Goal: Transaction & Acquisition: Purchase product/service

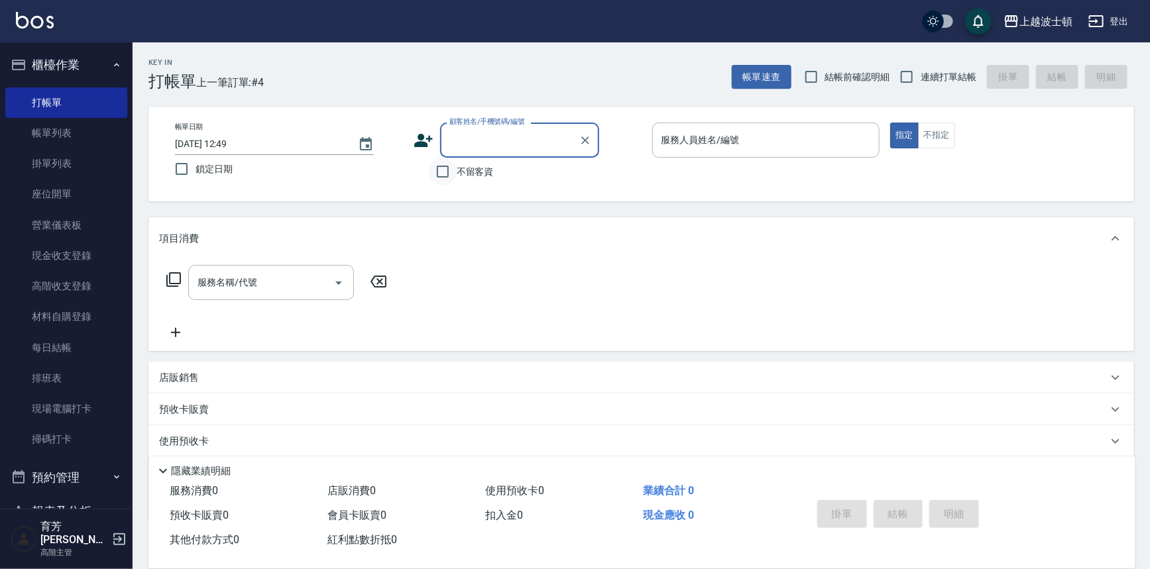
click at [444, 170] on input "不留客資" at bounding box center [443, 172] width 28 height 28
checkbox input "true"
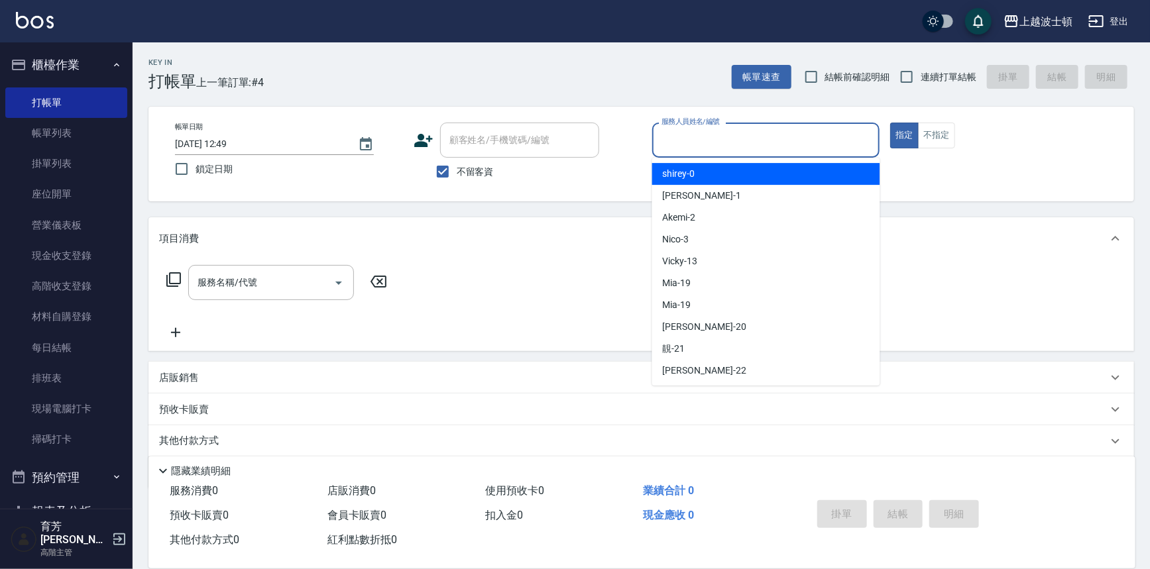
click at [702, 141] on input "服務人員姓名/編號" at bounding box center [766, 140] width 216 height 23
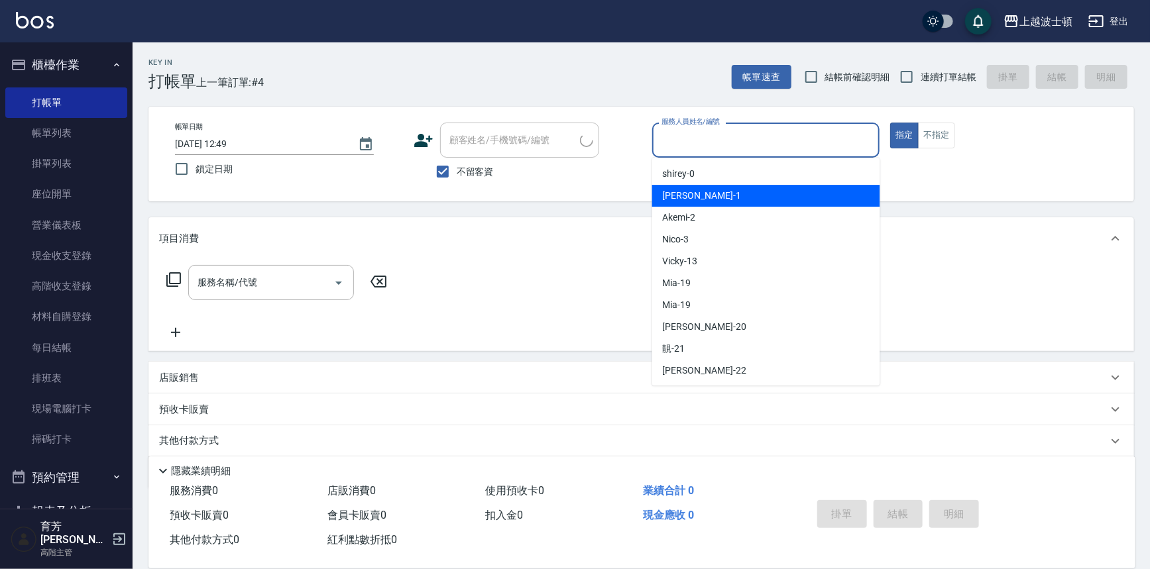
click at [703, 198] on div "[PERSON_NAME] -1" at bounding box center [766, 196] width 228 height 22
type input "[PERSON_NAME]-1"
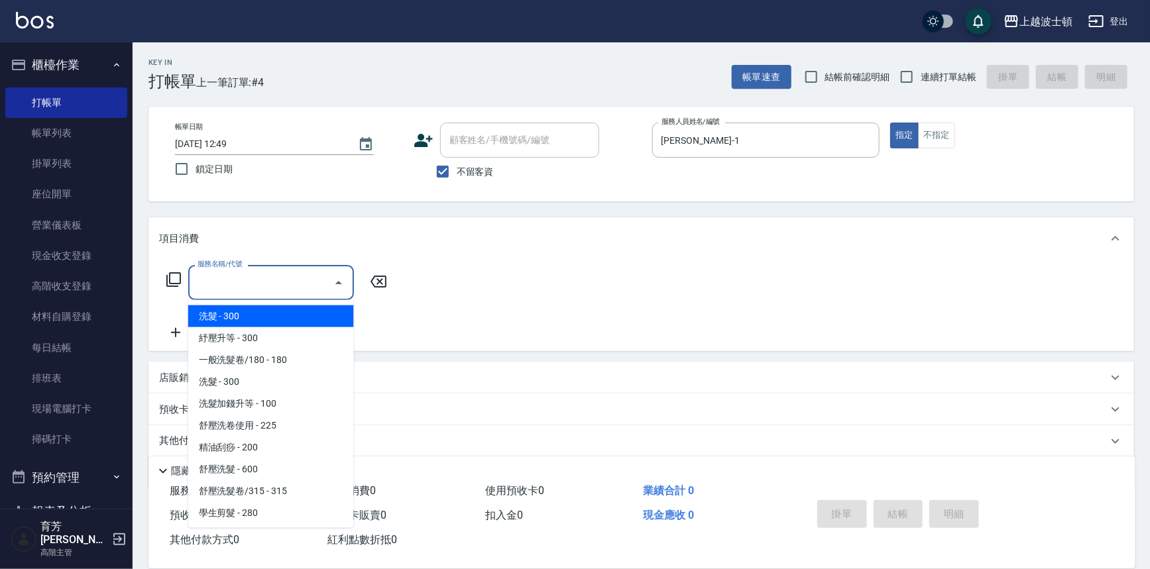
click at [211, 278] on input "服務名稱/代號" at bounding box center [261, 282] width 134 height 23
drag, startPoint x: 208, startPoint y: 311, endPoint x: 347, endPoint y: 267, distance: 145.3
click at [209, 311] on span "洗髮 - 300" at bounding box center [271, 317] width 166 height 22
type input "洗髮(201)"
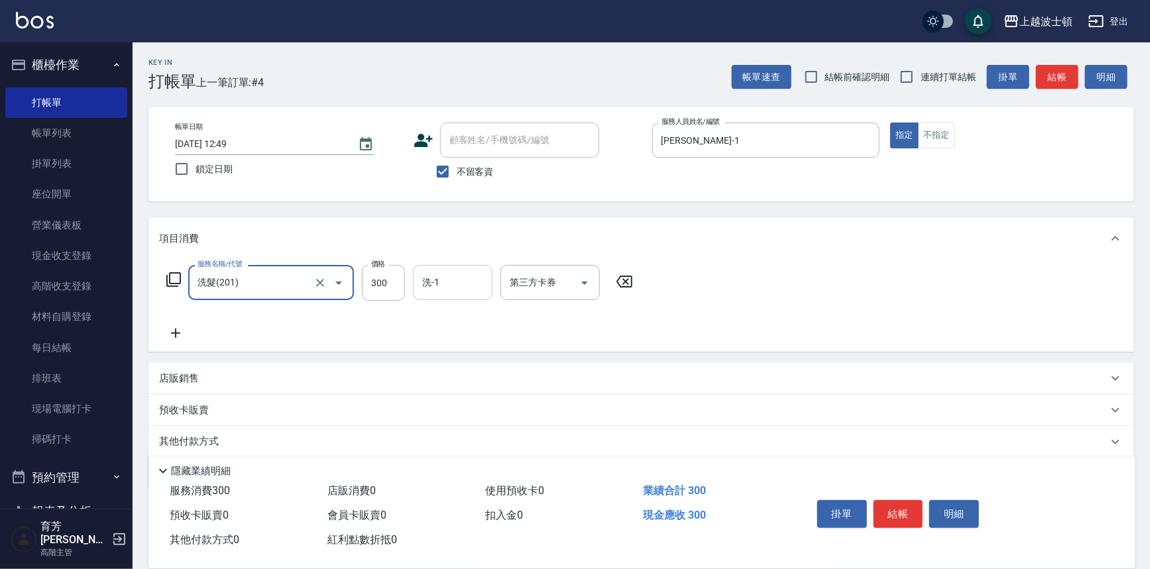
click at [430, 279] on input "洗-1" at bounding box center [453, 282] width 68 height 23
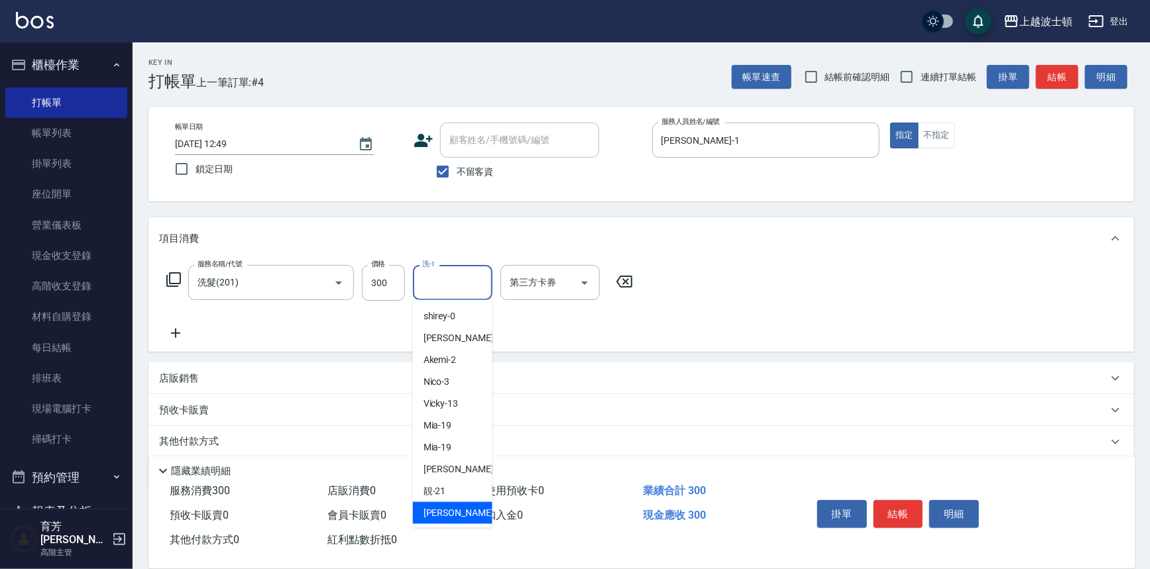
drag, startPoint x: 457, startPoint y: 503, endPoint x: 601, endPoint y: 494, distance: 144.2
click at [457, 503] on div "雅如 -22" at bounding box center [453, 514] width 80 height 22
type input "雅如-22"
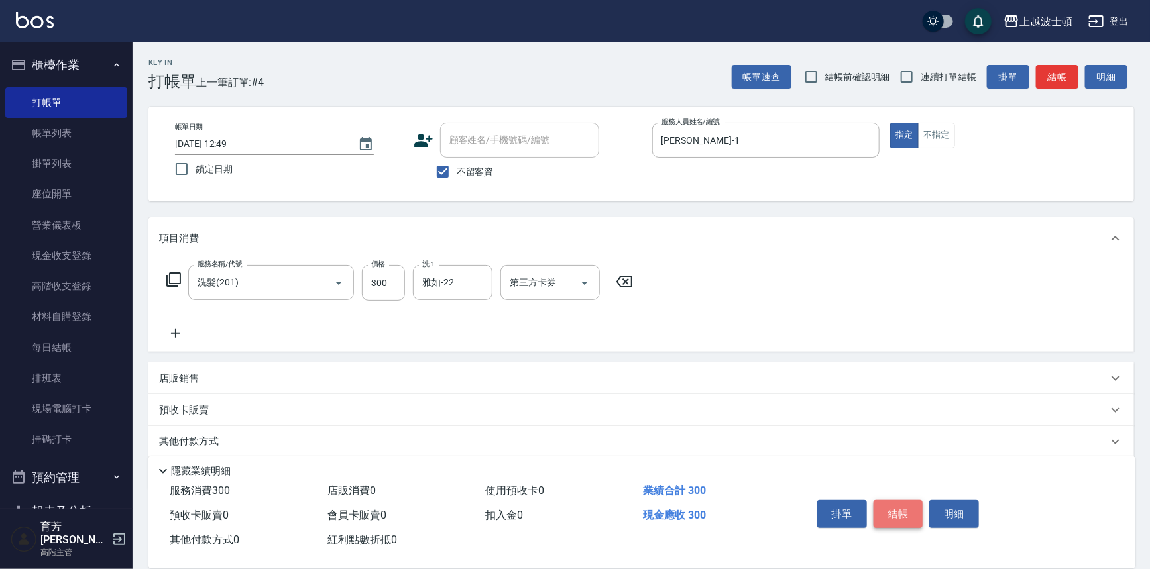
click at [899, 512] on button "結帳" at bounding box center [899, 515] width 50 height 28
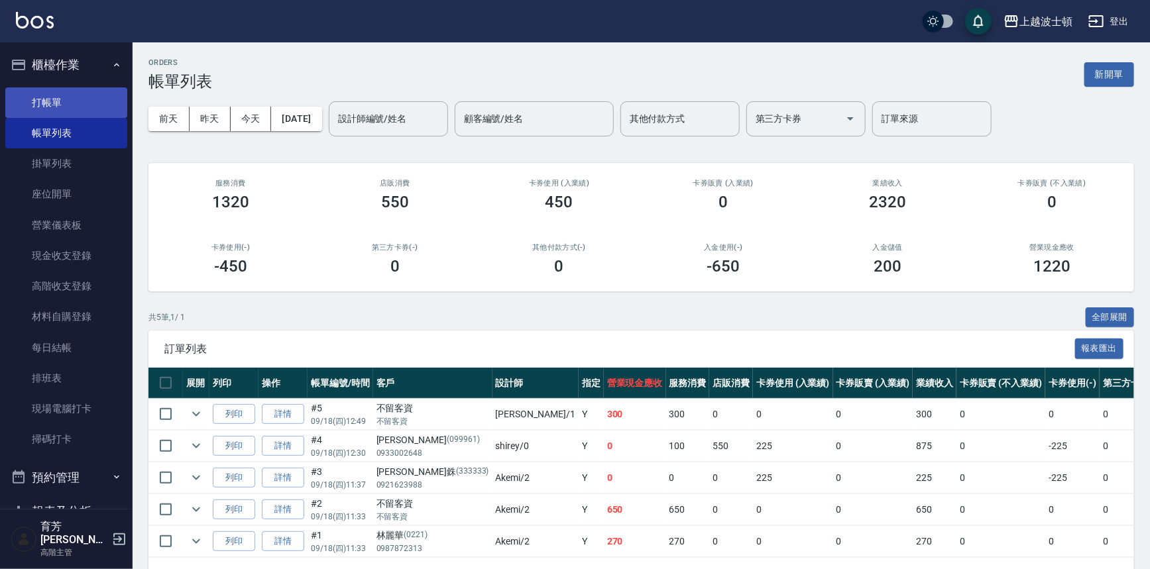
click at [35, 107] on link "打帳單" at bounding box center [66, 103] width 122 height 30
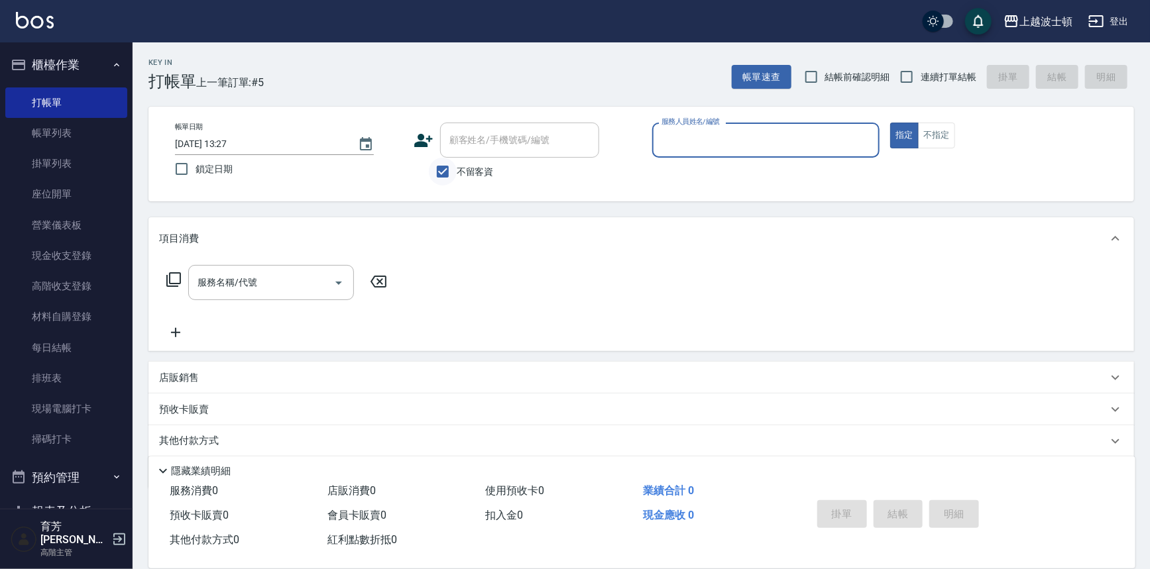
drag, startPoint x: 444, startPoint y: 170, endPoint x: 453, endPoint y: 156, distance: 17.7
click at [443, 170] on input "不留客資" at bounding box center [443, 172] width 28 height 28
checkbox input "false"
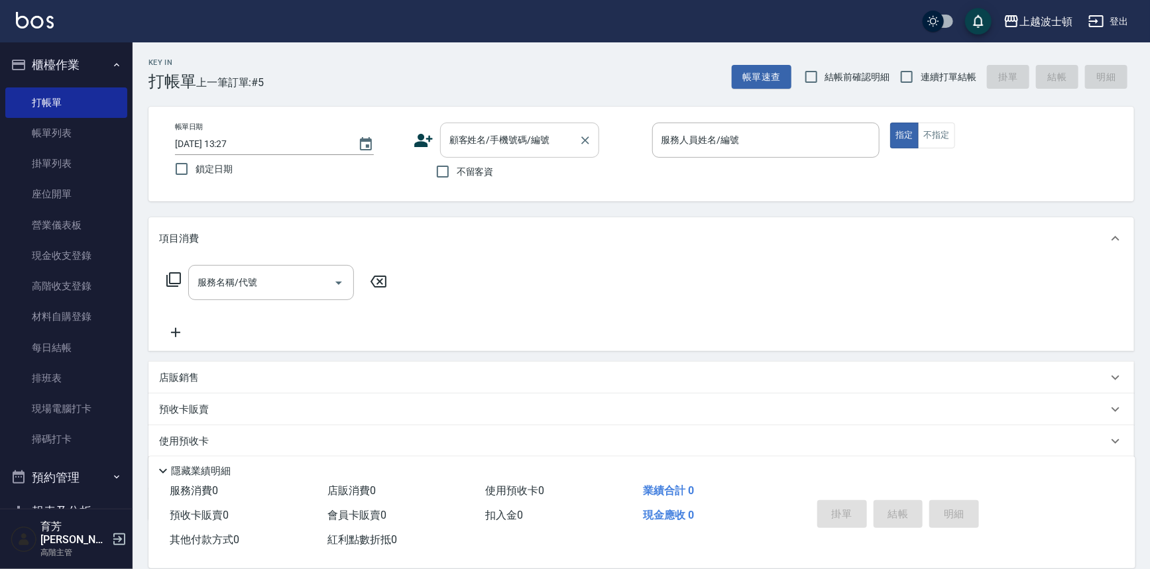
click at [471, 143] on input "顧客姓名/手機號碼/編號" at bounding box center [509, 140] width 127 height 23
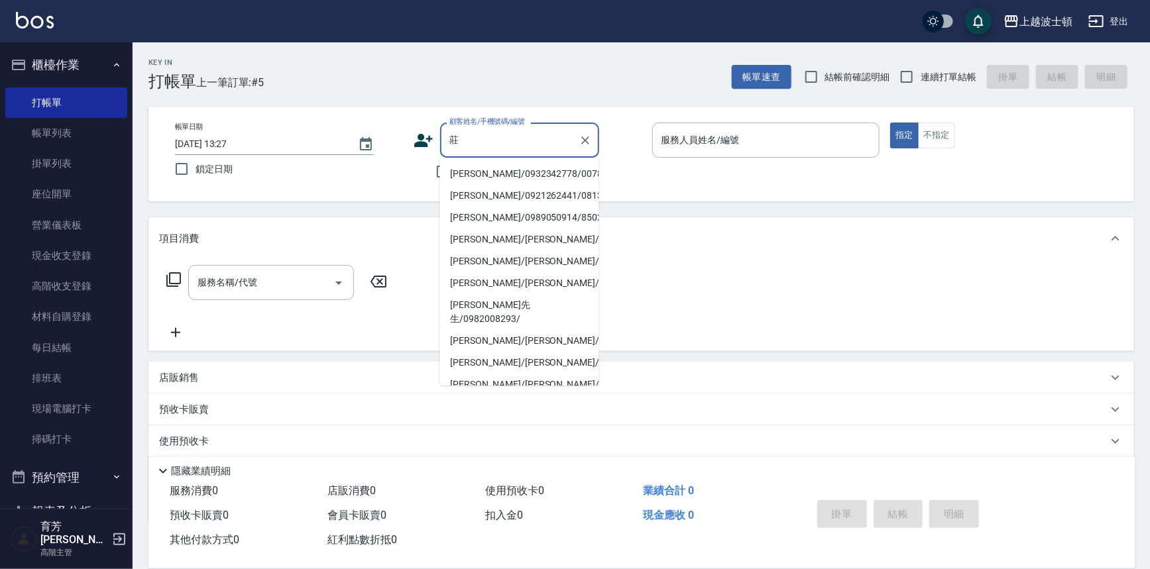
click at [455, 172] on li "[PERSON_NAME]/0932342778/00788" at bounding box center [519, 174] width 159 height 22
type input "[PERSON_NAME]/0932342778/00788"
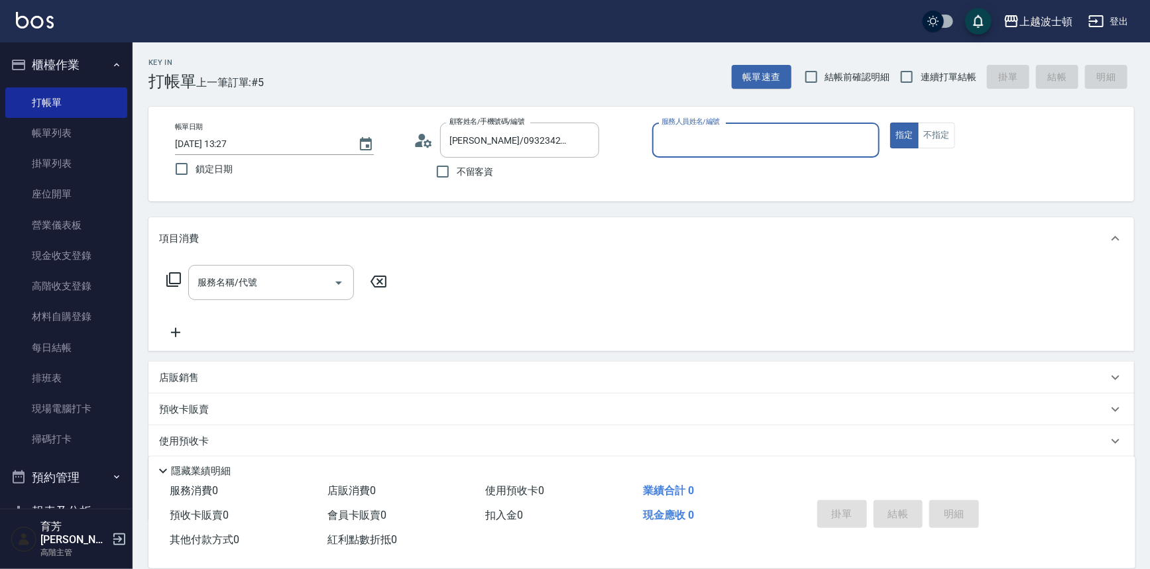
type input "[PERSON_NAME]-1"
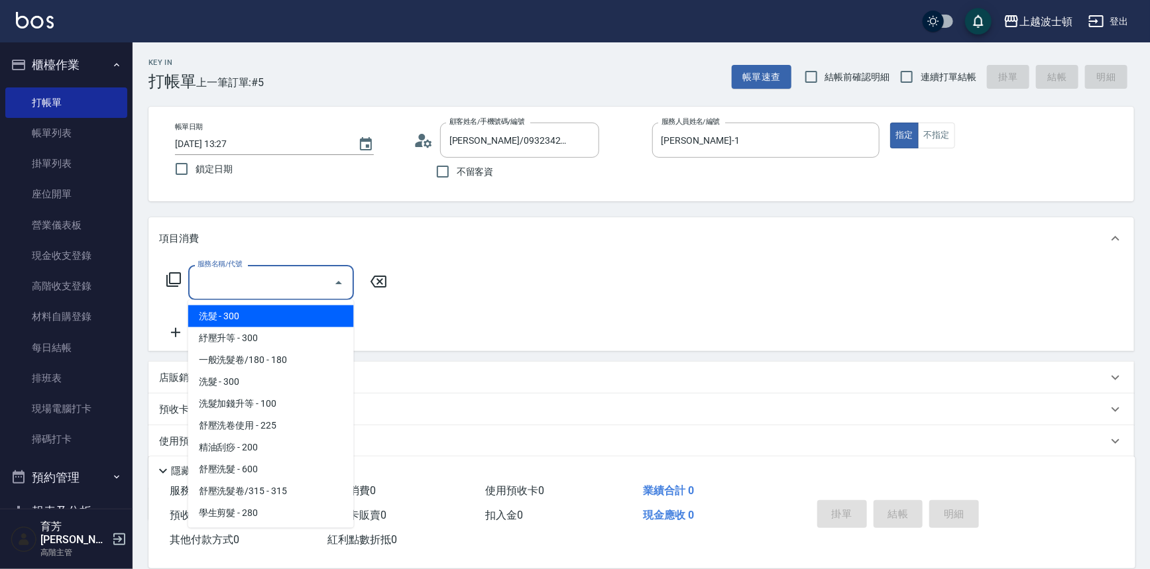
click at [212, 288] on input "服務名稱/代號" at bounding box center [261, 282] width 134 height 23
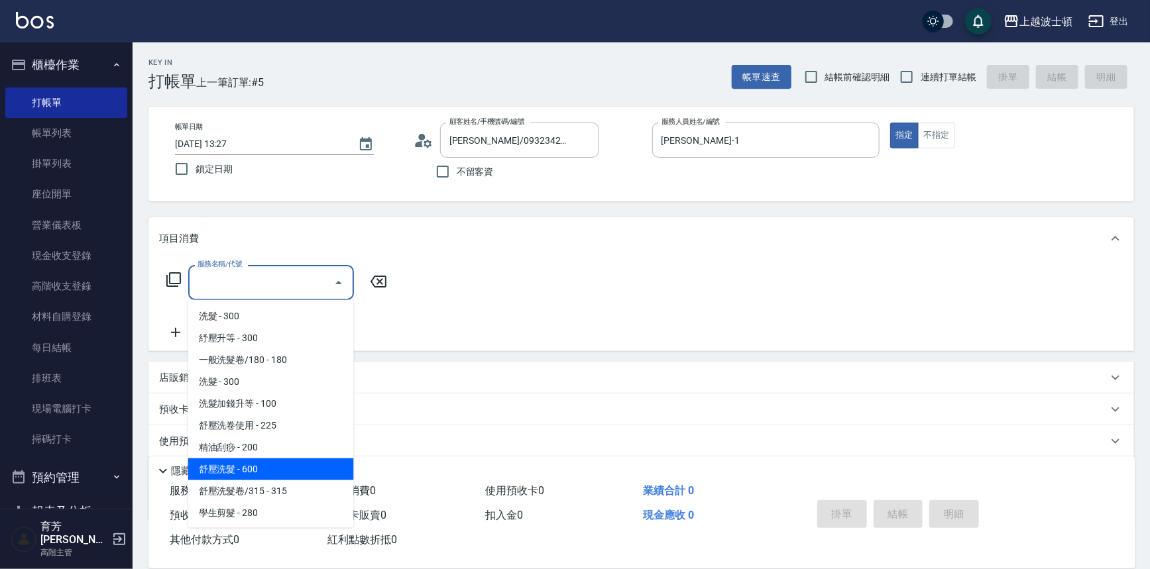
drag, startPoint x: 247, startPoint y: 475, endPoint x: 331, endPoint y: 387, distance: 121.0
click at [247, 472] on span "舒壓洗髮 - 600" at bounding box center [271, 470] width 166 height 22
type input "舒壓洗髮(211)"
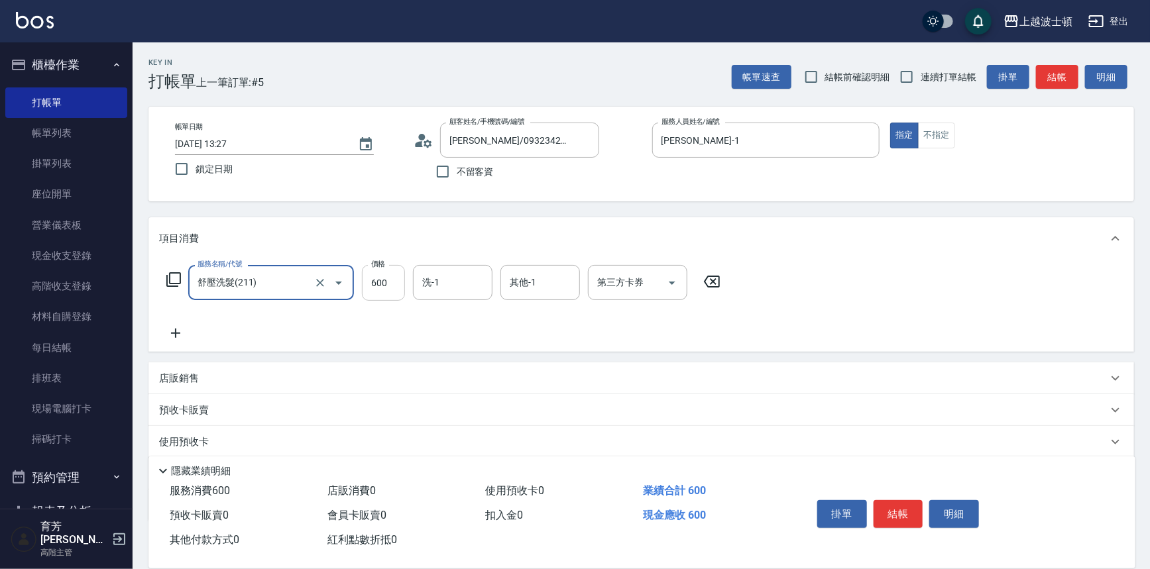
click at [393, 284] on input "600" at bounding box center [383, 283] width 43 height 36
type input "540"
click at [443, 292] on input "洗-1" at bounding box center [453, 282] width 68 height 23
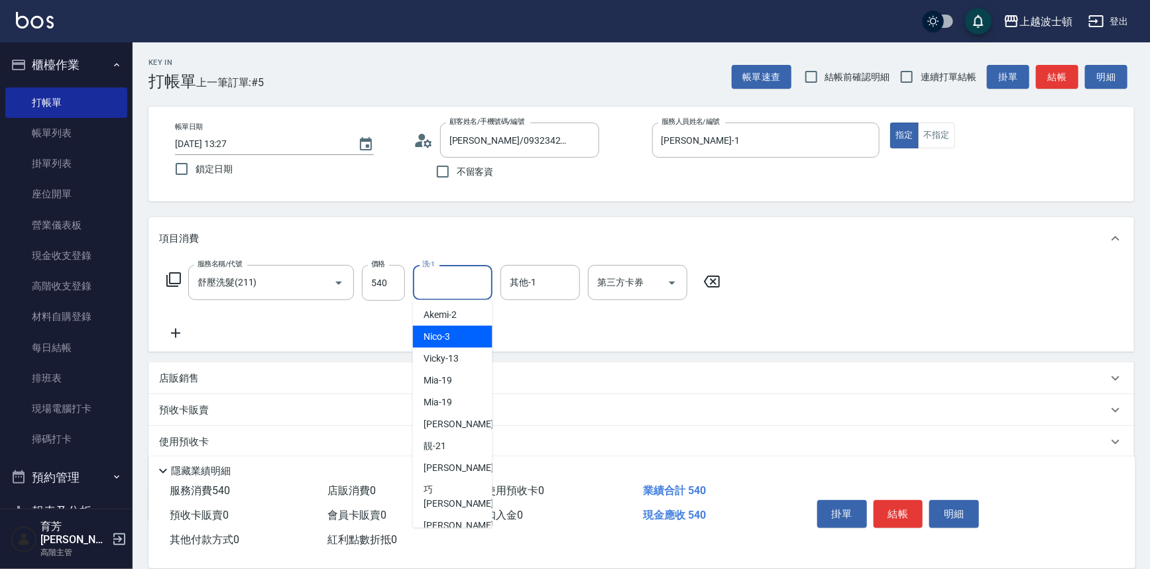
scroll to position [58, 0]
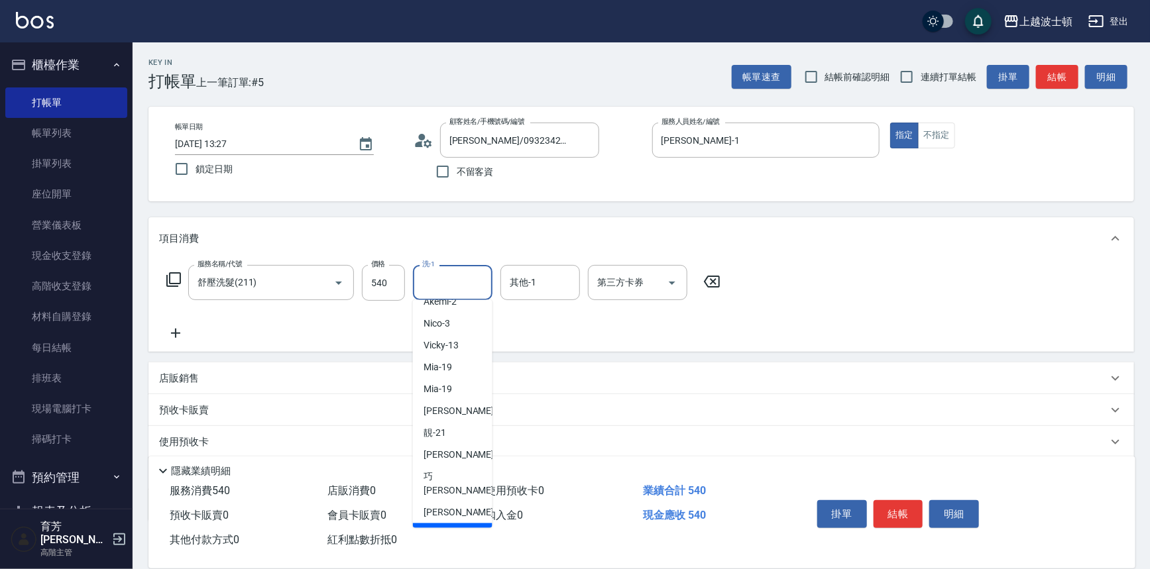
click at [451, 528] on span "[PERSON_NAME]-25" at bounding box center [444, 535] width 41 height 14
type input "[PERSON_NAME]-25"
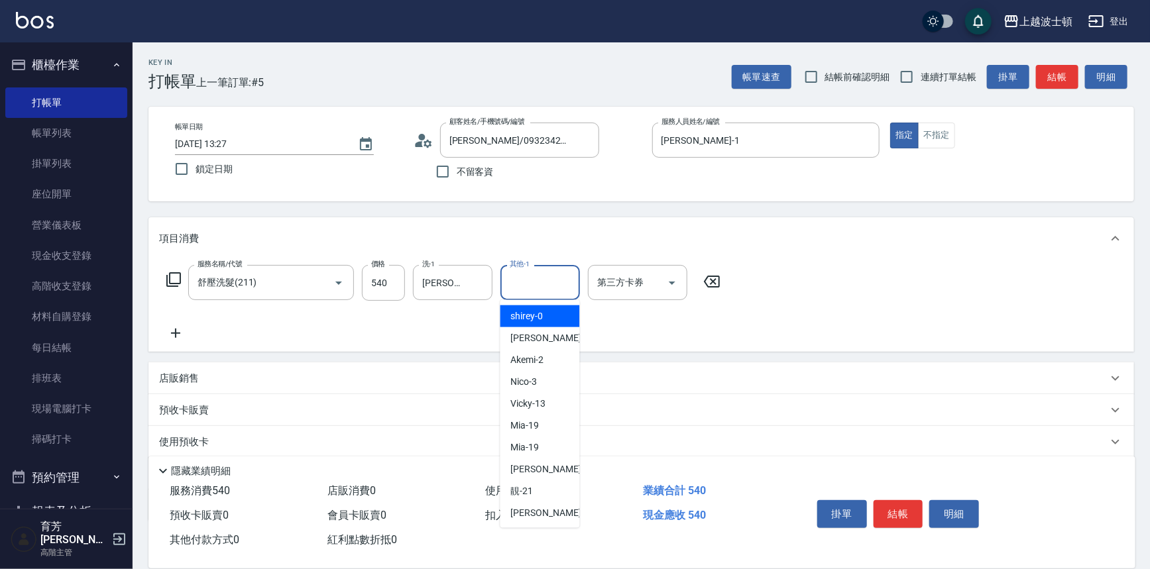
click at [526, 282] on input "其他-1" at bounding box center [540, 282] width 68 height 23
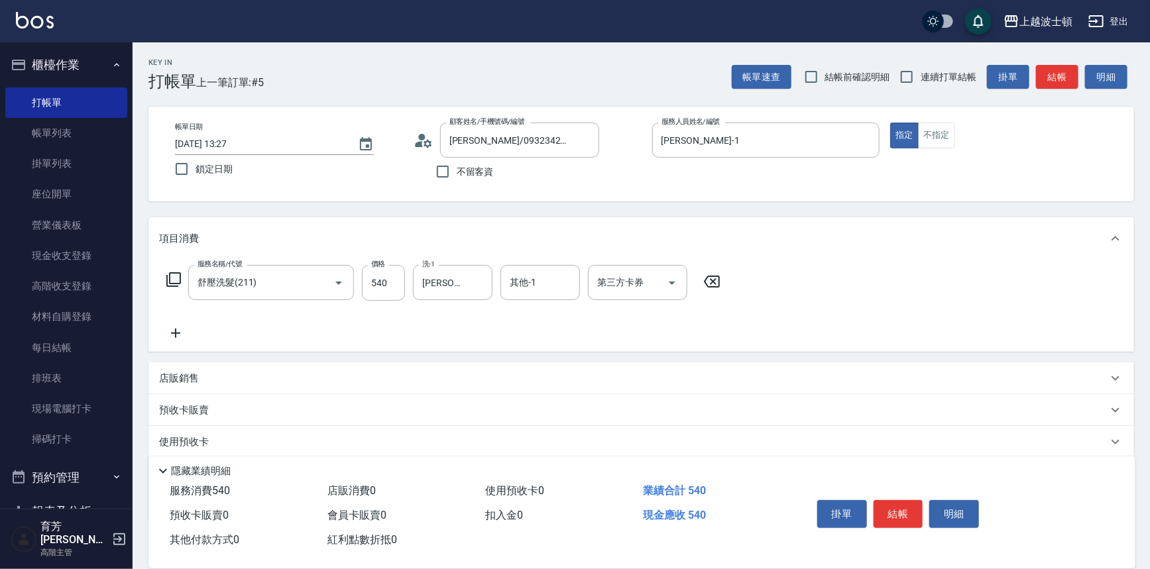
drag, startPoint x: 577, startPoint y: 374, endPoint x: 573, endPoint y: 408, distance: 34.7
click at [576, 407] on div "項目消費 服務名稱/代號 舒壓洗髮(211) 服務名稱/代號 價格 540 價格 洗-1 [PERSON_NAME]-25 洗-1 其他-1 其他-1 第三方…" at bounding box center [642, 369] width 986 height 304
click at [528, 274] on input "其他-1" at bounding box center [540, 282] width 68 height 23
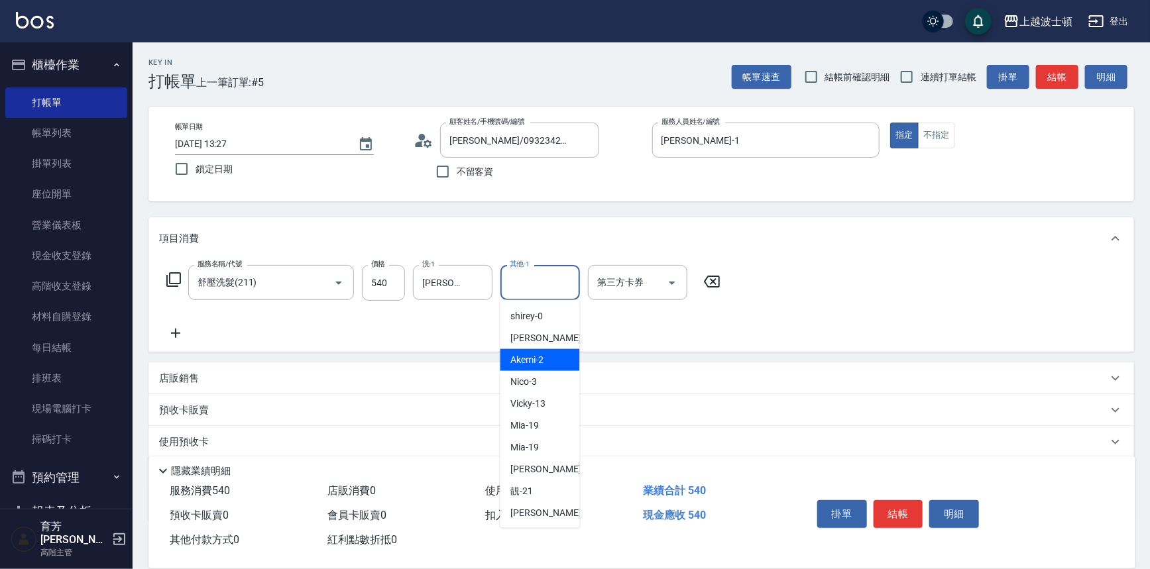
drag, startPoint x: 571, startPoint y: 351, endPoint x: 577, endPoint y: 387, distance: 36.3
click at [577, 387] on ul "shirey -0 [PERSON_NAME] -1 Akemi -2 Nico -3 Vicky -13 Mia -19 Mia -19 燕如 -20 靚 …" at bounding box center [541, 414] width 80 height 228
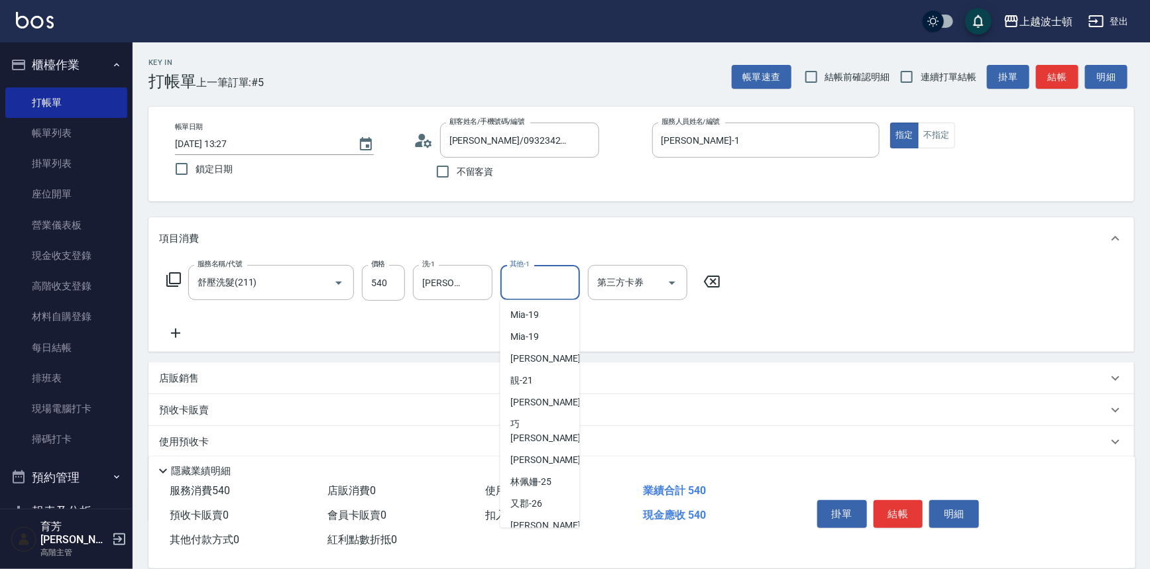
scroll to position [154, 0]
drag, startPoint x: 549, startPoint y: 418, endPoint x: 647, endPoint y: 400, distance: 99.6
click at [550, 428] on div "[PERSON_NAME]-25" at bounding box center [541, 439] width 80 height 22
type input "[PERSON_NAME]-25"
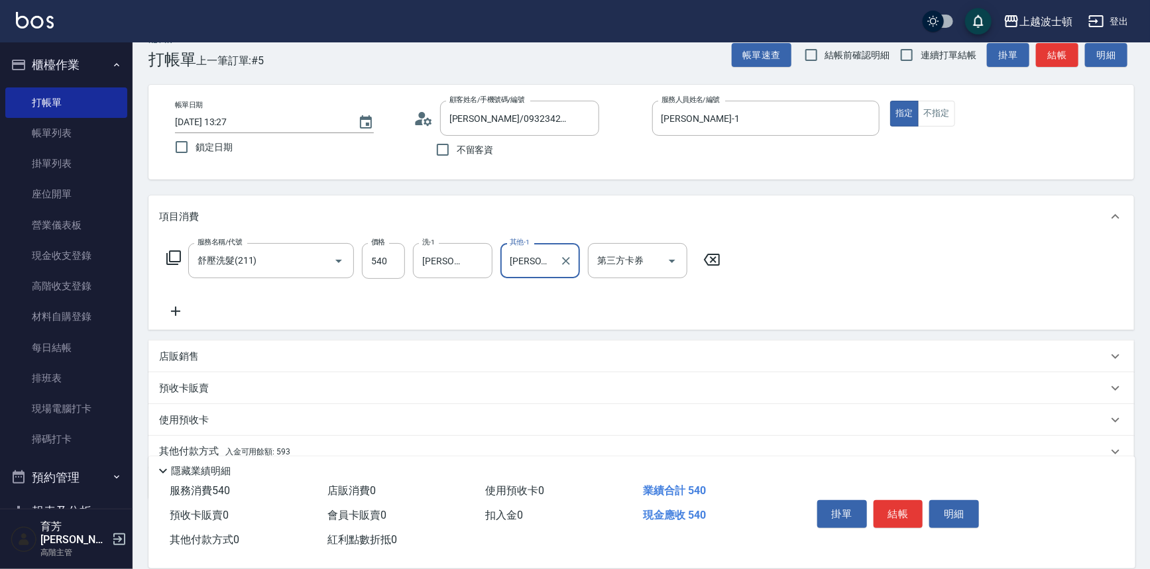
scroll to position [77, 0]
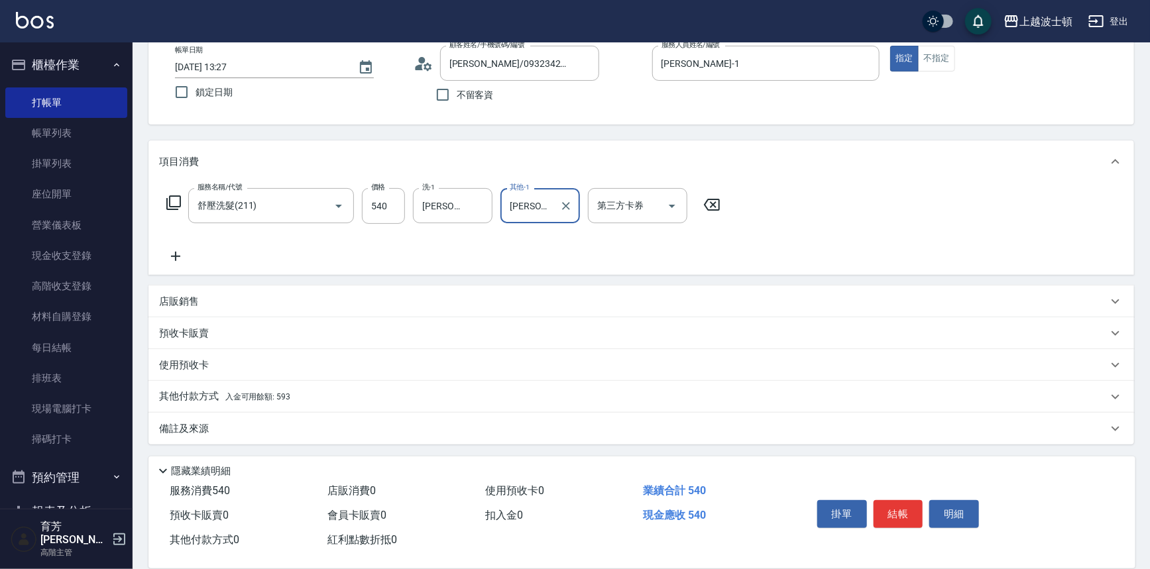
drag, startPoint x: 233, startPoint y: 393, endPoint x: 442, endPoint y: 344, distance: 215.2
click at [235, 390] on p "其他付款方式 入金可用餘額: 593" at bounding box center [224, 397] width 131 height 15
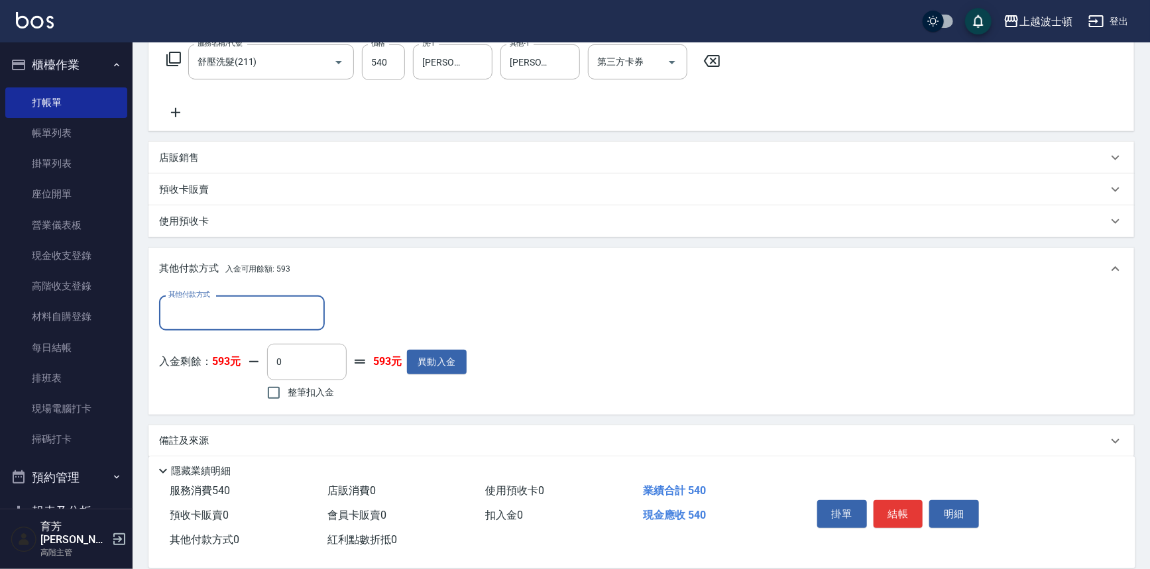
scroll to position [232, 0]
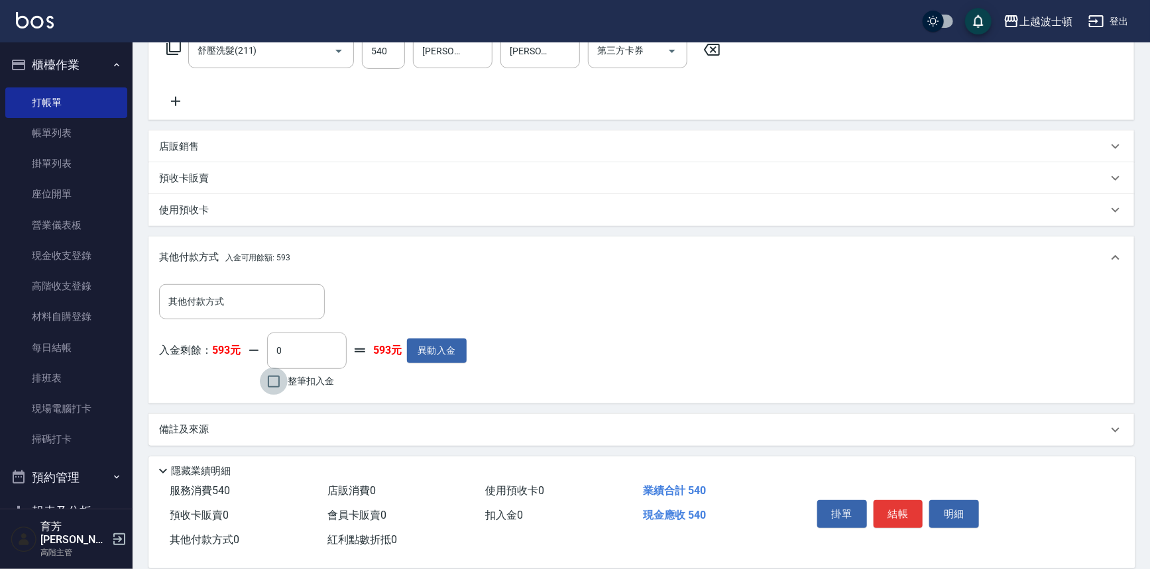
drag, startPoint x: 272, startPoint y: 372, endPoint x: 291, endPoint y: 373, distance: 18.6
click at [272, 373] on input "整筆扣入金" at bounding box center [274, 382] width 28 height 28
checkbox input "true"
type input "540"
click at [875, 506] on button "結帳" at bounding box center [899, 515] width 50 height 28
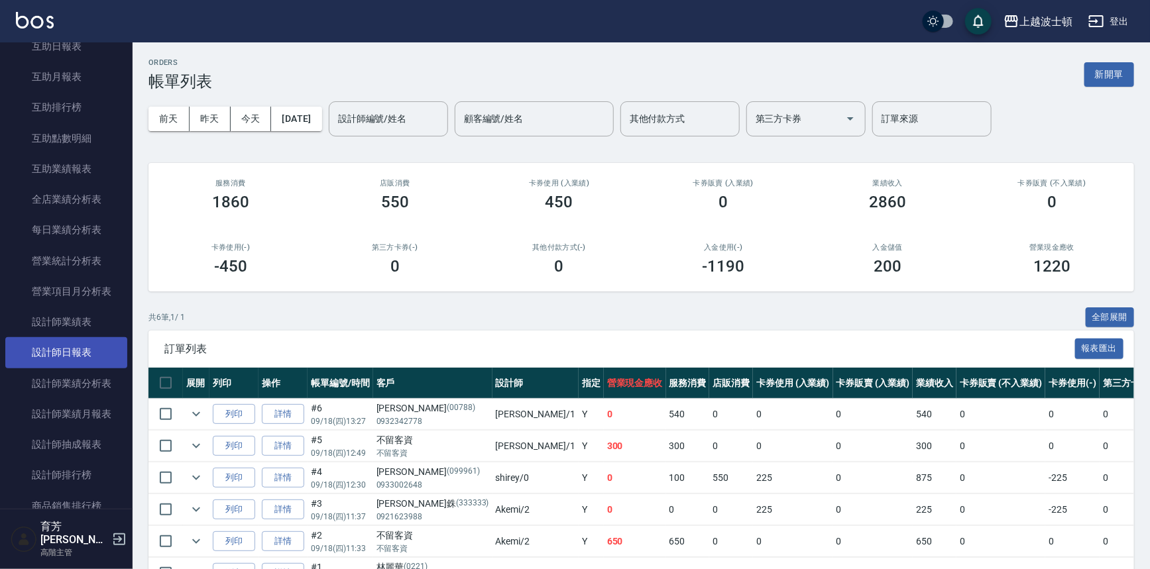
scroll to position [665, 0]
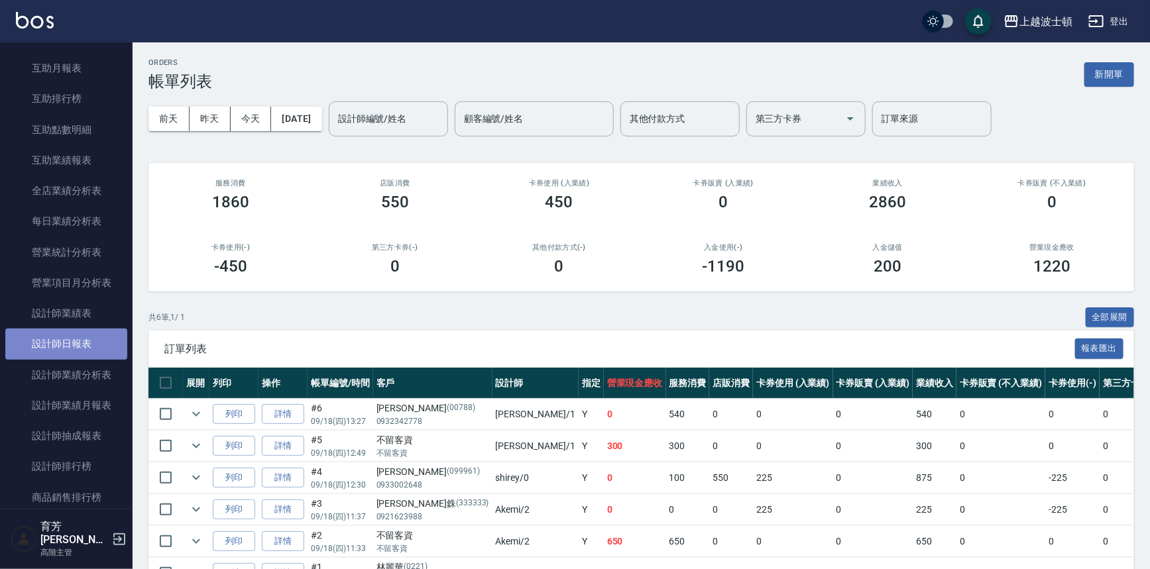
click at [80, 345] on link "設計師日報表" at bounding box center [66, 344] width 122 height 30
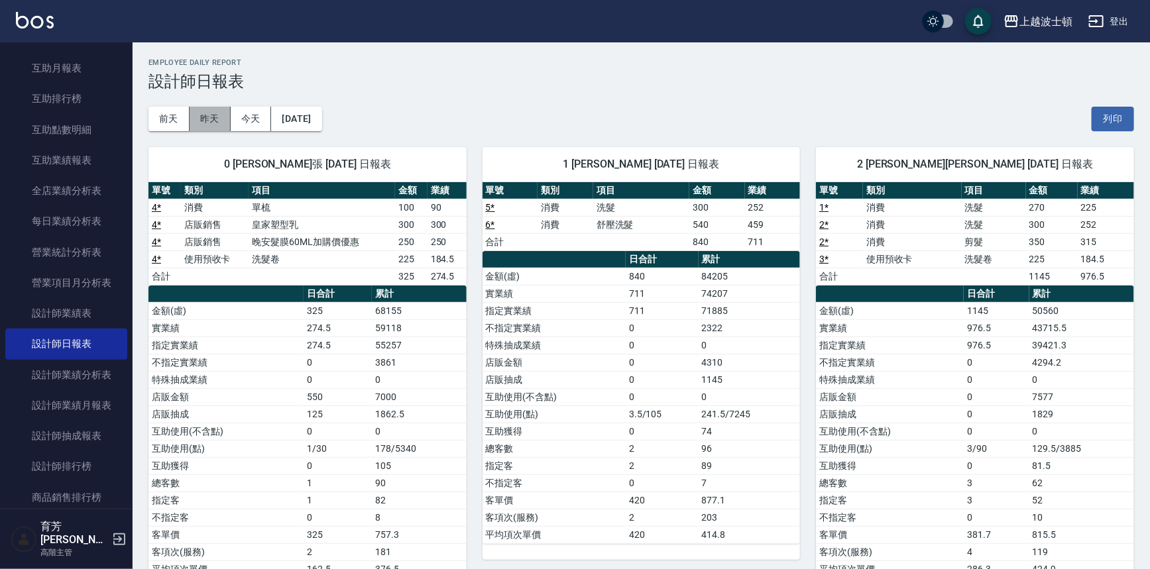
click at [201, 112] on button "昨天" at bounding box center [210, 119] width 41 height 25
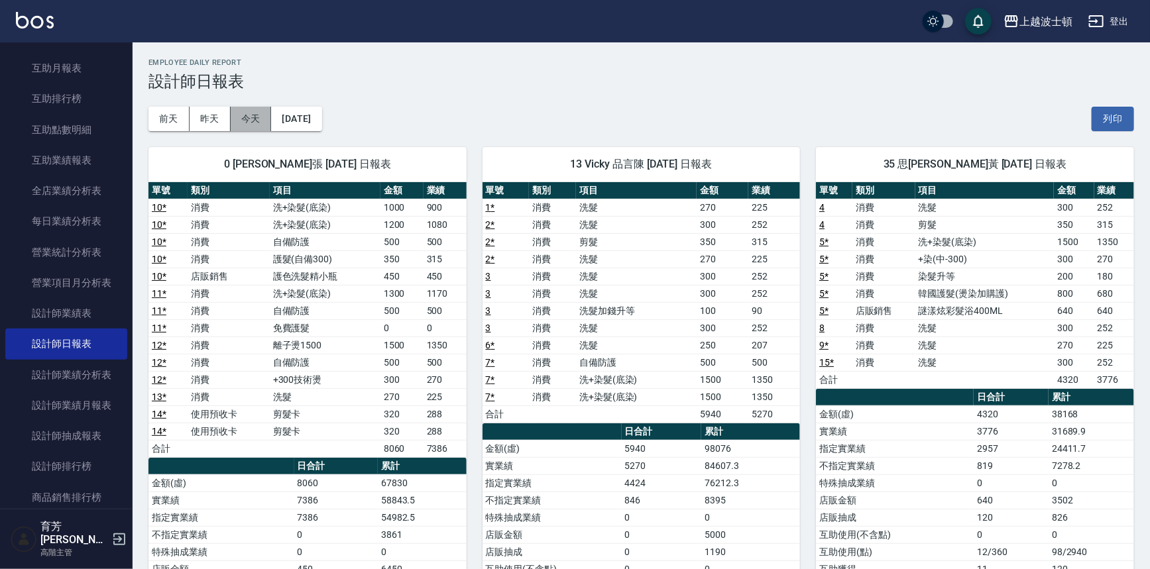
click at [252, 121] on button "今天" at bounding box center [251, 119] width 41 height 25
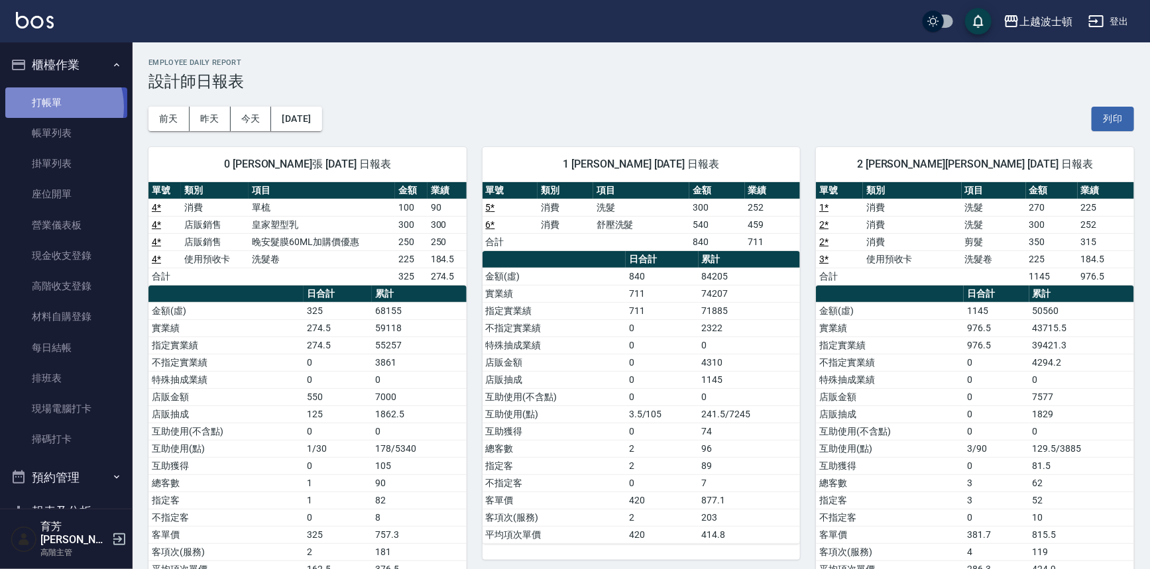
click at [50, 107] on link "打帳單" at bounding box center [66, 103] width 122 height 30
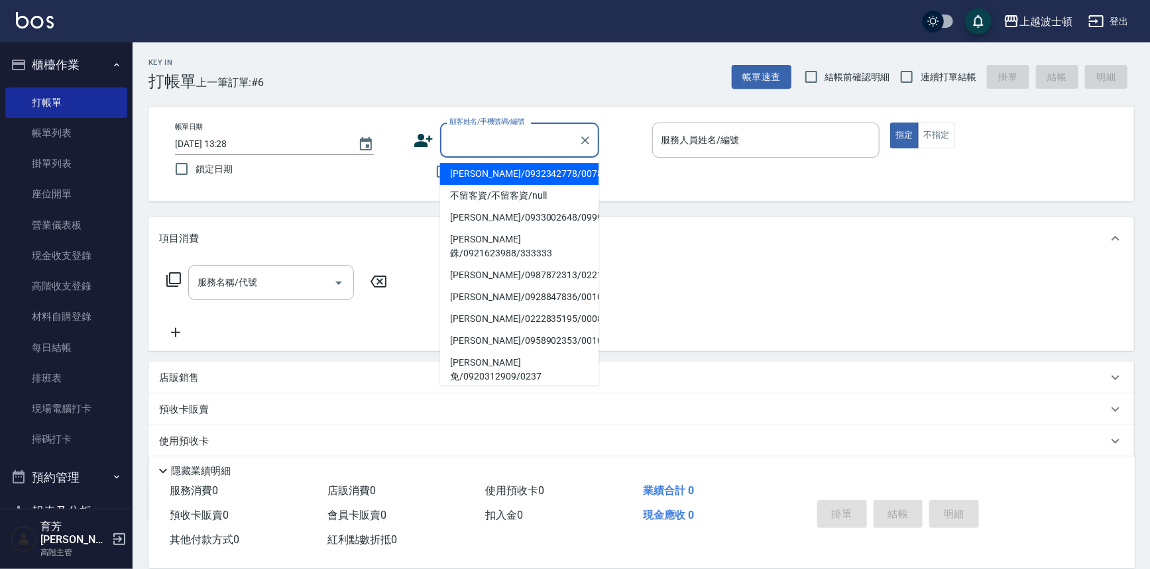
click at [469, 141] on input "顧客姓名/手機號碼/編號" at bounding box center [509, 140] width 127 height 23
click at [486, 139] on input "顧客姓名/手機號碼/編號" at bounding box center [509, 140] width 127 height 23
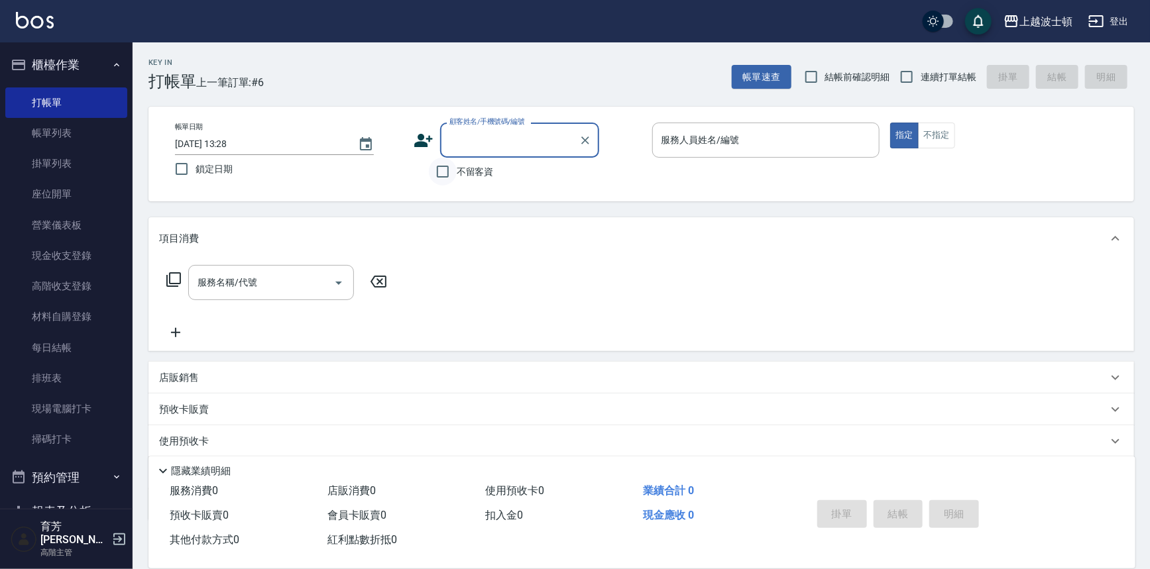
click at [451, 160] on input "不留客資" at bounding box center [443, 172] width 28 height 28
checkbox input "true"
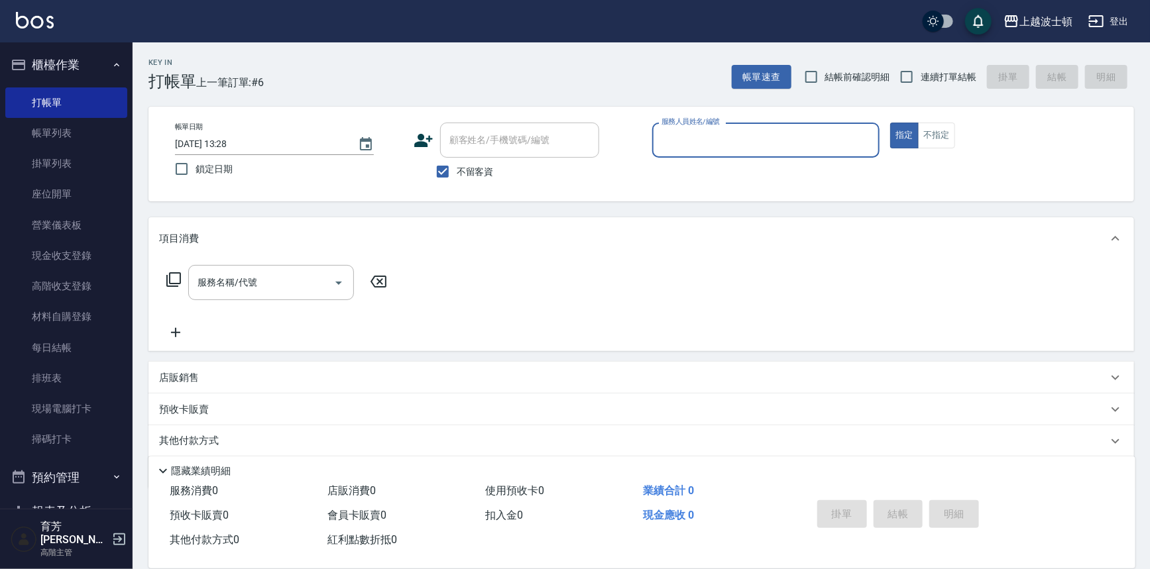
click at [709, 149] on input "服務人員姓名/編號" at bounding box center [766, 140] width 216 height 23
type input "思思-35"
type button "true"
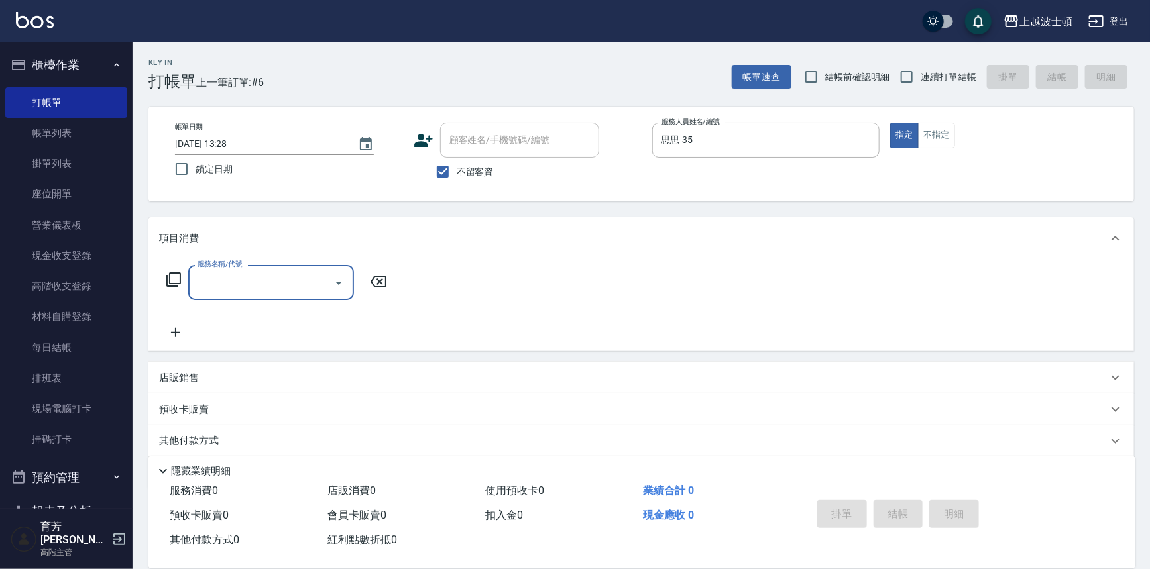
click at [162, 282] on div "服務名稱/代號 服務名稱/代號" at bounding box center [277, 282] width 236 height 35
click at [176, 274] on icon at bounding box center [174, 280] width 16 height 16
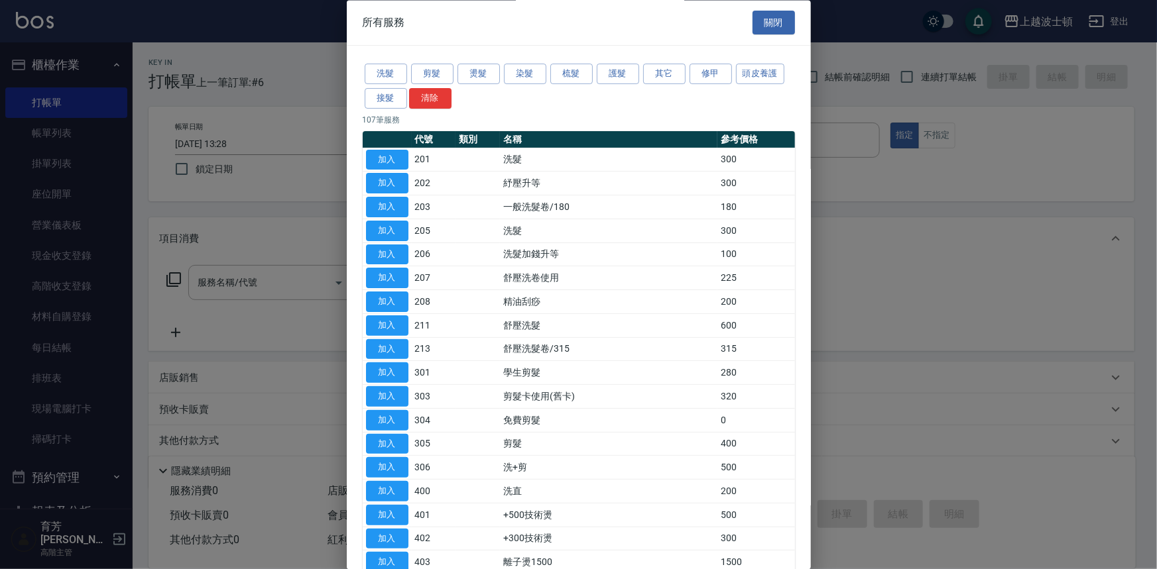
click at [548, 70] on div "洗髮 剪髮 燙髮 染髮 梳髮 護髮 其它 修甲 頭皮養護 接髮 清除" at bounding box center [579, 86] width 432 height 49
click at [544, 74] on button "染髮" at bounding box center [525, 74] width 42 height 21
click at [540, 76] on button "染髮" at bounding box center [525, 74] width 42 height 21
click at [540, 76] on div "染髮類服務 關閉 洗髮 剪髮 燙髮 染髮 梳髮 護髮 其它 修甲 頭皮養護 接髮 清除 107 筆服務 代號 類別 名稱 參考價格 加入 201 洗髮 300…" at bounding box center [578, 284] width 1157 height 569
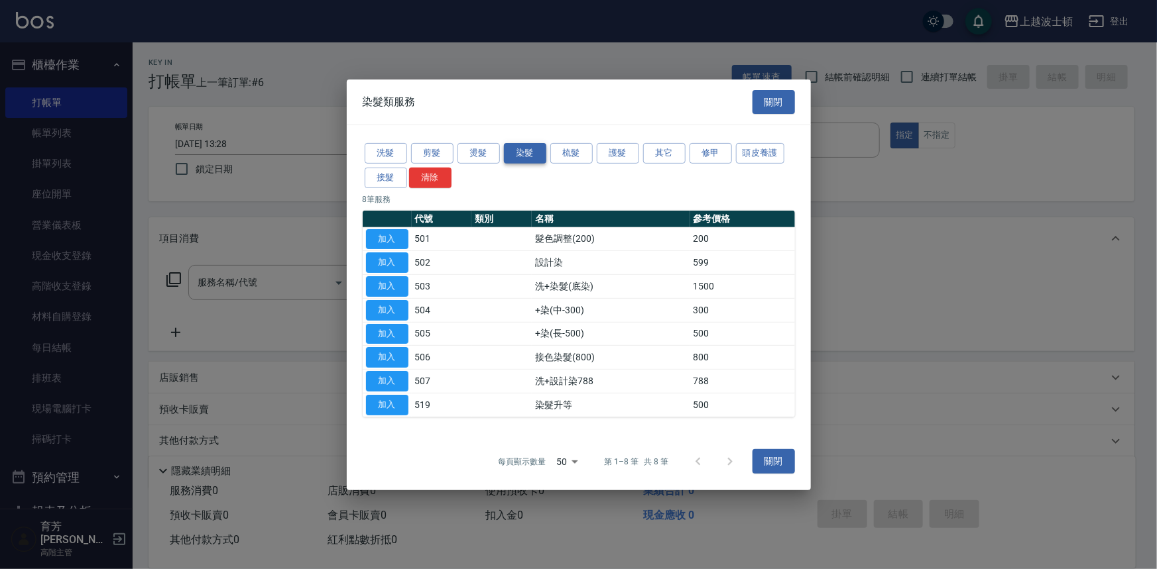
click at [540, 76] on div at bounding box center [578, 284] width 1157 height 569
click at [379, 288] on button "加入" at bounding box center [387, 286] width 42 height 21
type input "洗+染髮(底染)(503)"
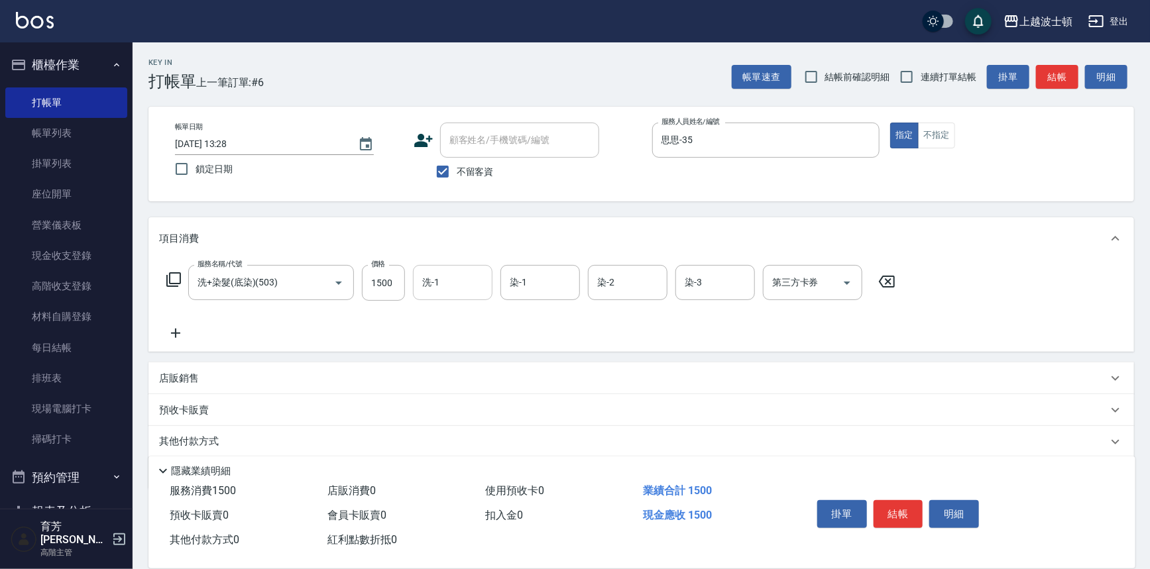
click at [436, 286] on input "洗-1" at bounding box center [453, 282] width 68 height 23
type input "思思-35"
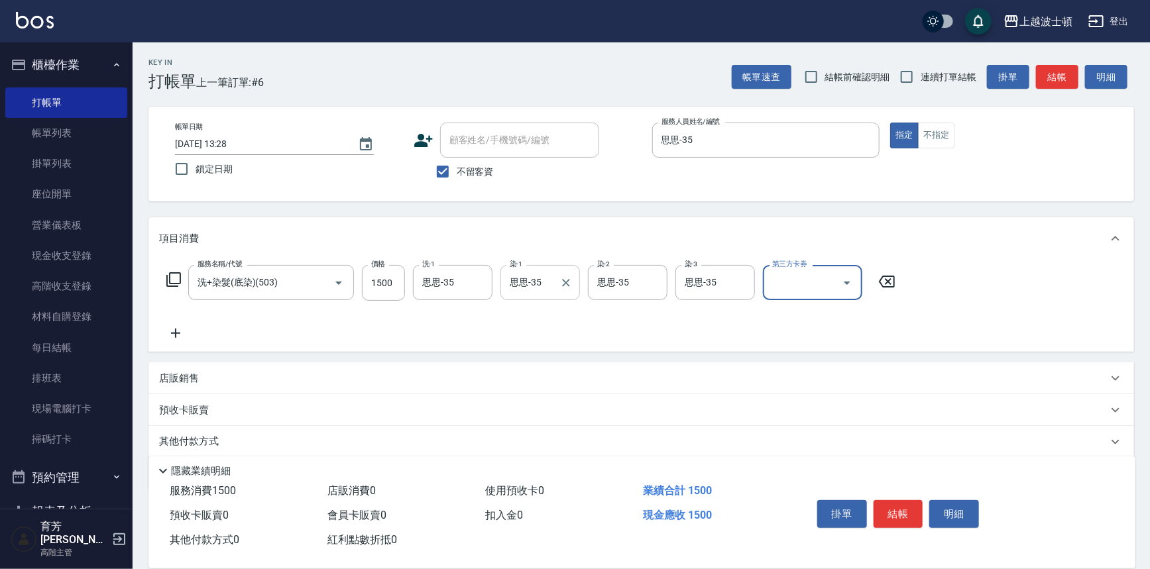
click at [549, 265] on div "思思-35 染-1" at bounding box center [541, 282] width 80 height 35
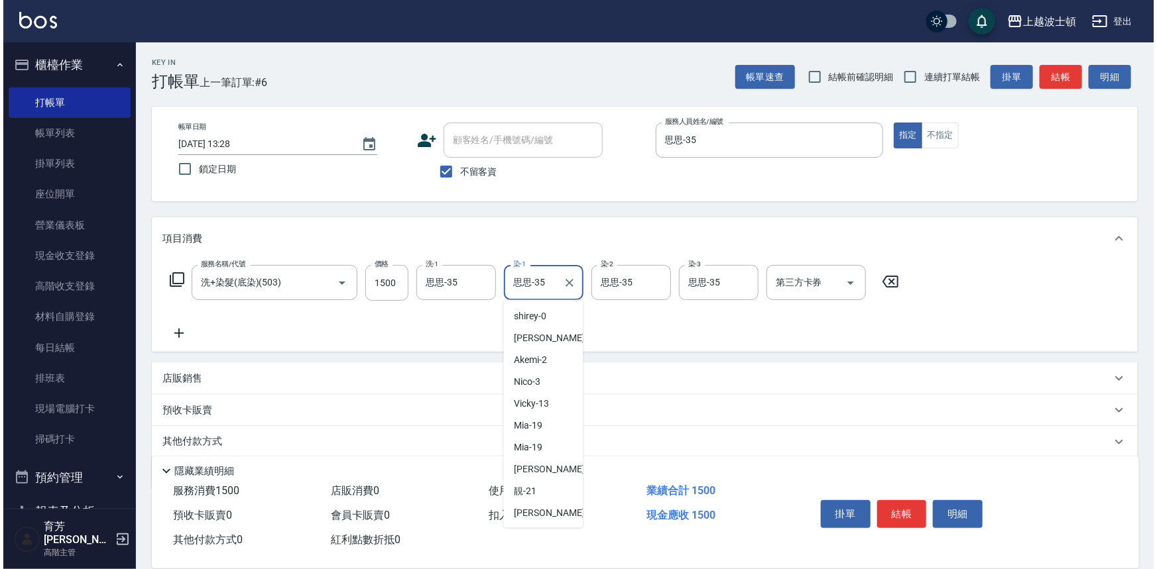
scroll to position [127, 0]
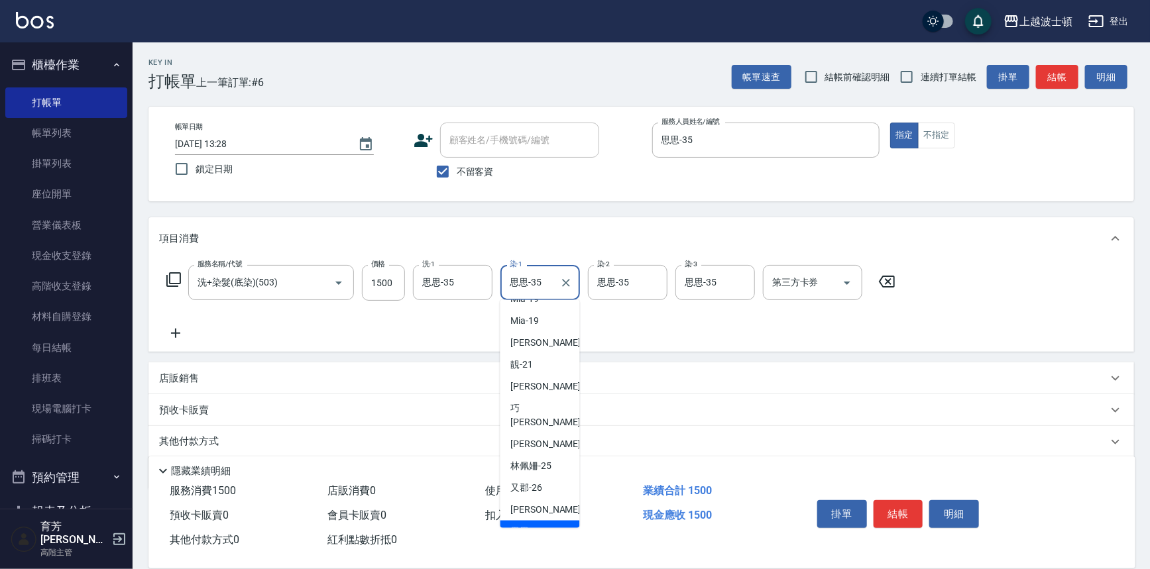
click at [548, 268] on div "思思-35 染-1" at bounding box center [541, 282] width 80 height 35
click at [547, 272] on div "思思-35 染-1" at bounding box center [541, 282] width 80 height 35
click at [546, 278] on input "思思-35" at bounding box center [530, 282] width 48 height 23
click at [544, 280] on input "思思-35" at bounding box center [530, 282] width 48 height 23
click at [542, 282] on input "思思-35" at bounding box center [530, 282] width 48 height 23
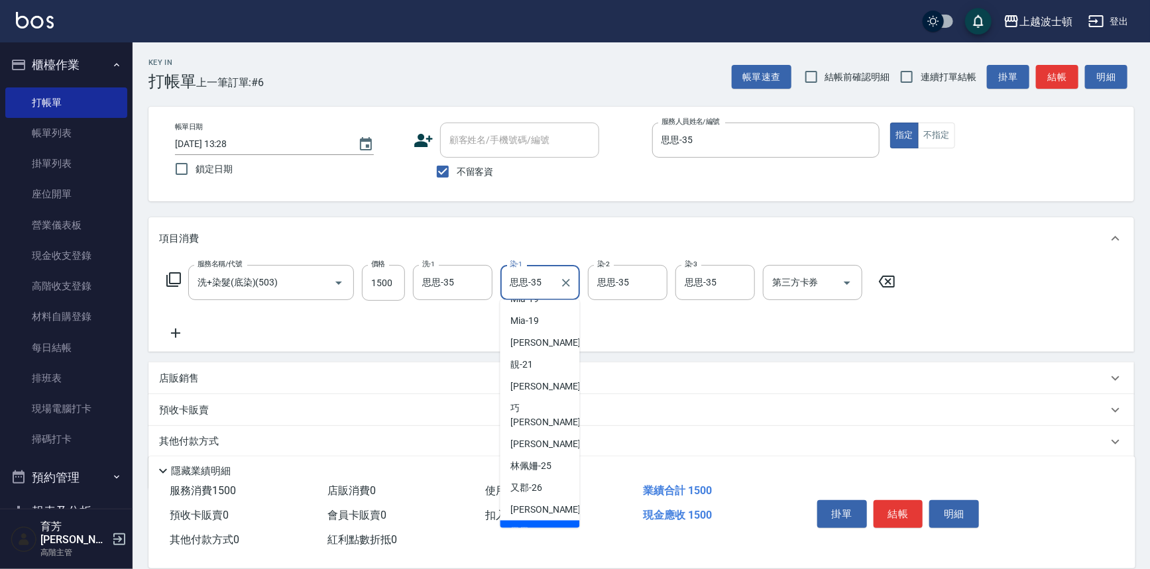
click at [542, 282] on input "思思-35" at bounding box center [530, 282] width 48 height 23
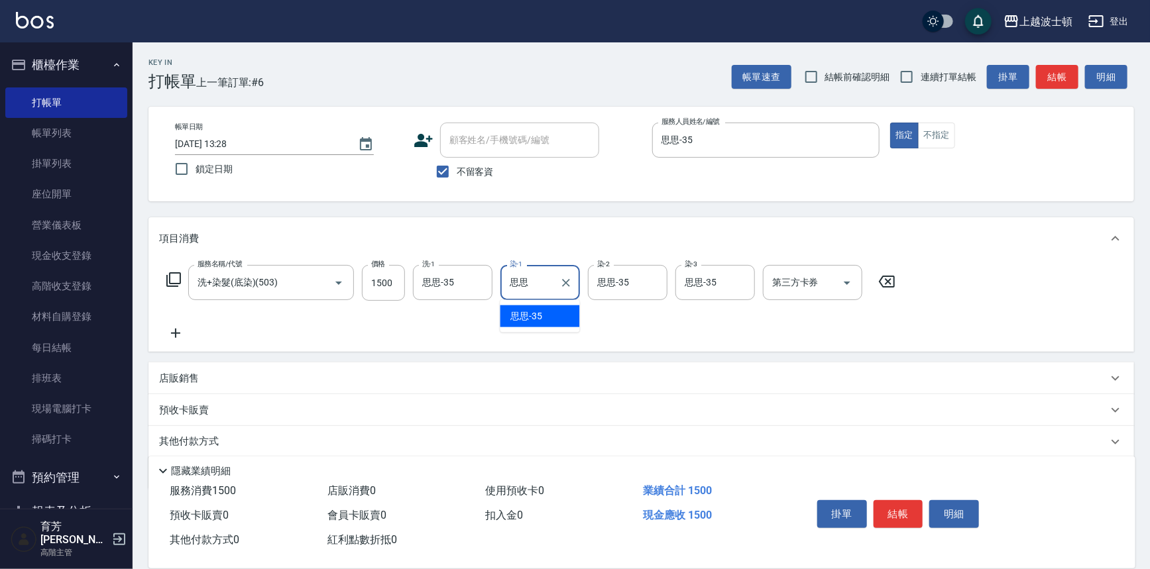
type input "思"
type input "怡廷-41"
click at [427, 147] on icon at bounding box center [424, 141] width 20 height 20
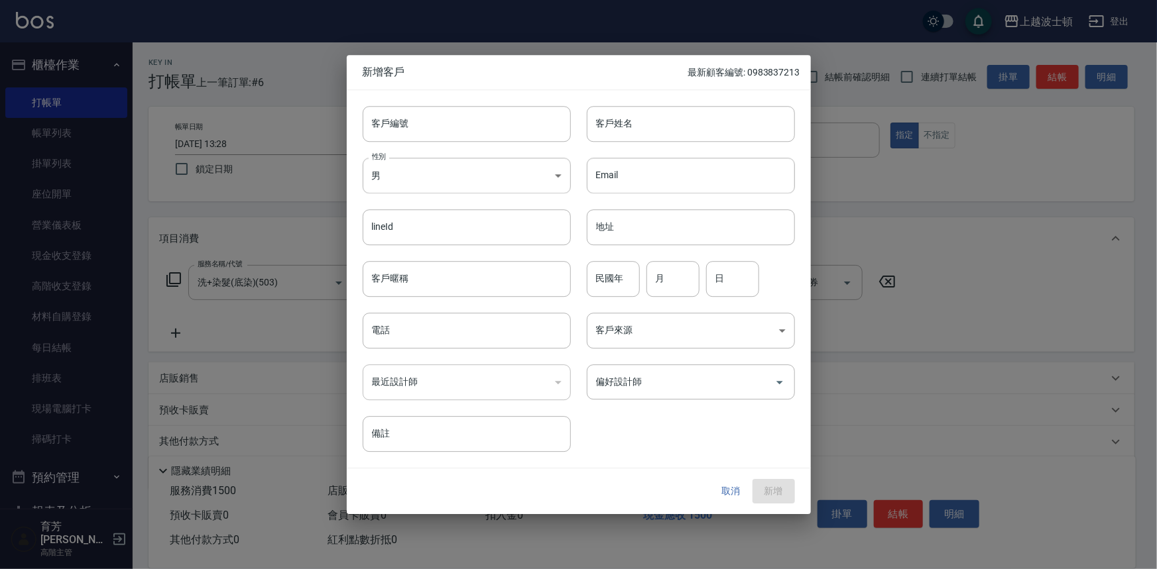
click at [739, 497] on button "取消" at bounding box center [731, 492] width 42 height 25
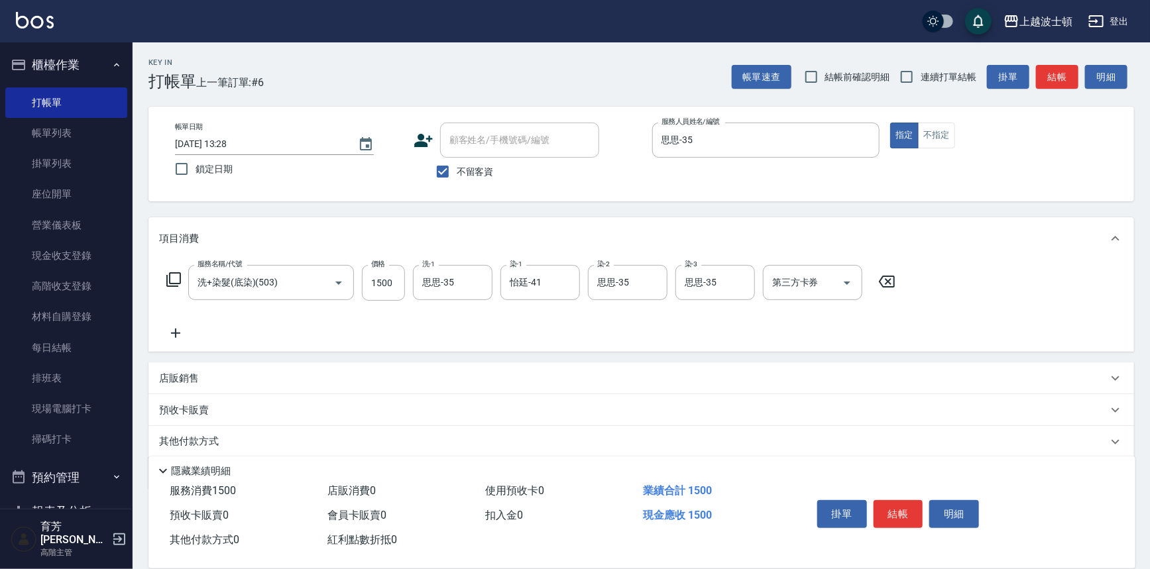
click at [43, 12] on img at bounding box center [35, 20] width 38 height 17
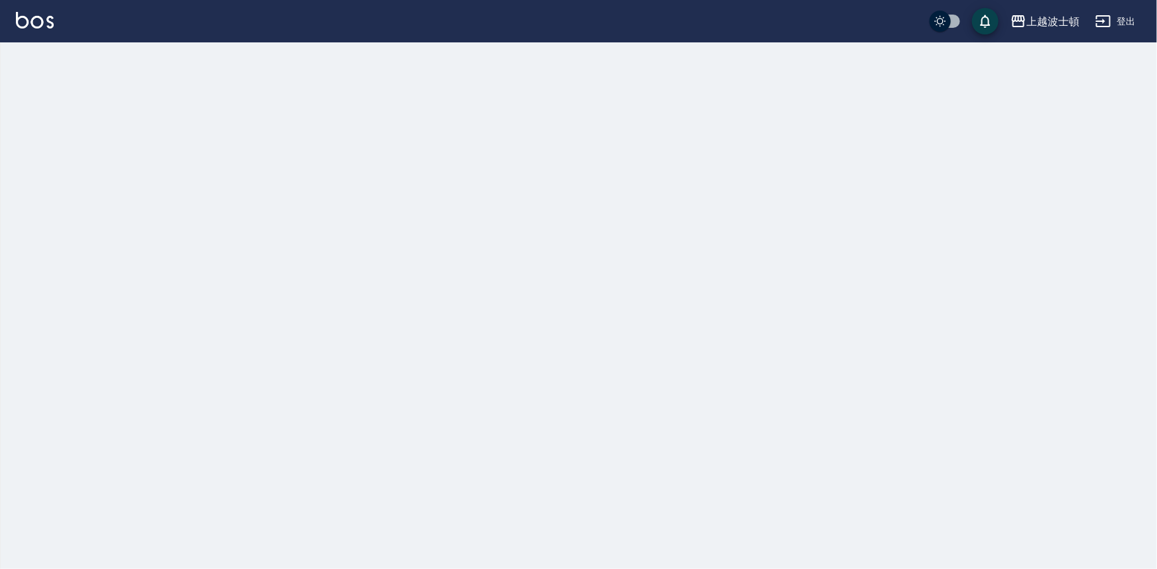
click at [46, 15] on img at bounding box center [35, 20] width 38 height 17
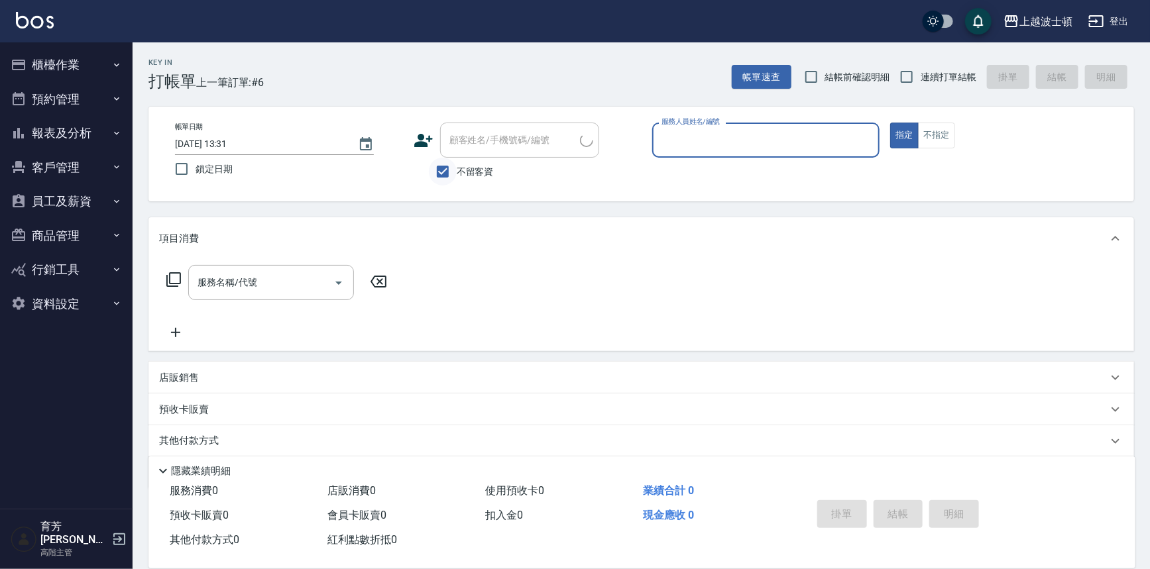
click at [454, 165] on input "不留客資" at bounding box center [443, 172] width 28 height 28
checkbox input "false"
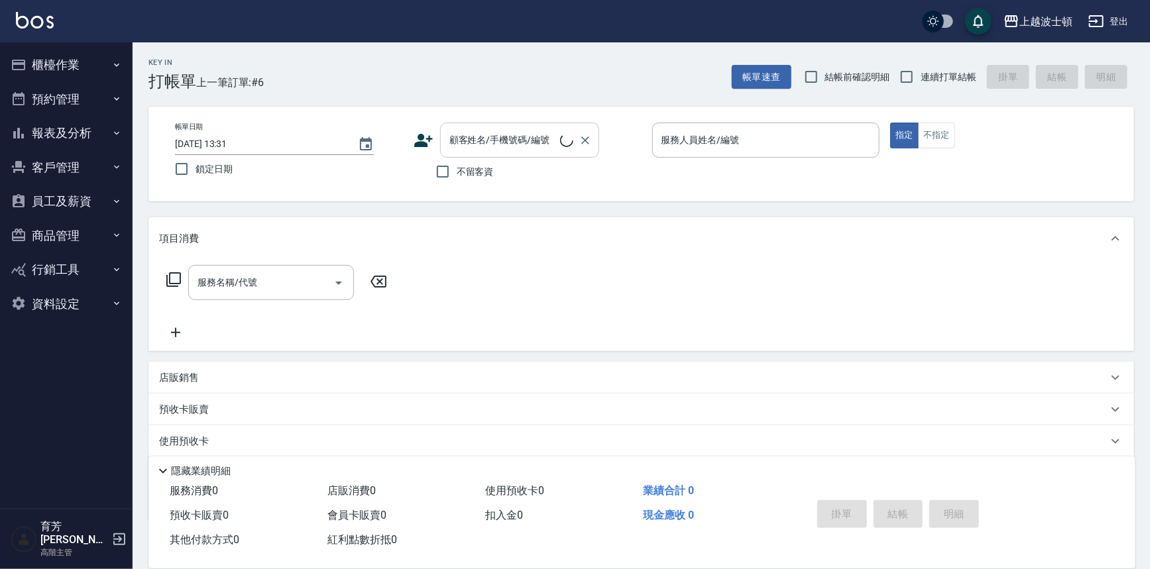
click at [467, 140] on input "顧客姓名/手機號碼/編號" at bounding box center [503, 140] width 114 height 23
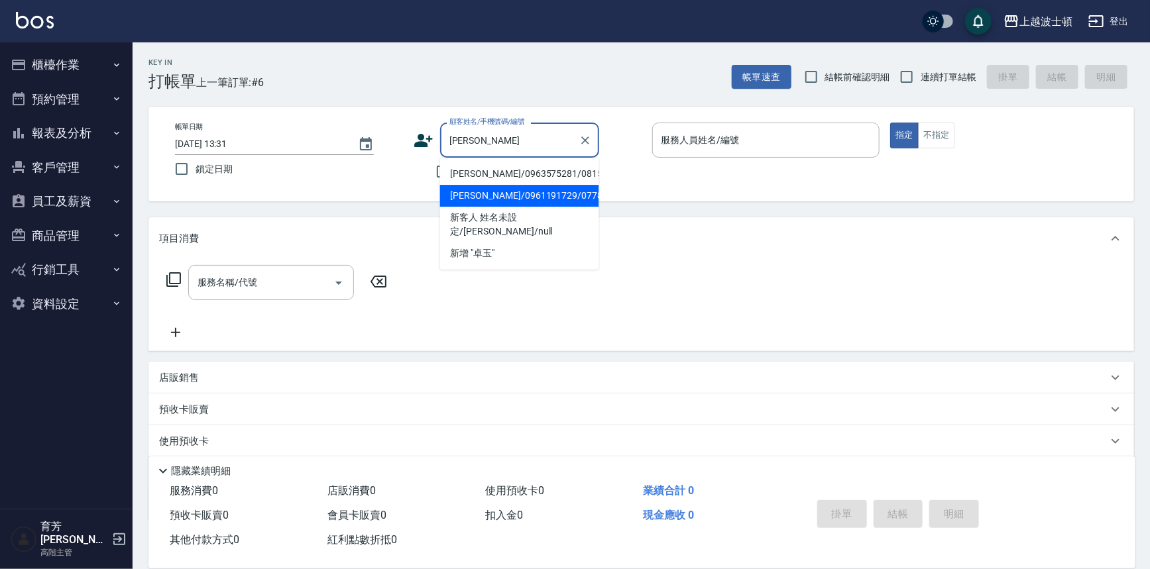
click at [499, 188] on ul "[PERSON_NAME]/0963575281/081557 [PERSON_NAME]/0961191729/077881 新客人 姓名未設定/[PERS…" at bounding box center [519, 214] width 159 height 112
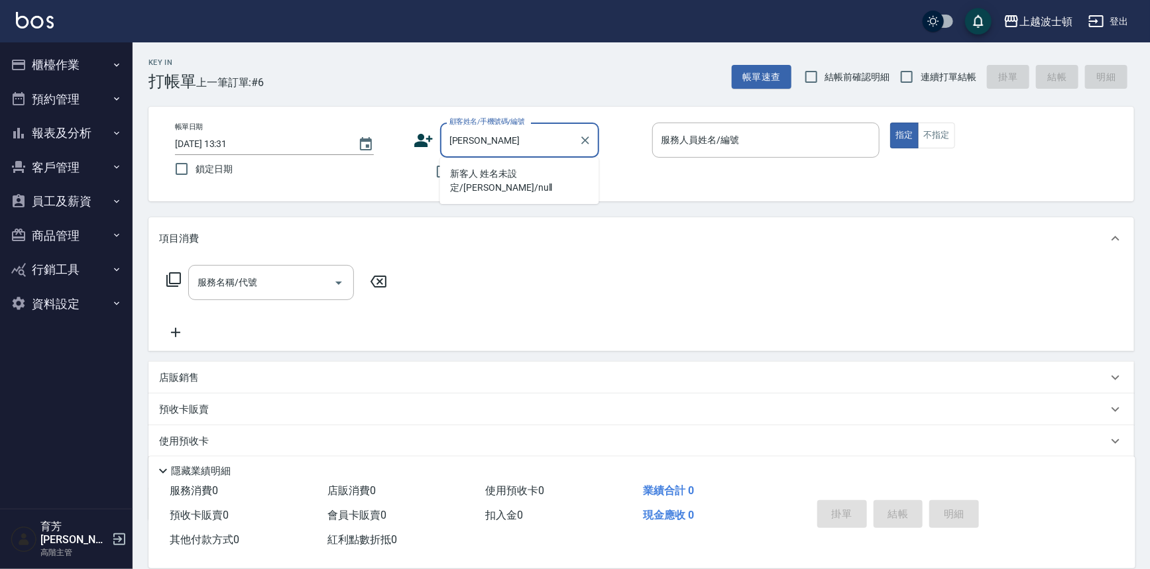
click at [516, 145] on input "[PERSON_NAME]" at bounding box center [509, 140] width 127 height 23
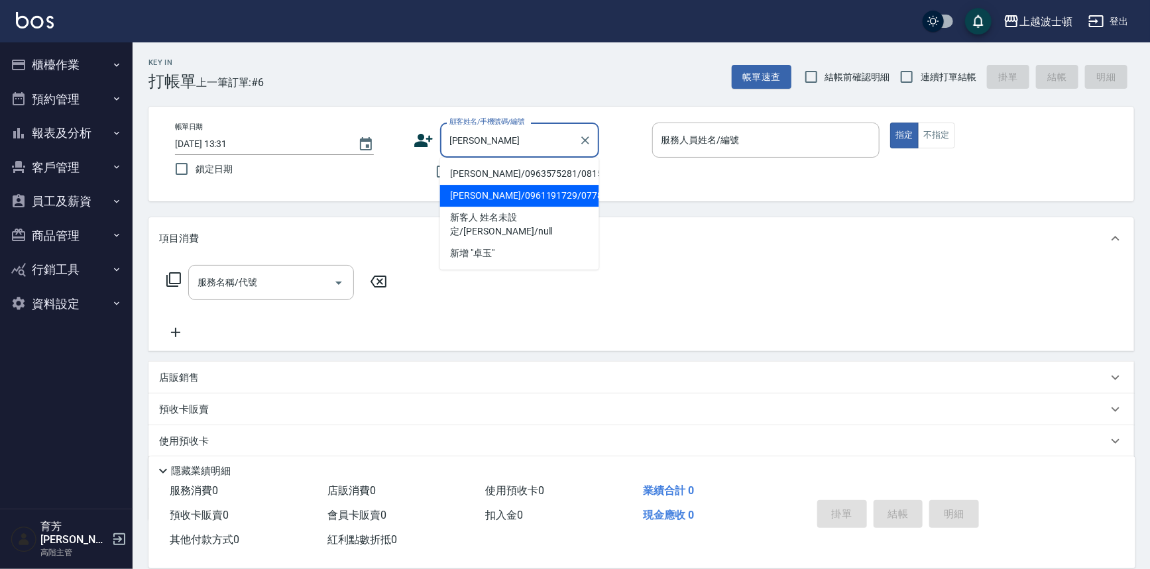
click at [508, 198] on li "[PERSON_NAME]/0961191729/077881" at bounding box center [519, 196] width 159 height 22
type input "[PERSON_NAME]/0961191729/077881"
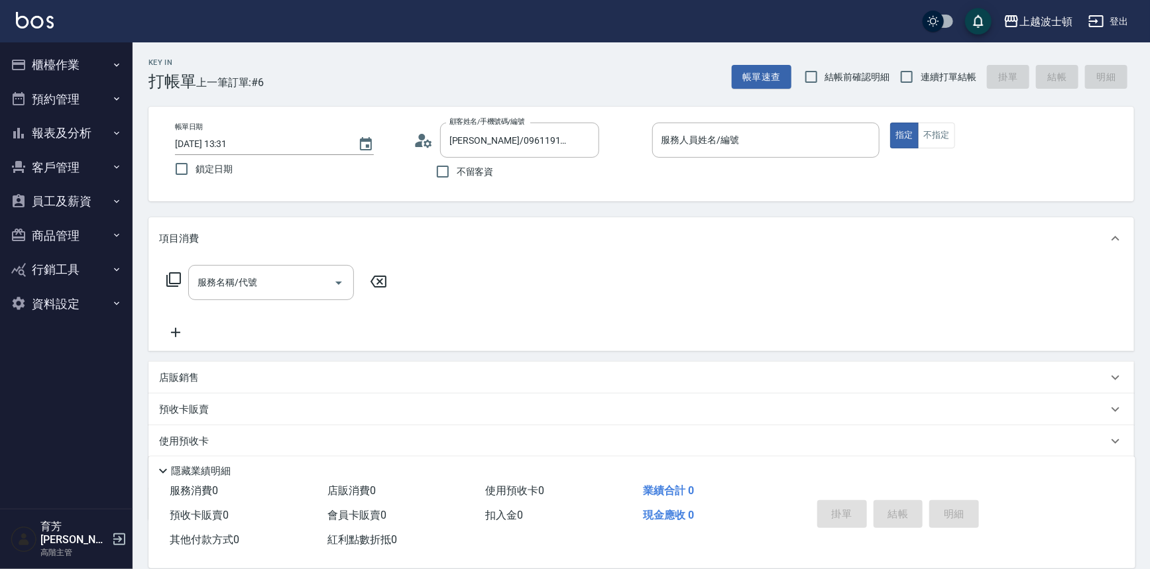
click at [424, 146] on icon at bounding box center [424, 141] width 20 height 20
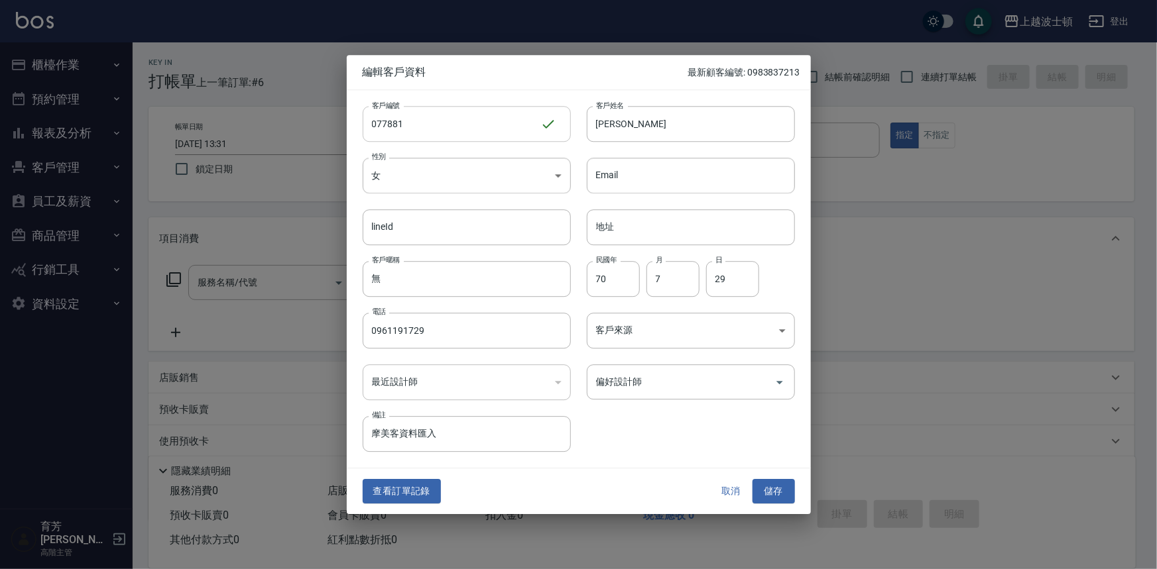
click at [422, 123] on input "077881" at bounding box center [452, 124] width 178 height 36
type input "0"
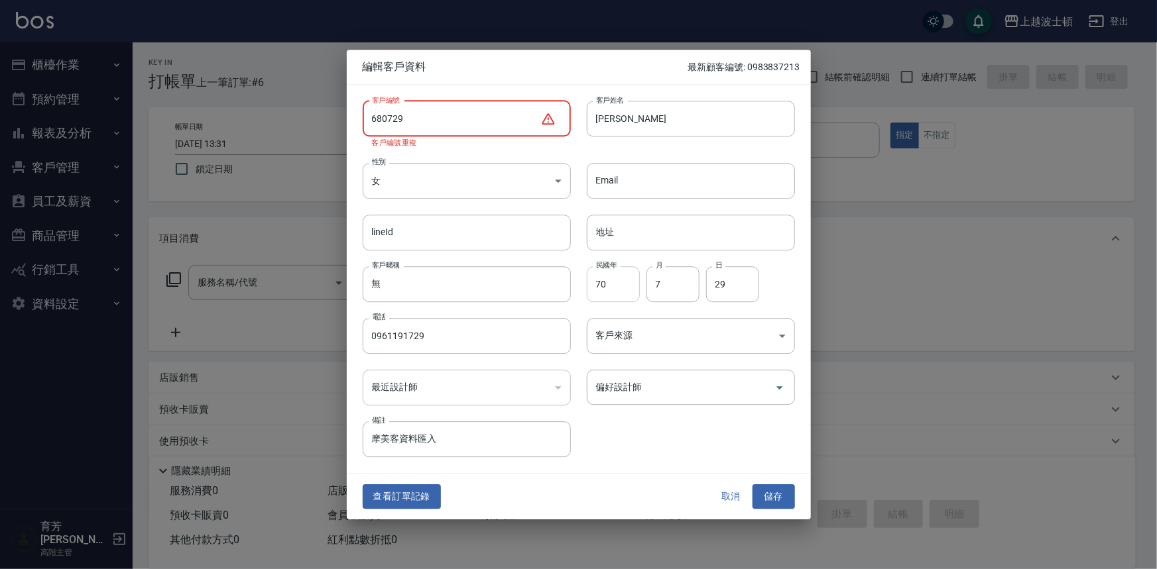
type input "680729"
click at [630, 288] on input "70" at bounding box center [613, 285] width 53 height 36
click at [629, 288] on input "70" at bounding box center [613, 285] width 53 height 36
type input "68"
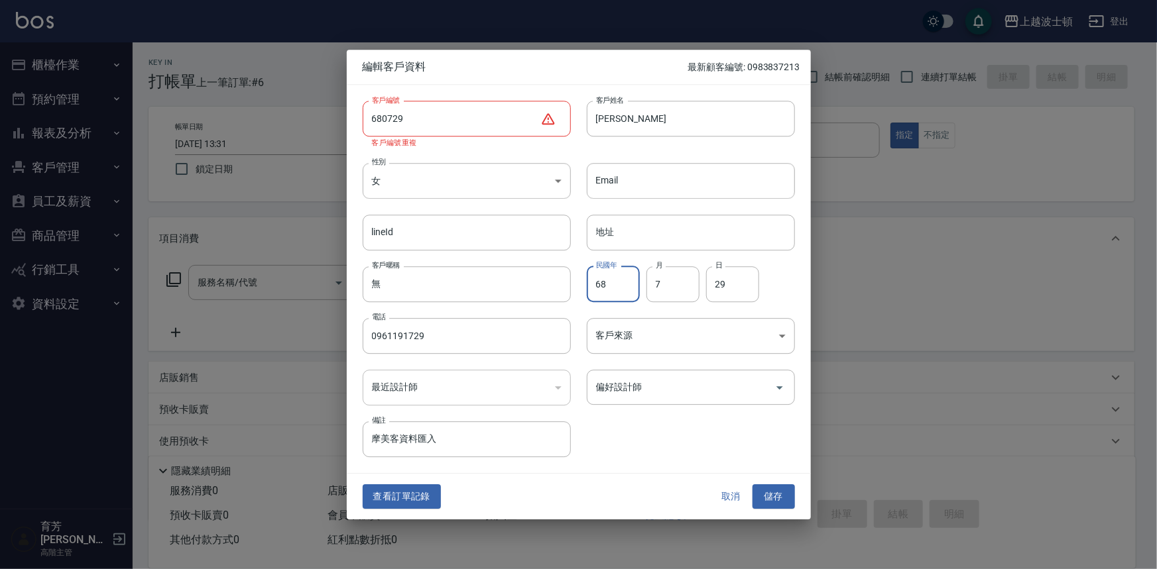
drag, startPoint x: 732, startPoint y: 493, endPoint x: 733, endPoint y: 462, distance: 30.5
click at [733, 493] on button "取消" at bounding box center [731, 497] width 42 height 25
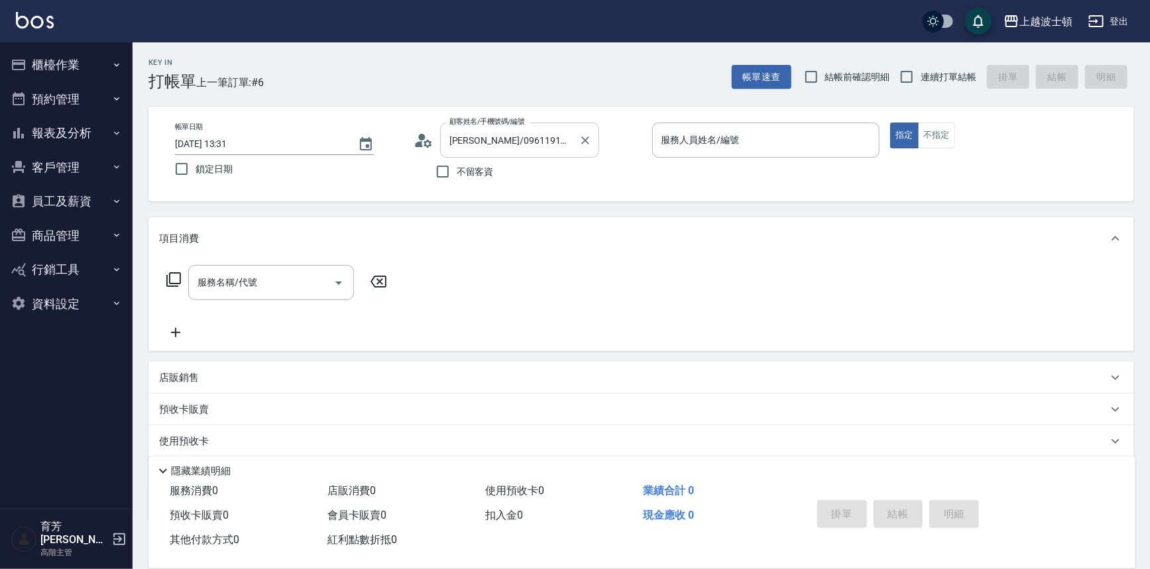
click at [523, 145] on input "[PERSON_NAME]/0961191729/077881" at bounding box center [509, 140] width 127 height 23
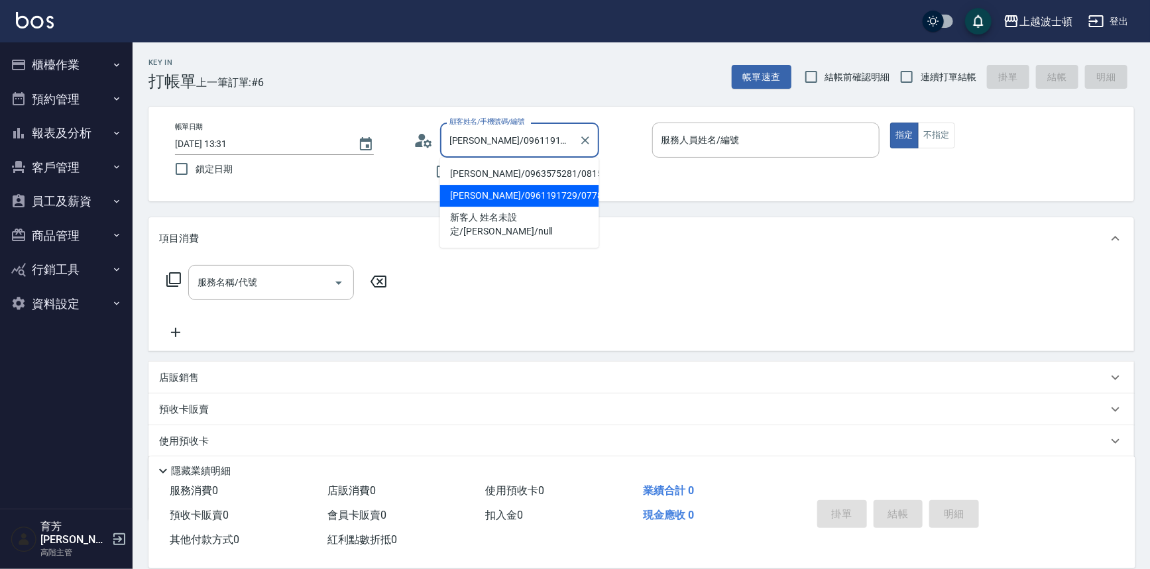
click at [523, 145] on input "[PERSON_NAME]/0961191729/077881" at bounding box center [509, 140] width 127 height 23
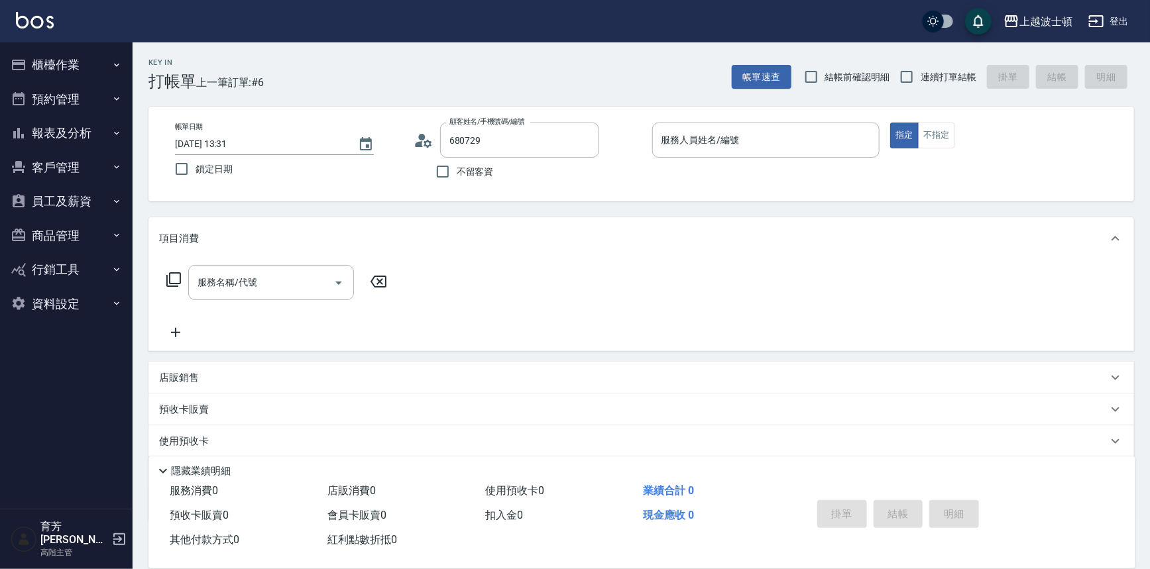
type input "[PERSON_NAME]/0961191729/077881"
click at [419, 145] on icon at bounding box center [419, 144] width 8 height 6
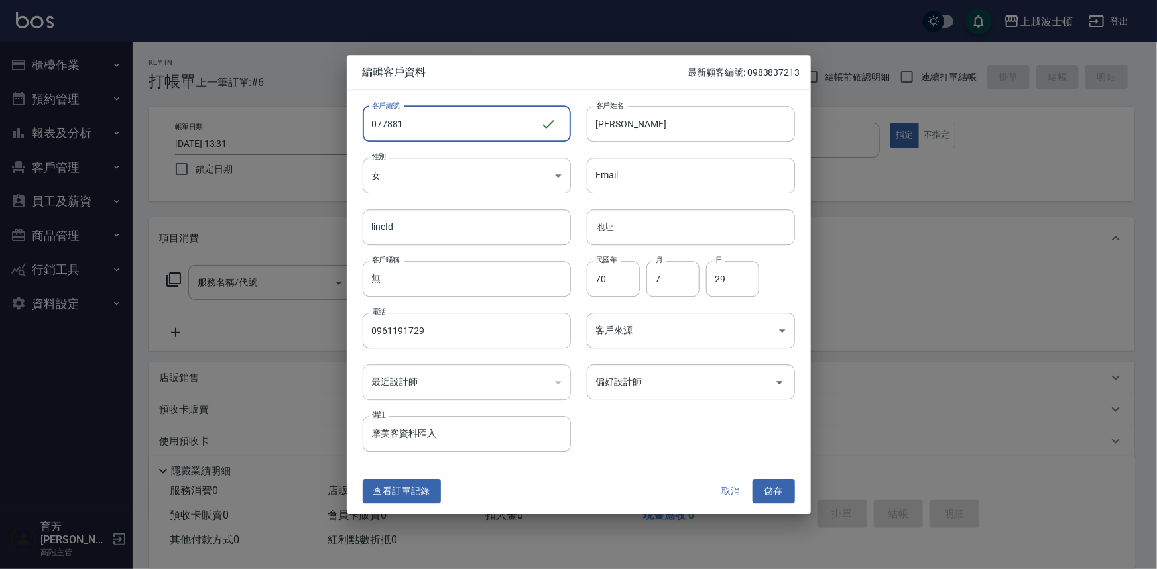
click at [419, 129] on input "077881" at bounding box center [452, 124] width 178 height 36
type input "0680729"
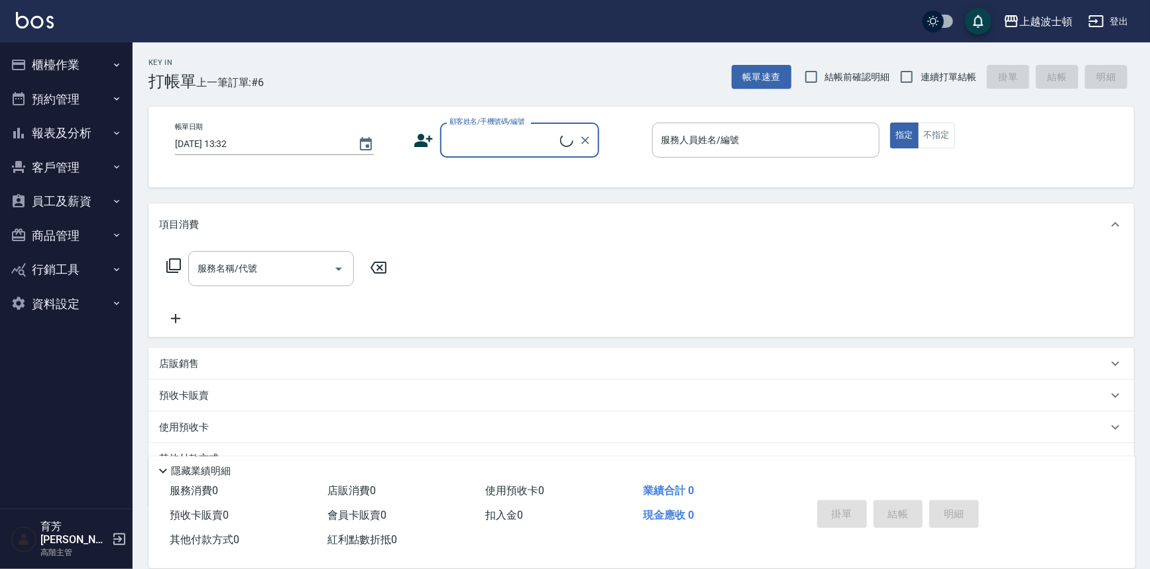
click at [506, 147] on input "顧客姓名/手機號碼/編號" at bounding box center [503, 140] width 114 height 23
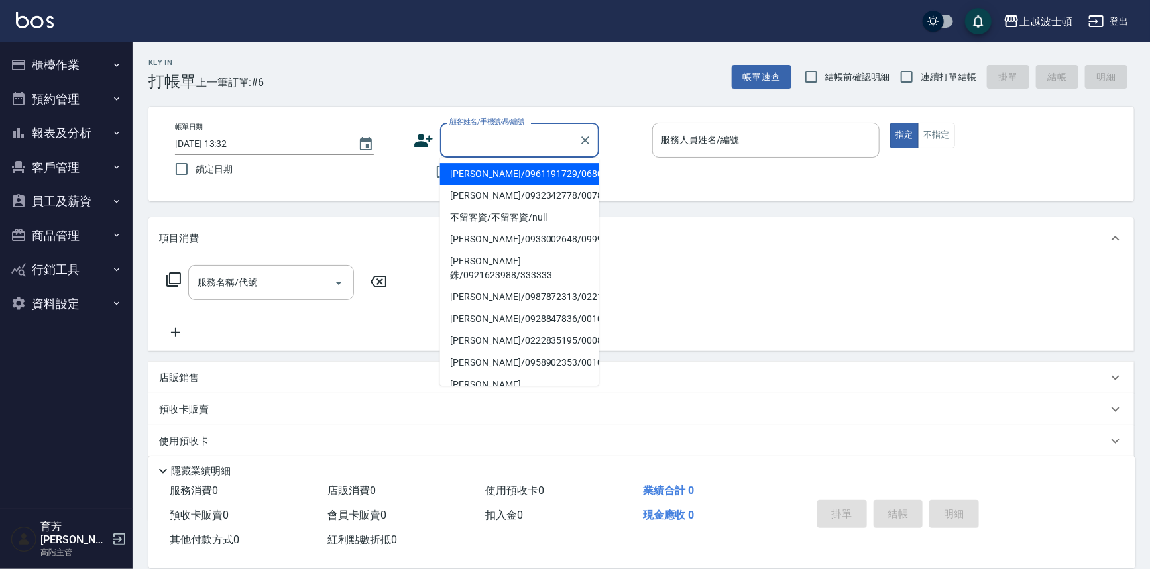
click at [514, 172] on li "[PERSON_NAME]/0961191729/0680729" at bounding box center [519, 174] width 159 height 22
type input "[PERSON_NAME]/0961191729/0680729"
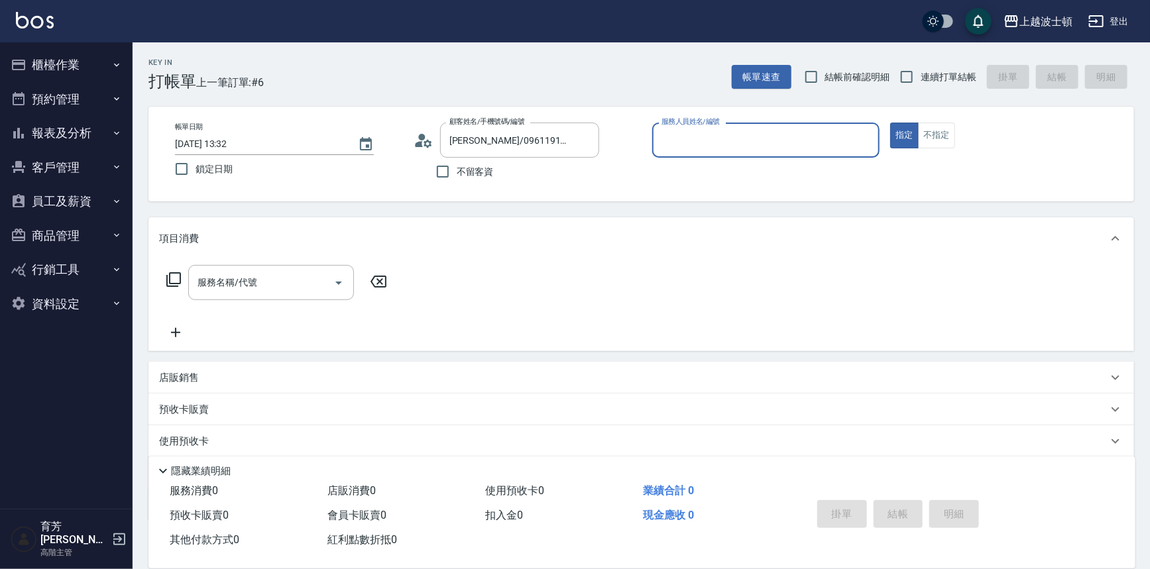
type input "思思-35"
click at [167, 276] on icon at bounding box center [173, 279] width 15 height 15
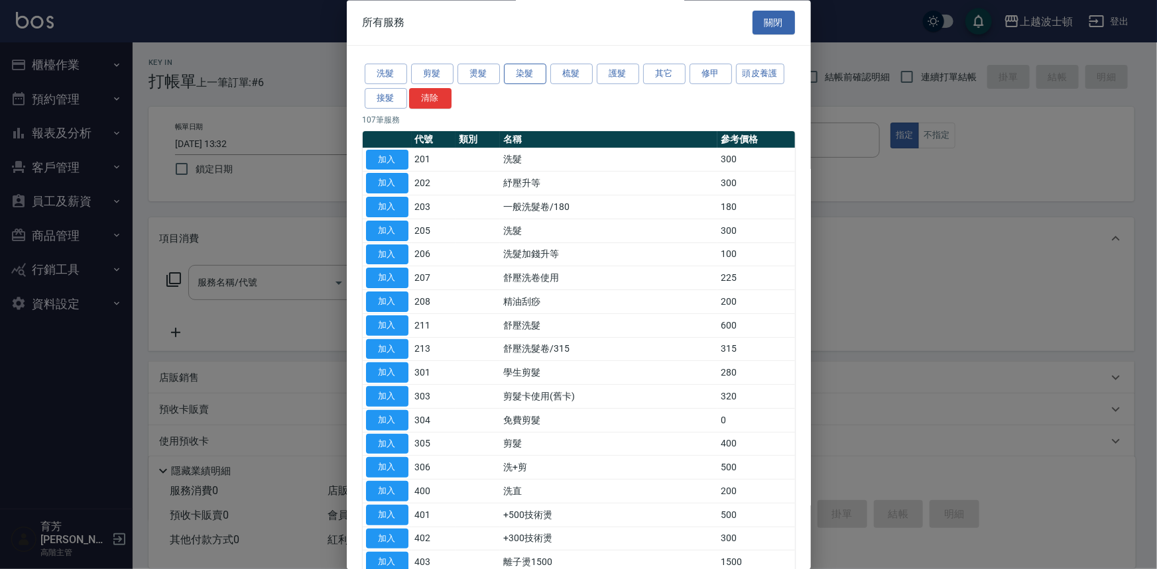
click at [543, 72] on button "染髮" at bounding box center [525, 74] width 42 height 21
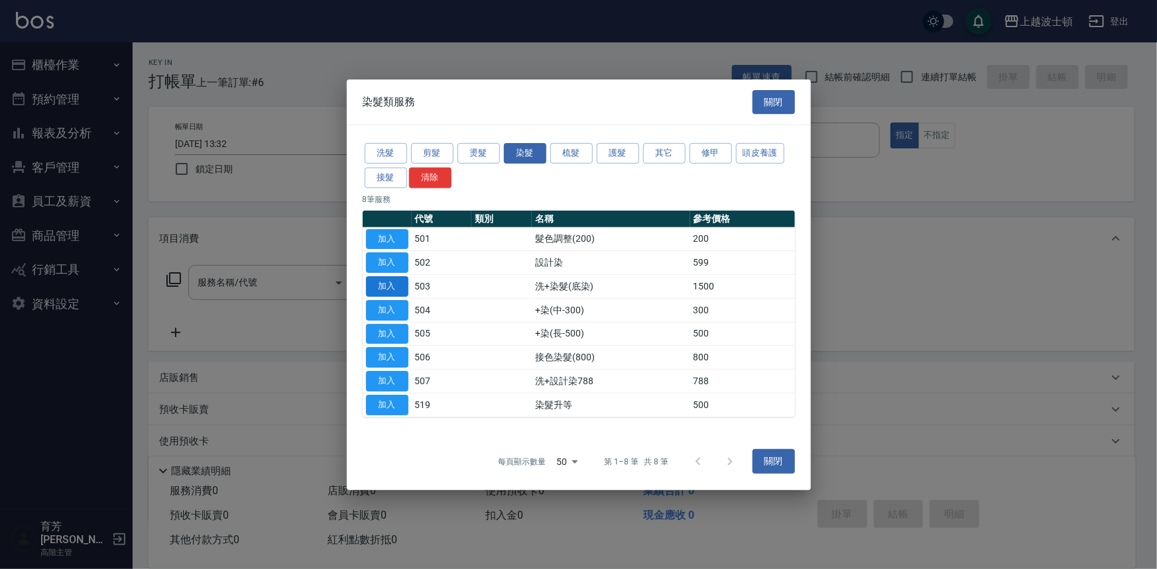
click at [393, 280] on button "加入" at bounding box center [387, 286] width 42 height 21
type input "洗+染髮(底染)(503)"
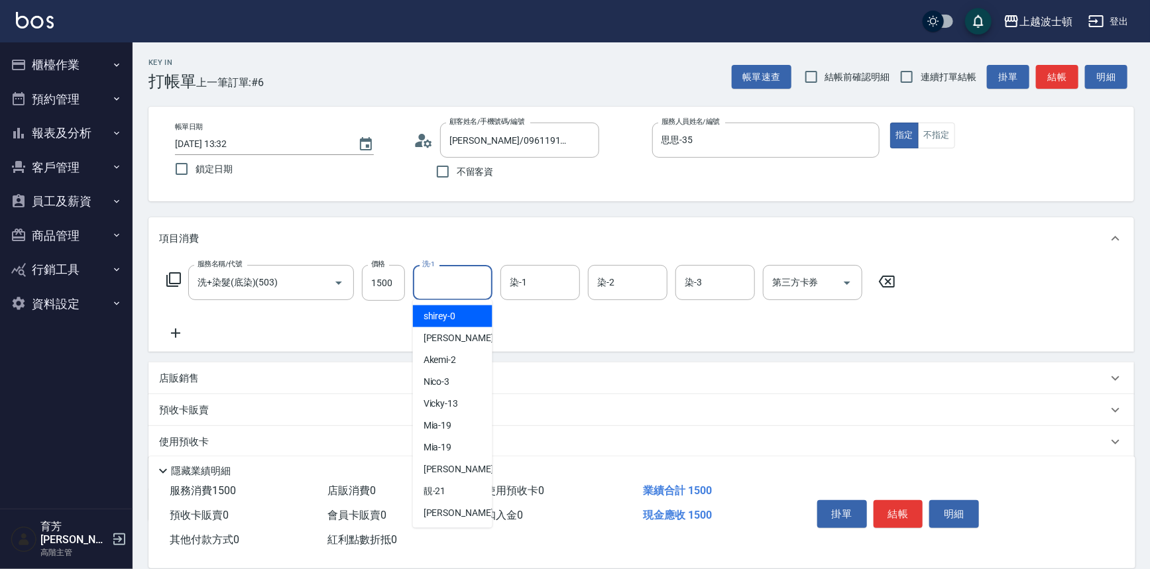
click at [432, 288] on input "洗-1" at bounding box center [453, 282] width 68 height 23
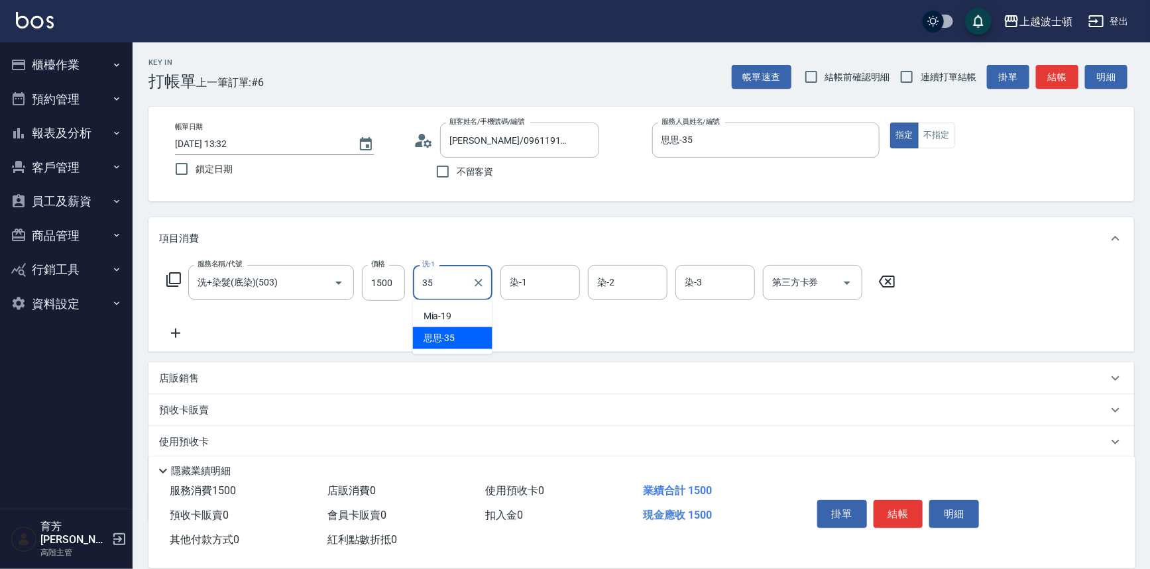
type input "思思-35"
type input "2"
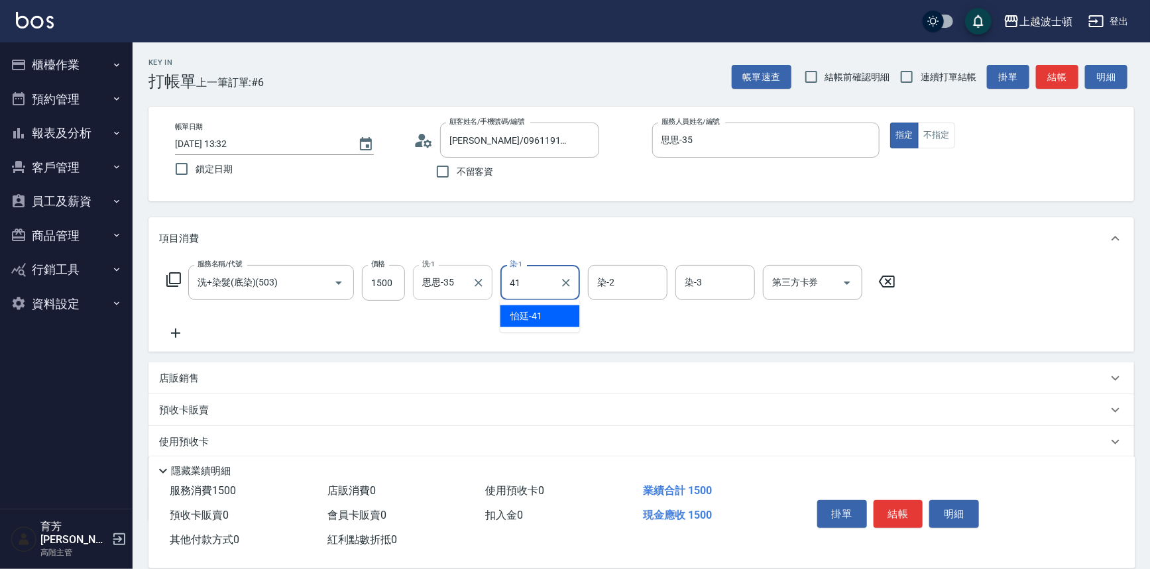
type input "怡廷-41"
type input "思思-35"
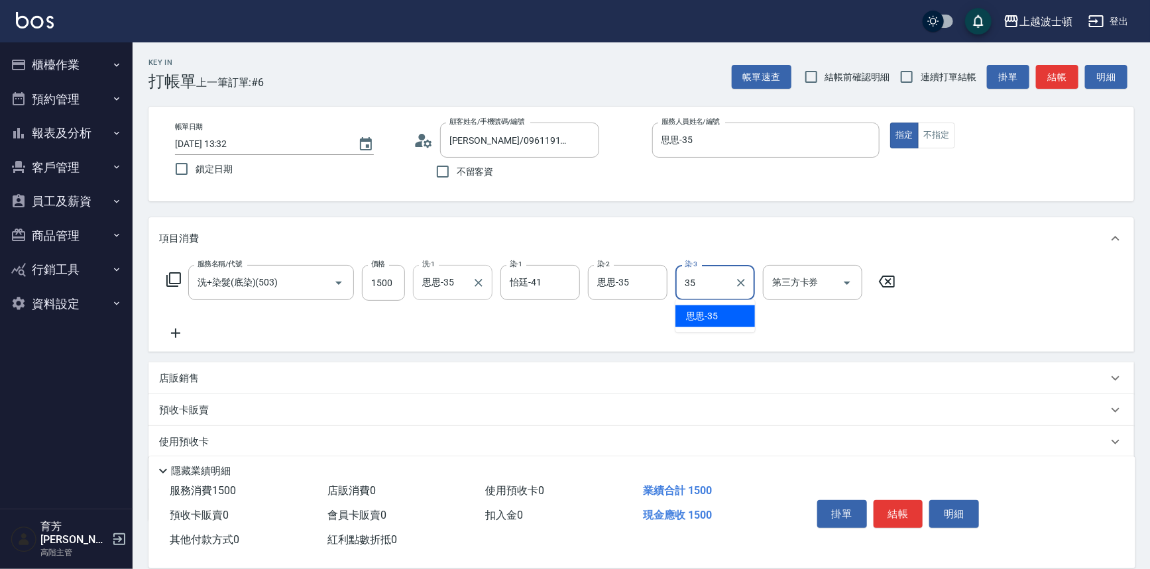
type input "思思-35"
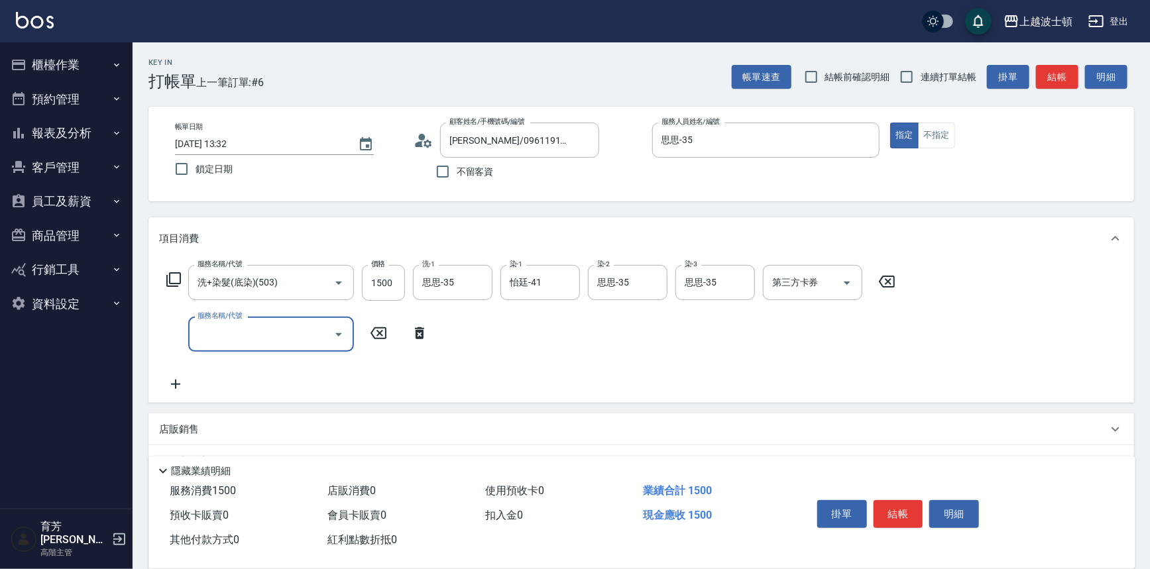
click at [258, 336] on input "服務名稱/代號" at bounding box center [261, 334] width 134 height 23
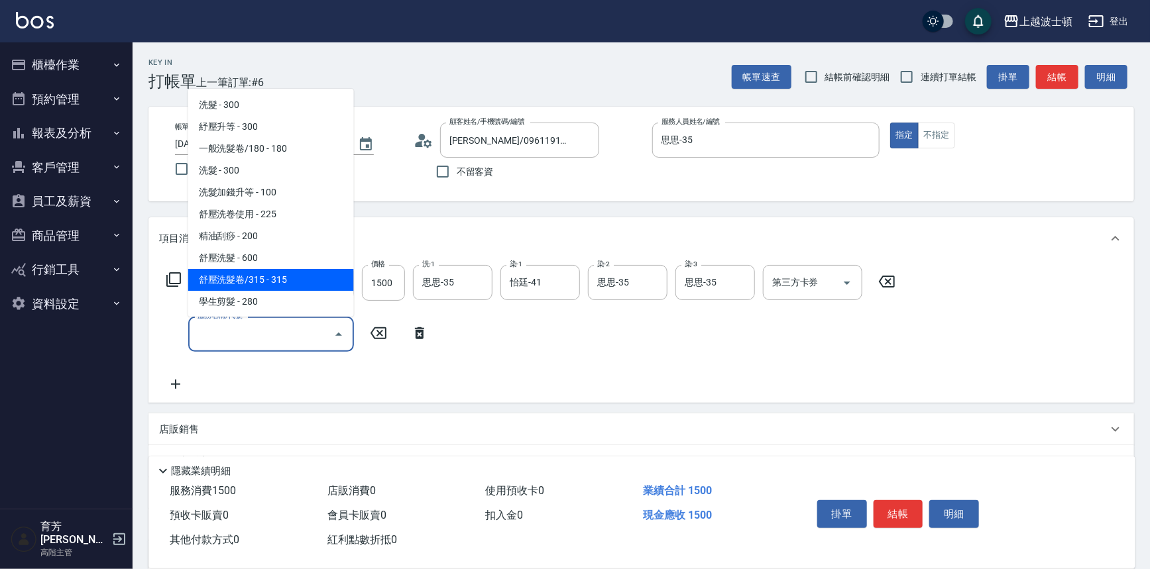
click at [429, 339] on icon at bounding box center [419, 334] width 33 height 16
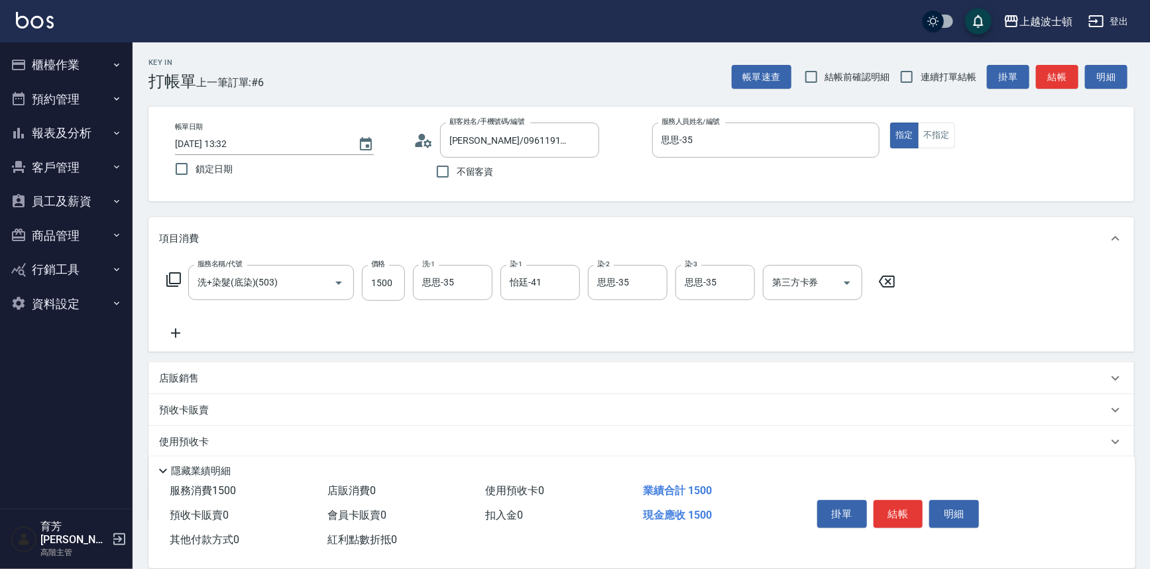
click at [172, 280] on icon at bounding box center [174, 280] width 16 height 16
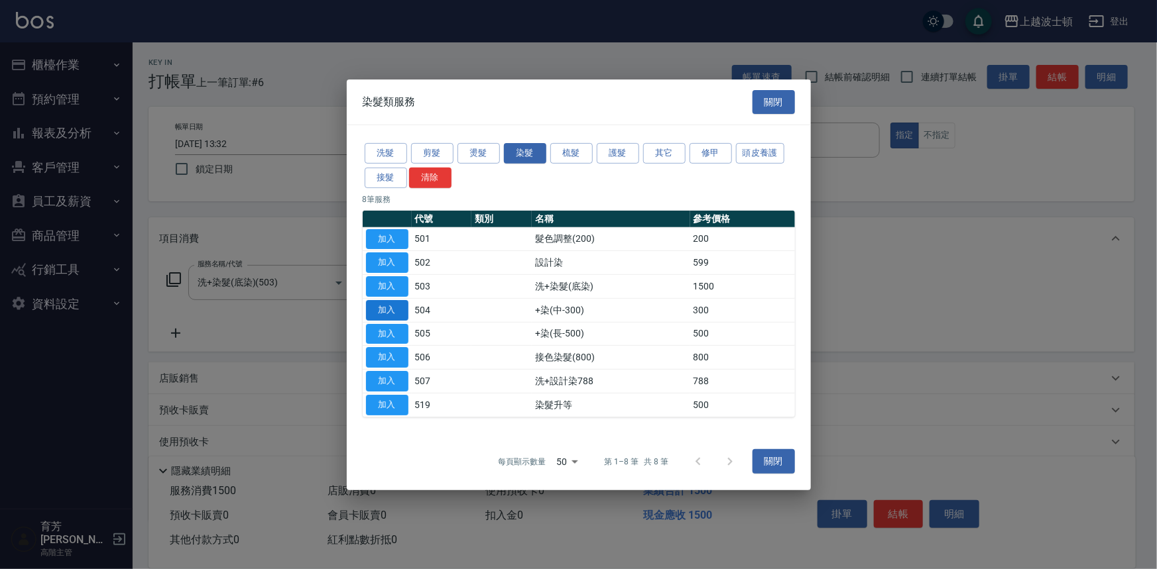
click at [373, 308] on button "加入" at bounding box center [387, 310] width 42 height 21
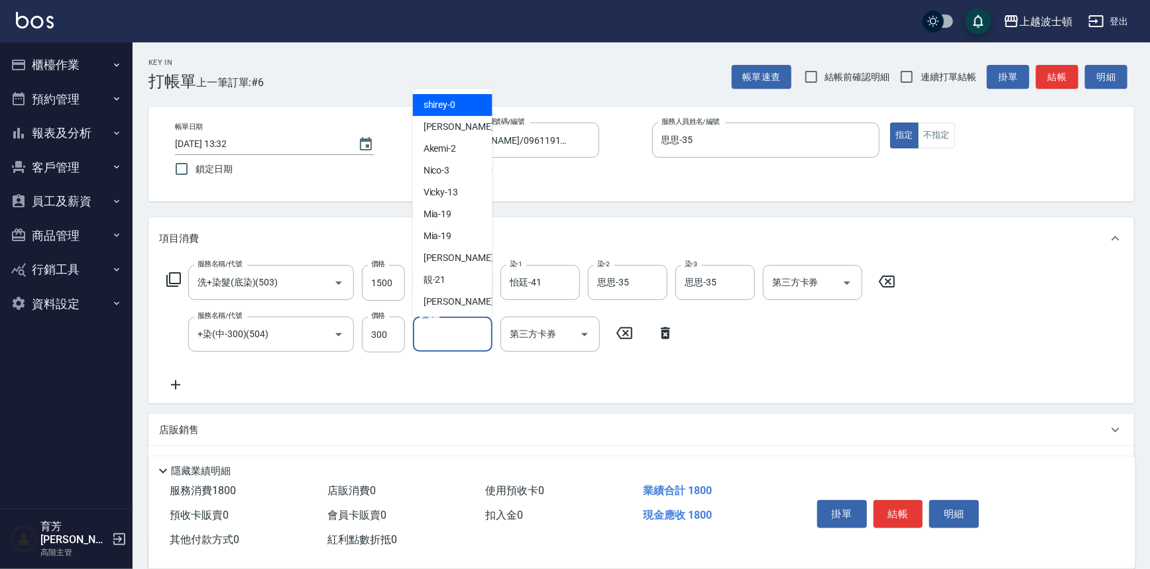
click at [445, 329] on input "染-1" at bounding box center [453, 334] width 68 height 23
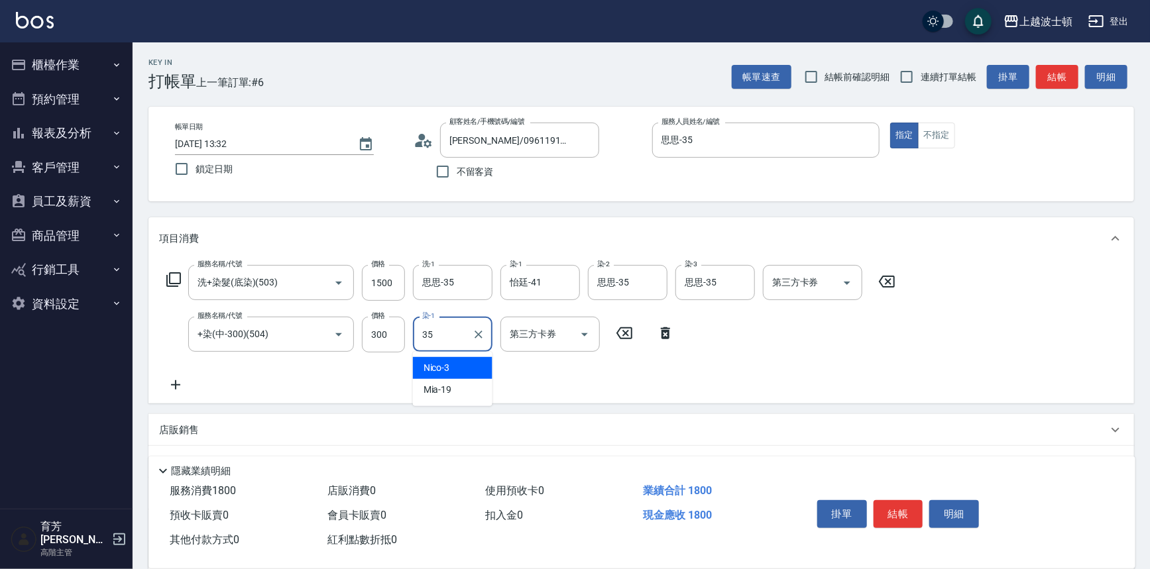
type input "思思-35"
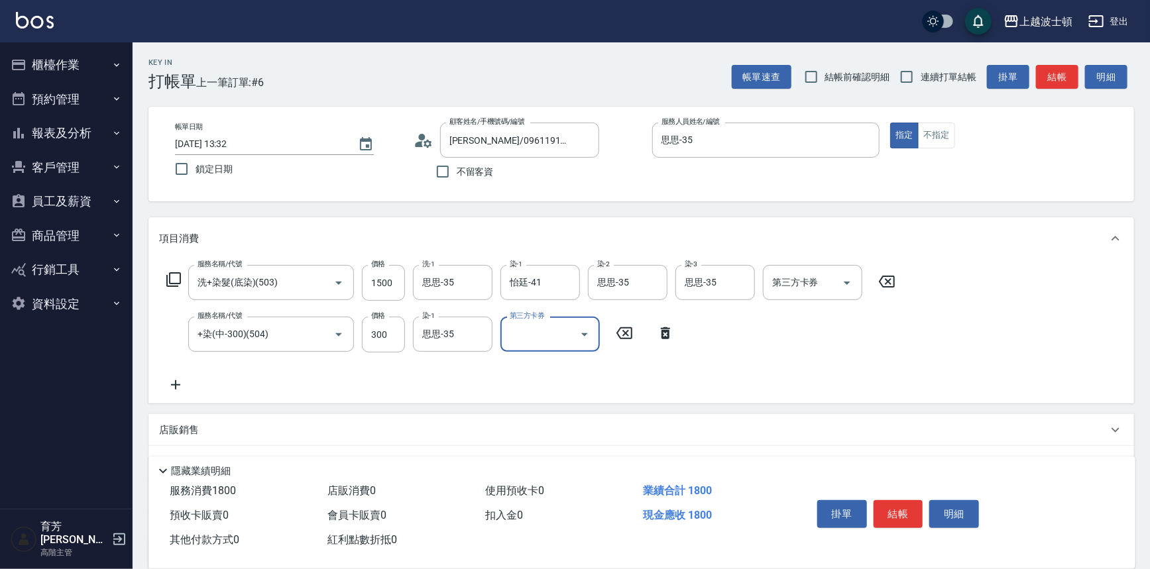
click at [166, 278] on icon at bounding box center [174, 280] width 16 height 16
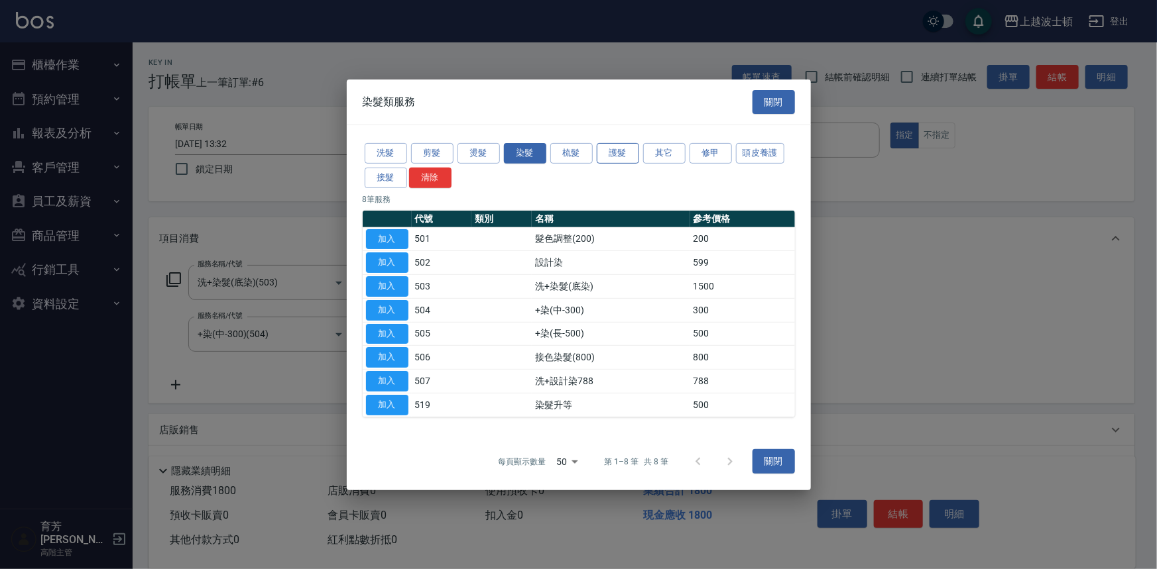
click at [612, 156] on button "護髮" at bounding box center [618, 153] width 42 height 21
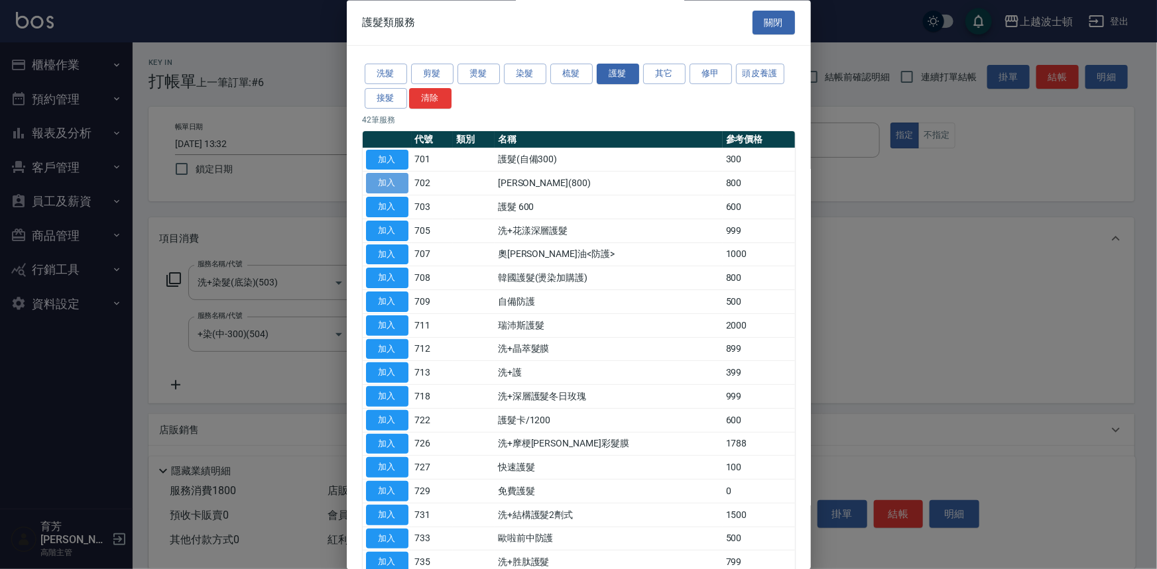
click at [393, 192] on button "加入" at bounding box center [387, 184] width 42 height 21
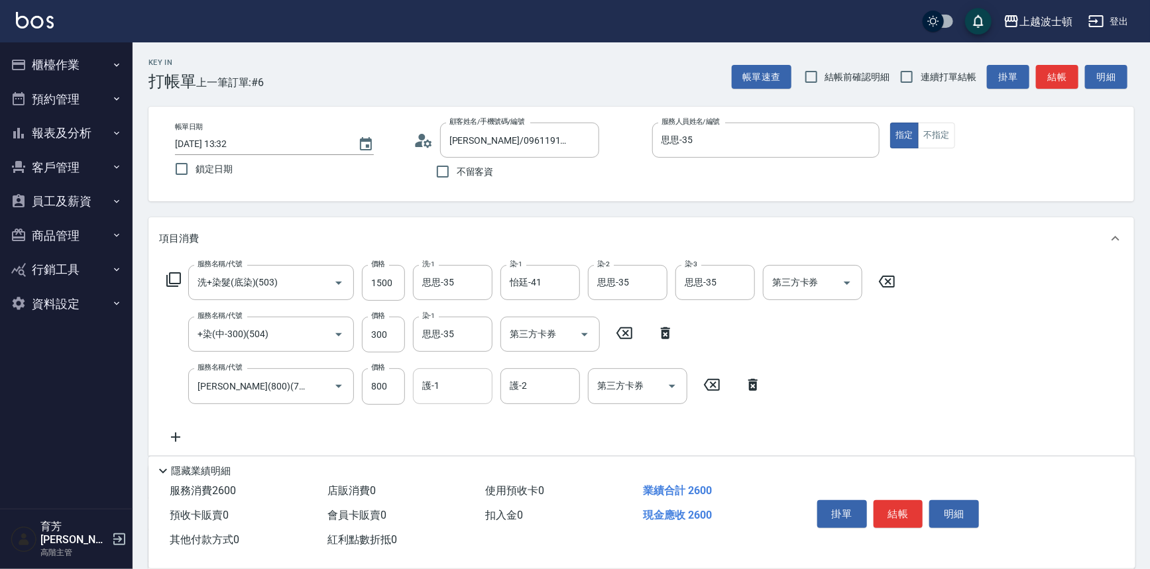
click at [460, 389] on input "護-1" at bounding box center [453, 386] width 68 height 23
type input "思思-35"
click at [404, 379] on input "800" at bounding box center [383, 387] width 43 height 36
type input "400"
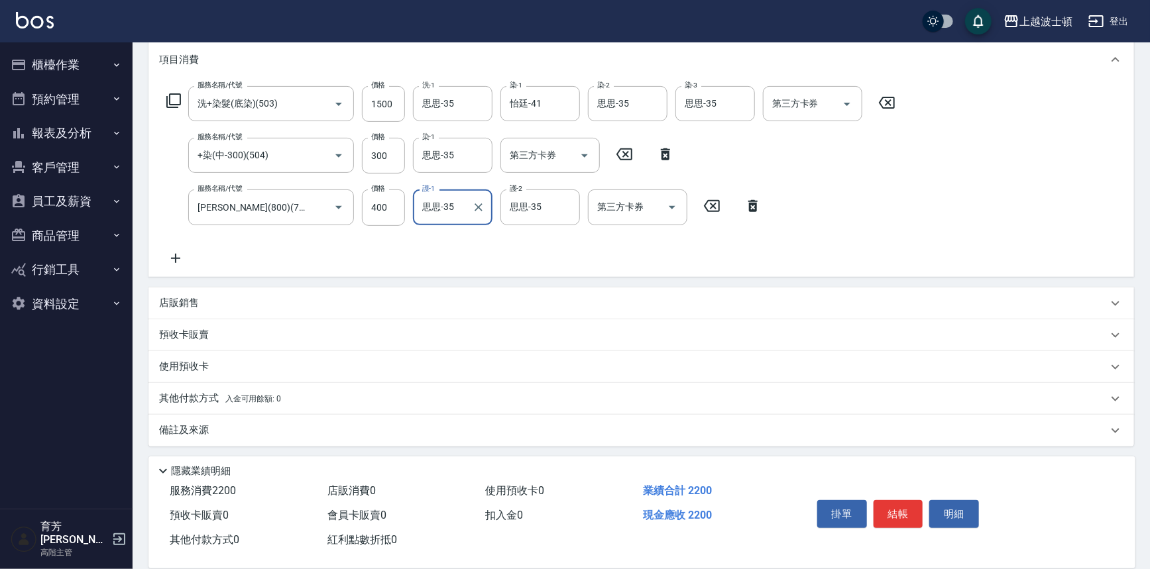
scroll to position [180, 0]
click at [174, 245] on div "服務名稱/代號 洗+染髮(底染)(503) 服務名稱/代號 價格 1500 價格 洗-1 思思-35 洗-1 染-1 怡廷-41 染-1 染-2 思思-35 …" at bounding box center [531, 176] width 745 height 180
click at [180, 262] on icon at bounding box center [175, 258] width 33 height 16
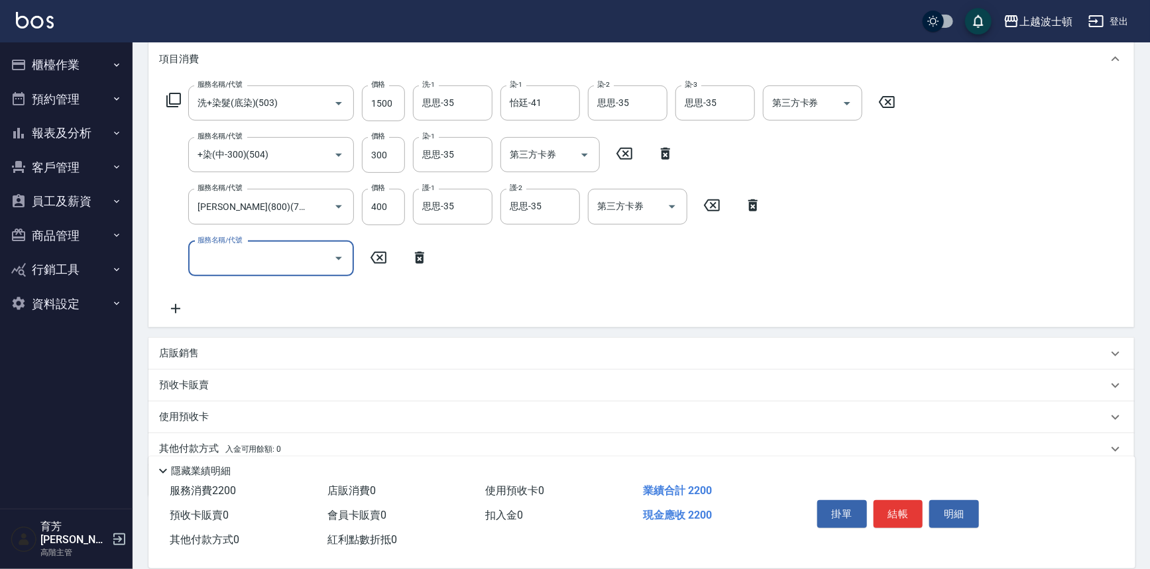
drag, startPoint x: 431, startPoint y: 259, endPoint x: 399, endPoint y: 245, distance: 35.0
click at [430, 259] on icon at bounding box center [419, 258] width 33 height 16
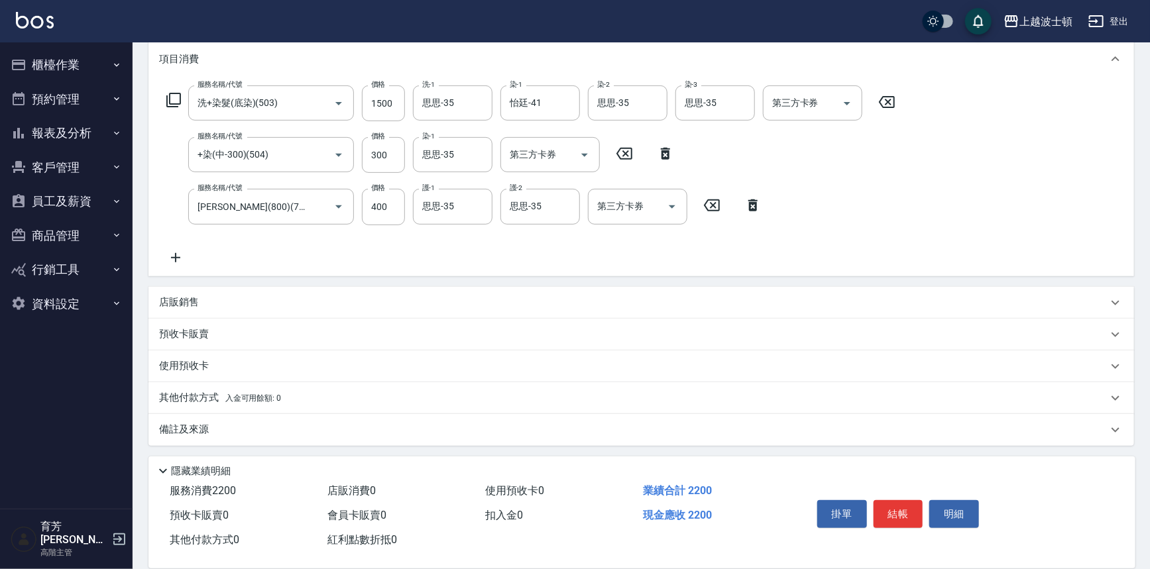
click at [181, 103] on div "服務名稱/代號 洗+染髮(底染)(503) 服務名稱/代號 價格 1500 價格 洗-1 思思-35 洗-1 染-1 怡廷-41 染-1 染-2 思思-35 …" at bounding box center [531, 104] width 745 height 36
click at [176, 103] on icon at bounding box center [173, 100] width 15 height 15
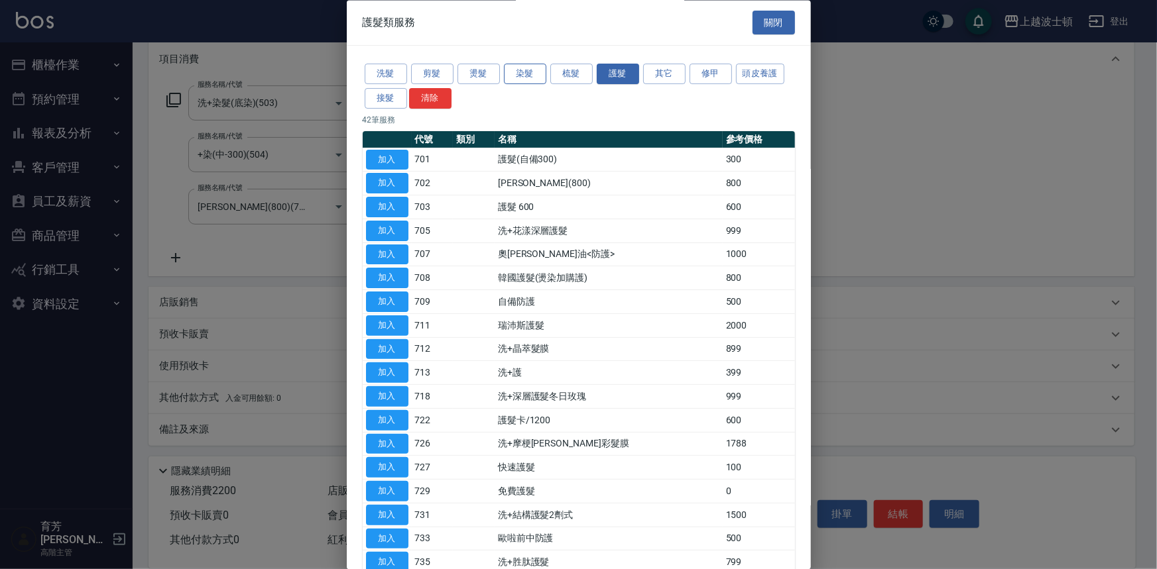
click at [525, 73] on button "染髮" at bounding box center [525, 74] width 42 height 21
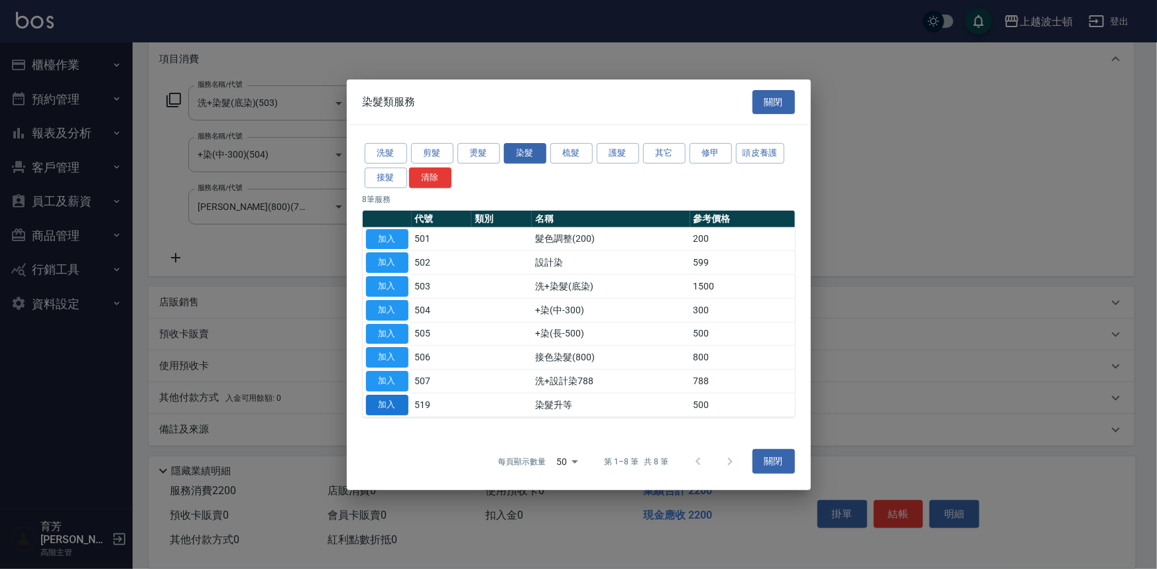
click at [379, 400] on button "加入" at bounding box center [387, 405] width 42 height 21
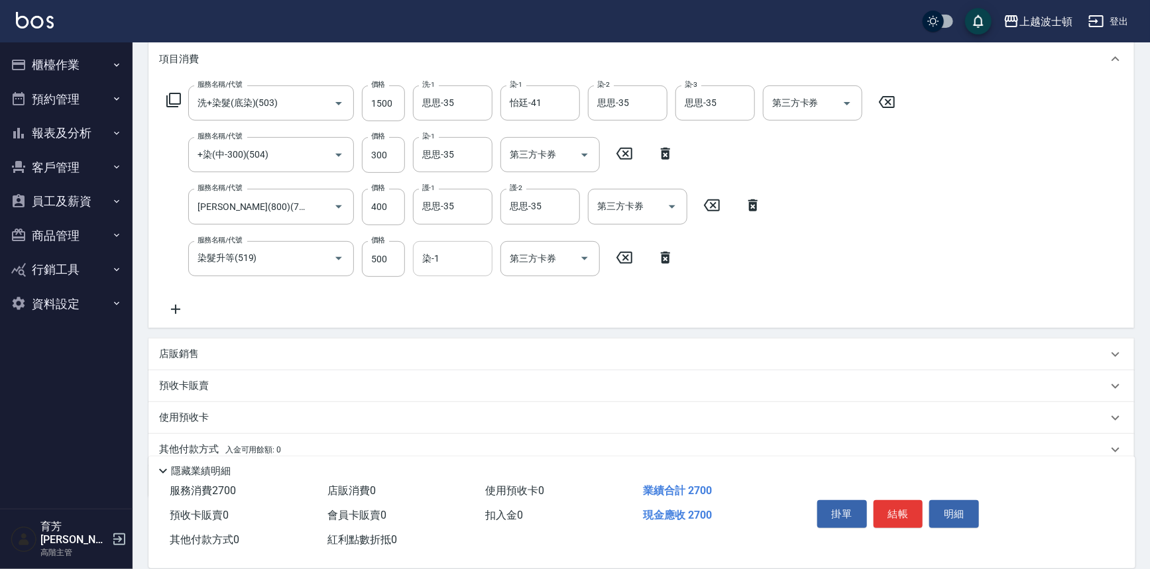
click at [458, 272] on div "染-1" at bounding box center [453, 258] width 80 height 35
type input "思思-35"
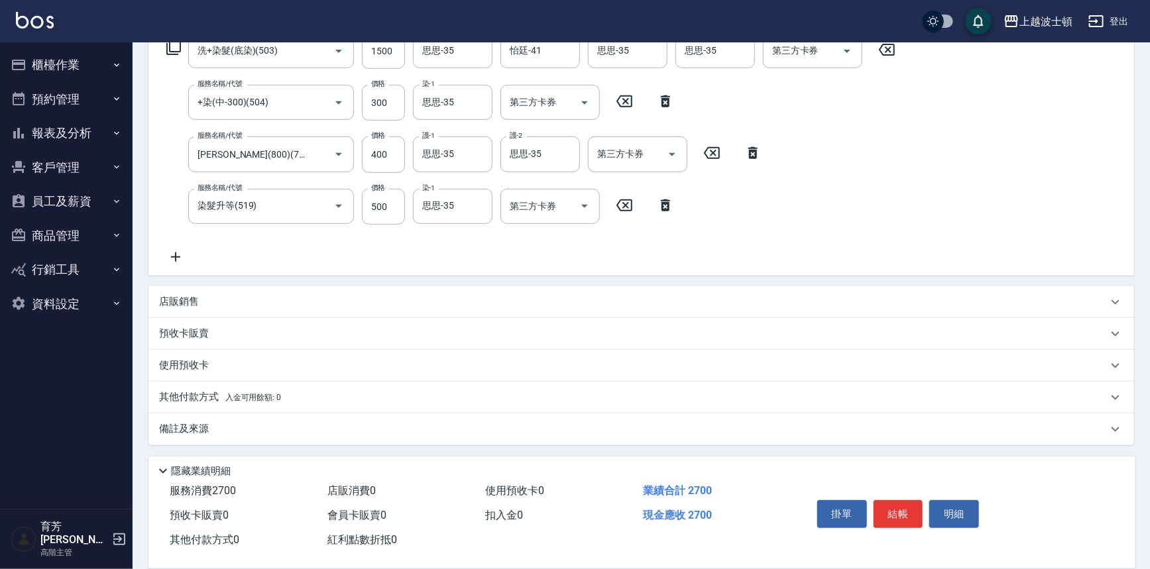
click at [200, 298] on div "店販銷售" at bounding box center [633, 302] width 949 height 14
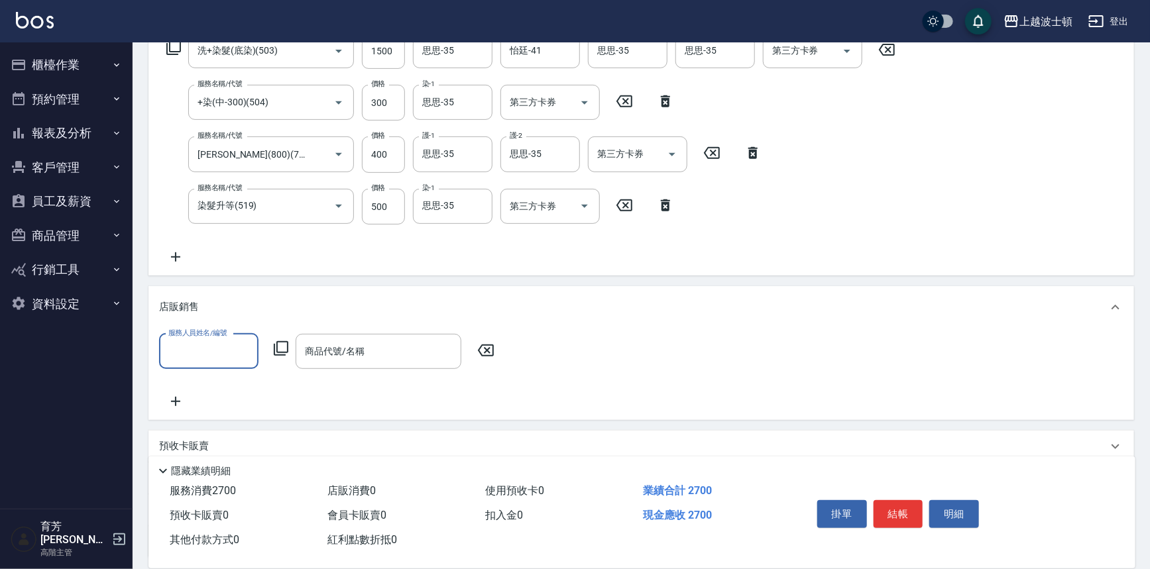
scroll to position [0, 0]
click at [231, 331] on div "服務人員姓名/編號 服務人員姓名/編號 商品代號/名稱 商品代號/名稱" at bounding box center [642, 374] width 986 height 91
click at [223, 364] on div "服務人員姓名/編號" at bounding box center [208, 351] width 99 height 35
type input "思思-35"
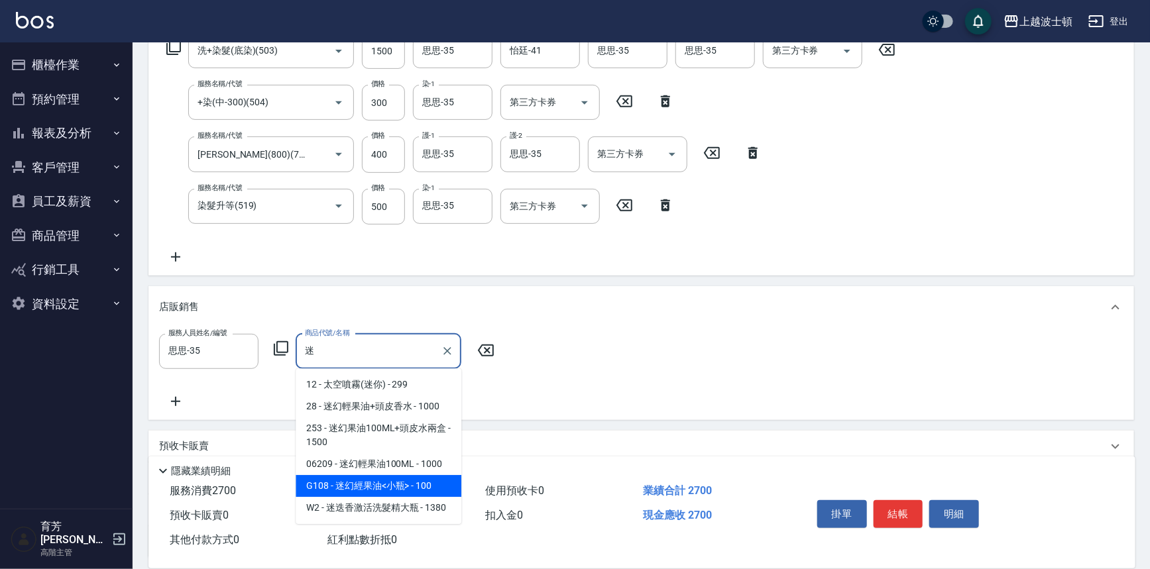
click at [400, 486] on span "G108 - 迷幻經果油<小瓶> - 100" at bounding box center [379, 486] width 166 height 22
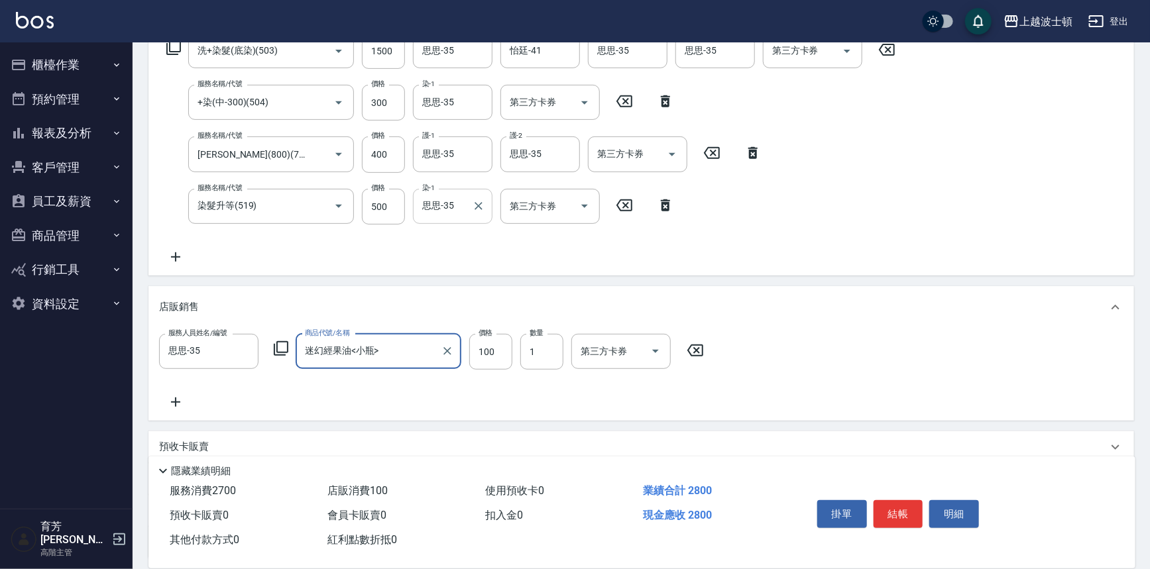
scroll to position [111, 0]
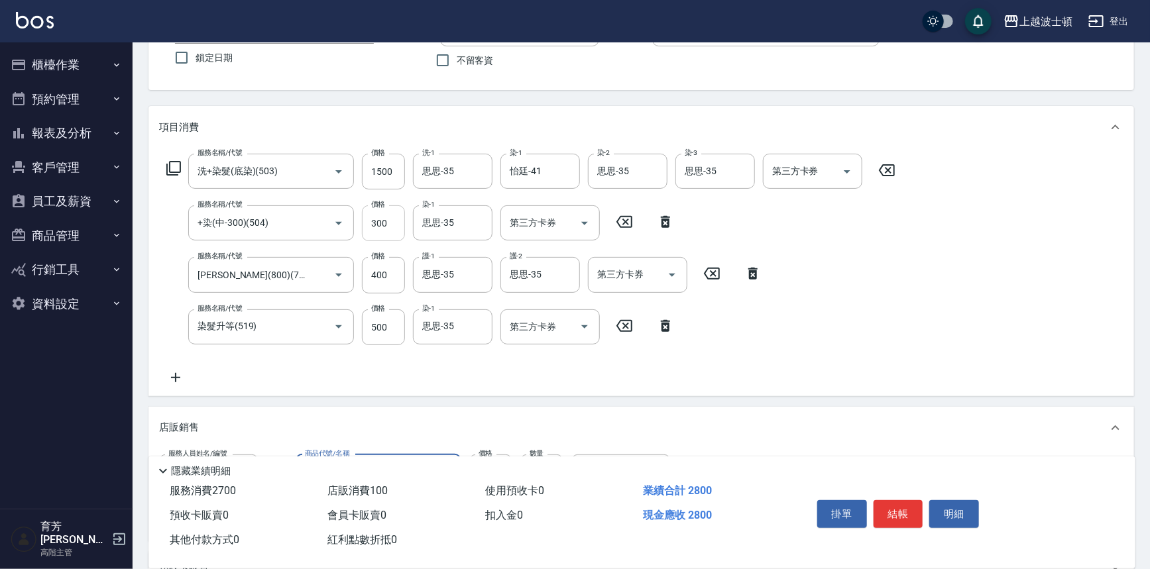
type input "迷幻經果油<小瓶>"
click at [390, 227] on input "300" at bounding box center [383, 224] width 43 height 36
click at [390, 328] on input "500" at bounding box center [383, 328] width 43 height 36
type input "200"
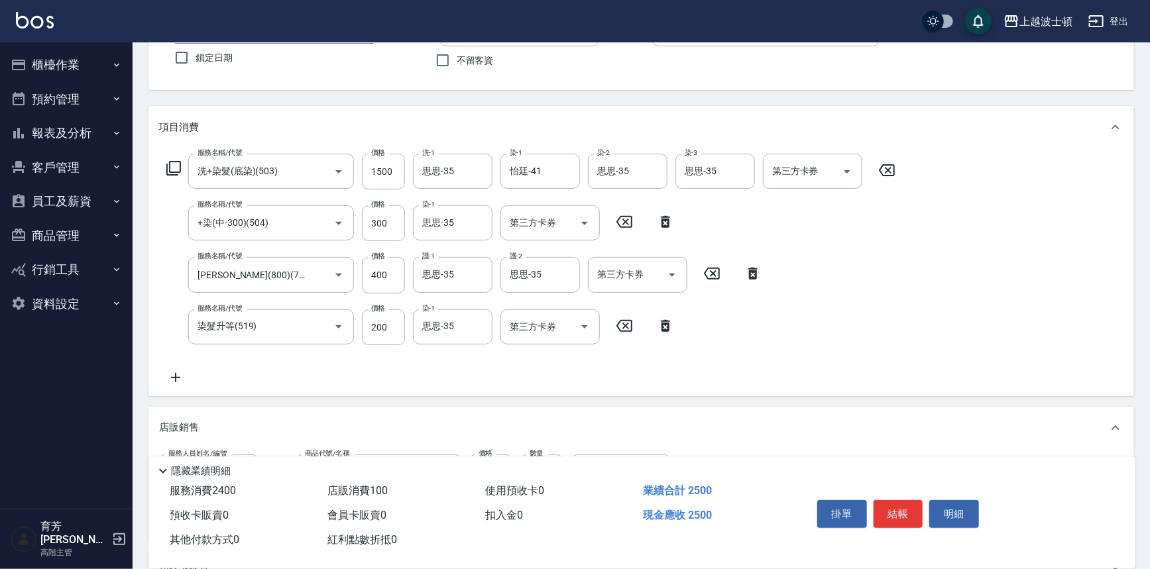
click at [172, 373] on icon at bounding box center [175, 378] width 33 height 16
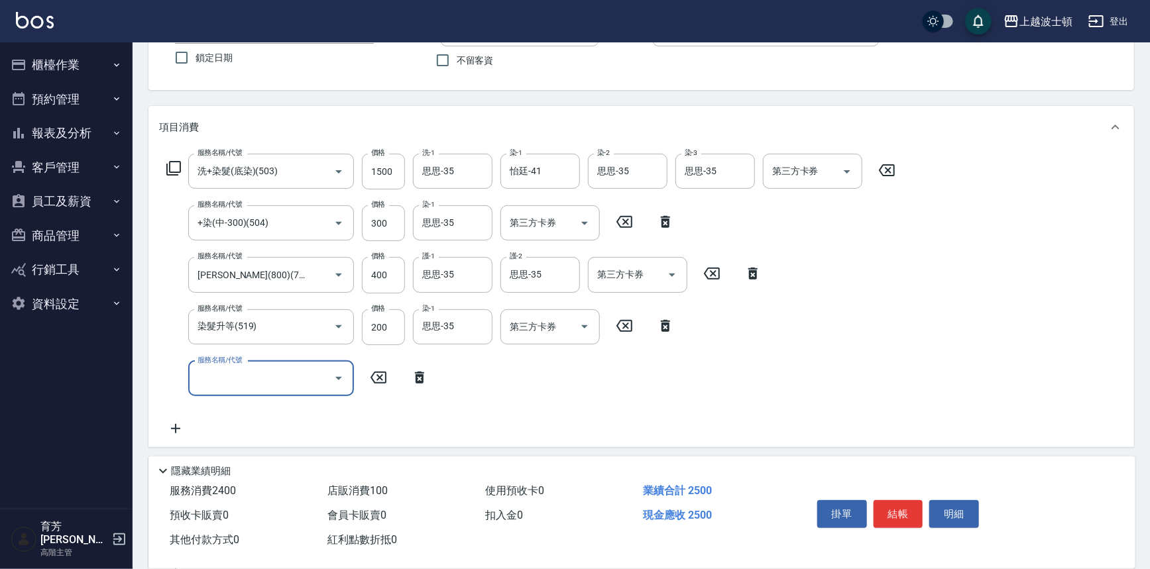
click at [256, 384] on input "服務名稱/代號" at bounding box center [261, 378] width 134 height 23
type input "剪髮(305)"
type input "350"
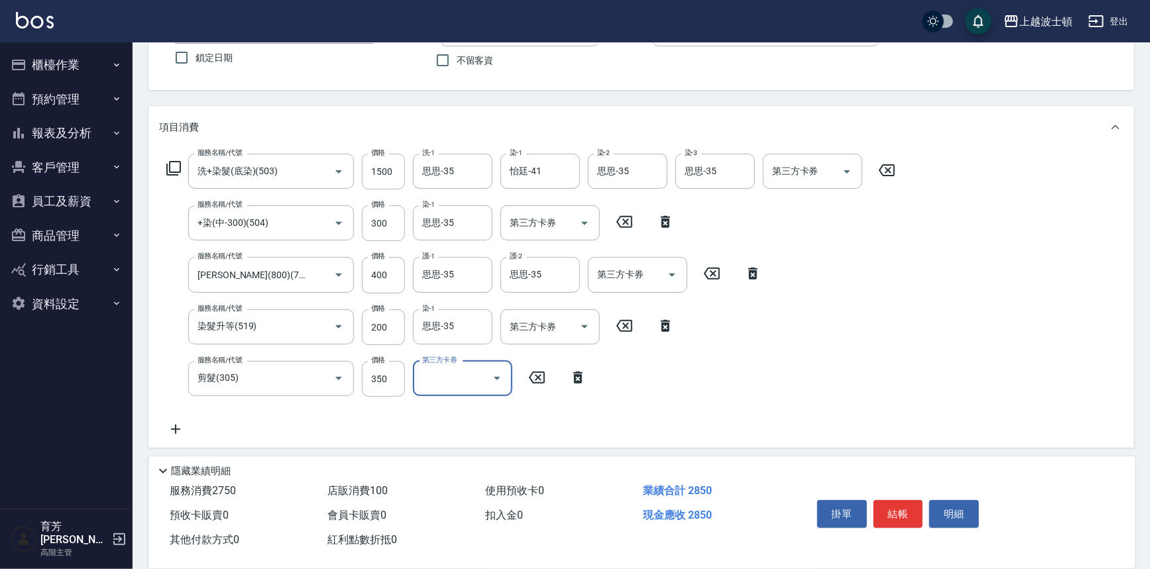
scroll to position [352, 0]
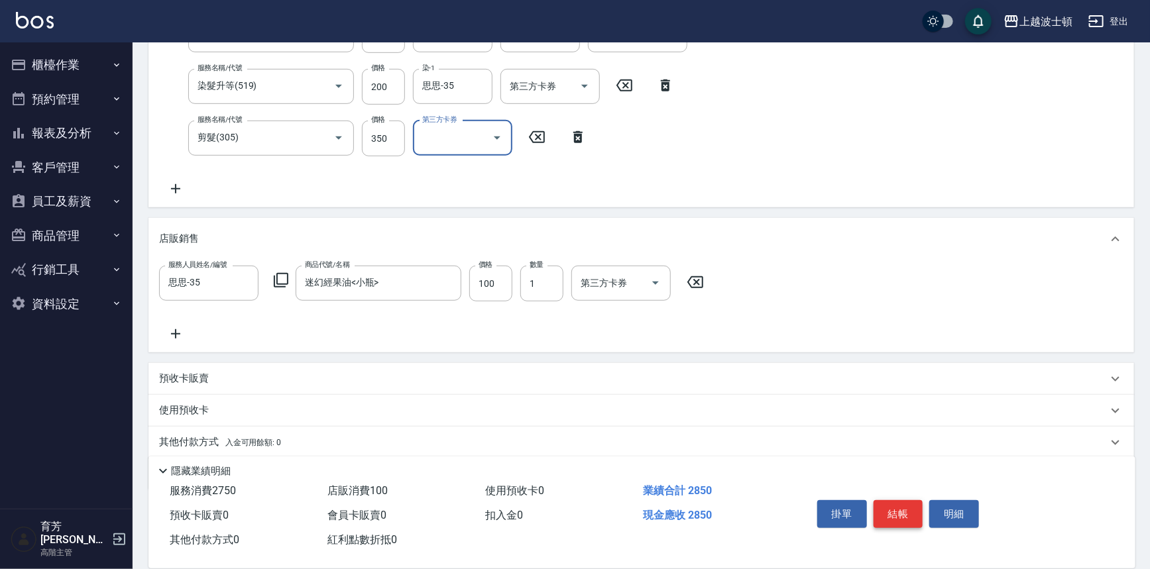
click at [906, 518] on button "結帳" at bounding box center [899, 515] width 50 height 28
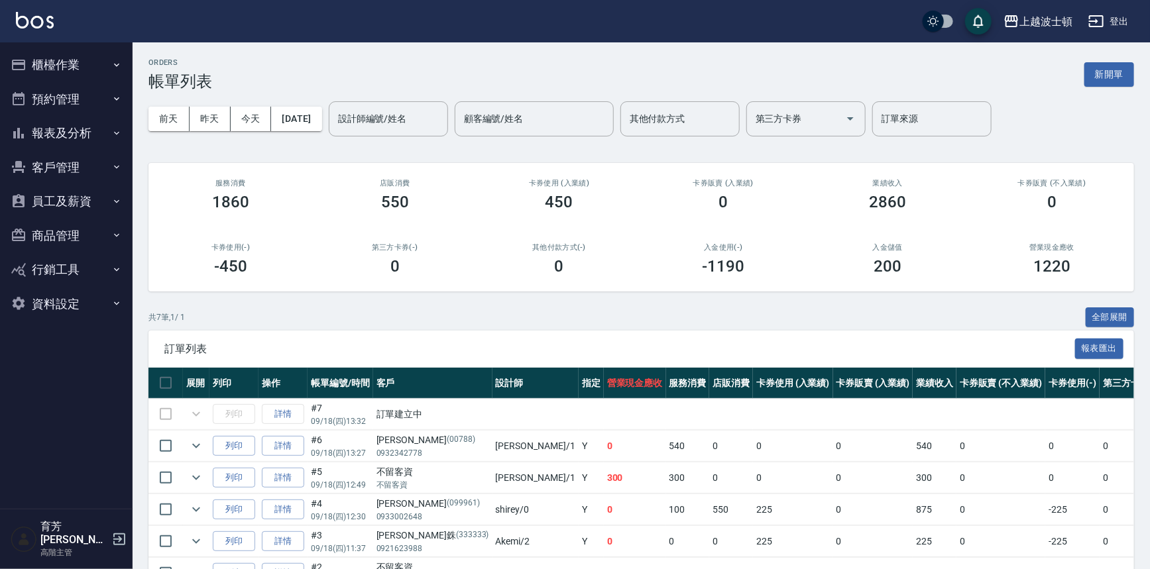
click at [70, 79] on button "櫃檯作業" at bounding box center [66, 65] width 122 height 34
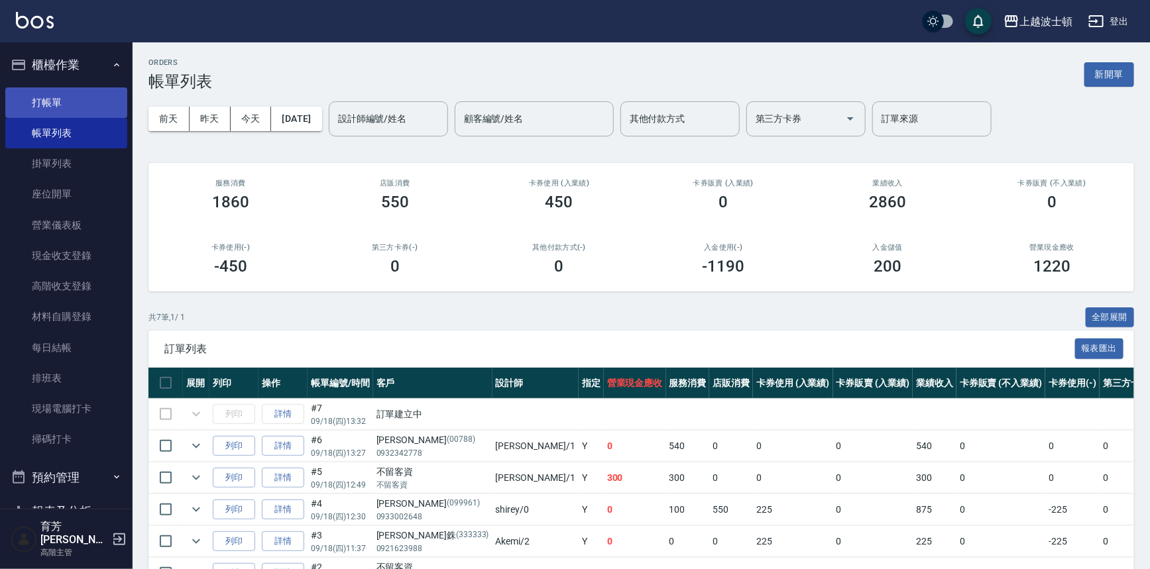
click at [74, 103] on link "打帳單" at bounding box center [66, 103] width 122 height 30
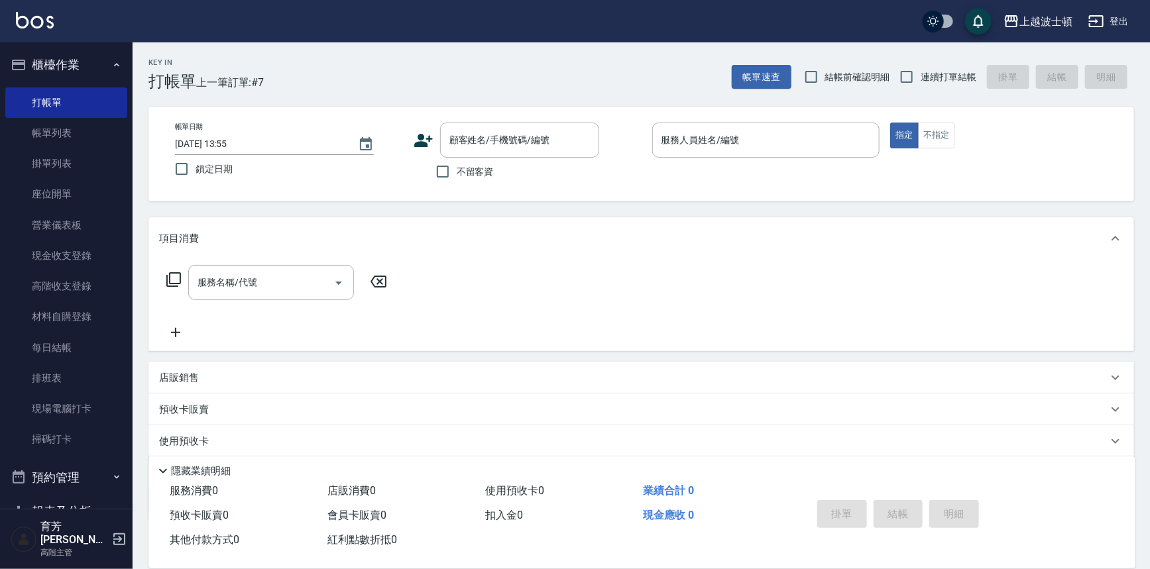
click at [473, 170] on span "不留客資" at bounding box center [475, 172] width 37 height 14
click at [457, 170] on input "不留客資" at bounding box center [443, 172] width 28 height 28
checkbox input "true"
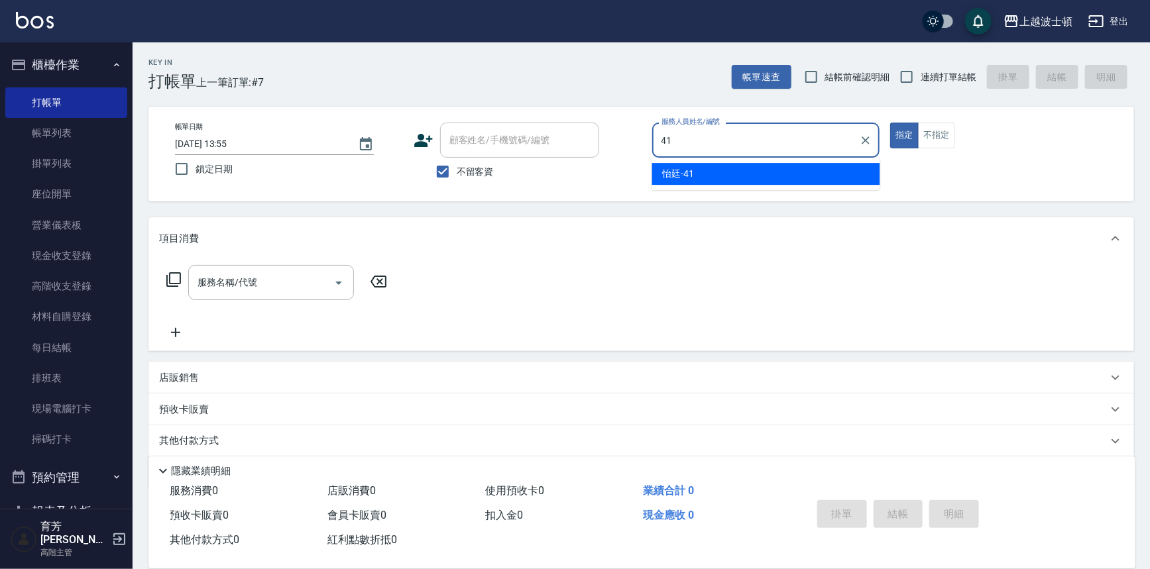
type input "怡廷-41"
type button "true"
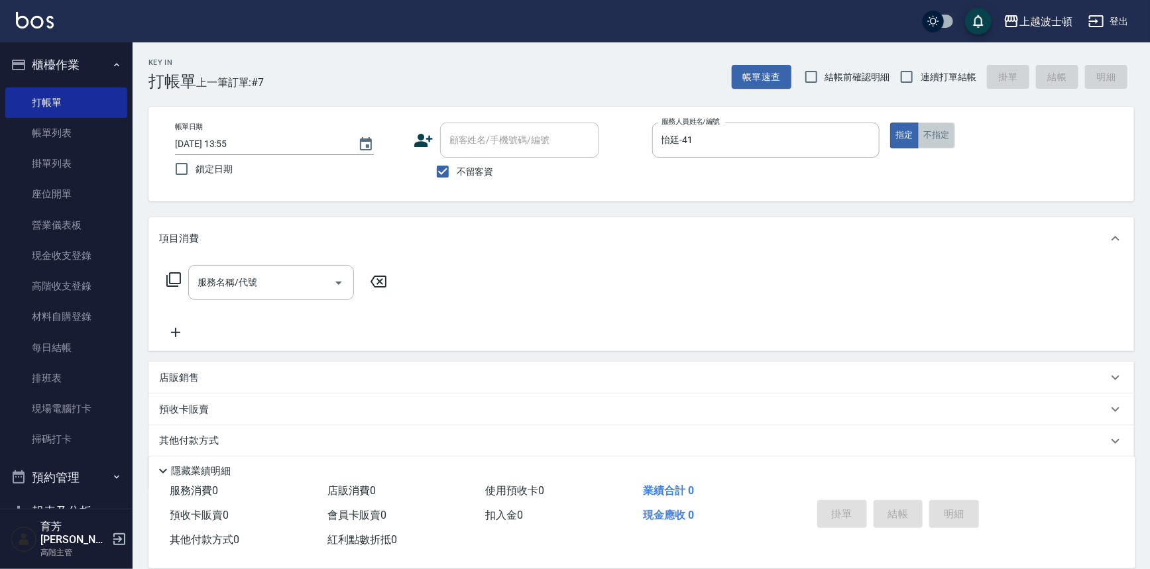
click at [936, 145] on button "不指定" at bounding box center [936, 136] width 37 height 26
type button "false"
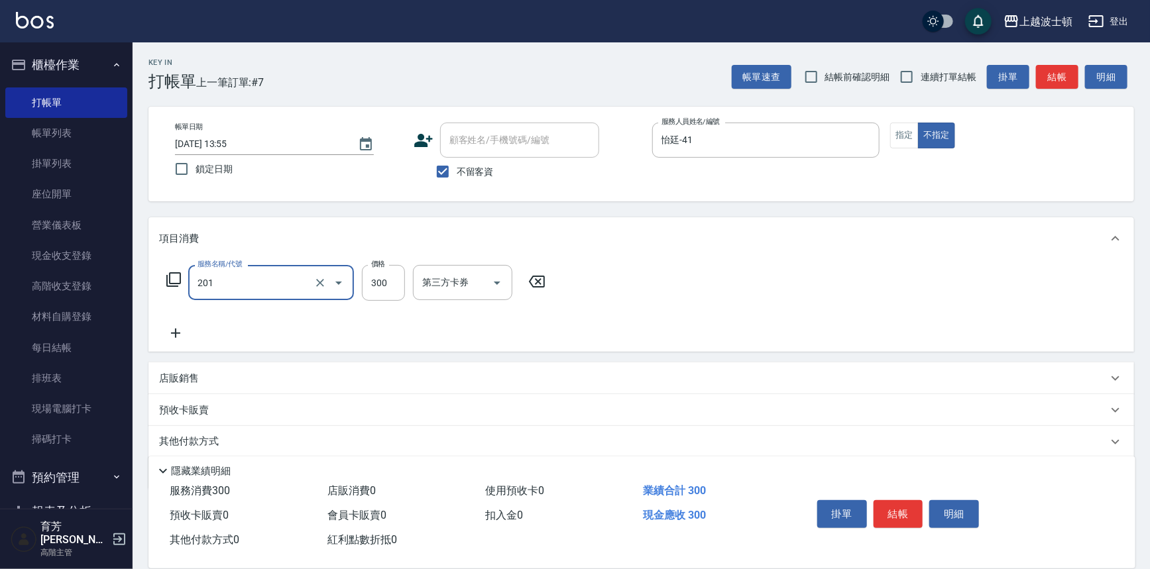
type input "洗髮(201)"
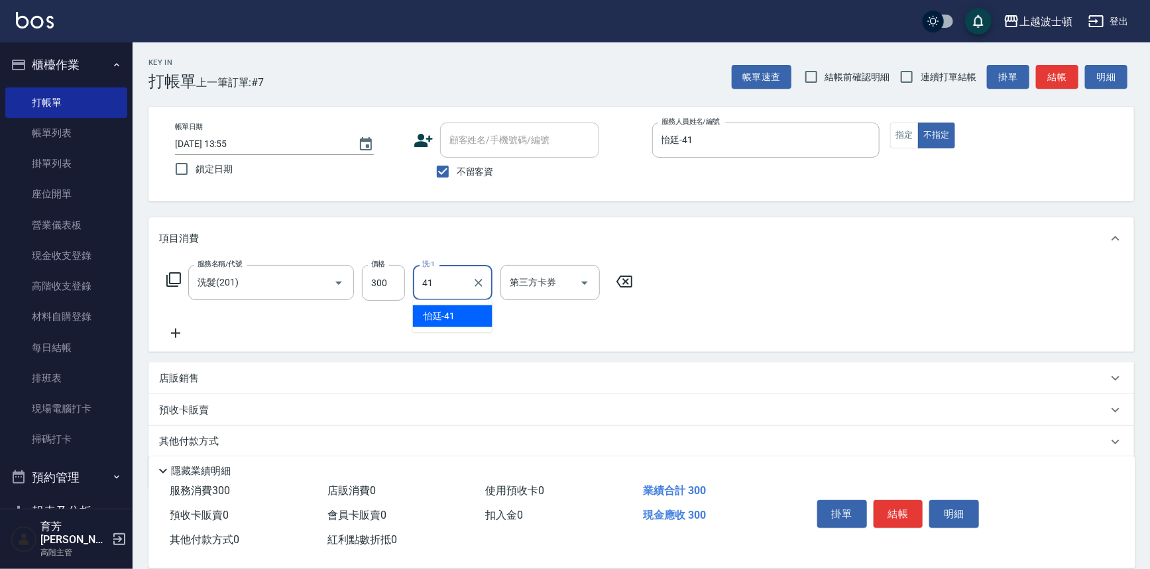
type input "怡廷-41"
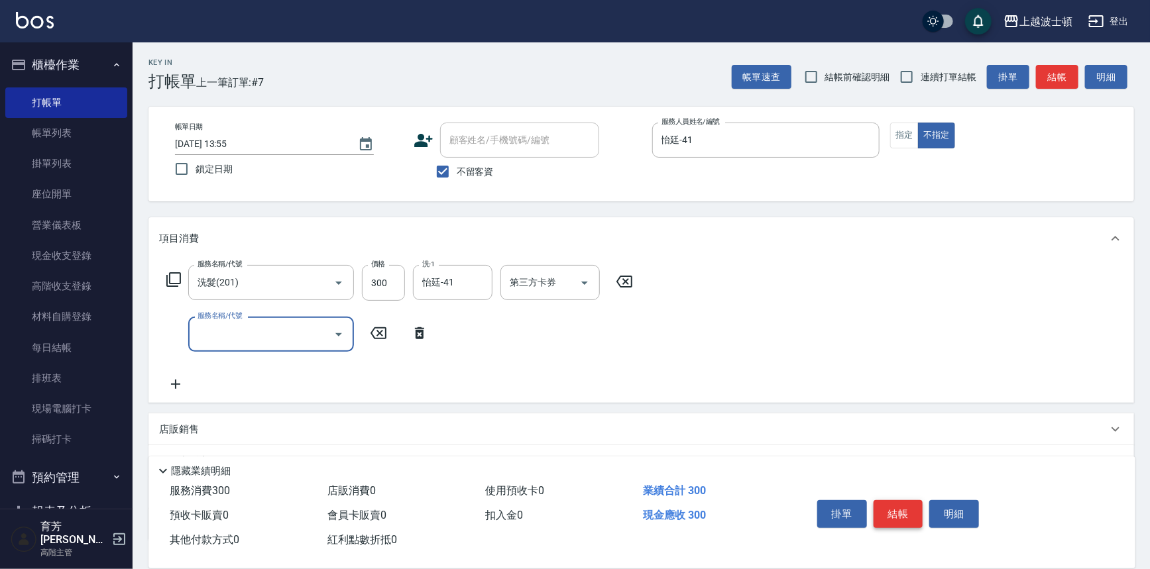
click at [882, 505] on button "結帳" at bounding box center [899, 515] width 50 height 28
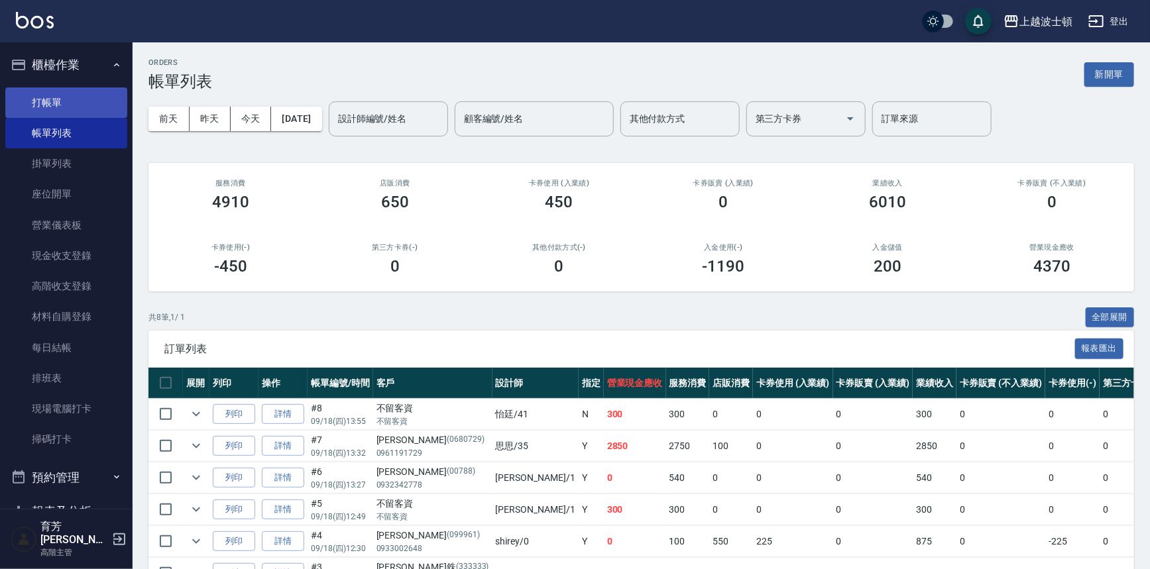
click at [63, 99] on link "打帳單" at bounding box center [66, 103] width 122 height 30
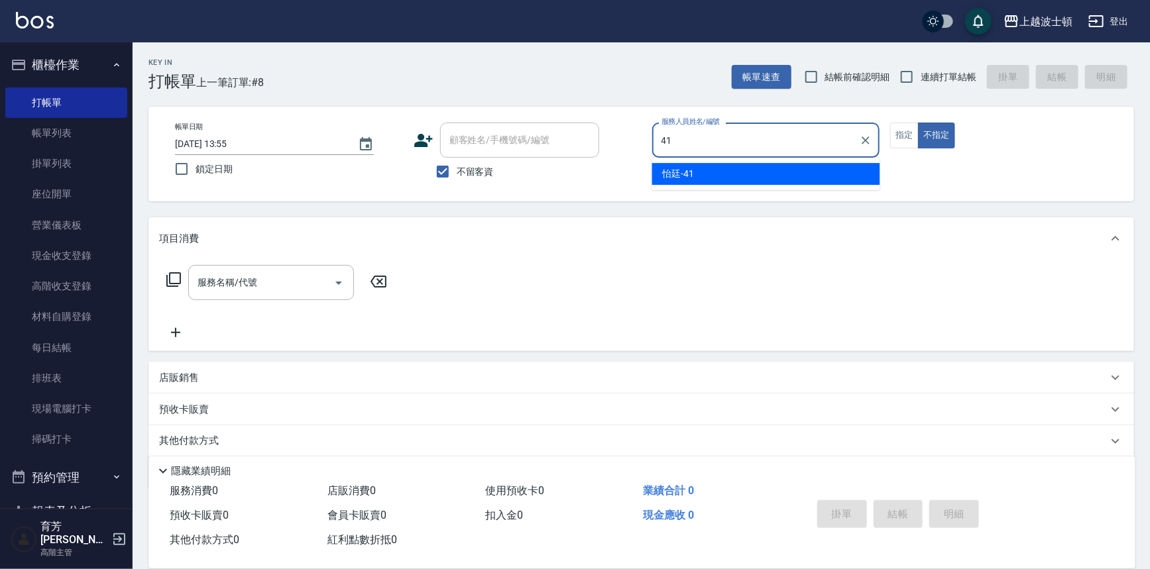
type input "怡廷-41"
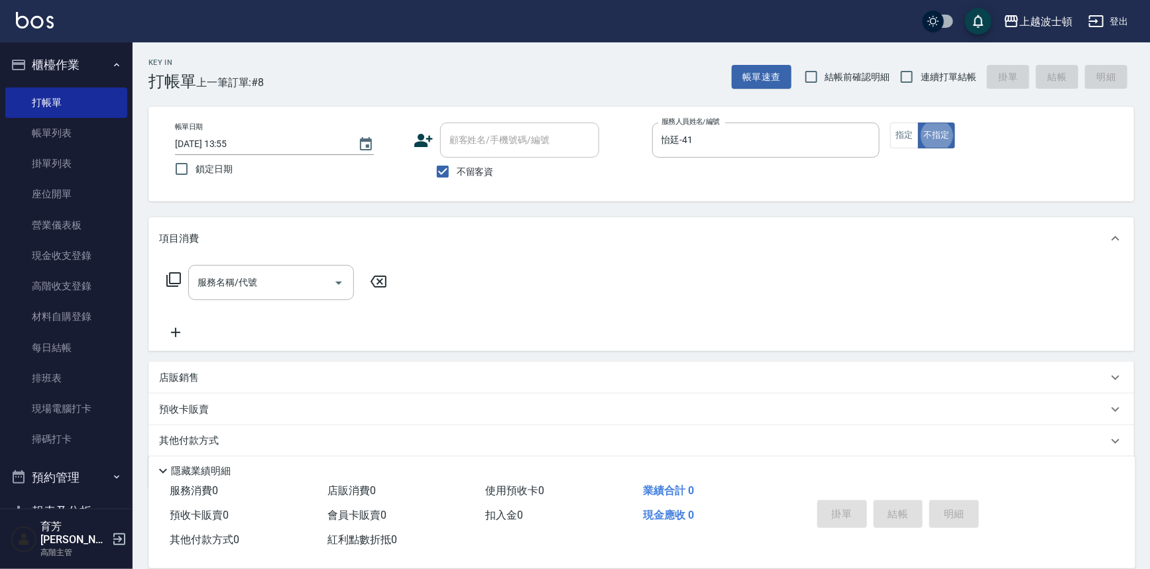
type button "false"
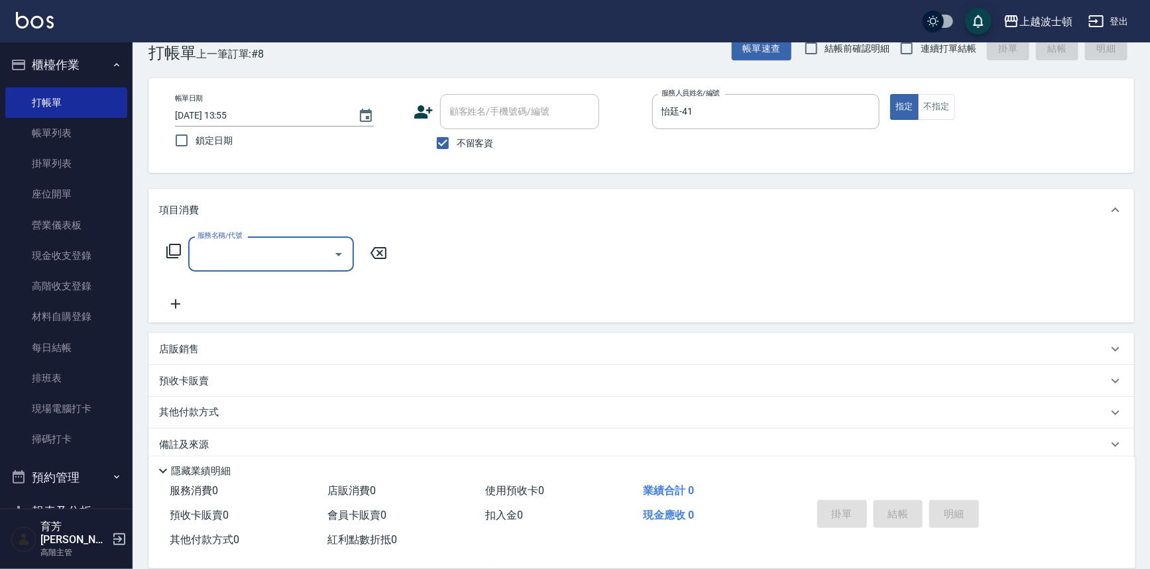
scroll to position [44, 0]
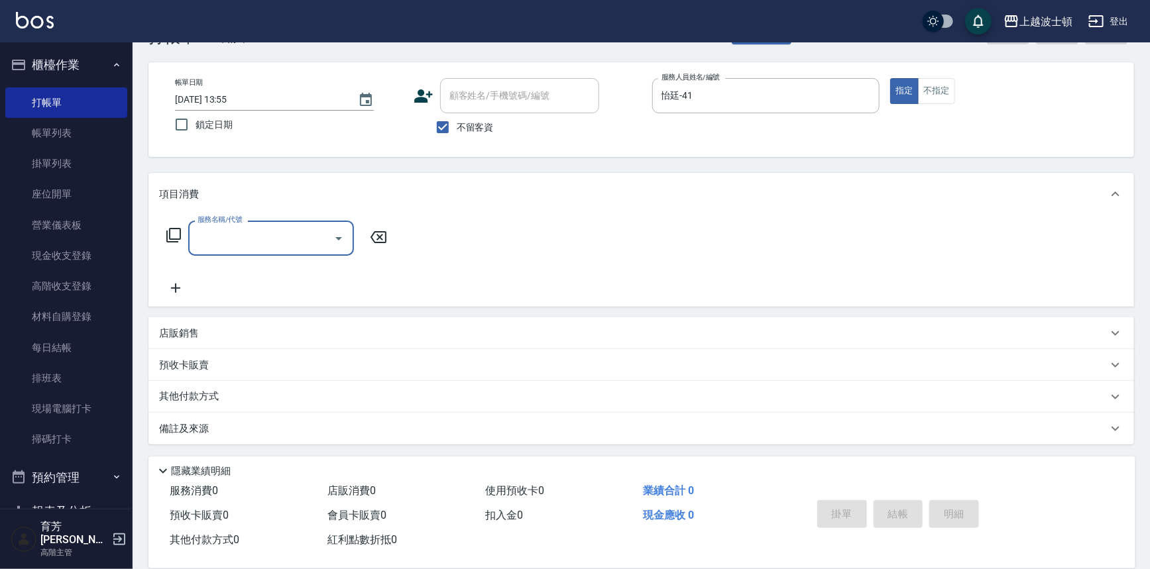
click at [215, 324] on div "店販銷售" at bounding box center [642, 334] width 986 height 32
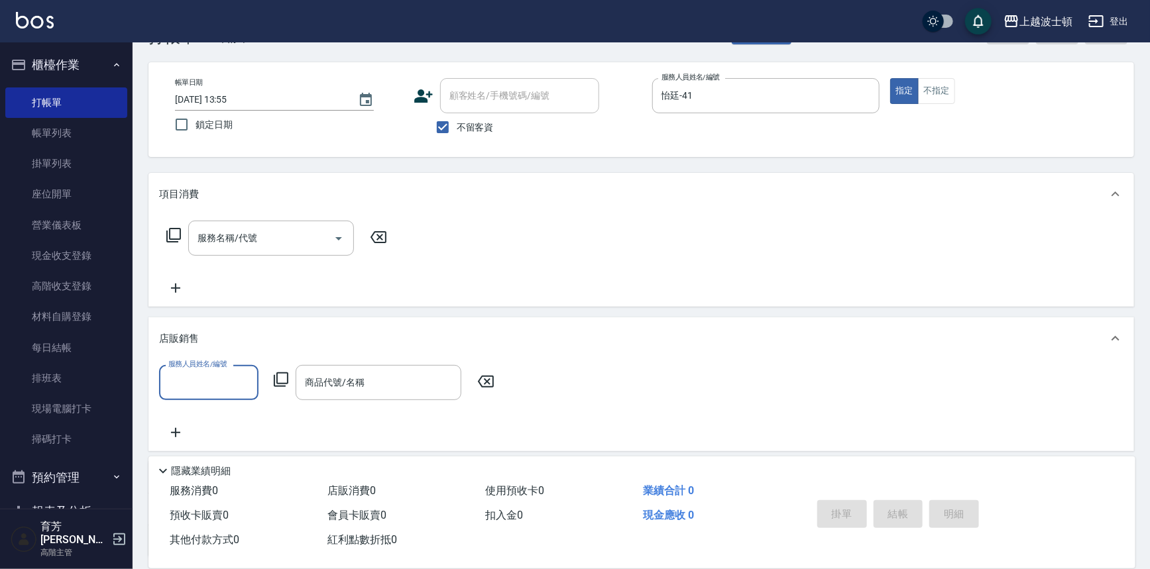
scroll to position [105, 0]
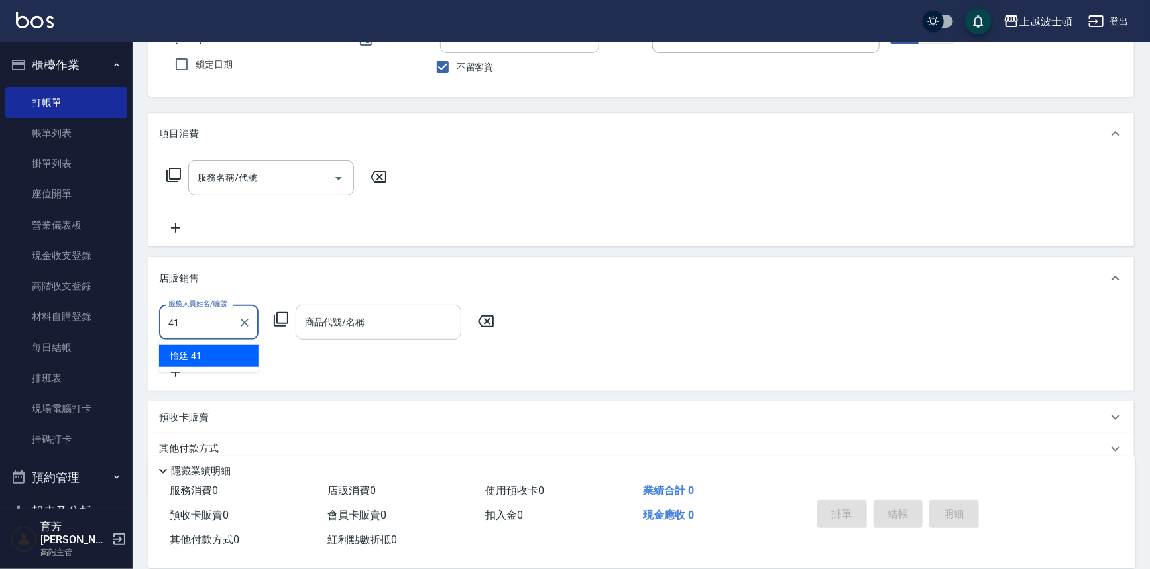
type input "怡廷-41"
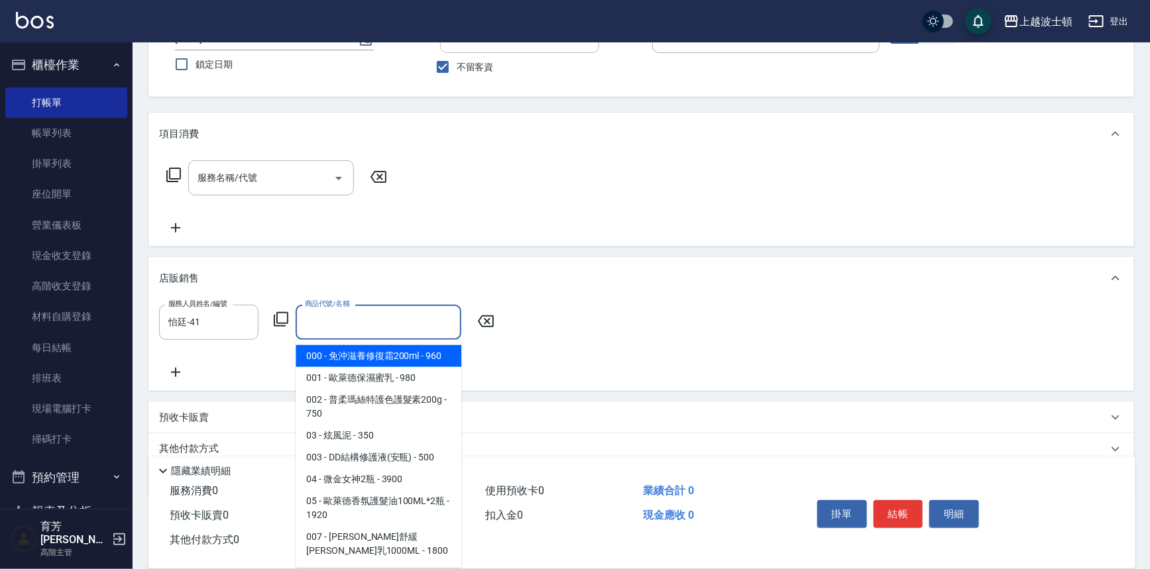
click at [326, 322] on input "商品代號/名稱" at bounding box center [379, 322] width 154 height 23
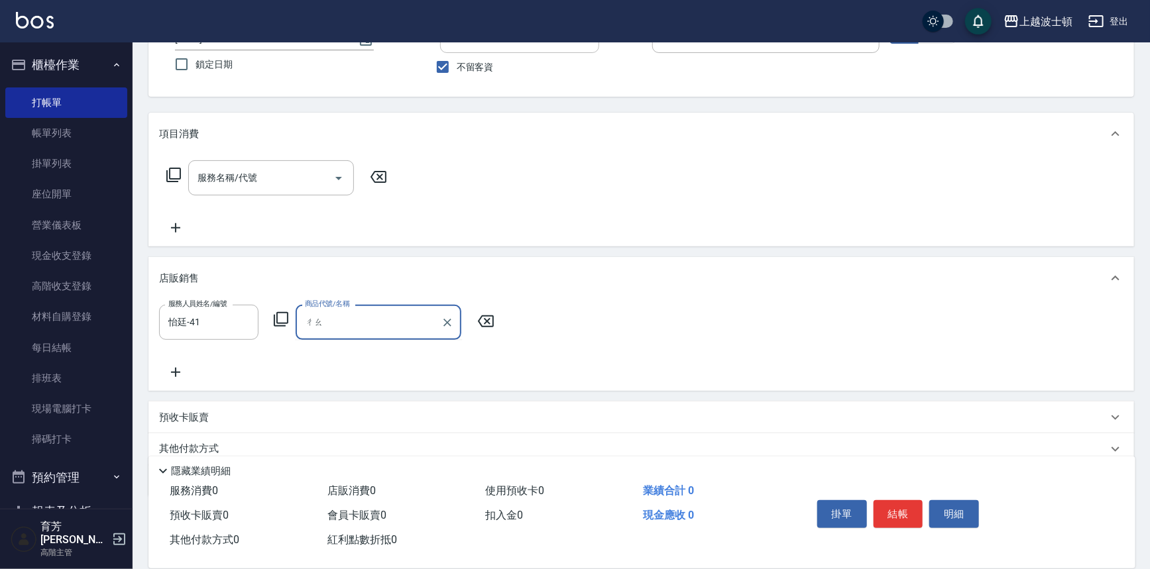
type input "朝"
type input "炒"
type input "超"
type input "朝"
type input "曹"
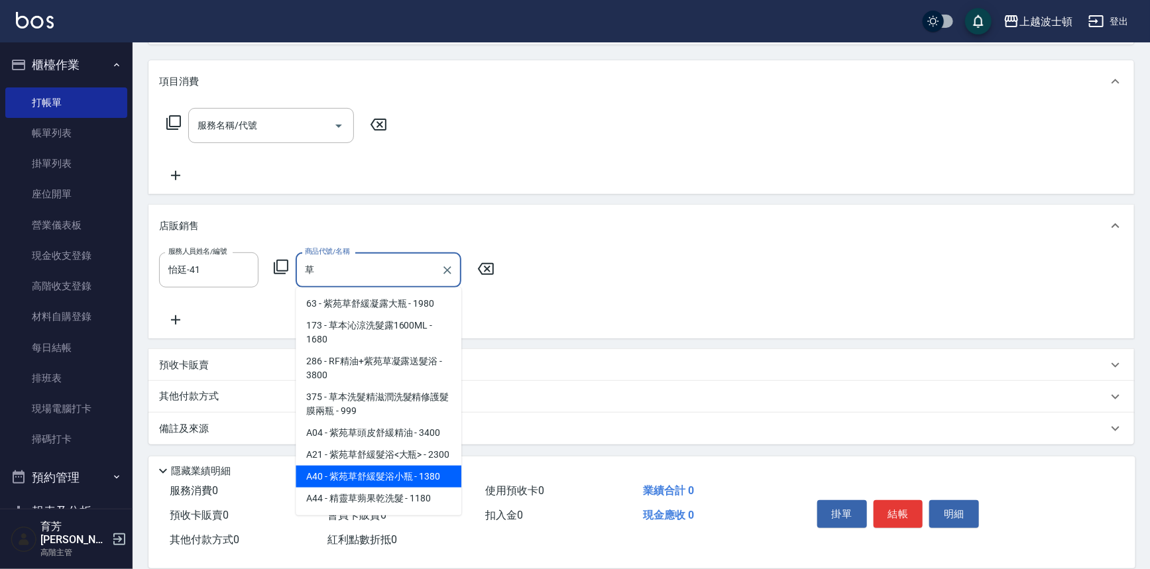
scroll to position [0, 0]
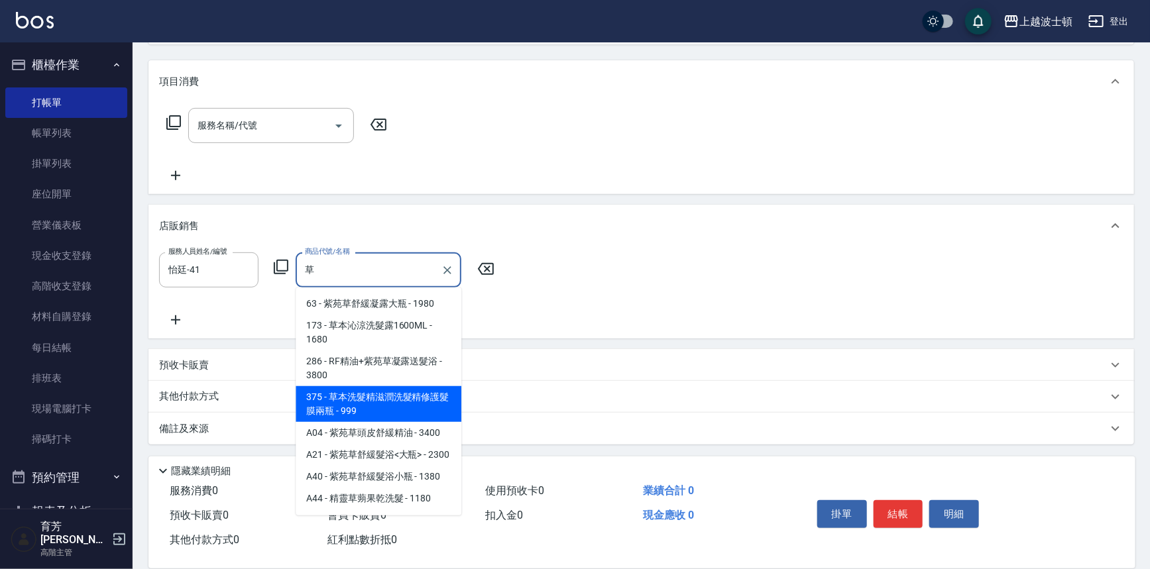
click at [391, 393] on span "375 - 草本洗髮精滋潤洗髮精修護髮膜兩瓶 - 999" at bounding box center [379, 405] width 166 height 36
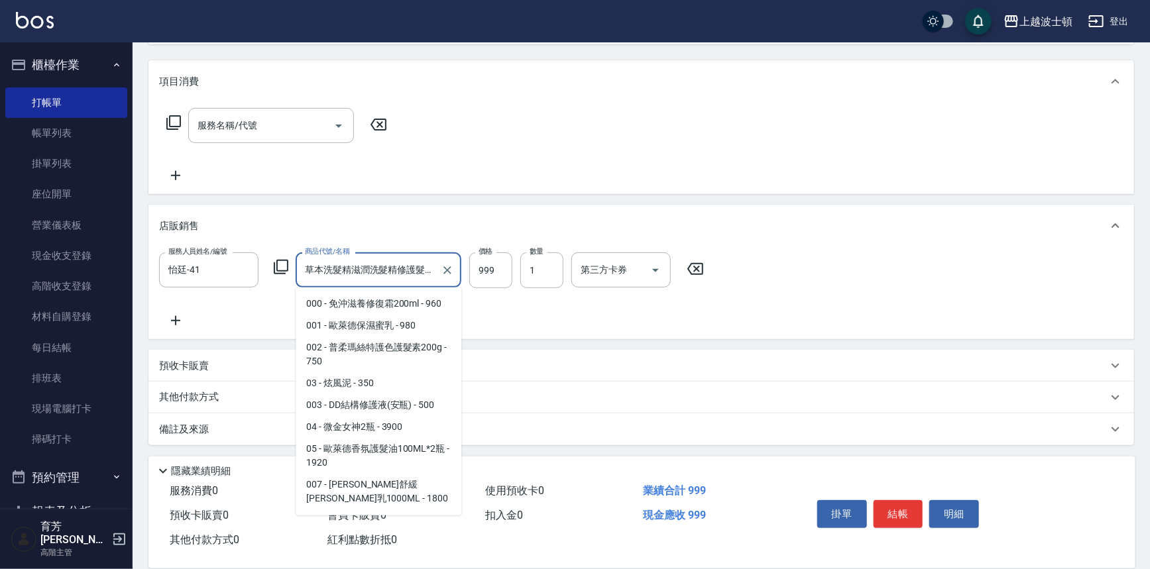
click at [398, 282] on div "草本洗髮精滋潤洗髮精修護髮膜兩瓶 商品代號/名稱" at bounding box center [379, 270] width 166 height 35
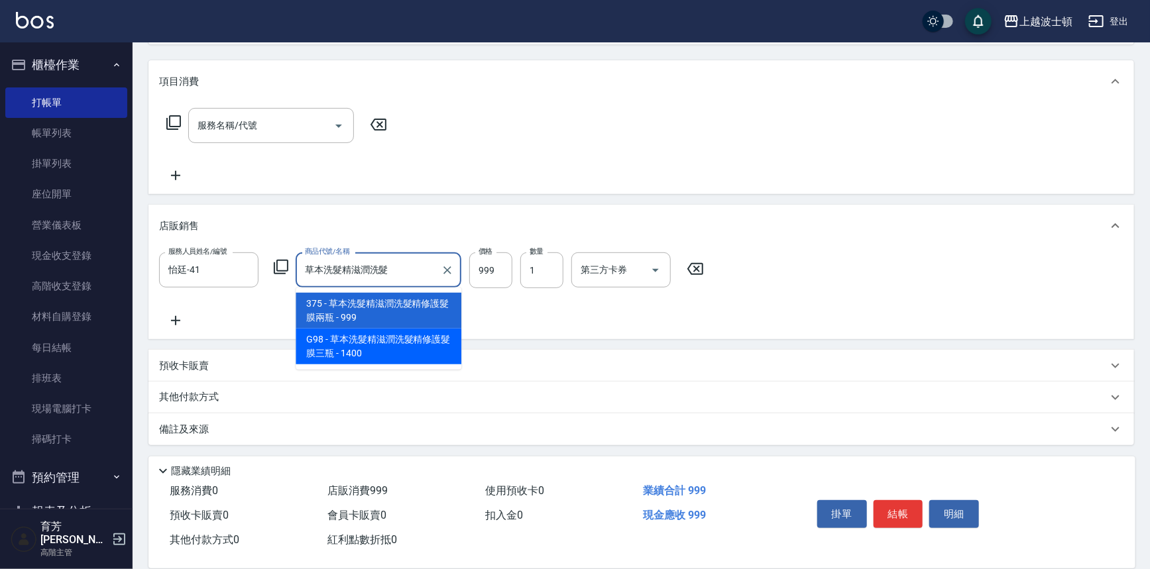
click at [380, 339] on span "G98 - 草本洗髮精滋潤洗髮精修護髮膜三瓶 - 1400" at bounding box center [379, 347] width 166 height 36
type input "草本洗髮精滋潤洗髮精修護髮膜三瓶"
type input "1400"
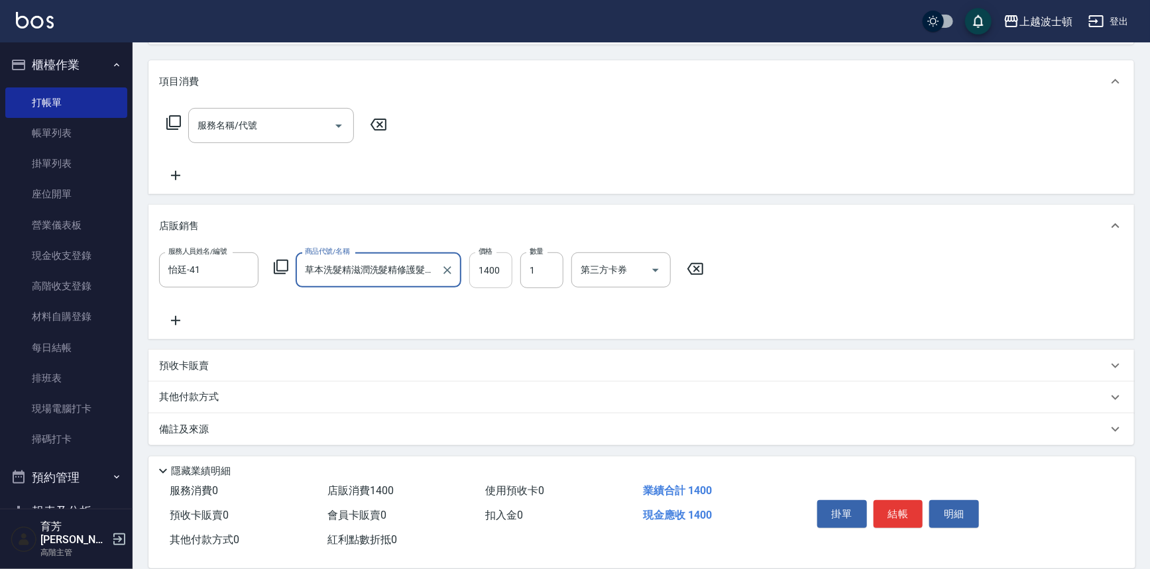
type input "草本洗髮精滋潤洗髮精修護髮膜三瓶"
click at [490, 265] on input "1400" at bounding box center [490, 271] width 43 height 36
type input "1200"
click at [886, 501] on button "結帳" at bounding box center [899, 515] width 50 height 28
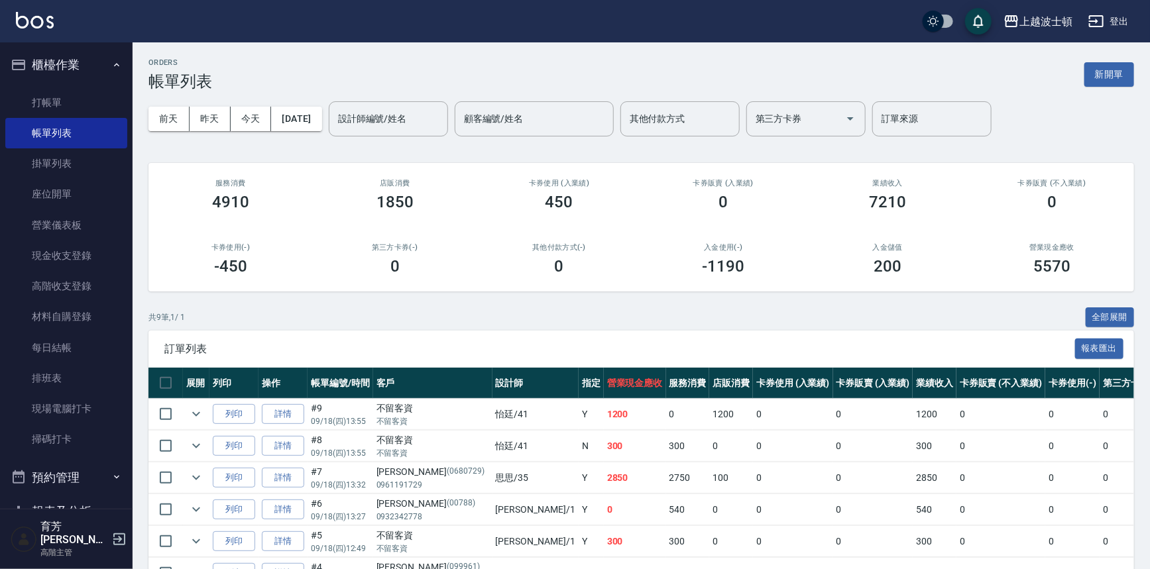
click at [53, 51] on button "櫃檯作業" at bounding box center [66, 65] width 122 height 34
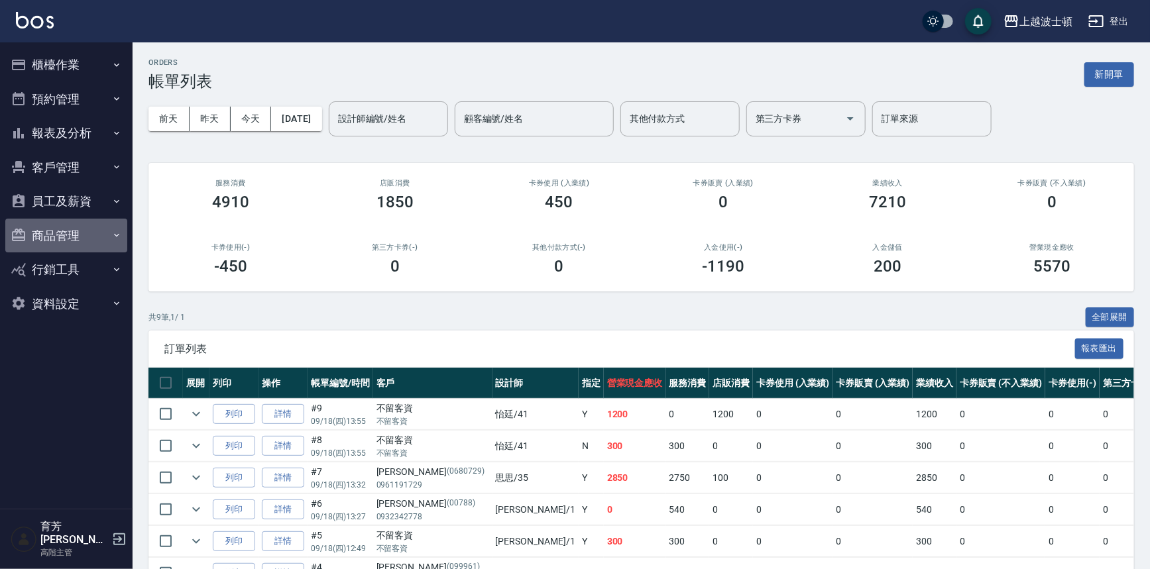
click at [54, 242] on button "商品管理" at bounding box center [66, 236] width 122 height 34
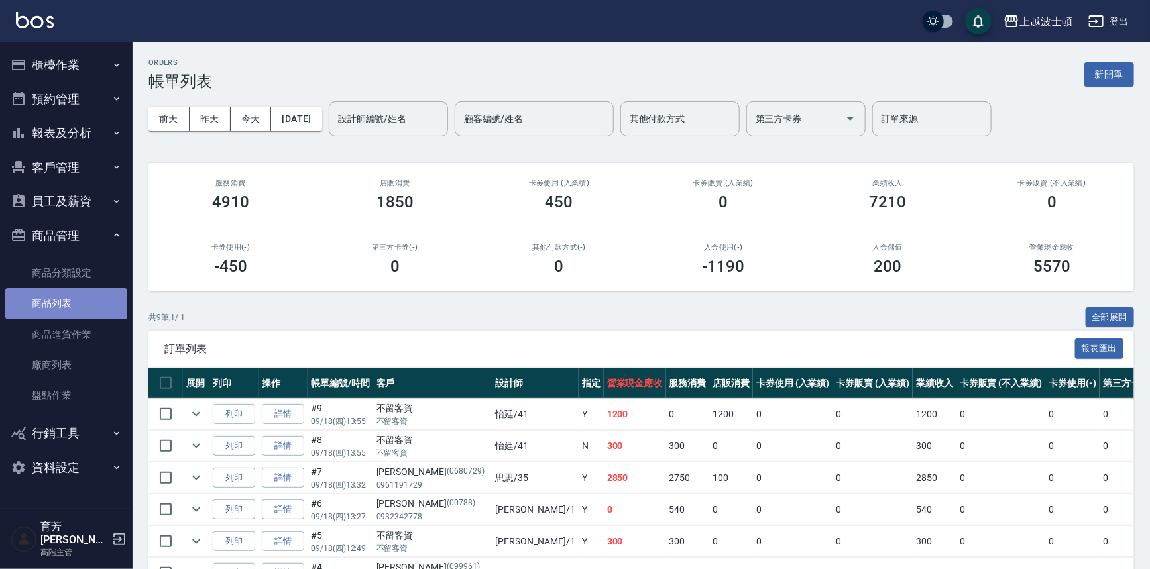
click at [44, 306] on link "商品列表" at bounding box center [66, 303] width 122 height 30
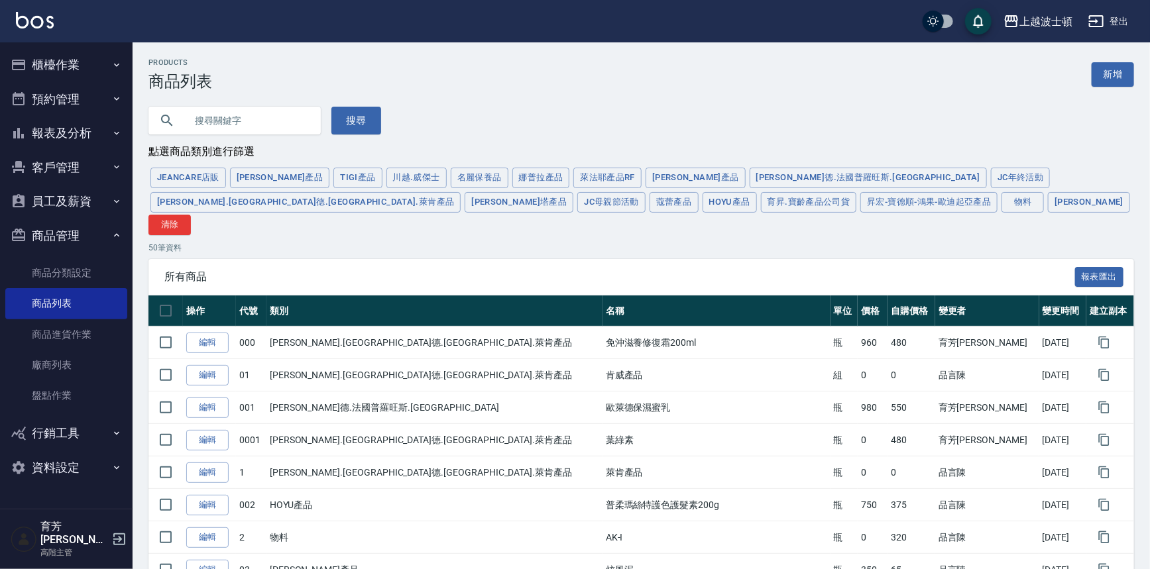
click at [225, 133] on input "text" at bounding box center [248, 121] width 125 height 36
type input "雙向"
click at [356, 115] on button "搜尋" at bounding box center [356, 121] width 50 height 28
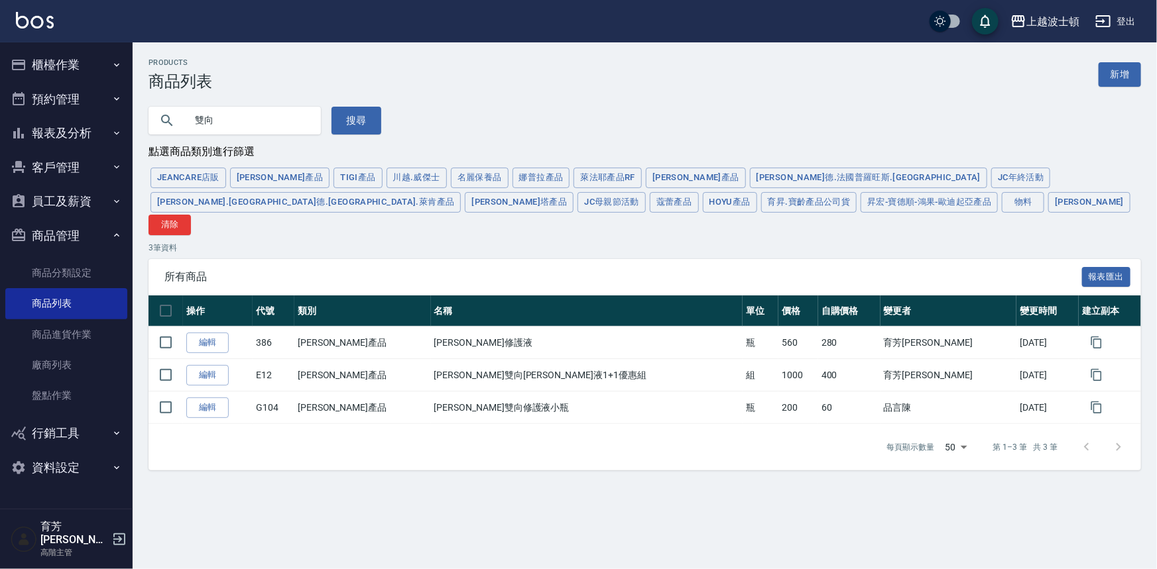
click at [57, 64] on button "櫃檯作業" at bounding box center [66, 65] width 122 height 34
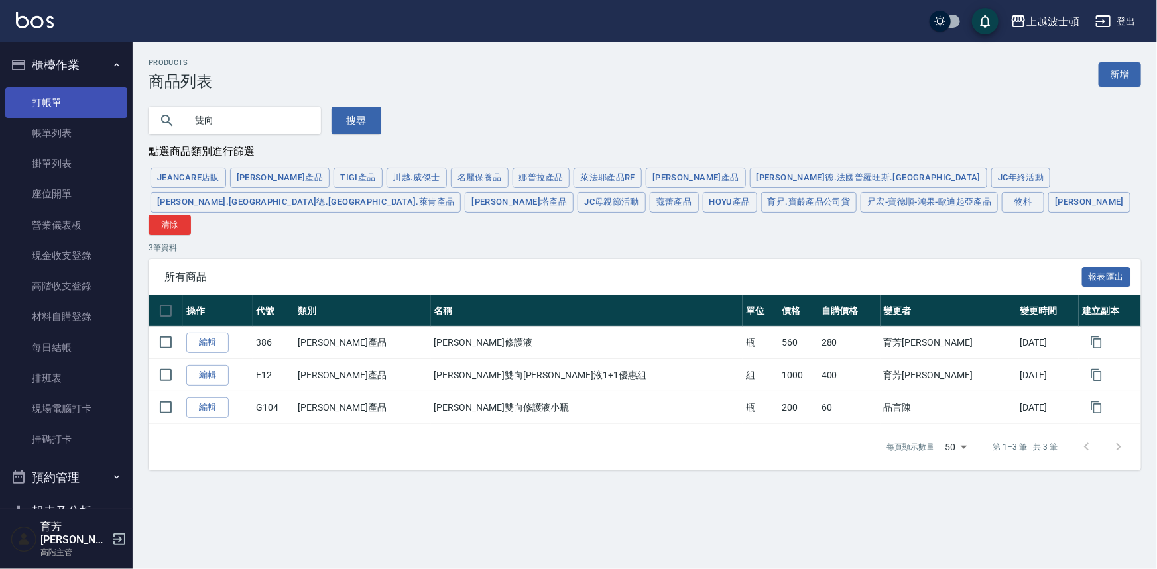
click at [50, 113] on link "打帳單" at bounding box center [66, 103] width 122 height 30
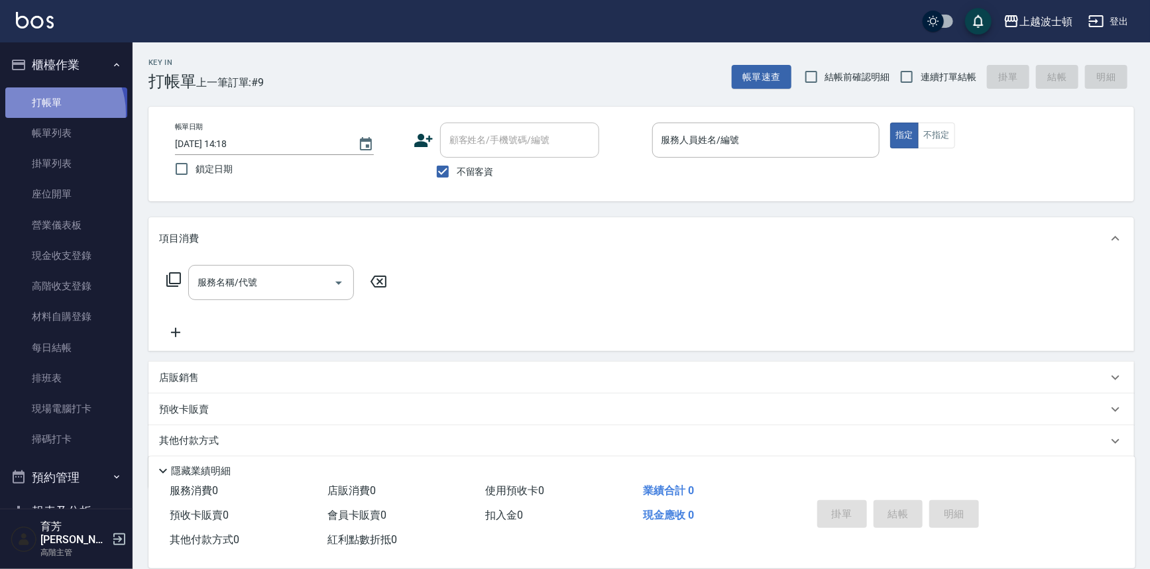
click at [50, 113] on link "打帳單" at bounding box center [66, 103] width 122 height 30
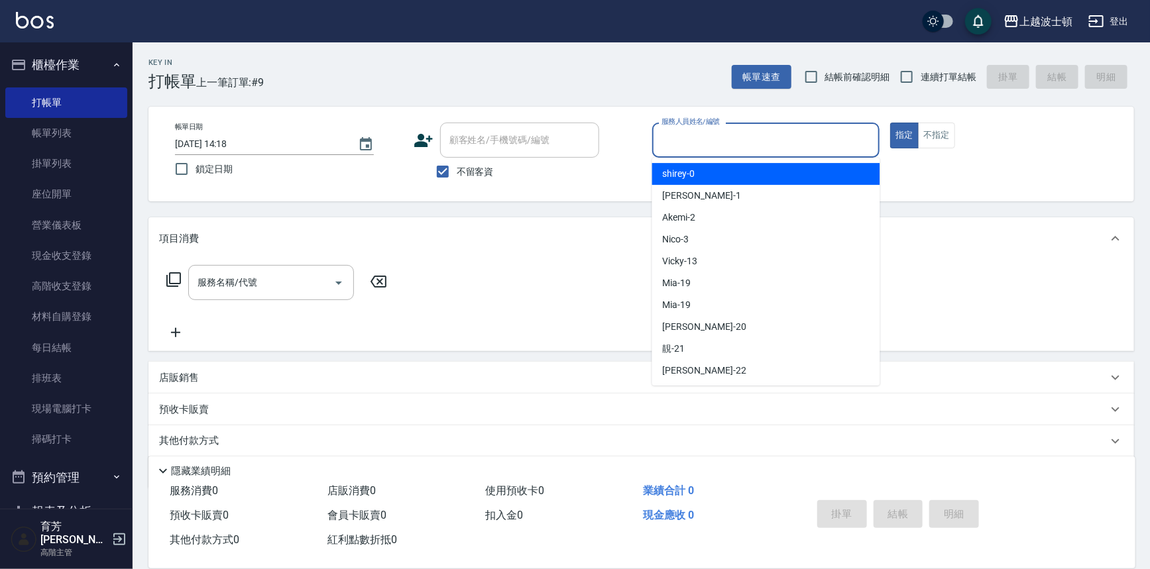
click at [741, 139] on input "服務人員姓名/編號" at bounding box center [766, 140] width 216 height 23
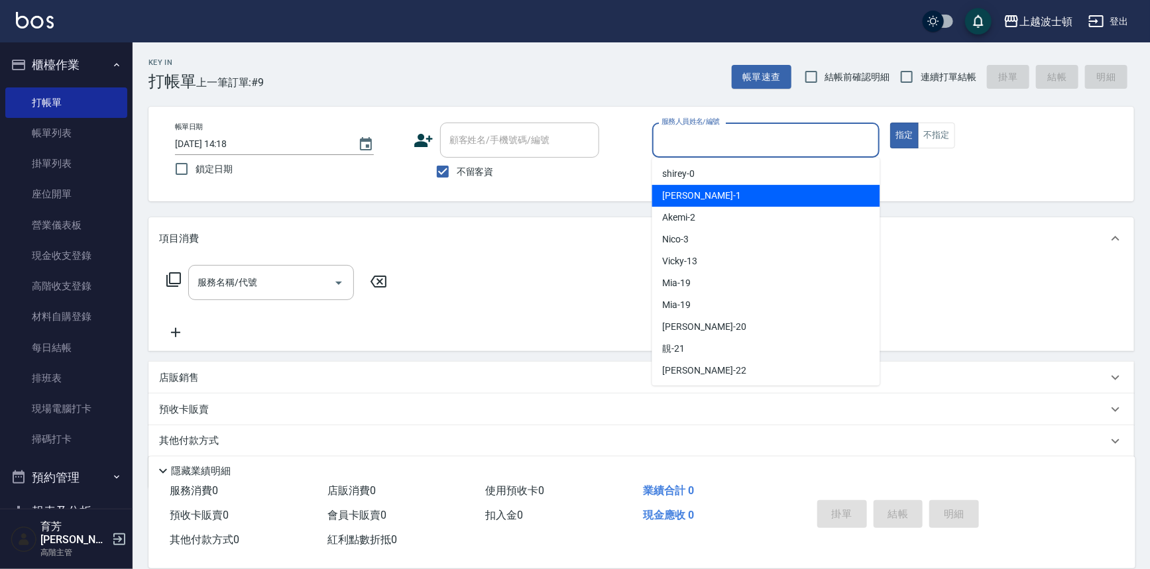
click at [725, 206] on div "[PERSON_NAME] -1" at bounding box center [766, 196] width 228 height 22
type input "[PERSON_NAME]-1"
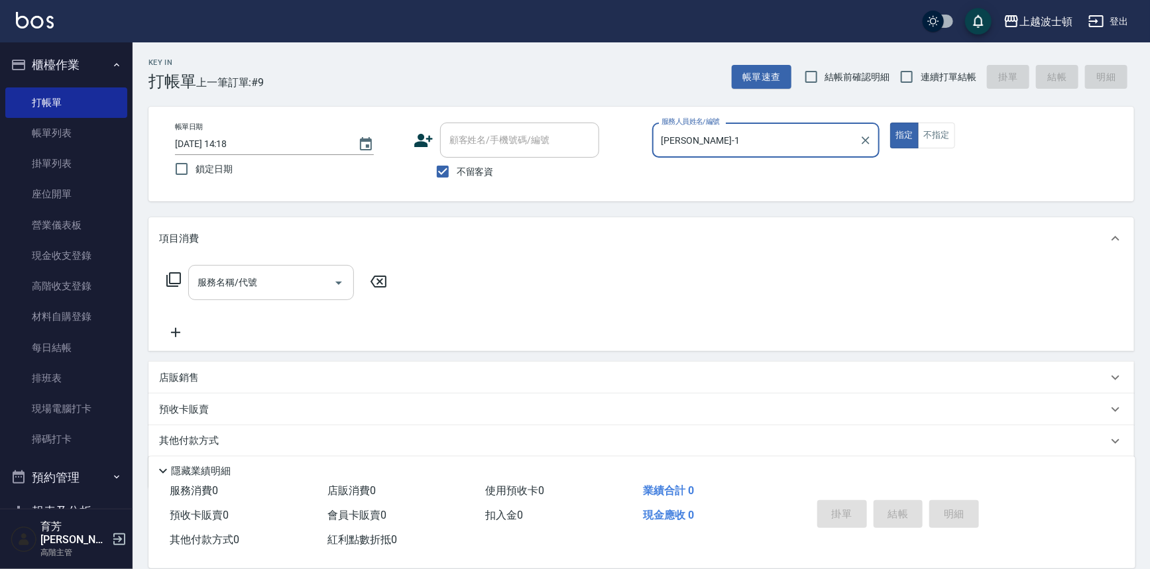
drag, startPoint x: 236, startPoint y: 274, endPoint x: 261, endPoint y: 298, distance: 33.8
click at [261, 298] on div "服務名稱/代號" at bounding box center [271, 282] width 166 height 35
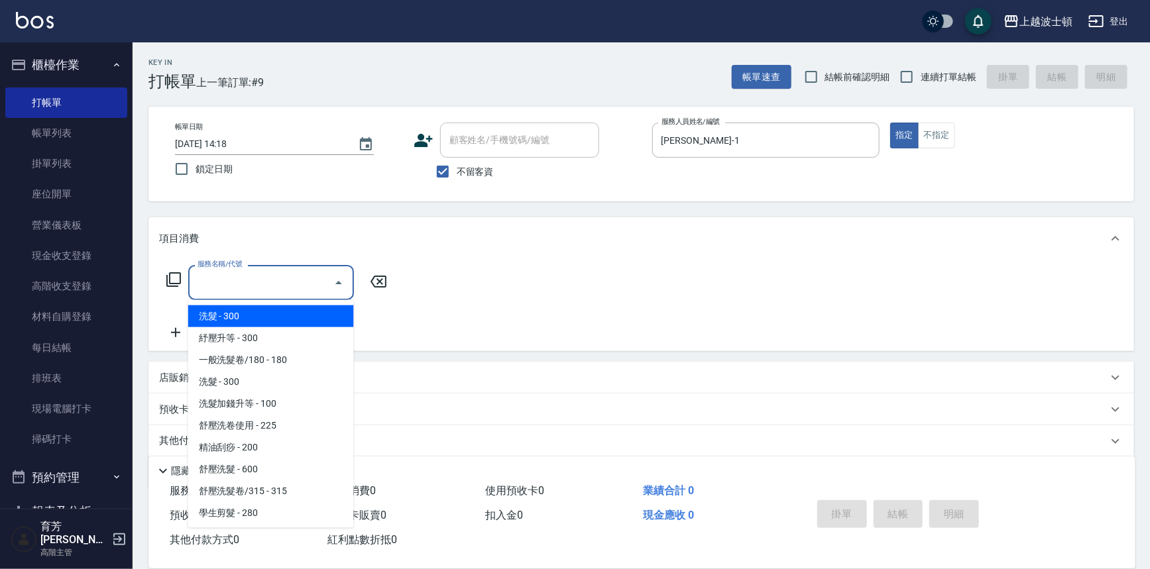
click at [251, 284] on input "服務名稱/代號" at bounding box center [261, 282] width 134 height 23
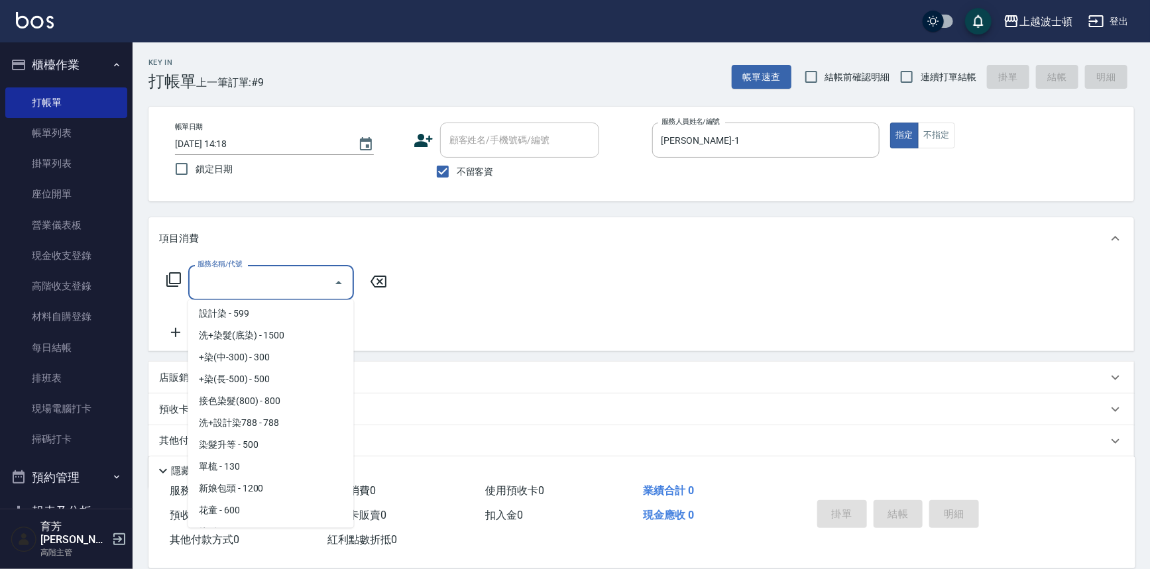
scroll to position [597, 0]
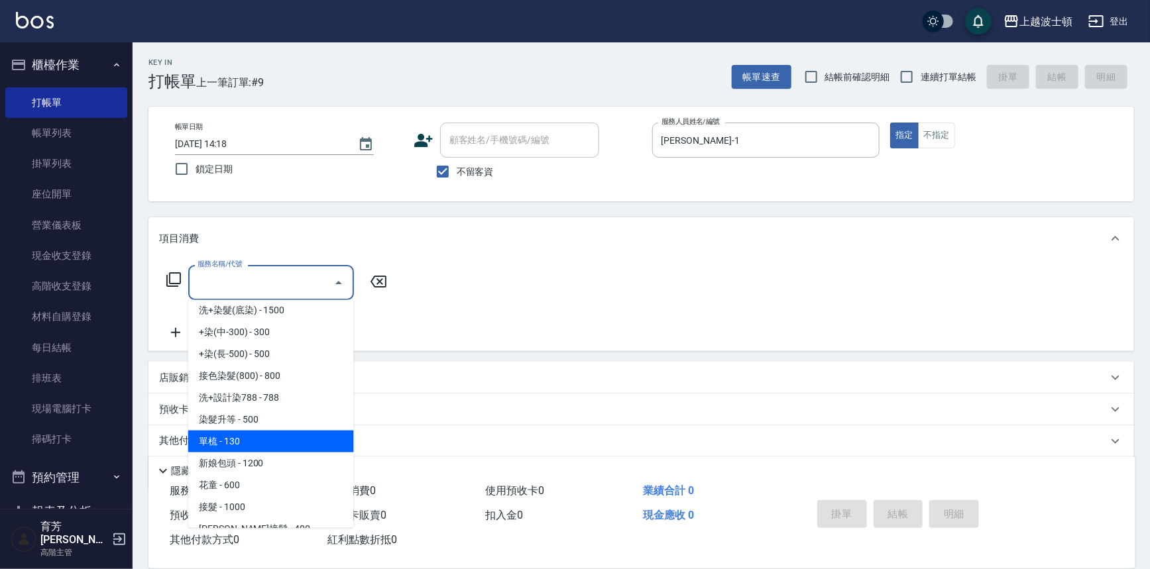
click at [286, 439] on span "單梳 - 130" at bounding box center [271, 442] width 166 height 22
type input "單梳(601)"
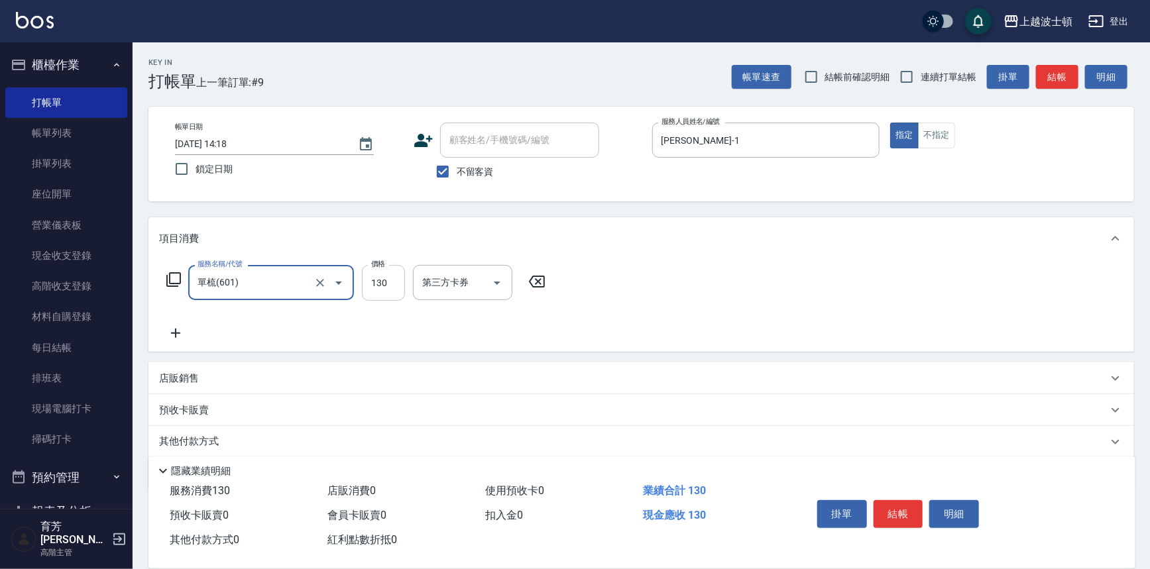
click at [365, 278] on input "130" at bounding box center [383, 283] width 43 height 36
type input "250"
click at [900, 518] on button "結帳" at bounding box center [899, 515] width 50 height 28
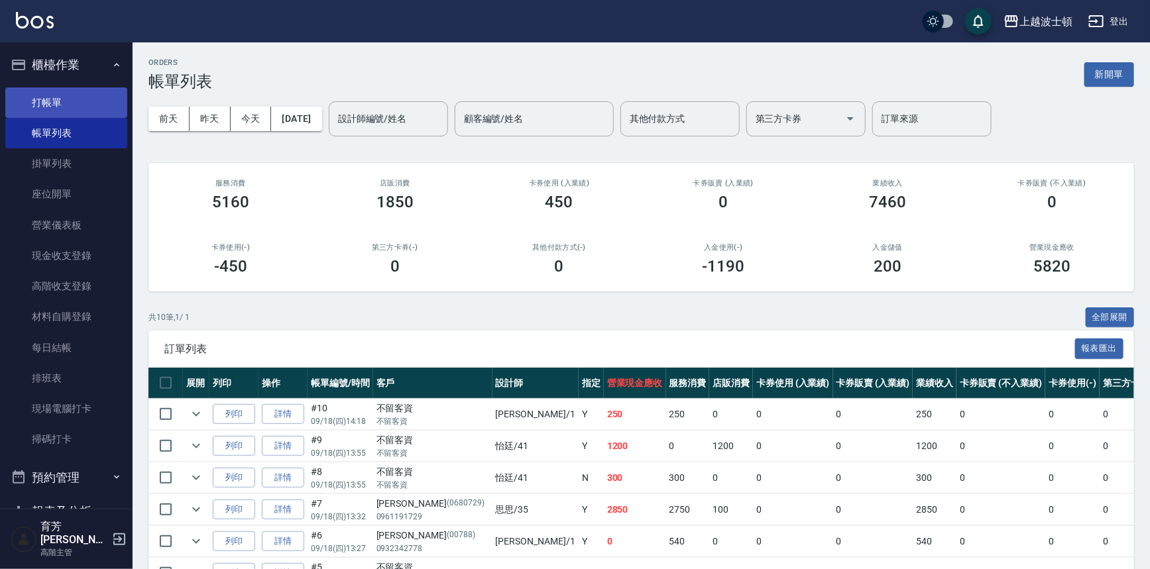
click at [50, 101] on link "打帳單" at bounding box center [66, 103] width 122 height 30
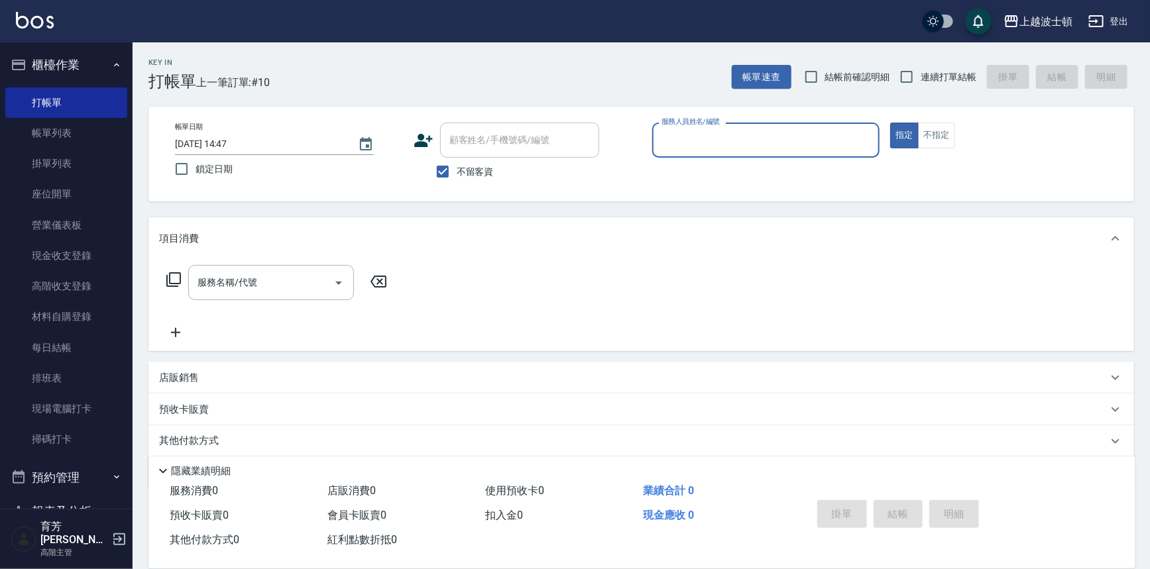
click at [675, 135] on input "服務人員姓名/編號" at bounding box center [766, 140] width 216 height 23
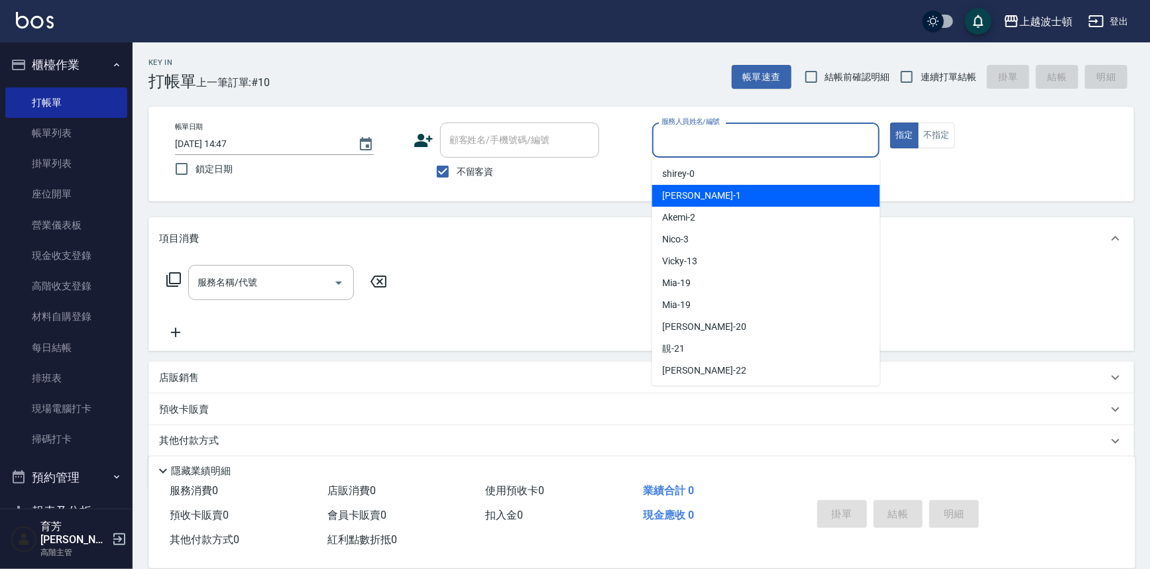
click at [684, 200] on span "[PERSON_NAME] -1" at bounding box center [702, 196] width 78 height 14
type input "[PERSON_NAME]-1"
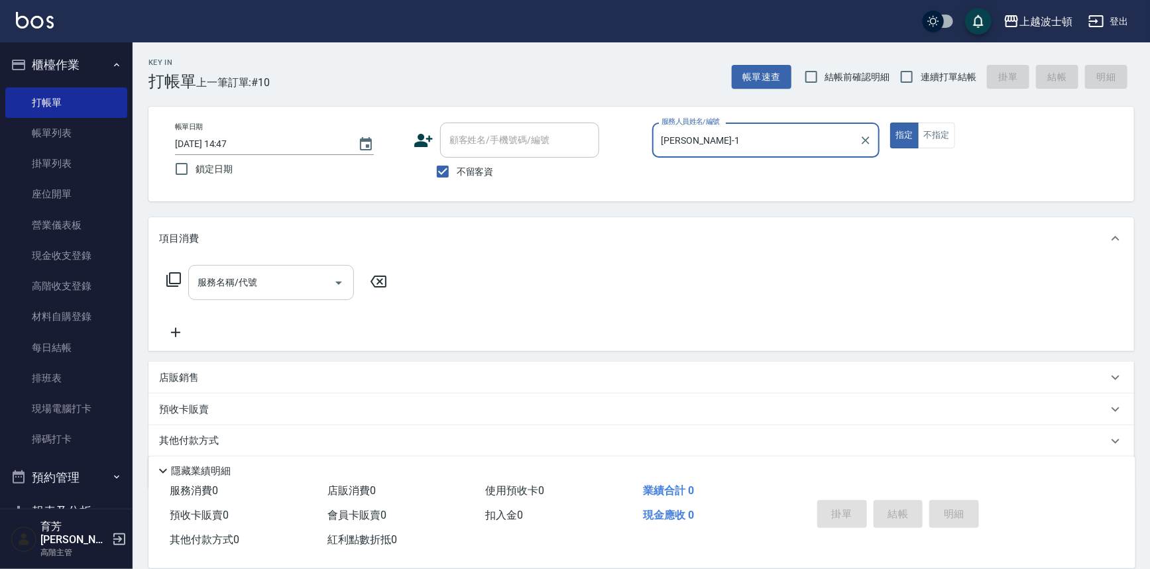
click at [221, 288] on input "服務名稱/代號" at bounding box center [261, 282] width 134 height 23
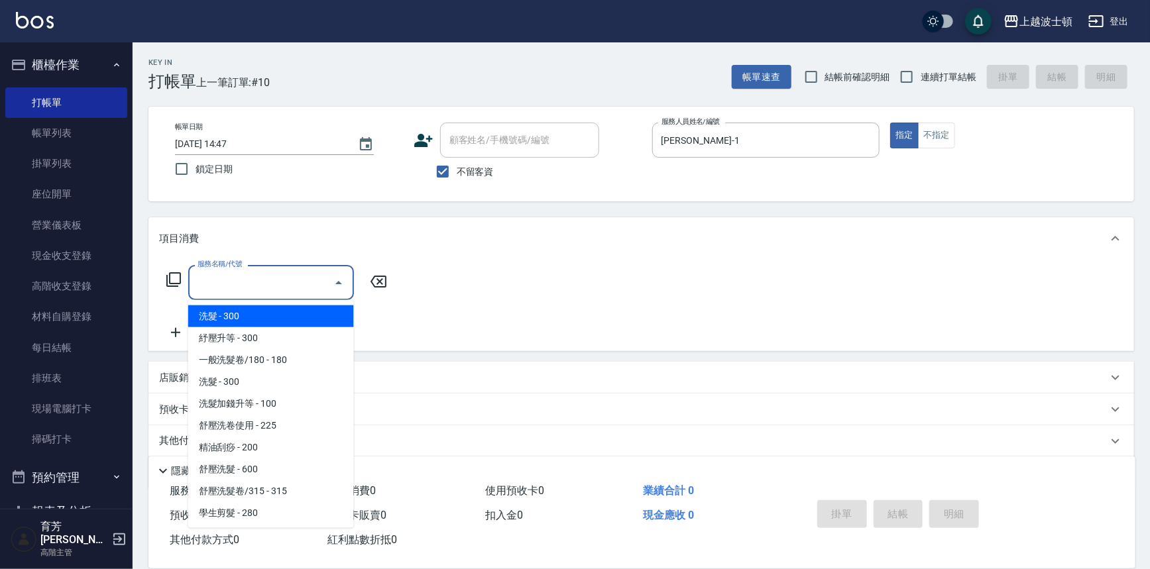
scroll to position [157, 0]
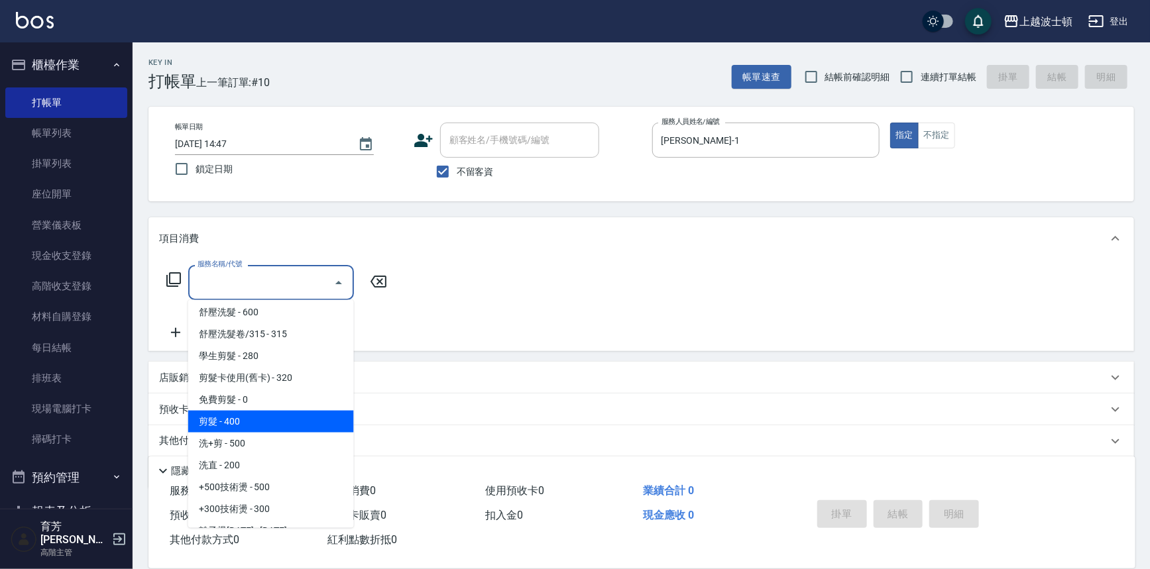
drag, startPoint x: 279, startPoint y: 413, endPoint x: 365, endPoint y: 314, distance: 131.6
click at [280, 411] on span "剪髮 - 400" at bounding box center [271, 422] width 166 height 22
type input "剪髮(305)"
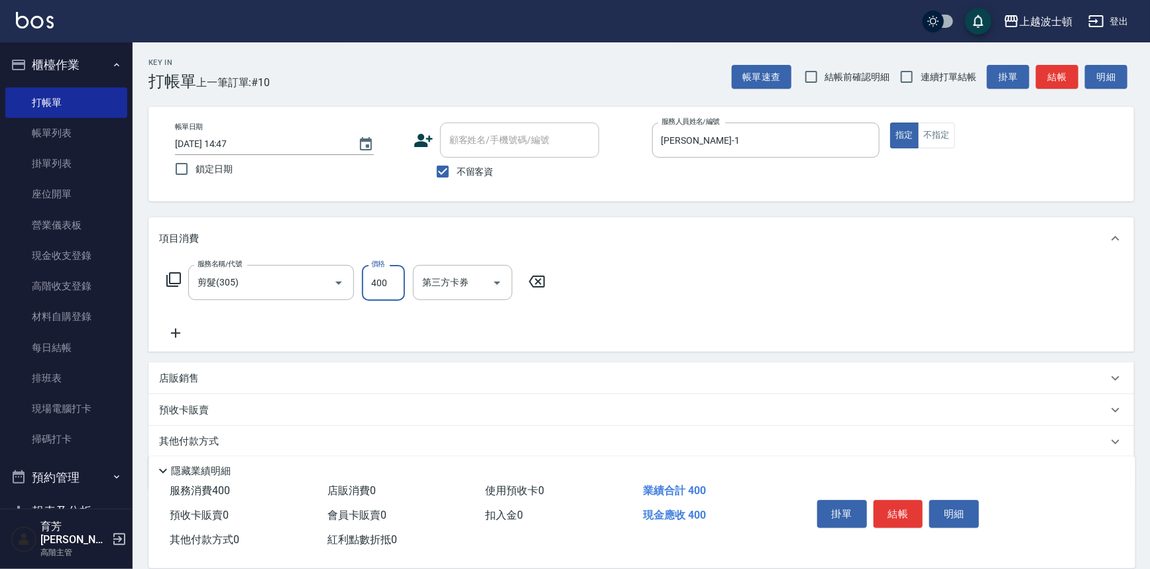
click at [372, 281] on input "400" at bounding box center [383, 283] width 43 height 36
type input "350"
click at [900, 501] on button "結帳" at bounding box center [899, 515] width 50 height 28
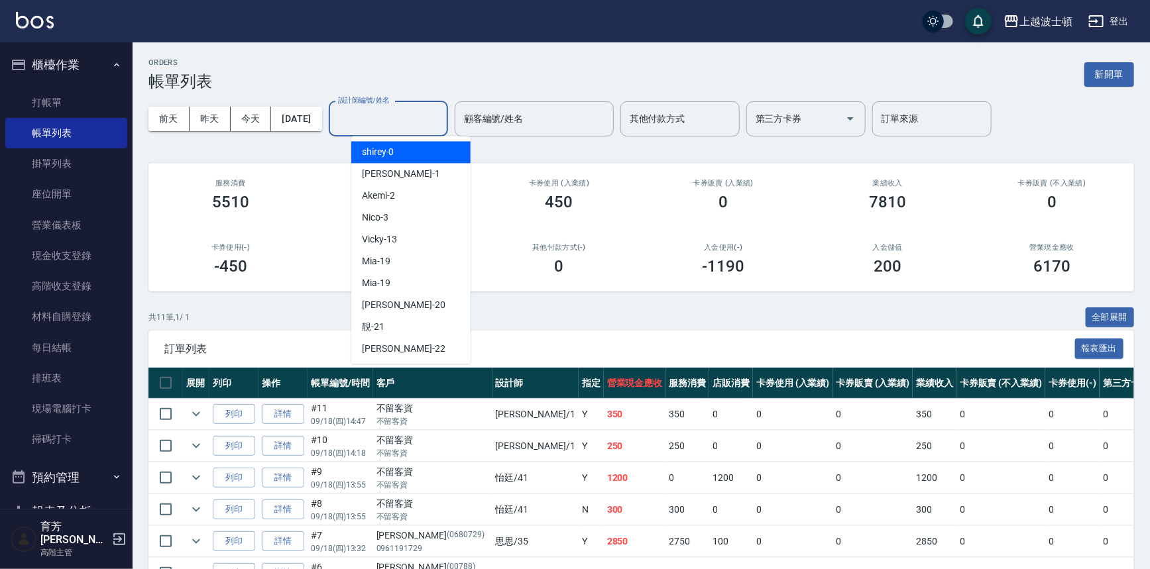
click at [389, 117] on input "設計師編號/姓名" at bounding box center [388, 118] width 107 height 23
click at [386, 177] on span "[PERSON_NAME] -1" at bounding box center [401, 174] width 78 height 14
type input "[PERSON_NAME]-1"
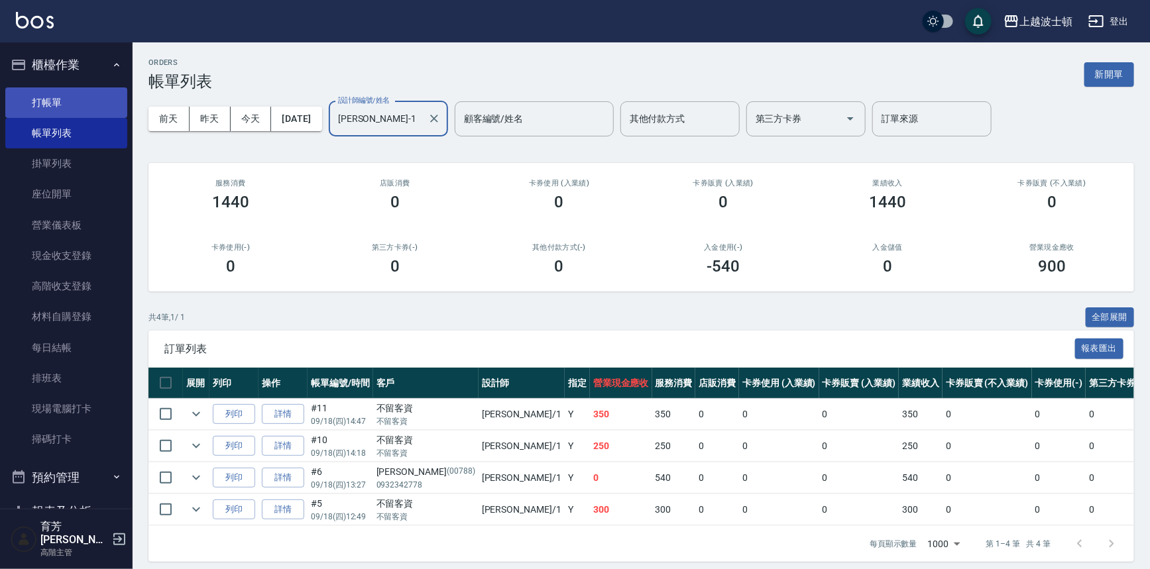
click at [78, 103] on link "打帳單" at bounding box center [66, 103] width 122 height 30
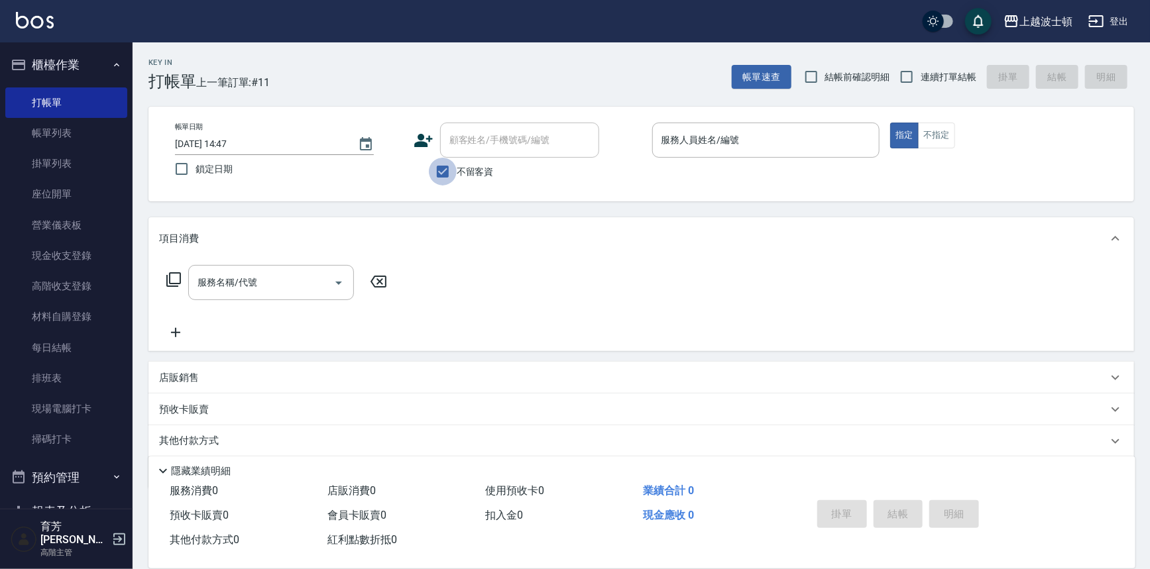
click at [438, 169] on input "不留客資" at bounding box center [443, 172] width 28 height 28
checkbox input "false"
click at [496, 145] on input "顧客姓名/手機號碼/編號" at bounding box center [509, 140] width 127 height 23
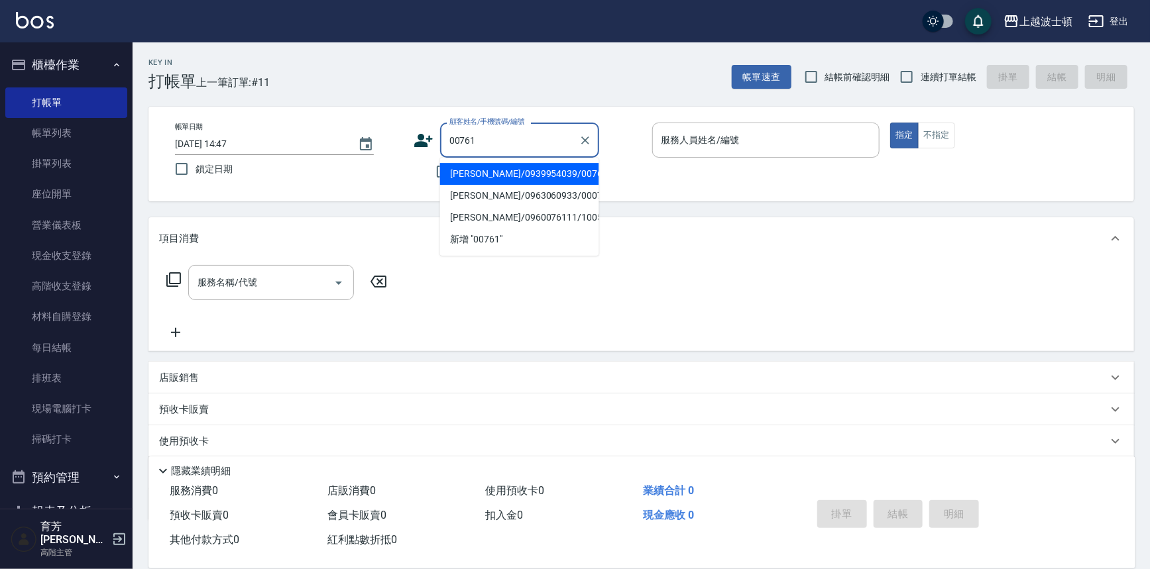
click at [504, 167] on li "何玉美/0939954039/00761" at bounding box center [519, 174] width 159 height 22
type input "何玉美/0939954039/00761"
type input "[PERSON_NAME]-1"
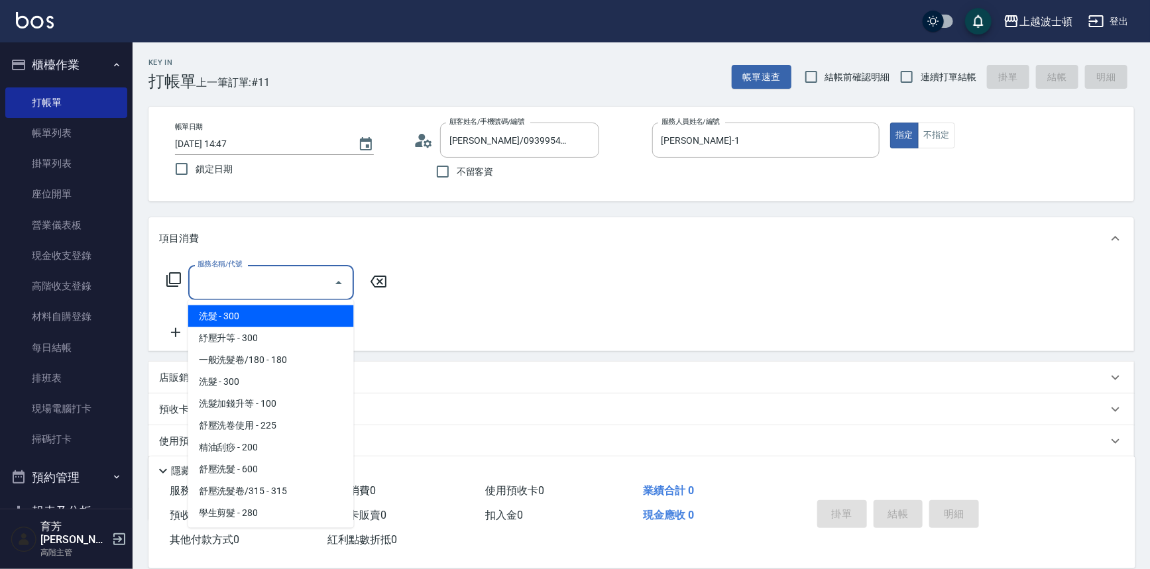
click at [237, 280] on input "服務名稱/代號" at bounding box center [261, 282] width 134 height 23
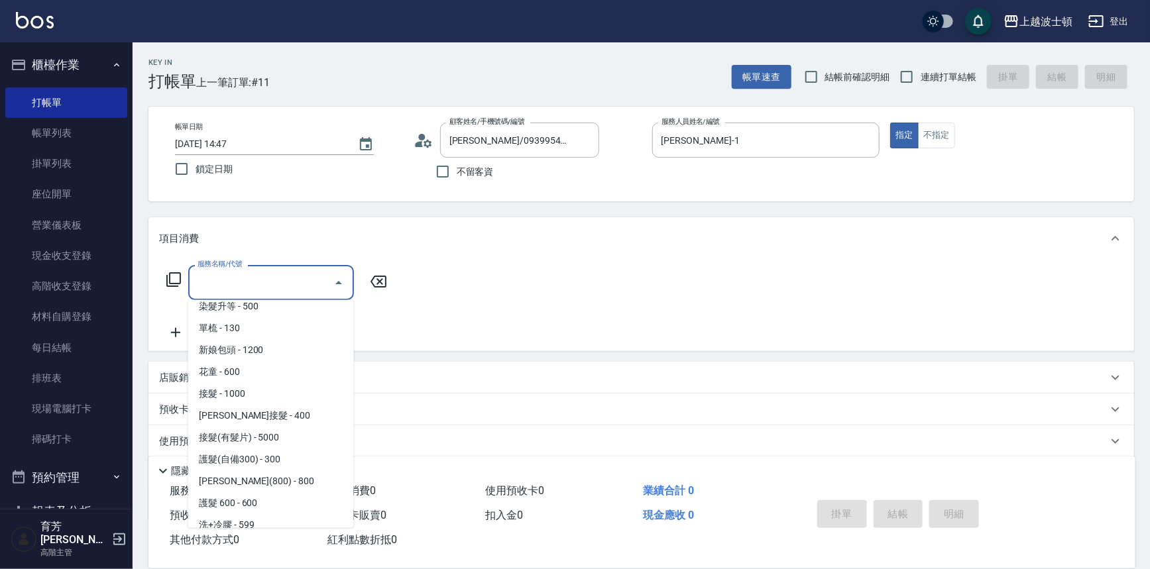
scroll to position [560, 0]
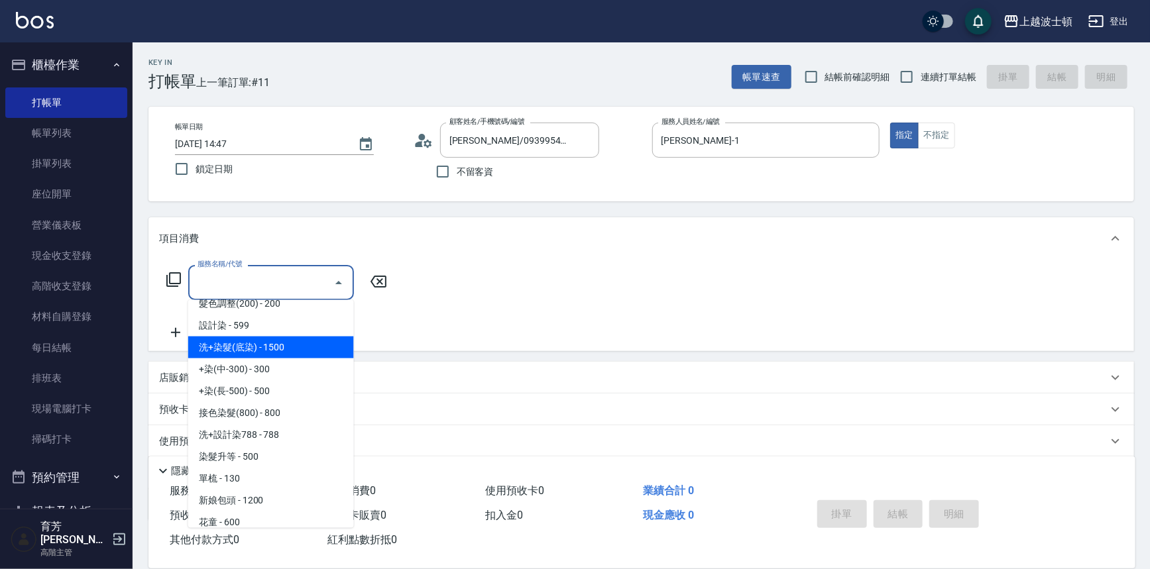
click at [280, 351] on span "洗+染髮(底染) - 1500" at bounding box center [271, 348] width 166 height 22
type input "洗+染髮(底染)(503)"
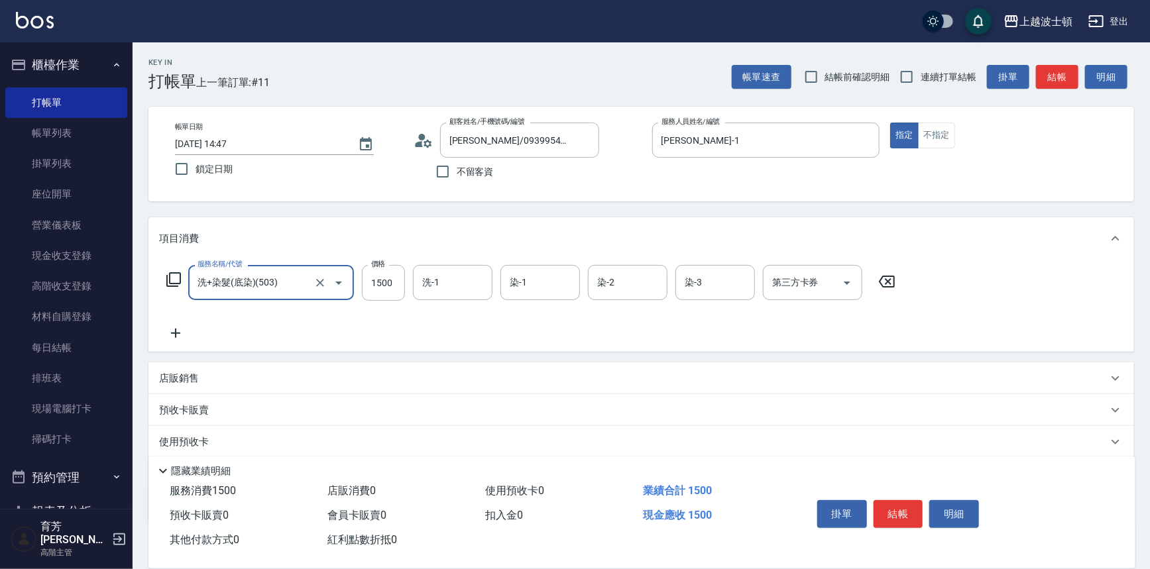
click at [179, 327] on icon at bounding box center [175, 334] width 33 height 16
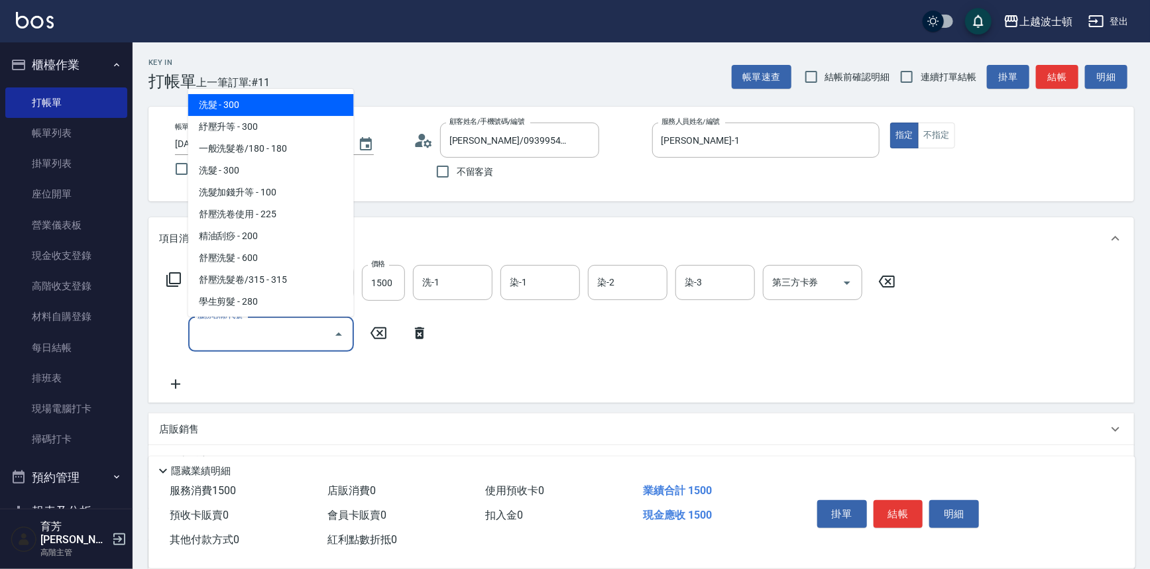
drag, startPoint x: 224, startPoint y: 327, endPoint x: 233, endPoint y: 312, distance: 17.5
click at [229, 318] on div "服務名稱/代號 服務名稱/代號" at bounding box center [271, 334] width 166 height 35
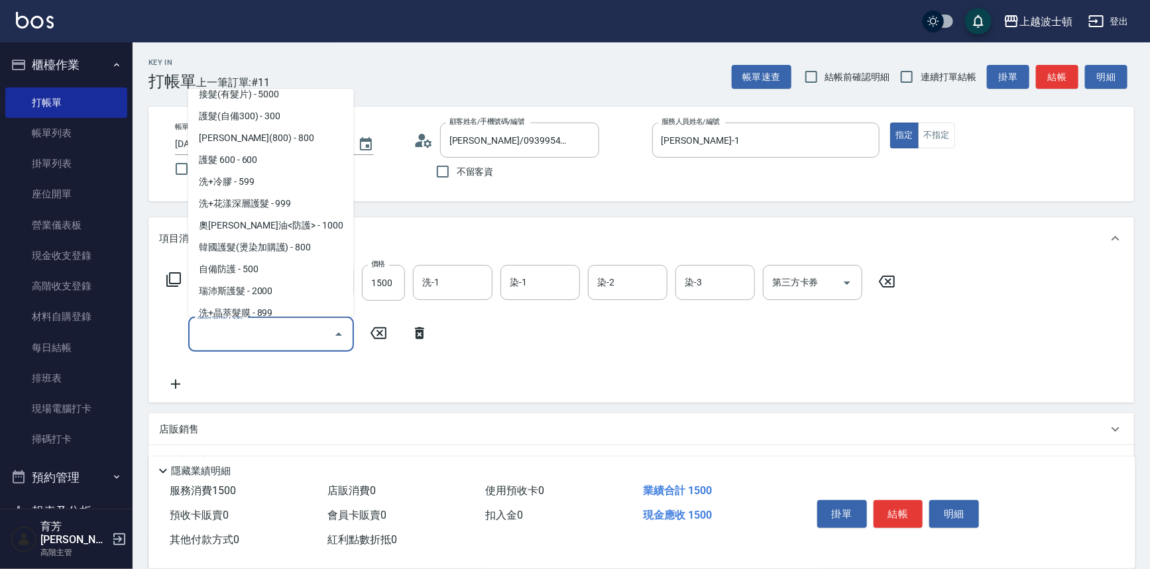
scroll to position [804, 0]
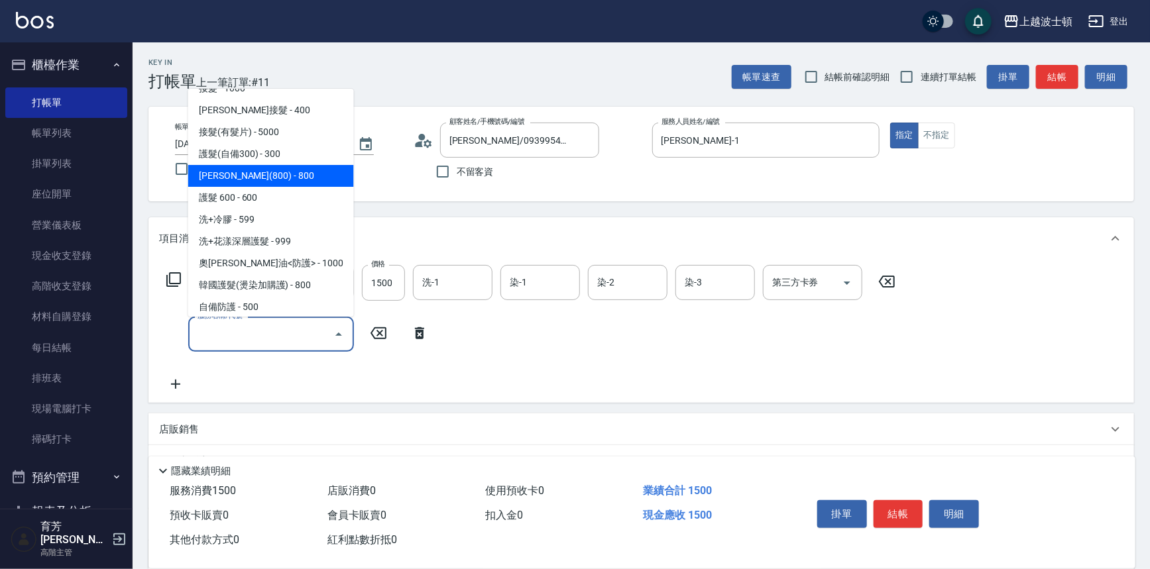
click at [345, 173] on span "[PERSON_NAME](800) - 800" at bounding box center [271, 176] width 166 height 22
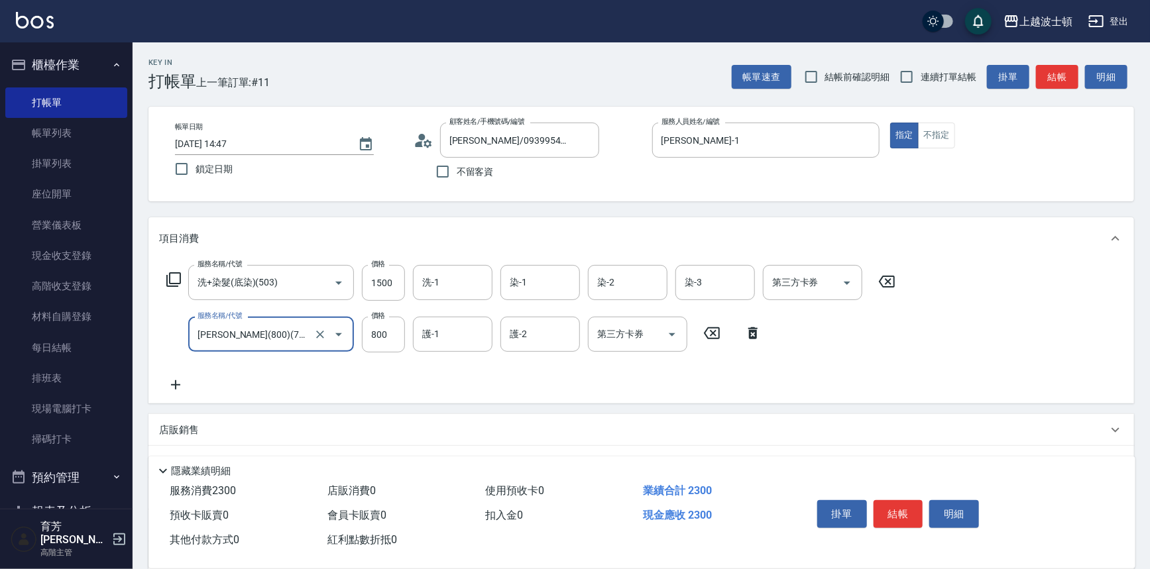
click at [311, 330] on div at bounding box center [329, 334] width 37 height 35
click at [340, 337] on icon "Open" at bounding box center [339, 335] width 16 height 16
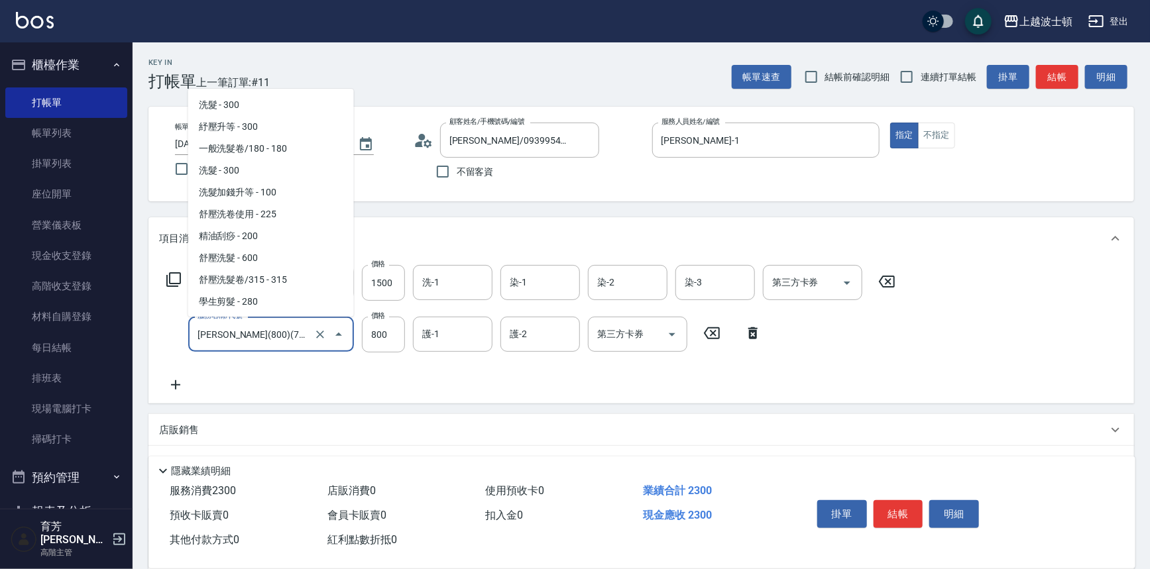
scroll to position [674, 0]
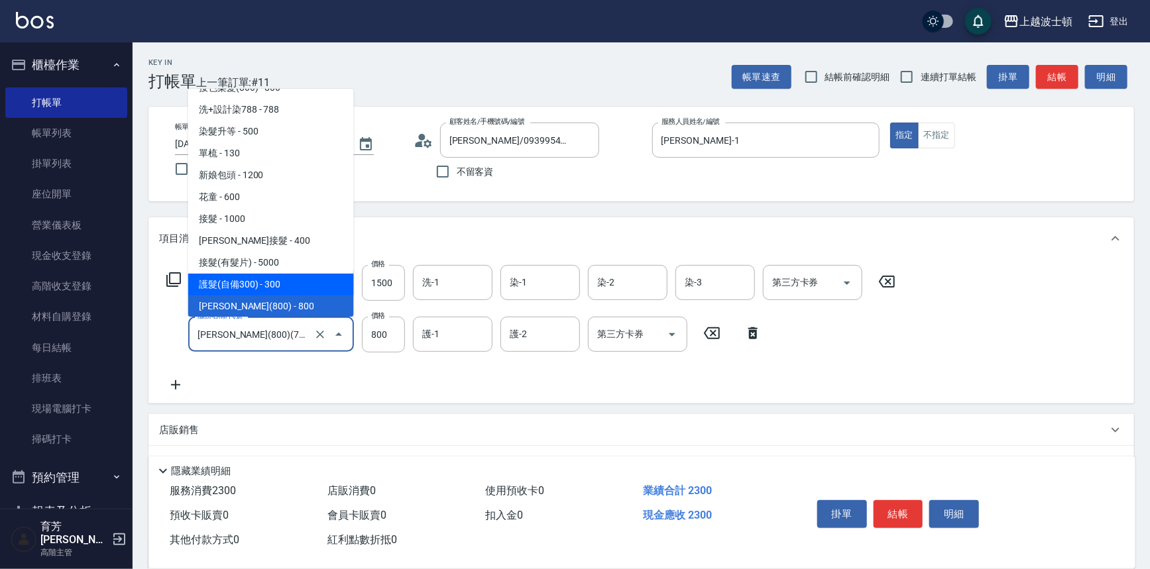
click at [304, 284] on span "護髮(自備300) - 300" at bounding box center [271, 285] width 166 height 22
type input "護髮(自備300)(701)"
type input "300"
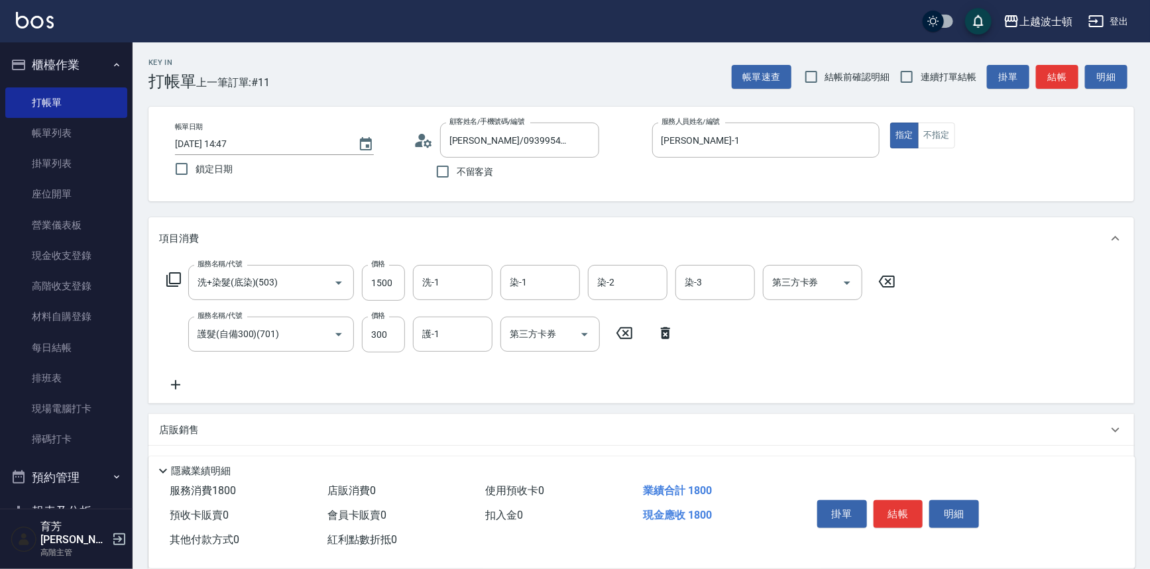
click at [179, 385] on icon at bounding box center [175, 385] width 9 height 9
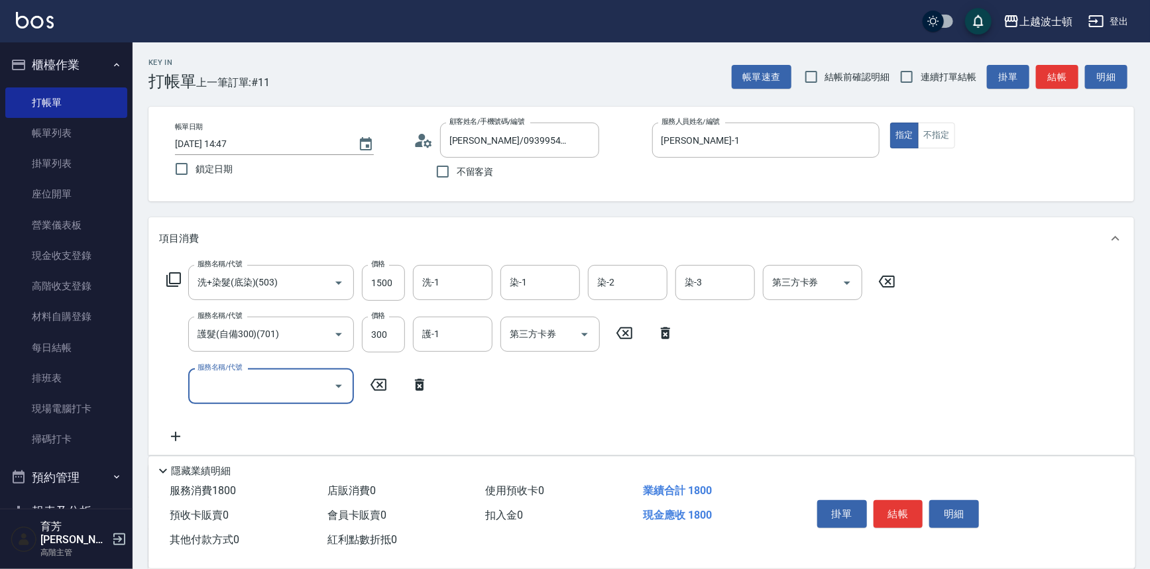
click at [233, 391] on input "服務名稱/代號" at bounding box center [261, 386] width 134 height 23
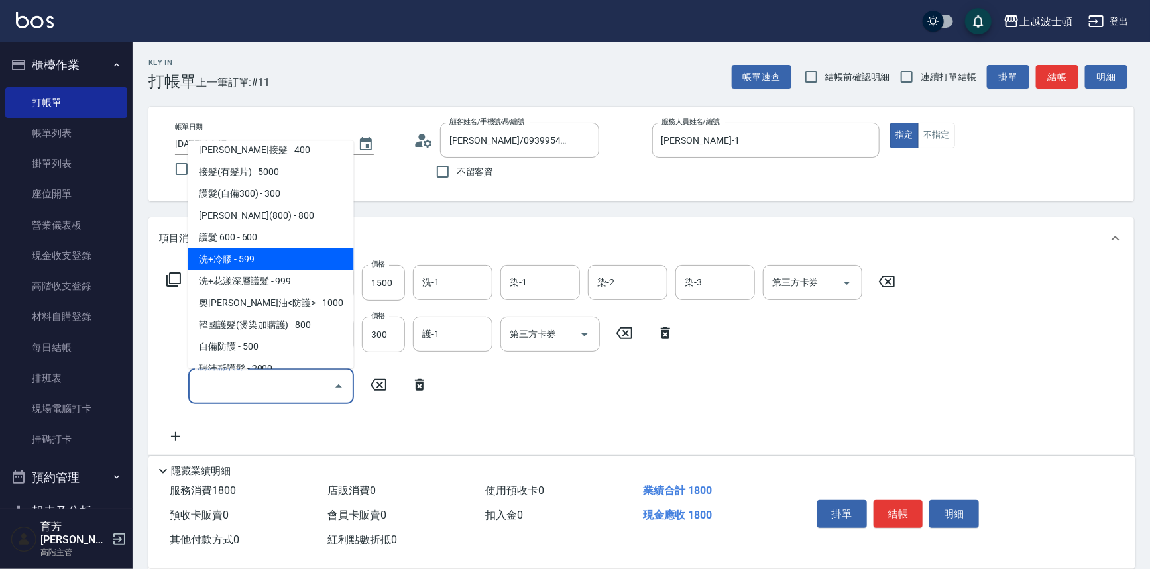
scroll to position [835, 0]
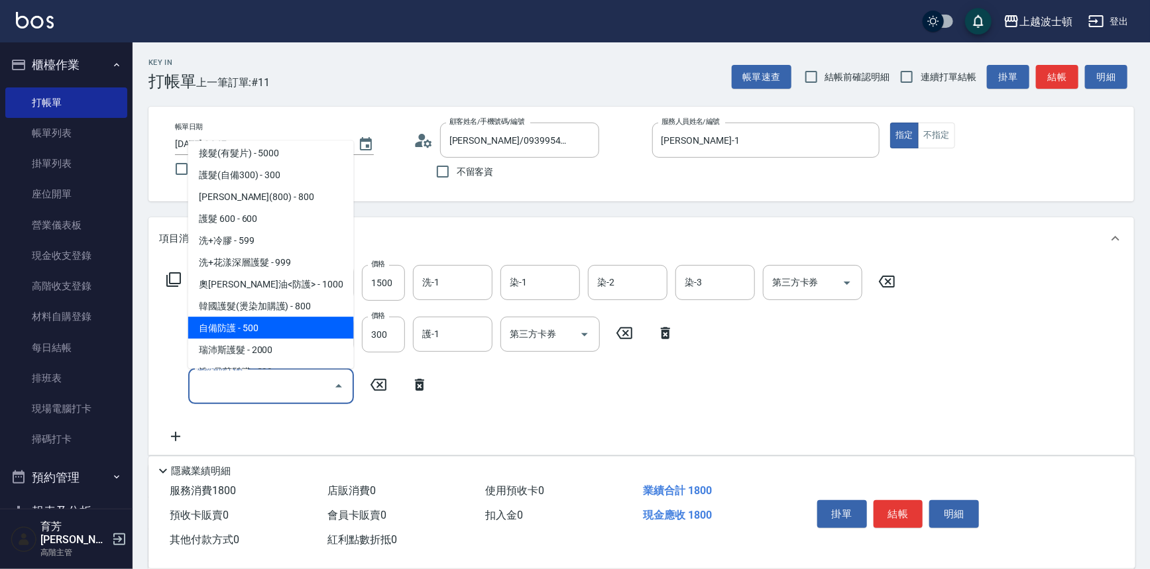
click at [277, 324] on span "自備防護 - 500" at bounding box center [271, 329] width 166 height 22
type input "自備防護(709)"
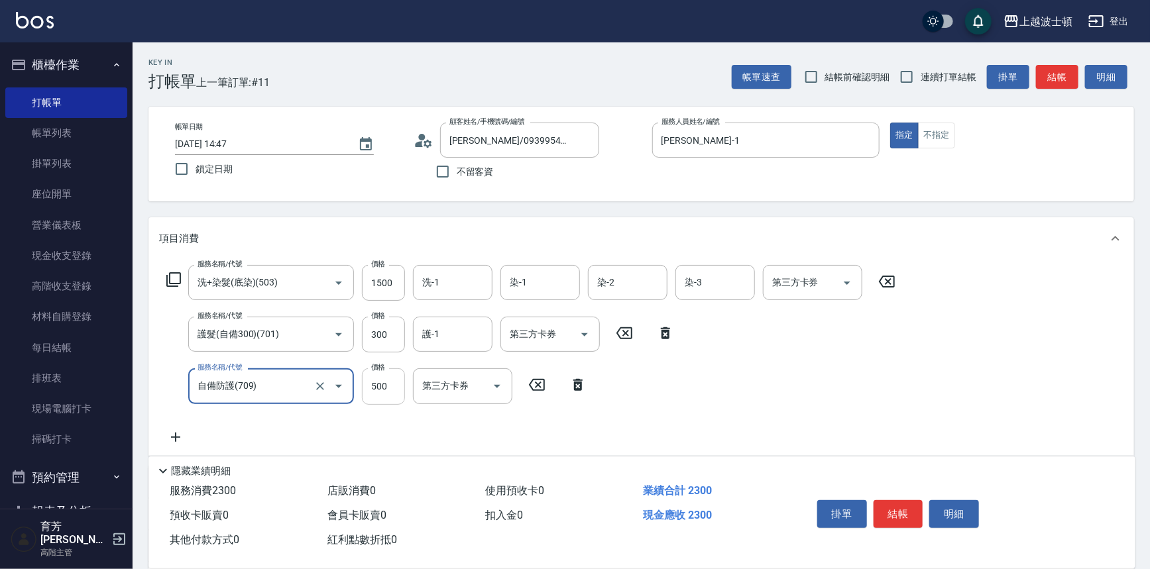
click at [389, 383] on input "500" at bounding box center [383, 387] width 43 height 36
type input "300"
click at [381, 284] on input "1500" at bounding box center [383, 283] width 43 height 36
type input "1100"
click at [450, 277] on input "洗-1" at bounding box center [453, 282] width 68 height 23
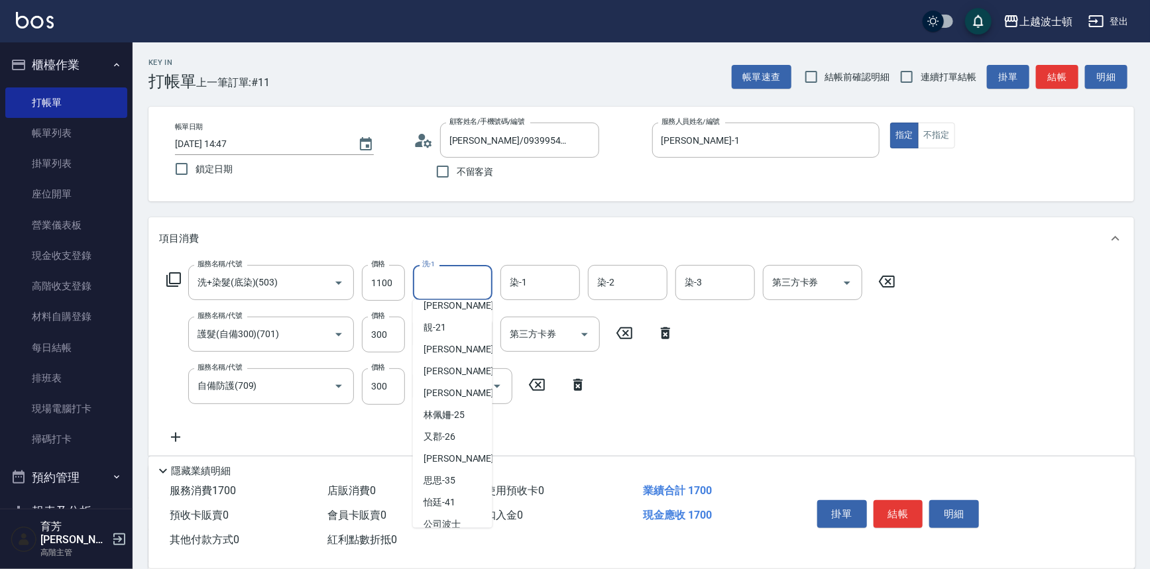
scroll to position [165, 0]
click at [436, 408] on span "[PERSON_NAME]-25" at bounding box center [444, 414] width 41 height 14
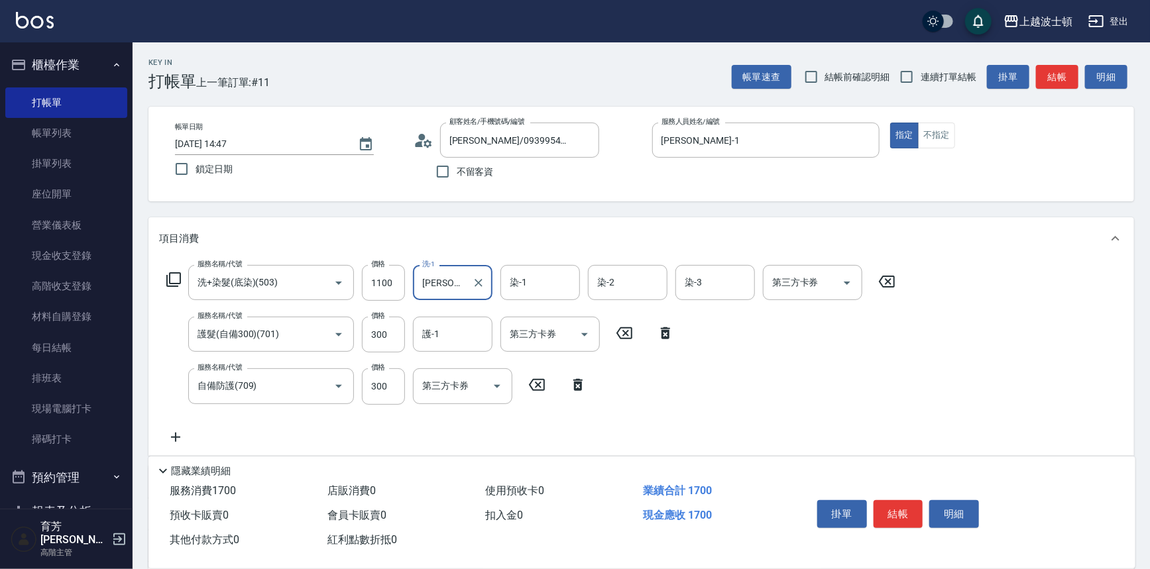
type input "[PERSON_NAME]-25"
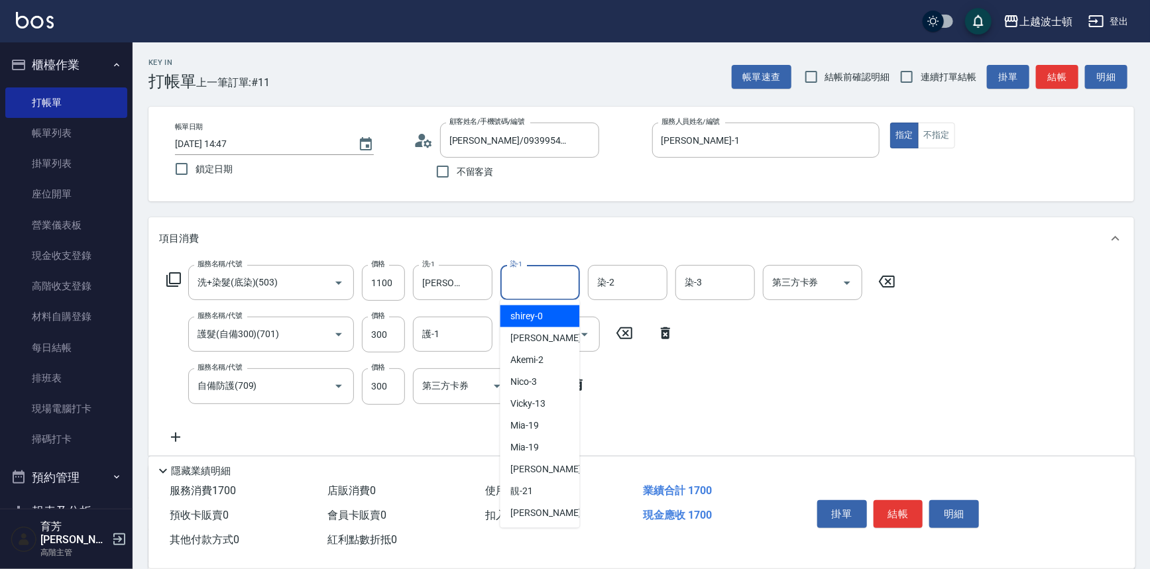
drag, startPoint x: 540, startPoint y: 284, endPoint x: 554, endPoint y: 324, distance: 42.1
click at [540, 285] on input "染-1" at bounding box center [540, 282] width 68 height 23
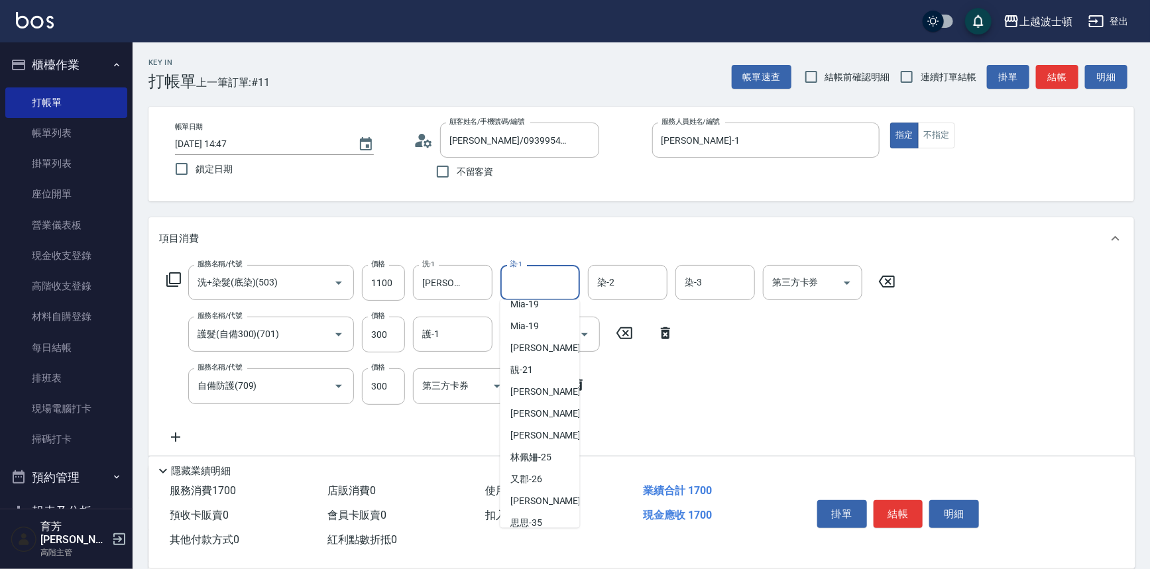
scroll to position [123, 0]
click at [547, 462] on span "[PERSON_NAME]-25" at bounding box center [531, 456] width 41 height 14
type input "[PERSON_NAME]-25"
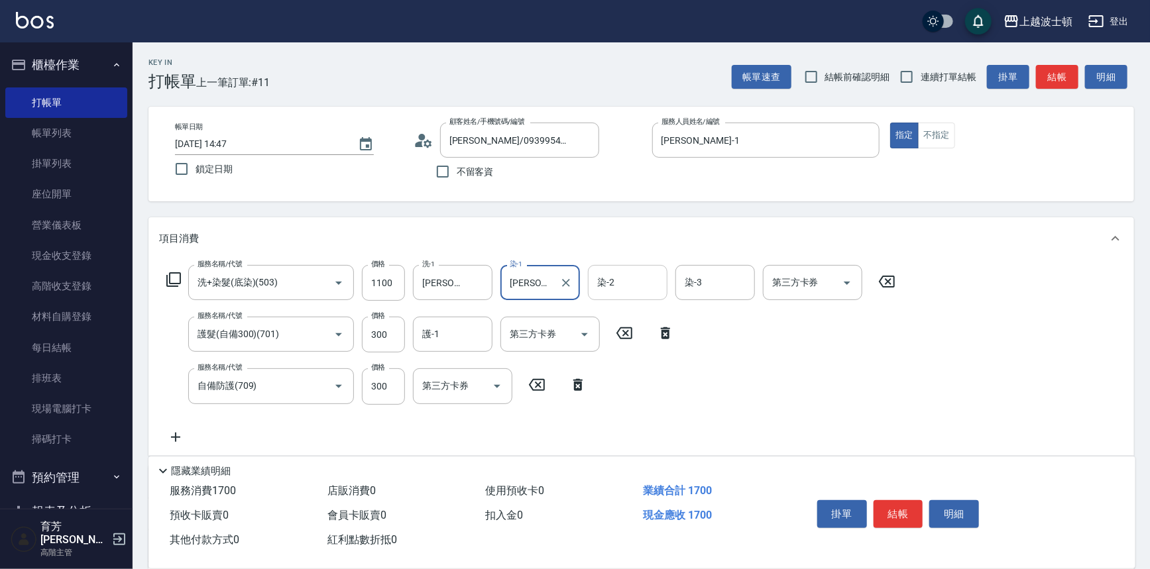
click at [619, 286] on input "染-2" at bounding box center [628, 282] width 68 height 23
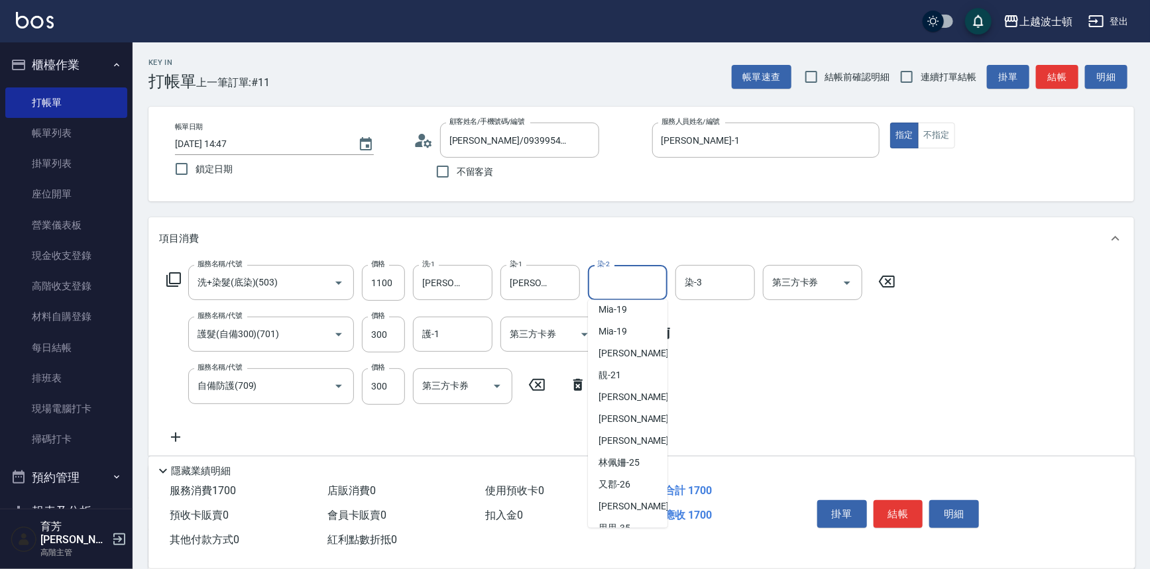
scroll to position [141, 0]
click at [623, 438] on span "[PERSON_NAME]-25" at bounding box center [619, 439] width 41 height 14
type input "[PERSON_NAME]-25"
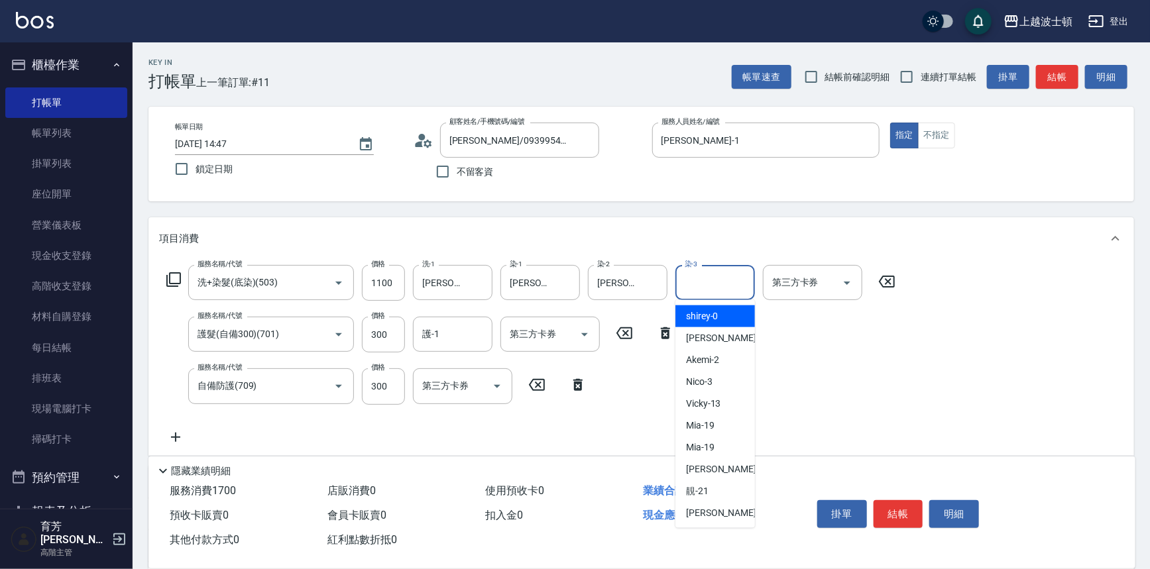
click at [700, 284] on input "染-3" at bounding box center [716, 282] width 68 height 23
drag, startPoint x: 747, startPoint y: 375, endPoint x: 751, endPoint y: 429, distance: 53.8
click at [752, 430] on ul "shirey -0 [PERSON_NAME] -1 Akemi -2 Nico -3 Vicky -13 Mia -19 Mia -19 燕如 -20 靚 …" at bounding box center [716, 414] width 80 height 228
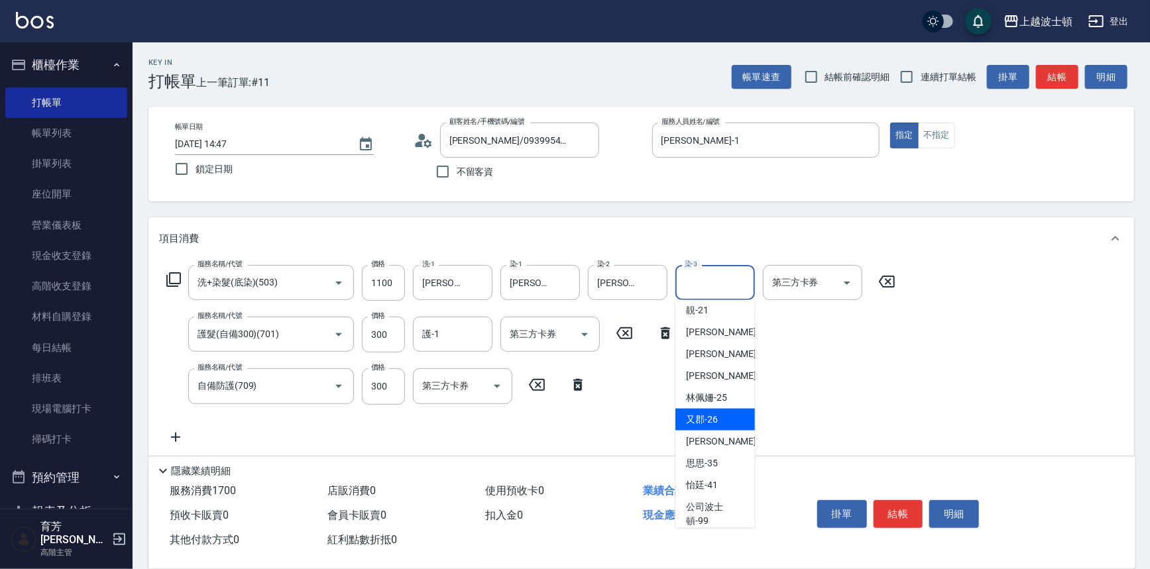
click at [711, 406] on div "[PERSON_NAME]-25" at bounding box center [716, 398] width 80 height 22
type input "[PERSON_NAME]-25"
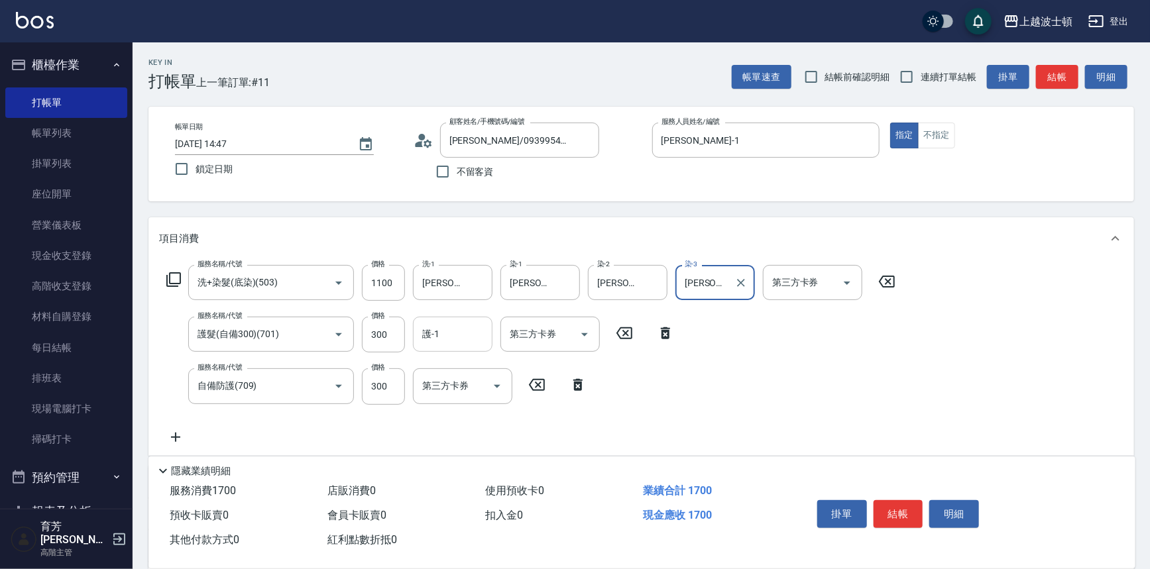
drag, startPoint x: 453, startPoint y: 341, endPoint x: 468, endPoint y: 335, distance: 16.4
click at [452, 340] on input "護-1" at bounding box center [453, 334] width 68 height 23
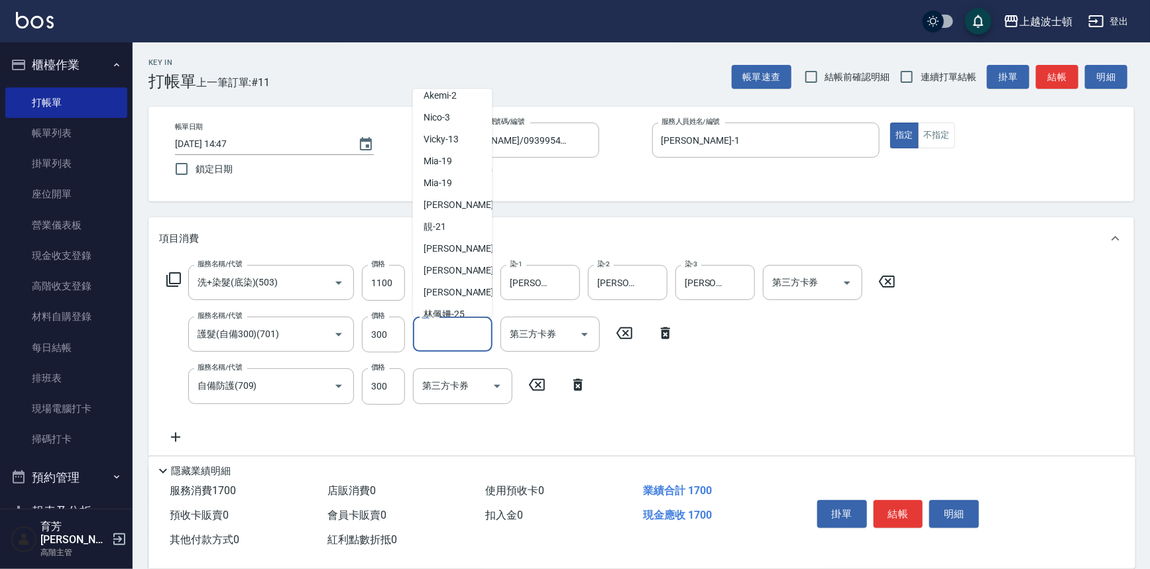
scroll to position [73, 0]
click at [468, 290] on div "[PERSON_NAME]-25" at bounding box center [453, 295] width 80 height 22
type input "[PERSON_NAME]-25"
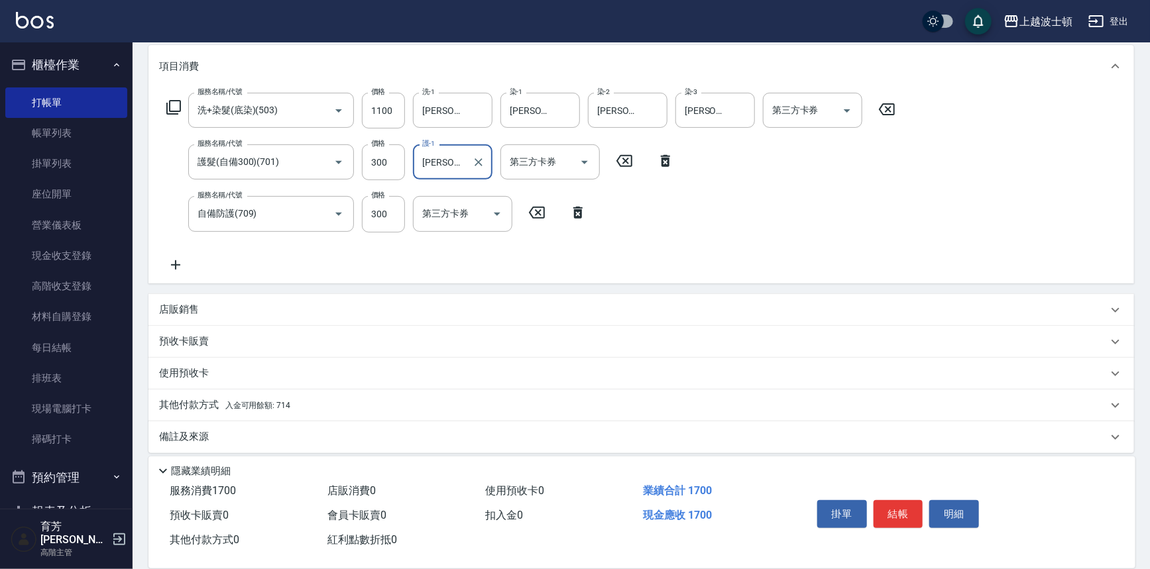
scroll to position [180, 0]
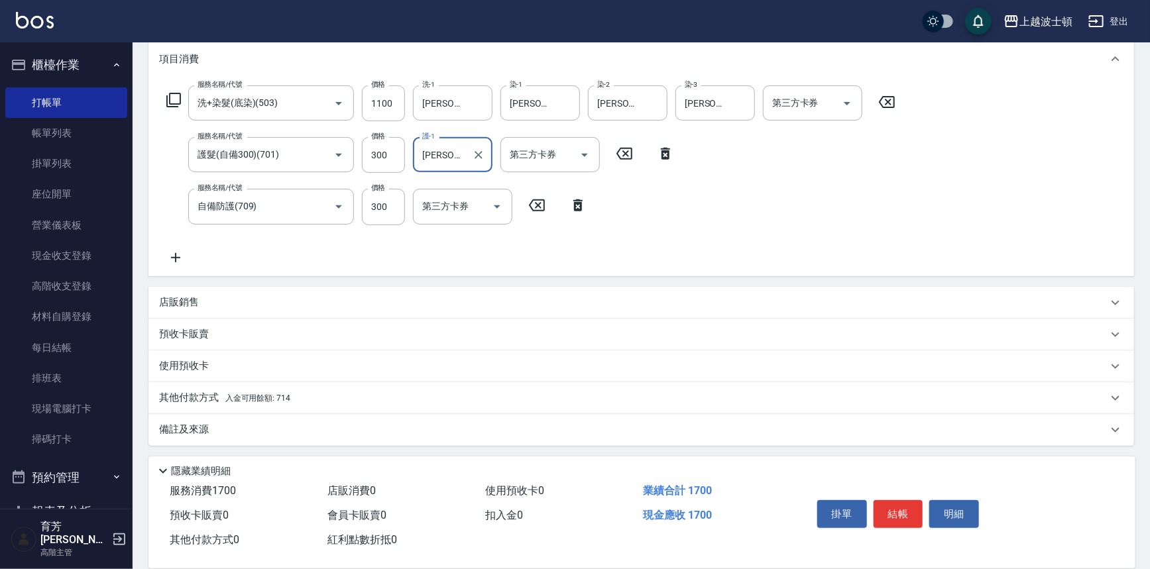
click at [235, 403] on p "其他付款方式 入金可用餘額: 714" at bounding box center [224, 398] width 131 height 15
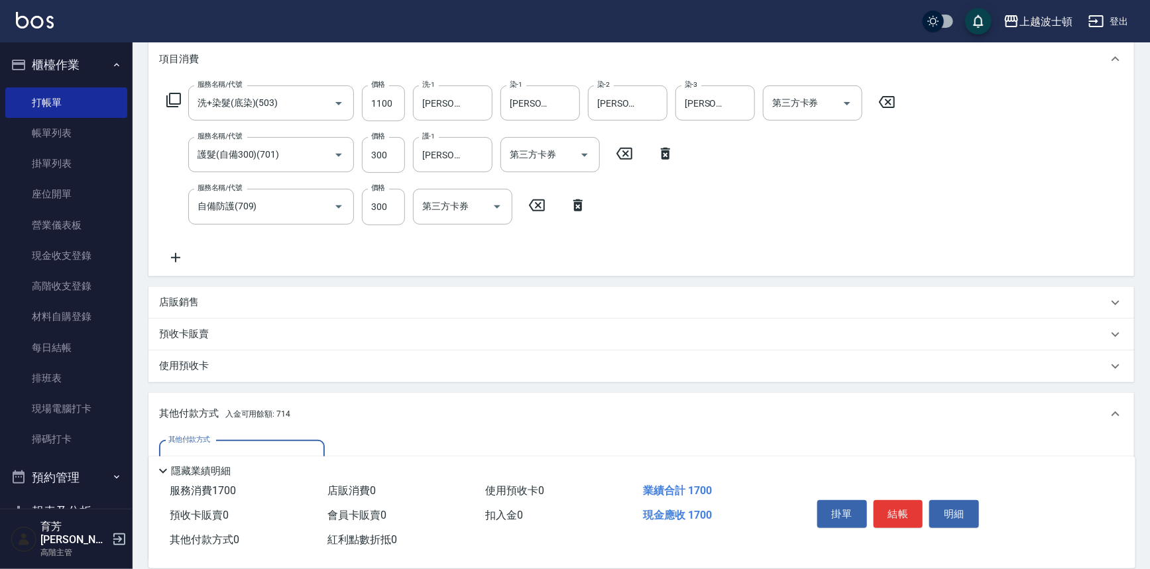
scroll to position [0, 0]
click at [1136, 193] on div "Key In 打帳單 上一筆訂單:#11 帳單速查 結帳前確認明細 連續打單結帳 掛單 結帳 明細 帳單日期 2025/09/18 14:47 鎖定日期 顧客…" at bounding box center [642, 295] width 1018 height 864
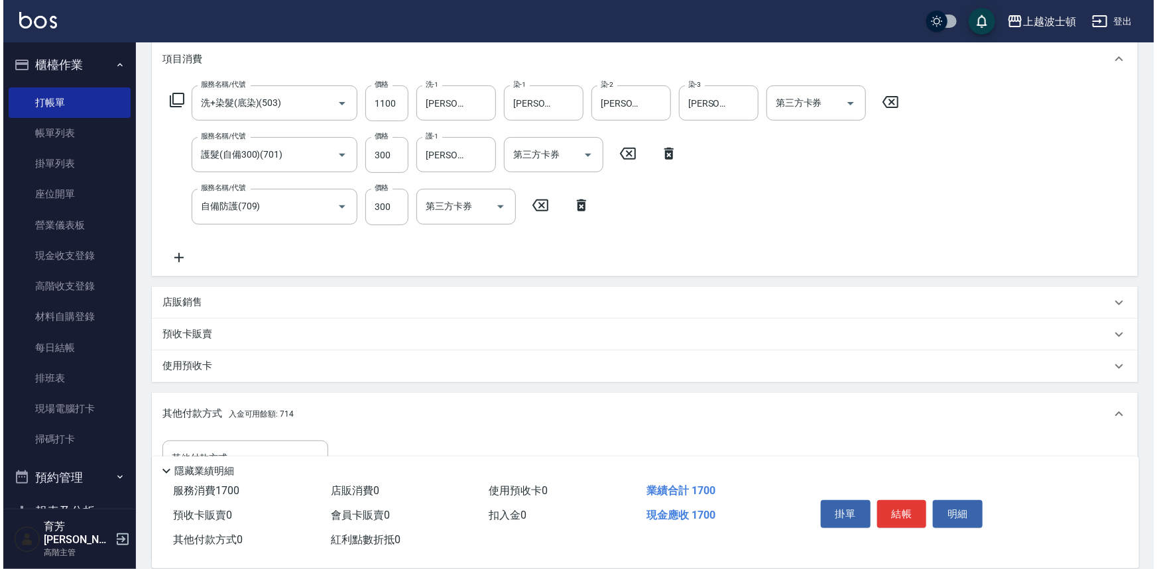
scroll to position [318, 0]
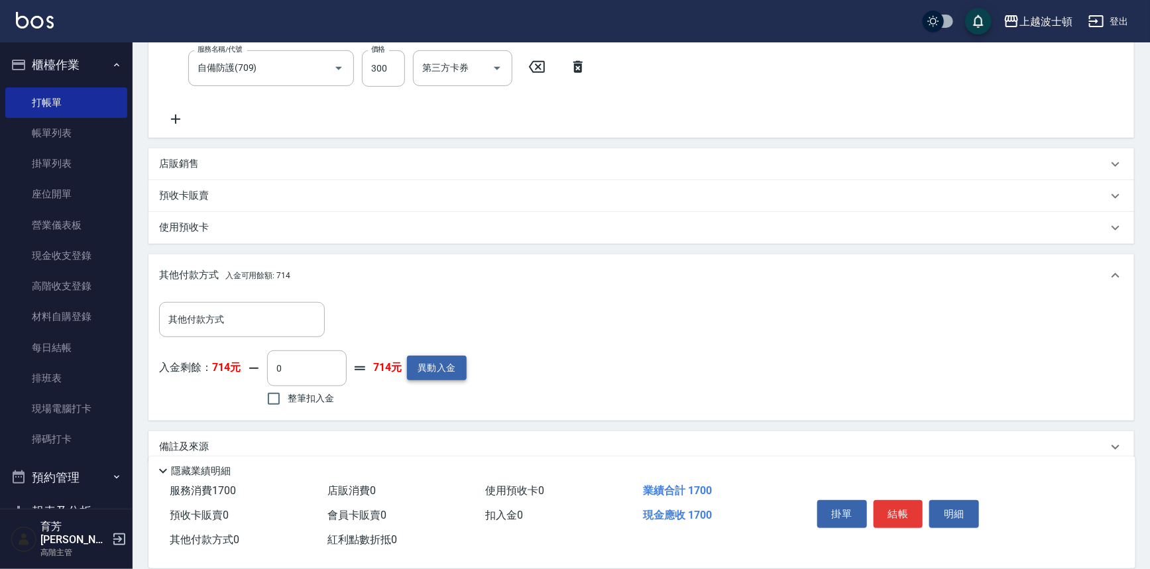
click at [431, 361] on button "異動入金" at bounding box center [437, 368] width 60 height 25
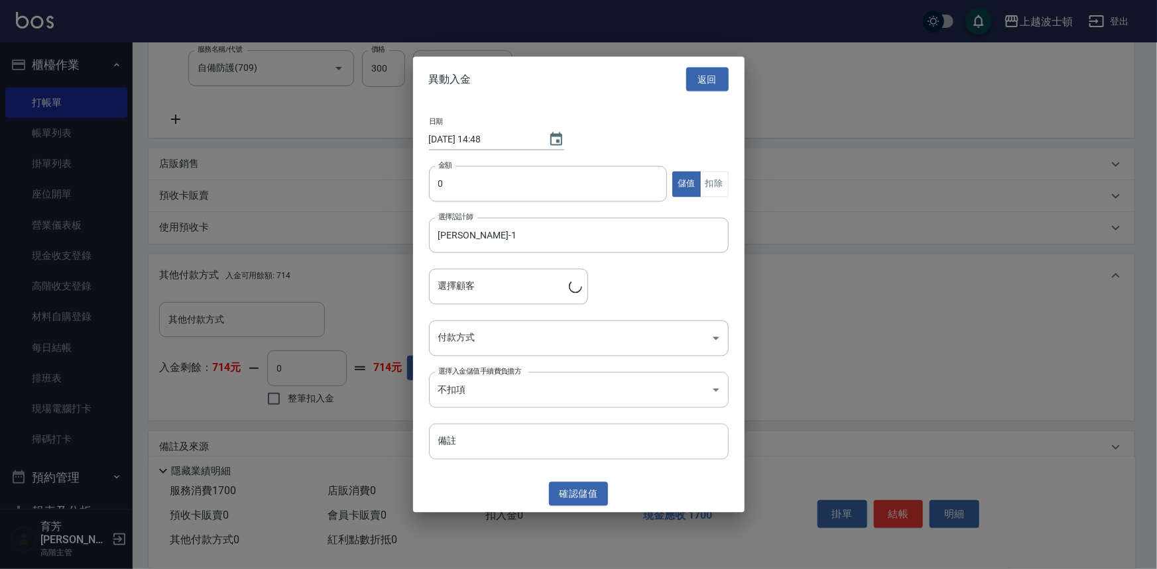
type input "何玉美/0939954039/00761"
click at [431, 186] on input "0" at bounding box center [548, 184] width 239 height 36
type input "2000"
click at [478, 336] on body "上越波士頓 登出 櫃檯作業 打帳單 帳單列表 掛單列表 座位開單 營業儀表板 現金收支登錄 高階收支登錄 材料自購登錄 每日結帳 排班表 現場電腦打卡 掃碼打…" at bounding box center [578, 135] width 1157 height 906
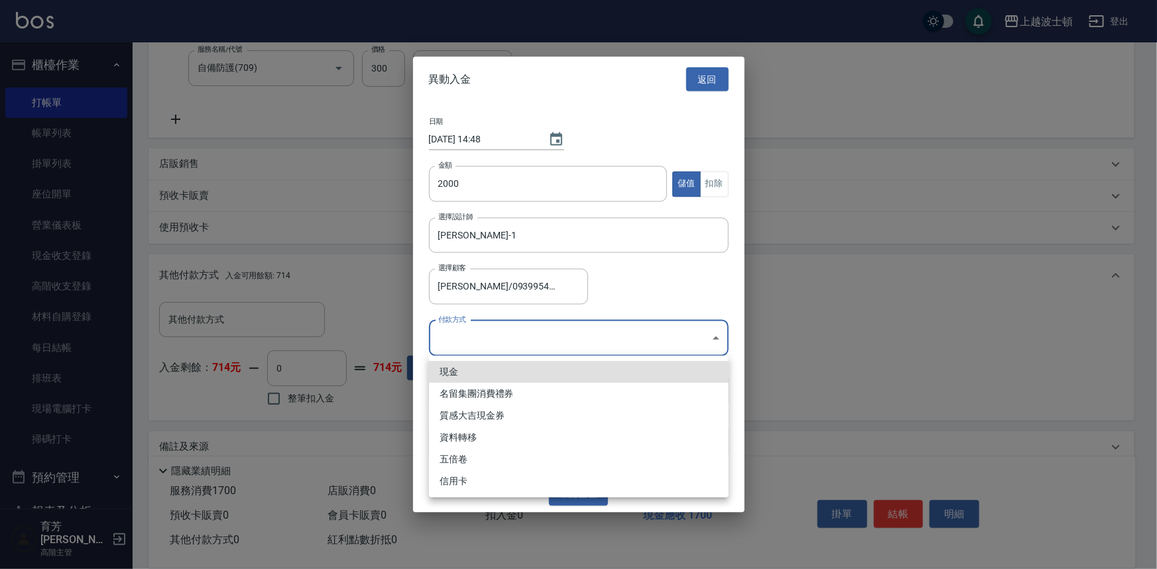
click at [471, 373] on li "現金" at bounding box center [579, 372] width 300 height 22
type input "現金"
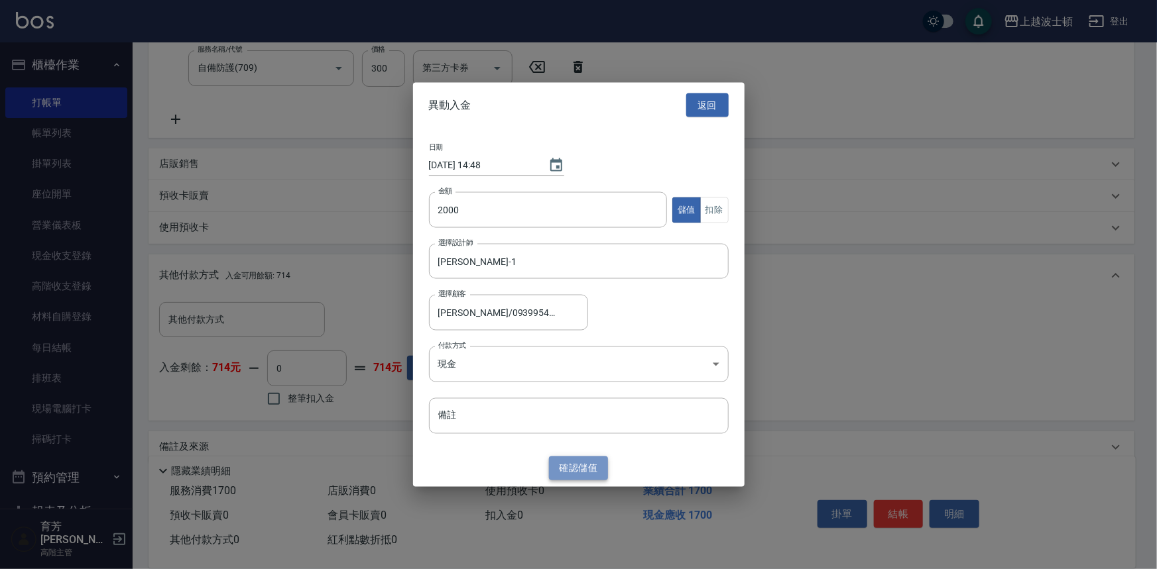
click at [578, 464] on button "確認 儲值" at bounding box center [579, 468] width 60 height 25
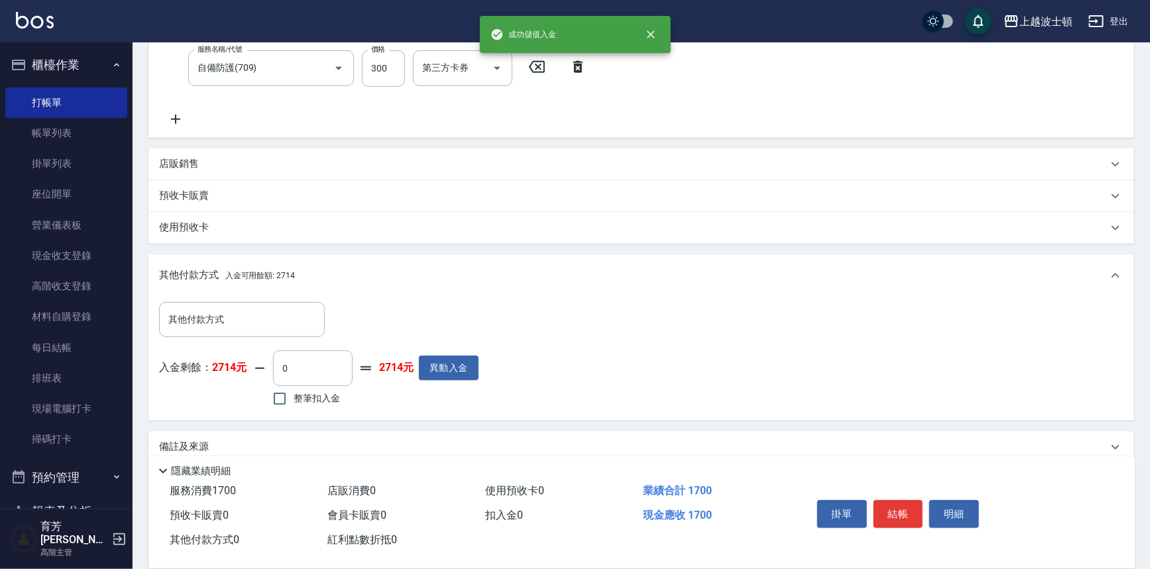
click at [300, 398] on span "整筆扣入金" at bounding box center [317, 399] width 46 height 14
click at [294, 398] on input "整筆扣入金" at bounding box center [280, 399] width 28 height 28
checkbox input "true"
type input "1700"
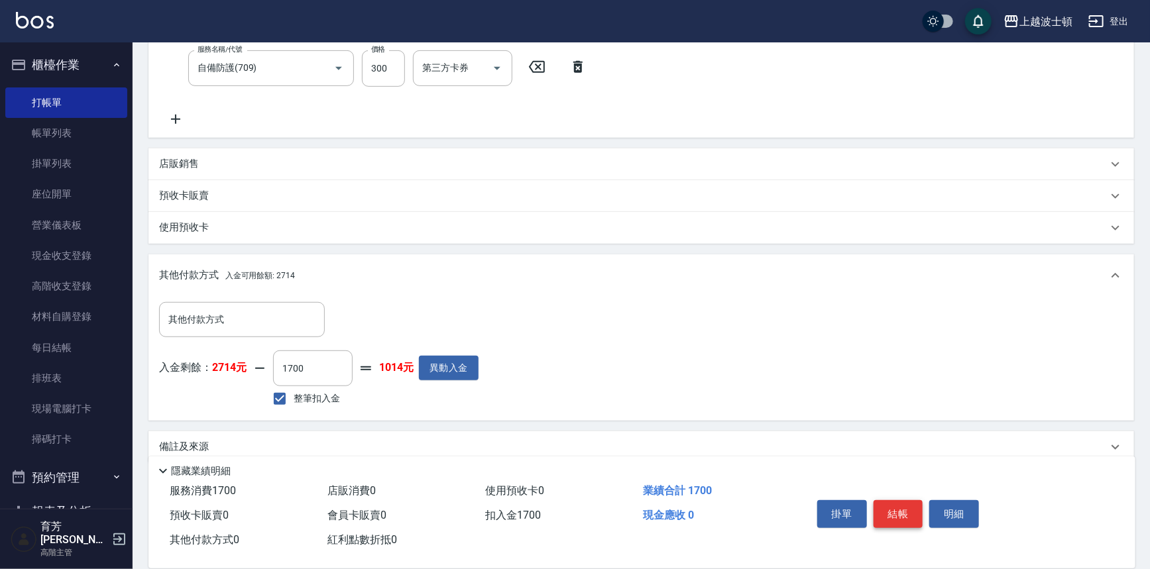
click at [901, 510] on button "結帳" at bounding box center [899, 515] width 50 height 28
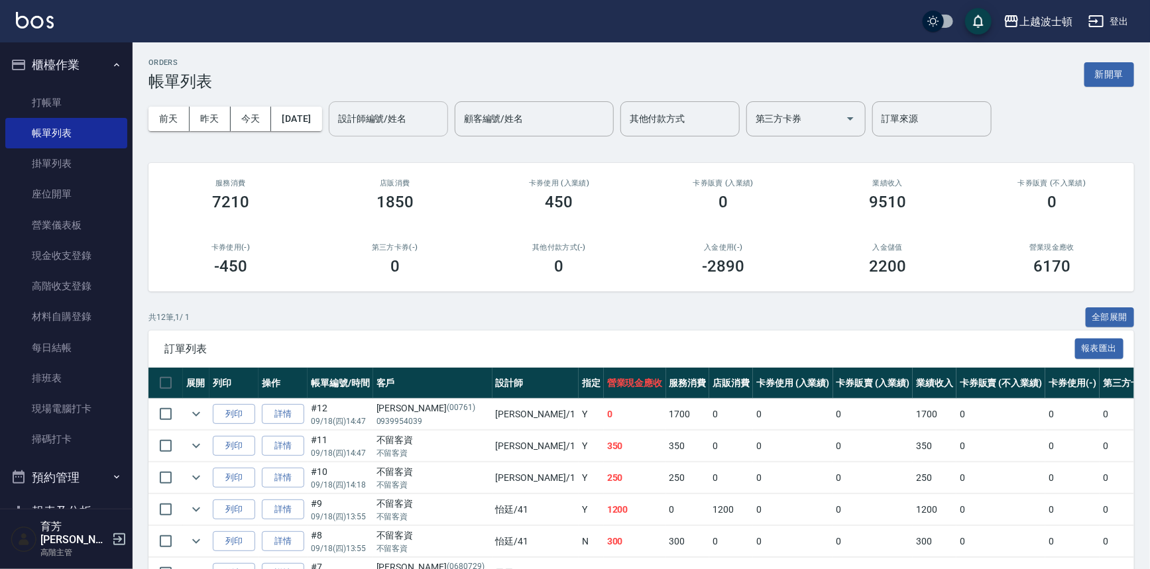
click at [392, 129] on input "設計師編號/姓名" at bounding box center [388, 118] width 107 height 23
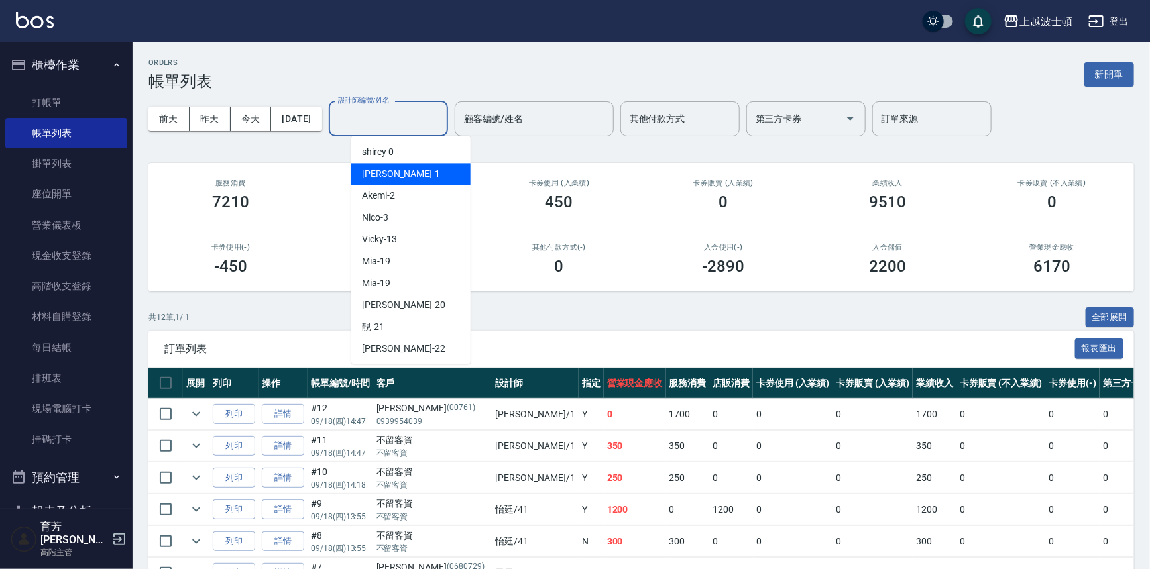
click at [391, 166] on div "[PERSON_NAME] -1" at bounding box center [410, 174] width 119 height 22
type input "[PERSON_NAME]-1"
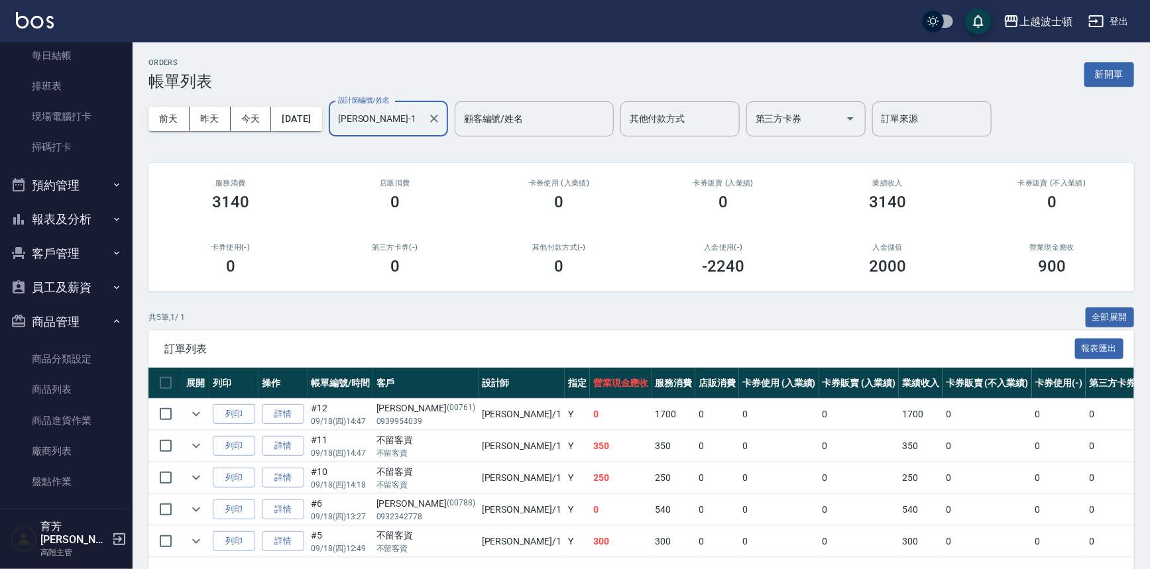
scroll to position [294, 0]
click at [45, 241] on button "客戶管理" at bounding box center [66, 252] width 122 height 34
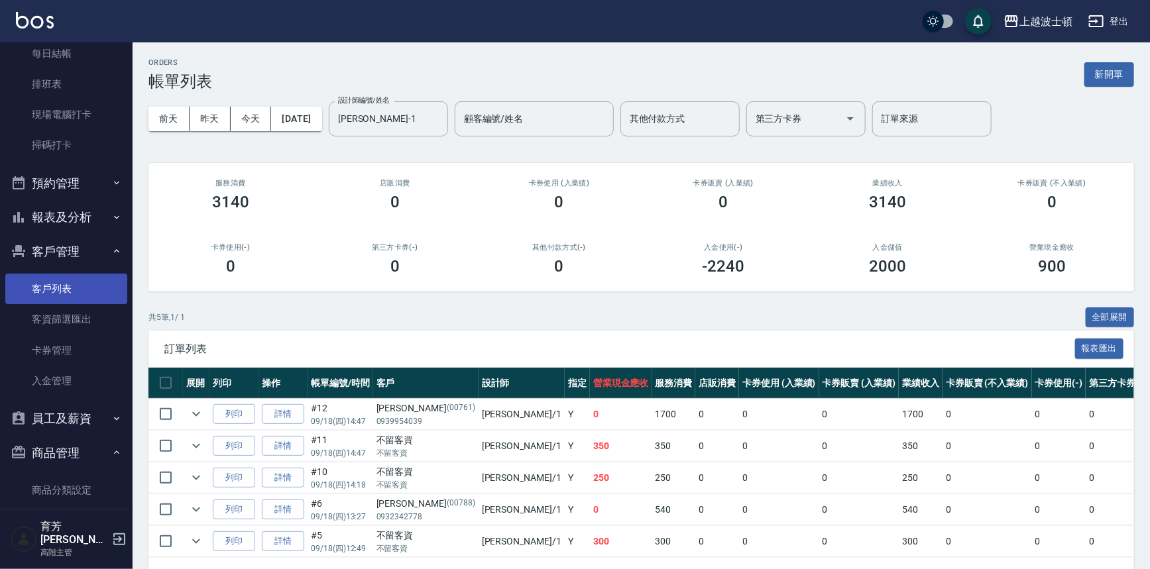
click at [50, 290] on link "客戶列表" at bounding box center [66, 289] width 122 height 30
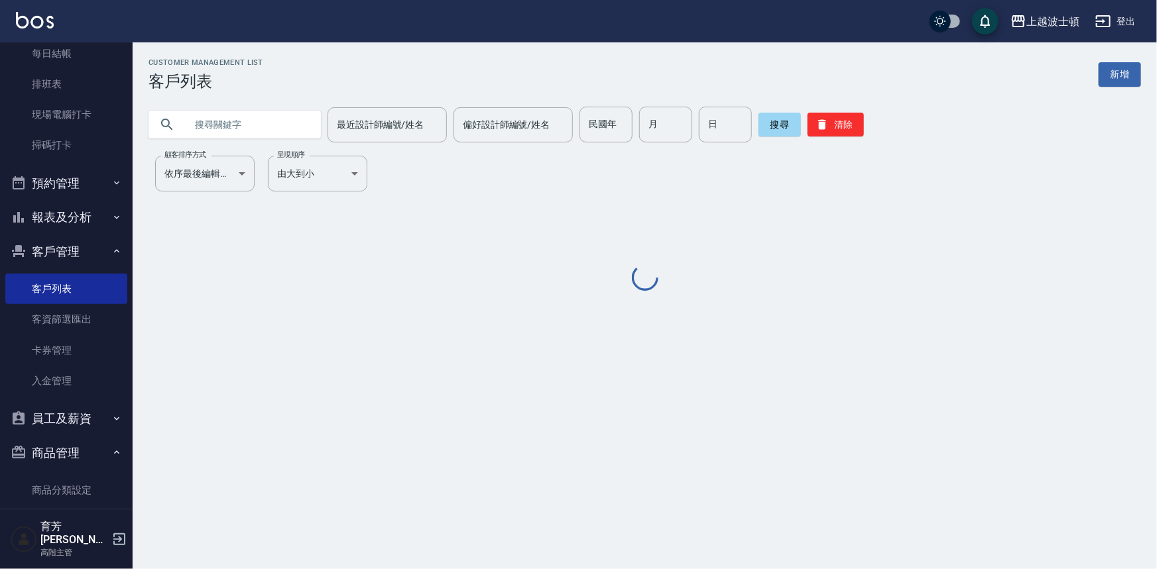
click at [204, 125] on input "text" at bounding box center [248, 125] width 125 height 36
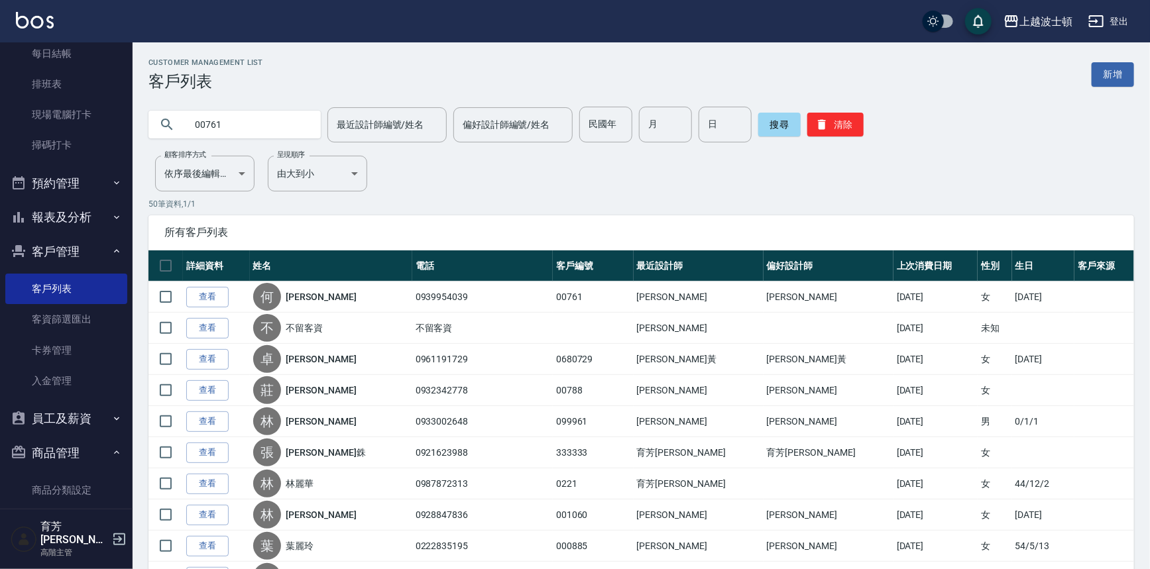
type input "00761"
click at [782, 112] on div "搜尋 清除" at bounding box center [810, 125] width 105 height 36
click at [780, 126] on button "搜尋" at bounding box center [779, 125] width 42 height 24
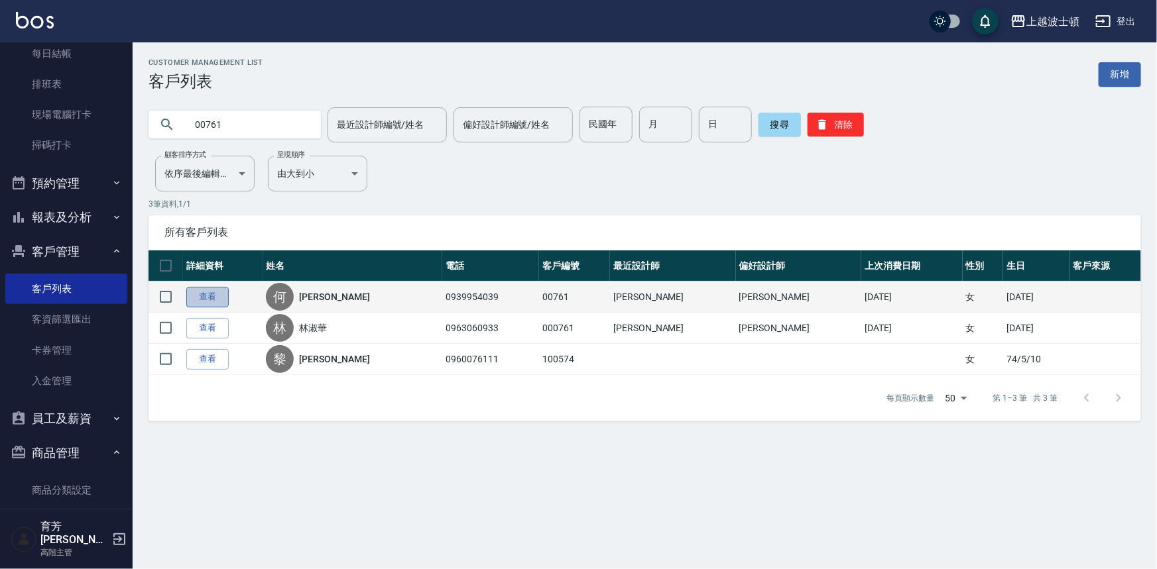
click at [210, 291] on link "查看" at bounding box center [207, 297] width 42 height 21
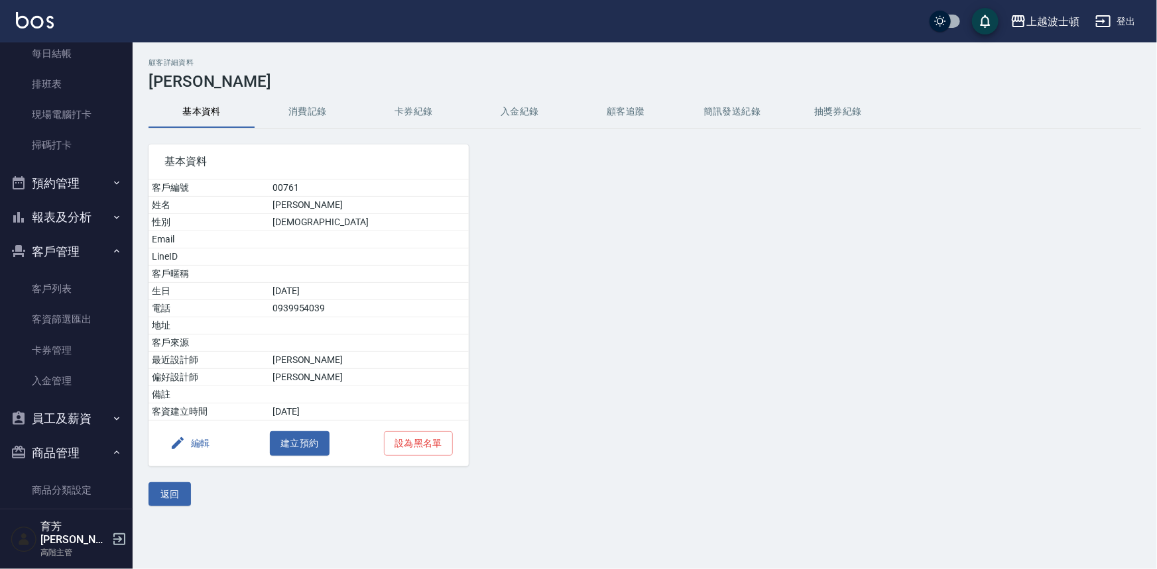
click at [300, 102] on button "消費記錄" at bounding box center [308, 112] width 106 height 32
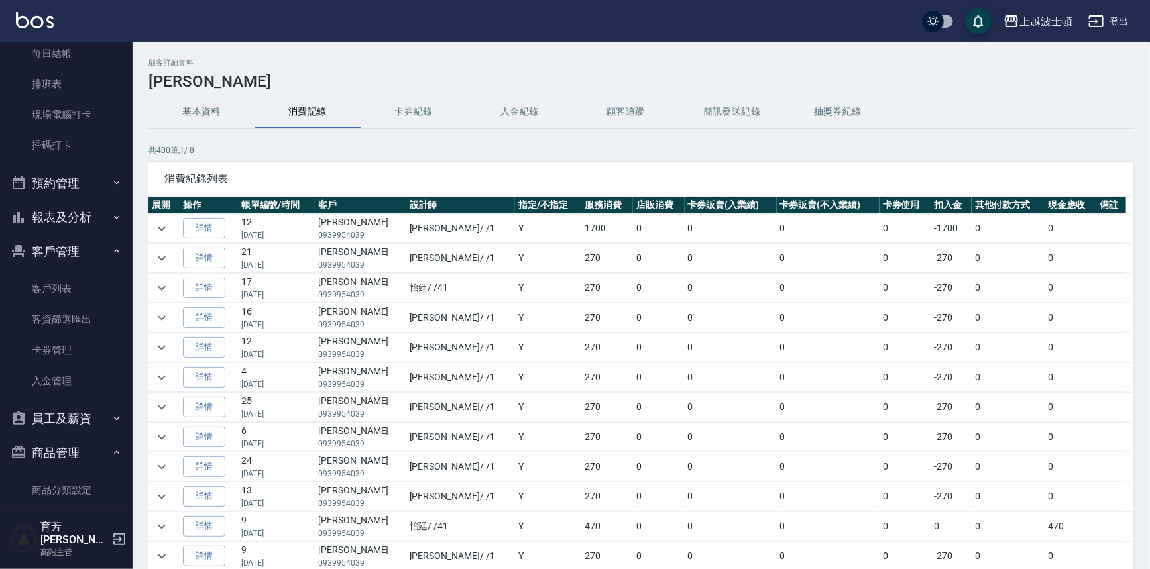
scroll to position [589, 0]
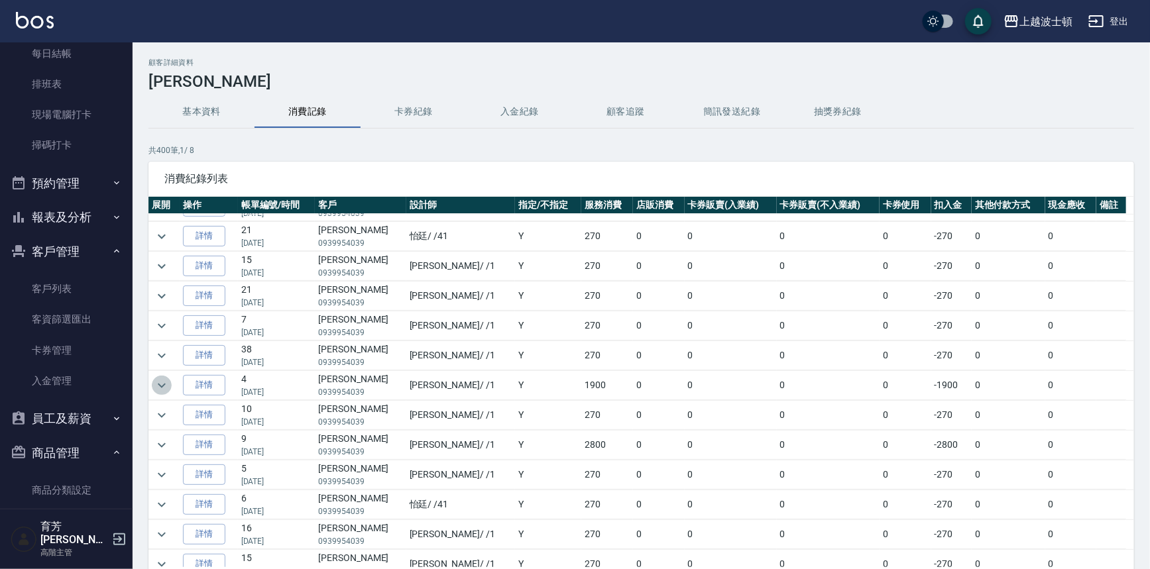
click at [156, 378] on icon "expand row" at bounding box center [162, 386] width 16 height 16
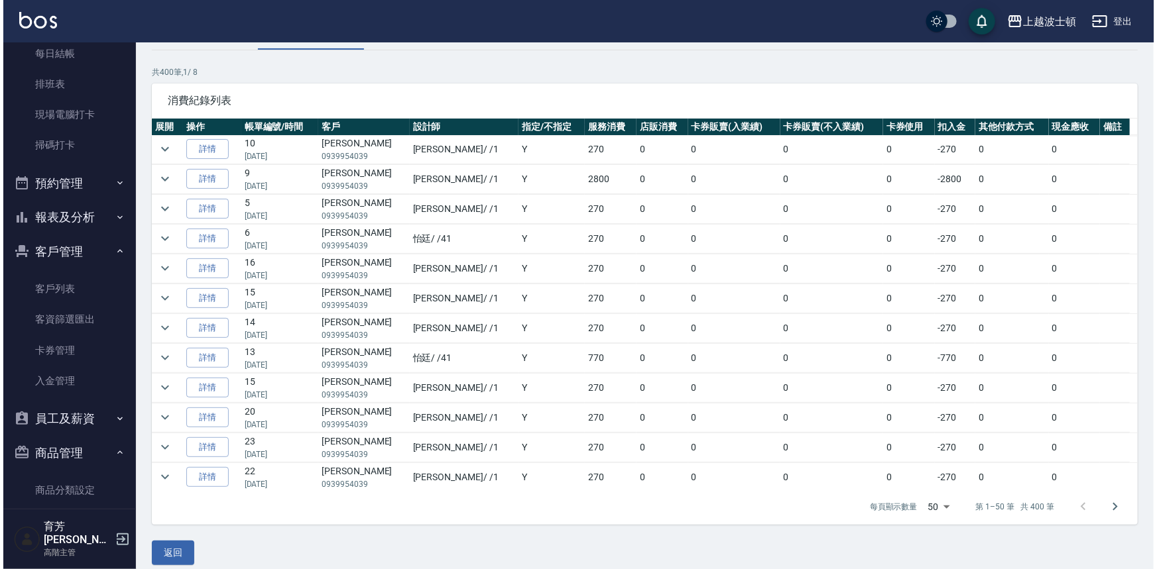
scroll to position [89, 0]
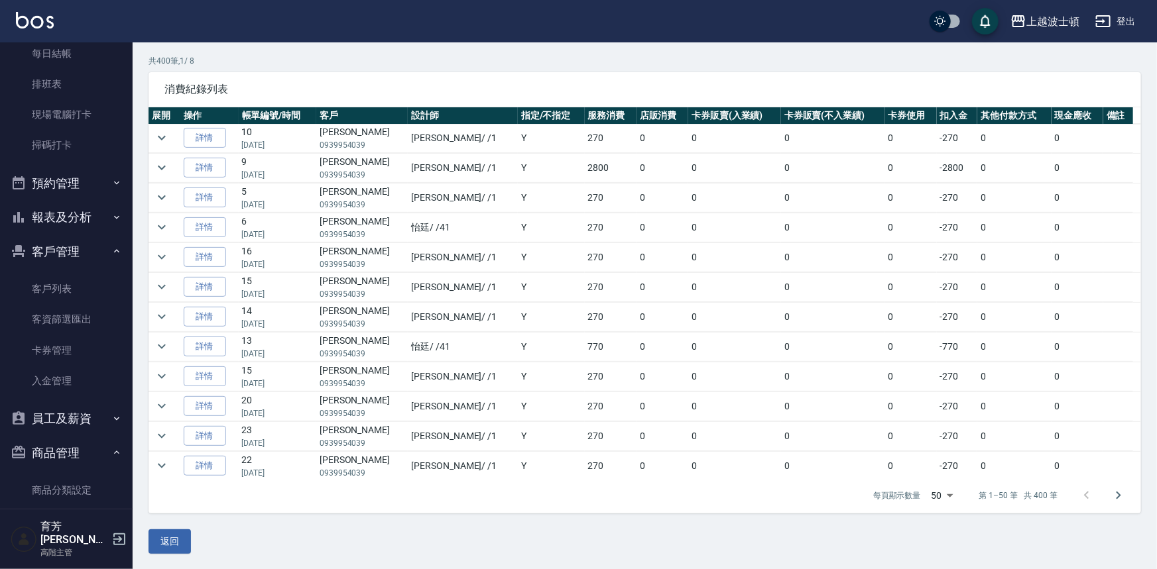
click at [937, 493] on body "上越波士頓 登出 櫃檯作業 打帳單 帳單列表 掛單列表 座位開單 營業儀表板 現金收支登錄 高階收支登錄 材料自購登錄 每日結帳 排班表 現場電腦打卡 掃碼打…" at bounding box center [578, 241] width 1157 height 660
click at [931, 547] on li "1000" at bounding box center [937, 543] width 42 height 22
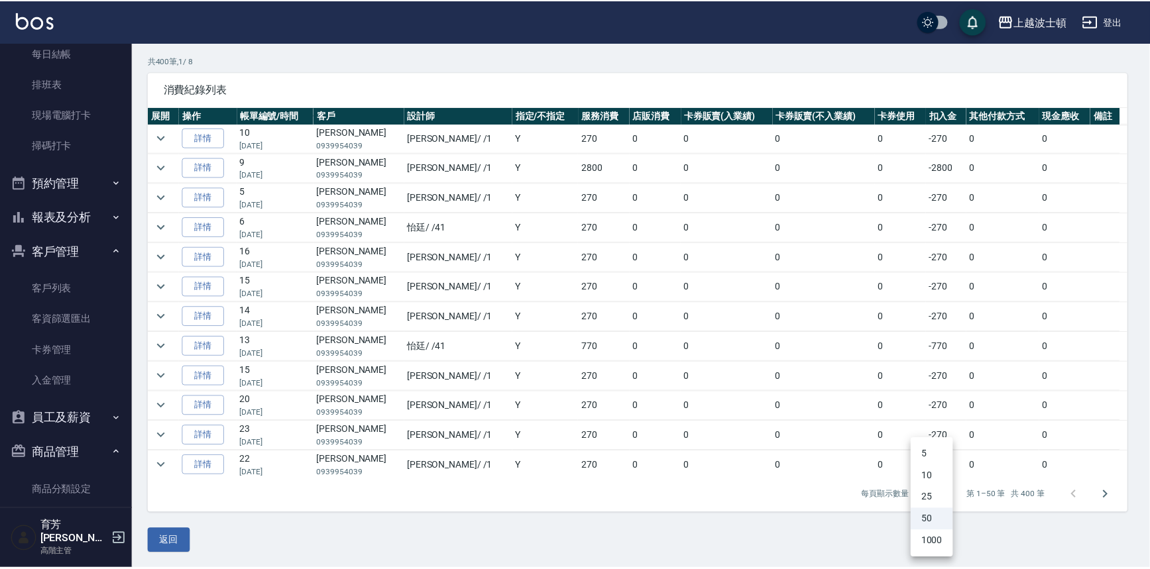
scroll to position [0, 0]
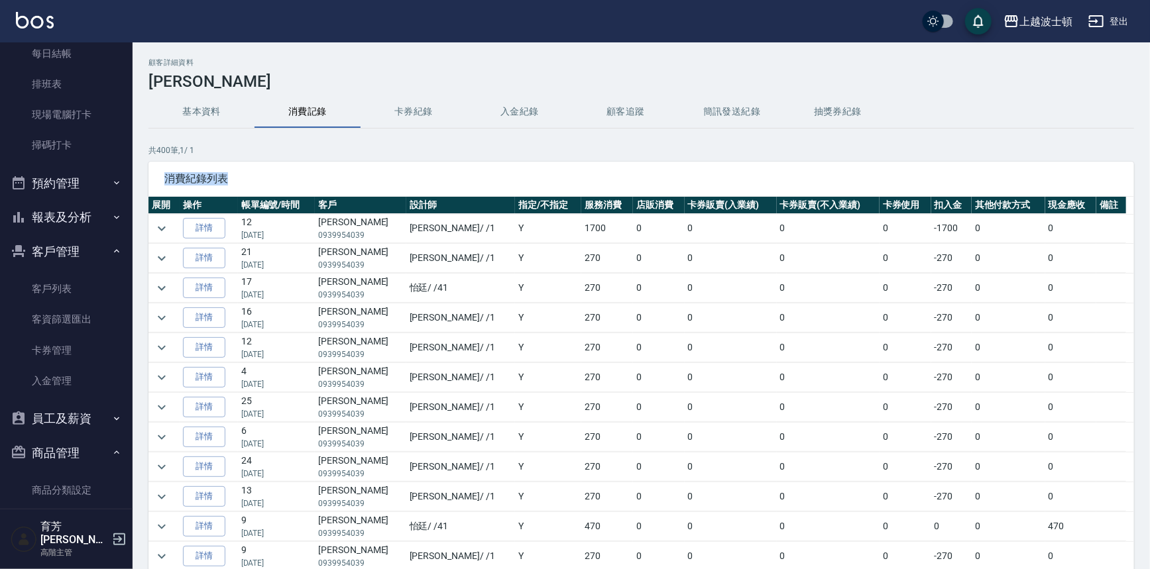
drag, startPoint x: 1130, startPoint y: 196, endPoint x: 1136, endPoint y: 209, distance: 15.1
click at [1136, 209] on div "顧客詳細資料 何玉美 基本資料 消費記錄 卡券紀錄 入金紀錄 顧客追蹤 簡訊發送紀錄 抽獎券紀錄 共 400 筆, 1 / 1 消費紀錄列表 展開 操作 帳單…" at bounding box center [642, 350] width 1018 height 585
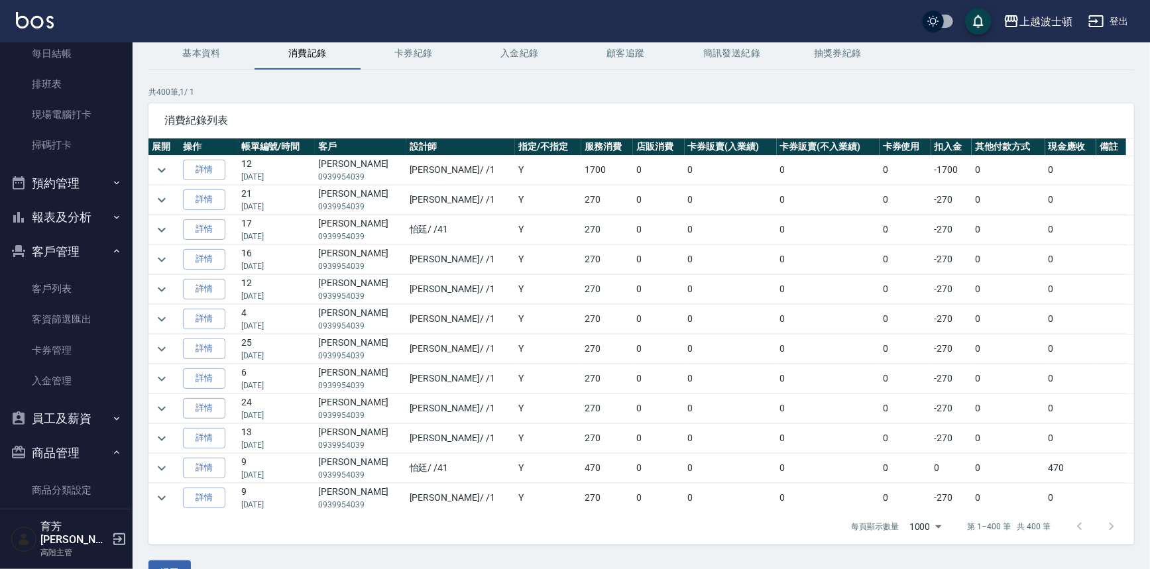
scroll to position [57, 0]
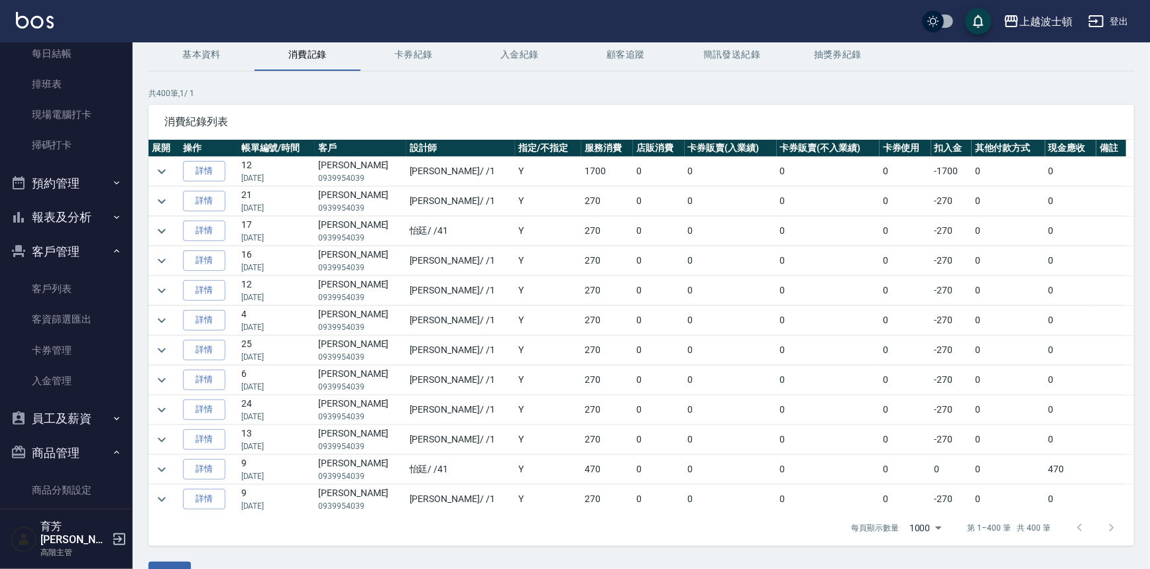
click at [1135, 141] on div "顧客詳細資料 何玉美 基本資料 消費記錄 卡券紀錄 入金紀錄 顧客追蹤 簡訊發送紀錄 抽獎券紀錄 共 400 筆, 1 / 1 消費紀錄列表 展開 操作 帳單…" at bounding box center [642, 293] width 1018 height 585
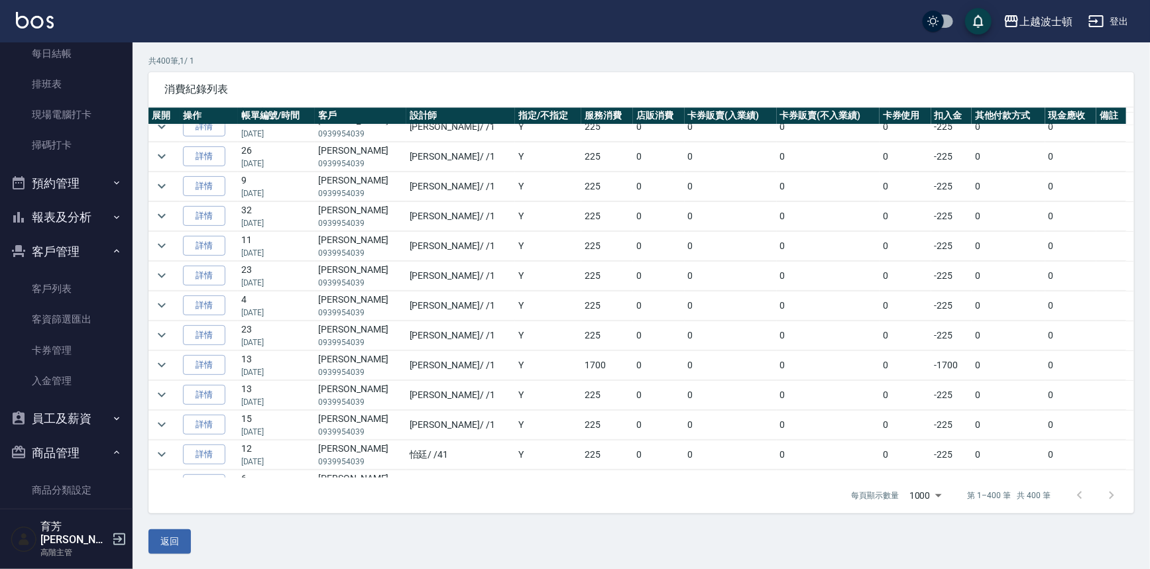
scroll to position [6742, 0]
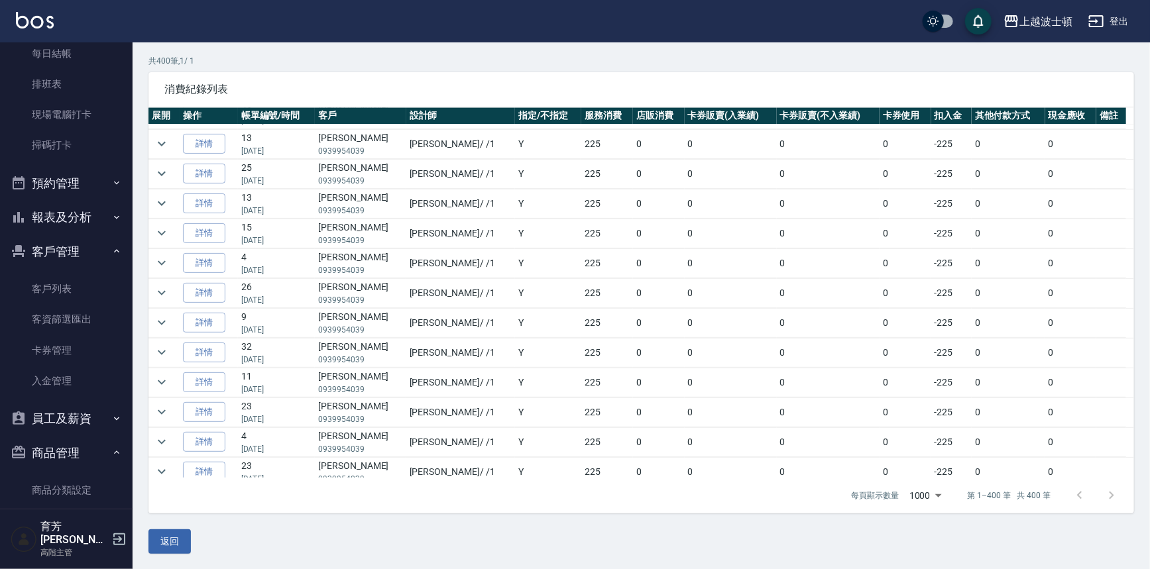
click at [166, 494] on icon "expand row" at bounding box center [162, 502] width 16 height 16
click at [201, 492] on link "詳情" at bounding box center [204, 502] width 42 height 21
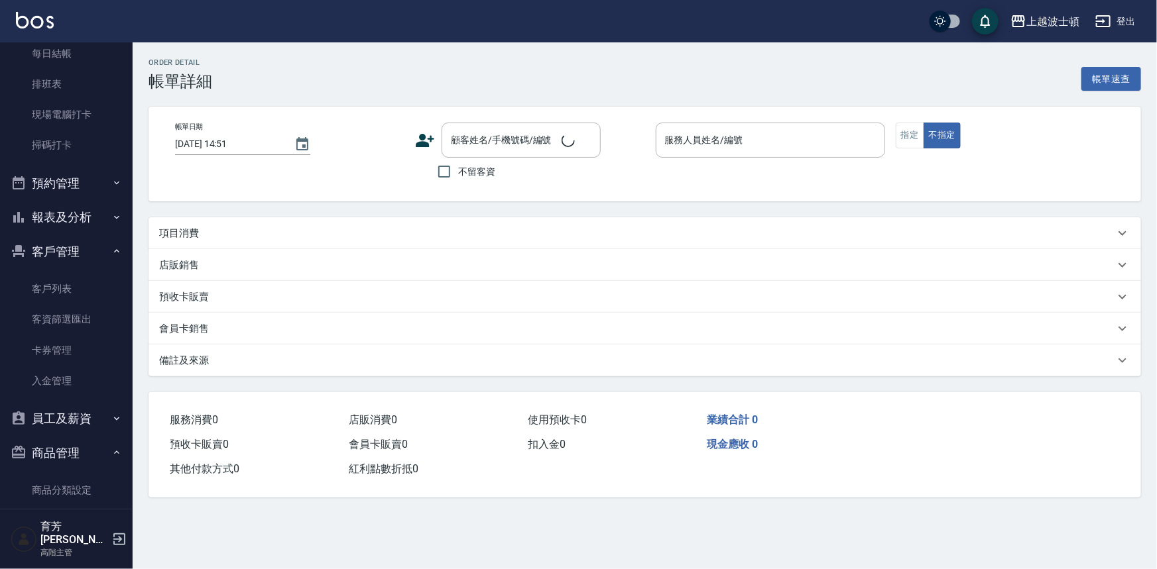
type input "2023/06/18 14:47"
type input "[PERSON_NAME]-1"
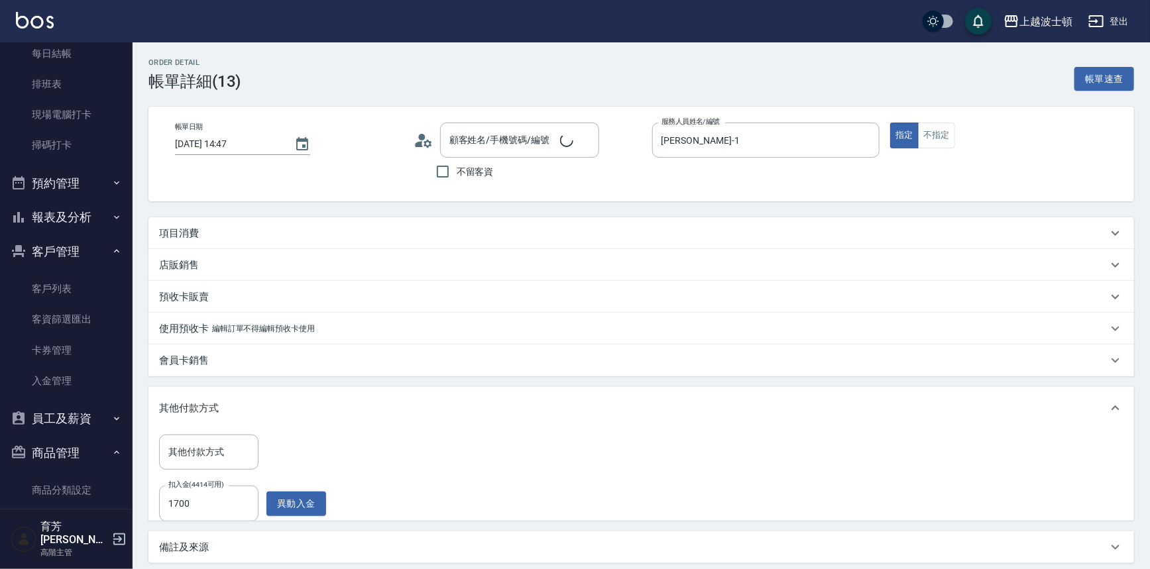
type input "何玉美/0939954039/00761"
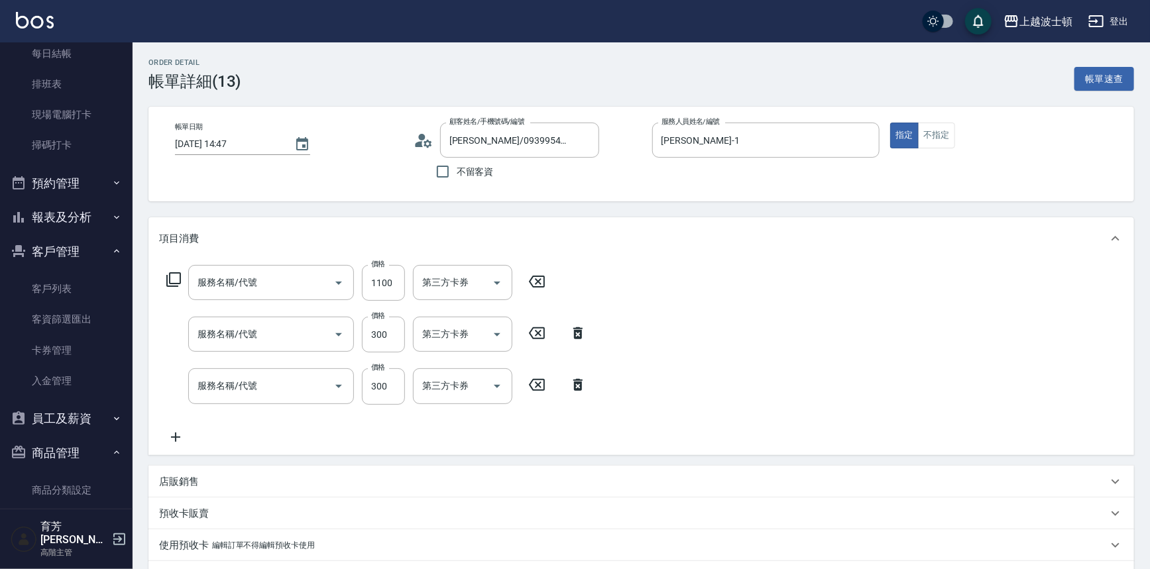
type input "洗+染髮(底染)(503)"
type input "自備防護(709)"
type input "護髮(自備300)(701)"
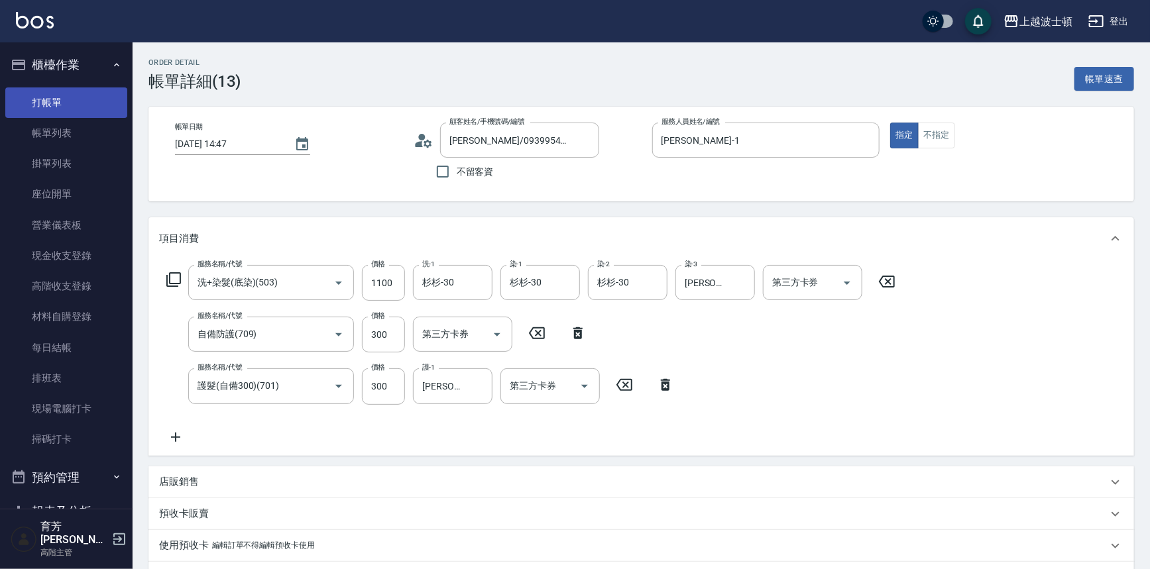
click at [38, 105] on link "打帳單" at bounding box center [66, 103] width 122 height 30
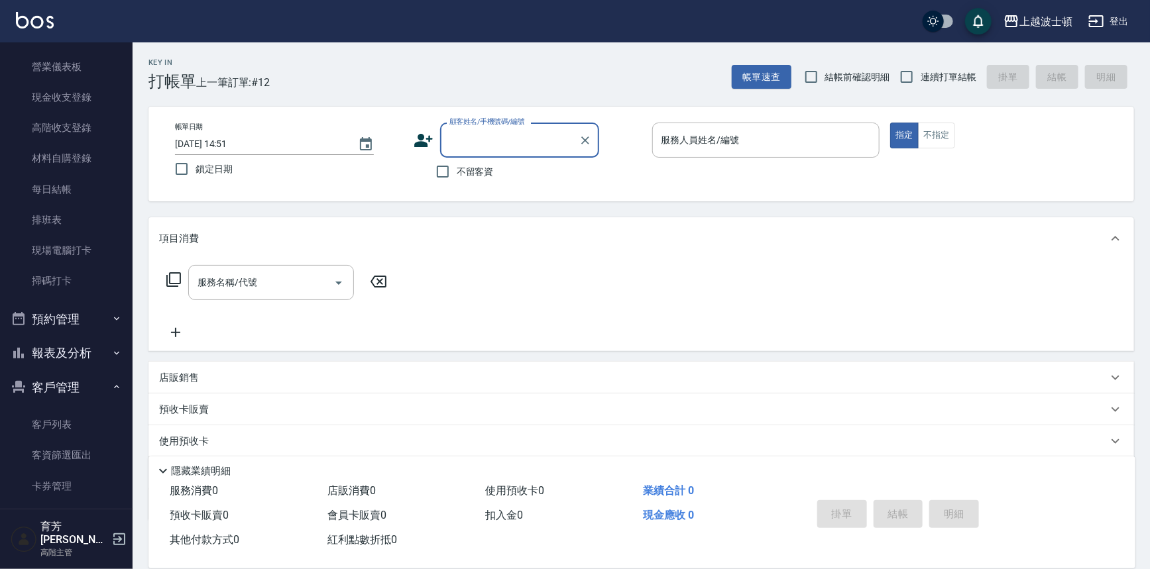
scroll to position [344, 0]
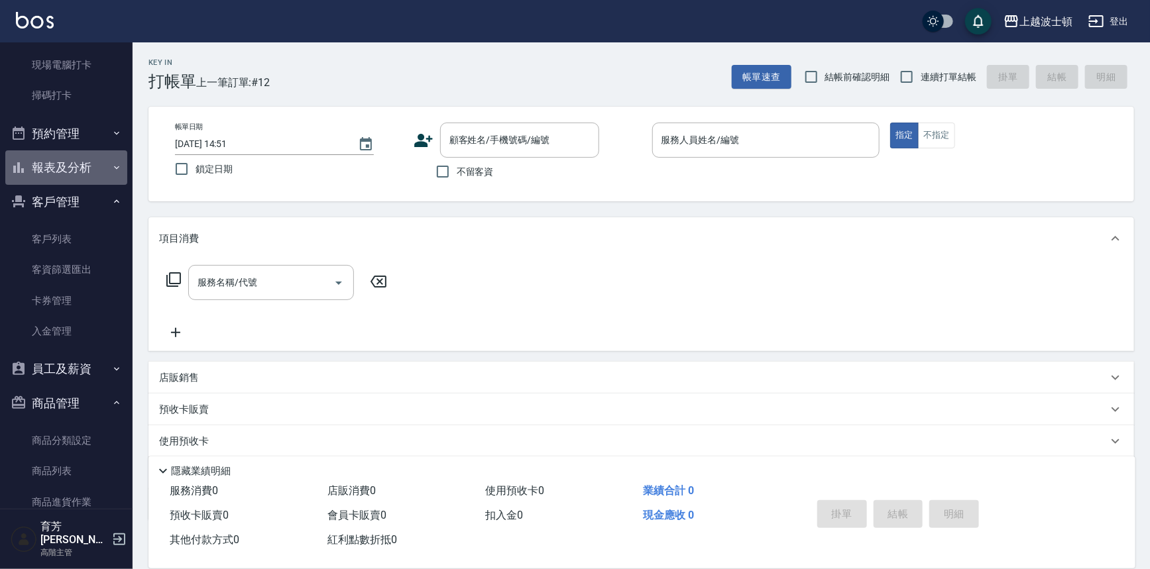
click at [70, 171] on button "報表及分析" at bounding box center [66, 167] width 122 height 34
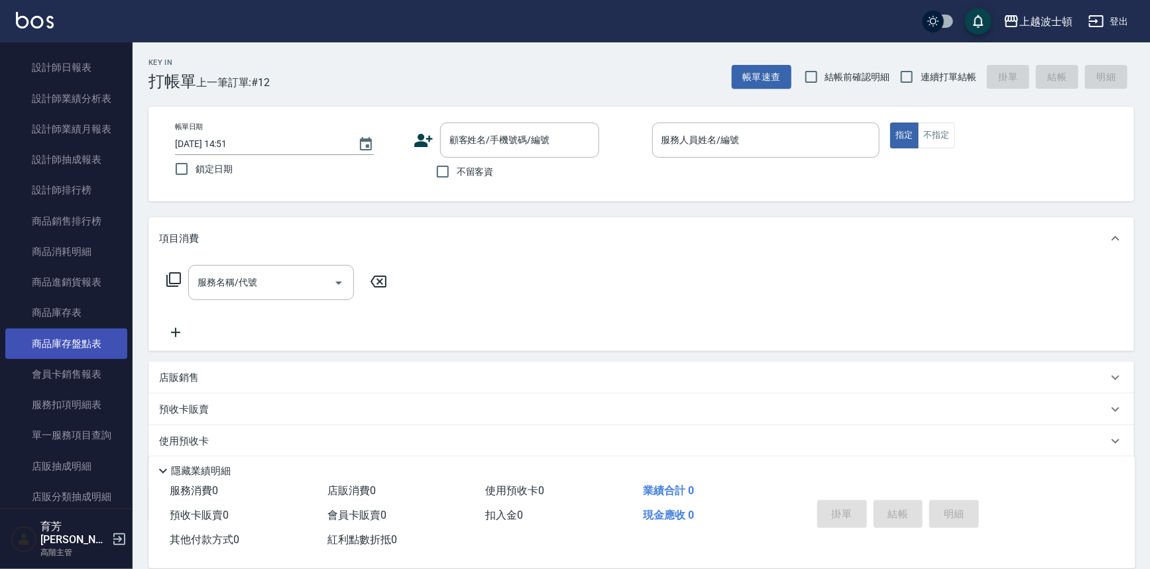
scroll to position [951, 0]
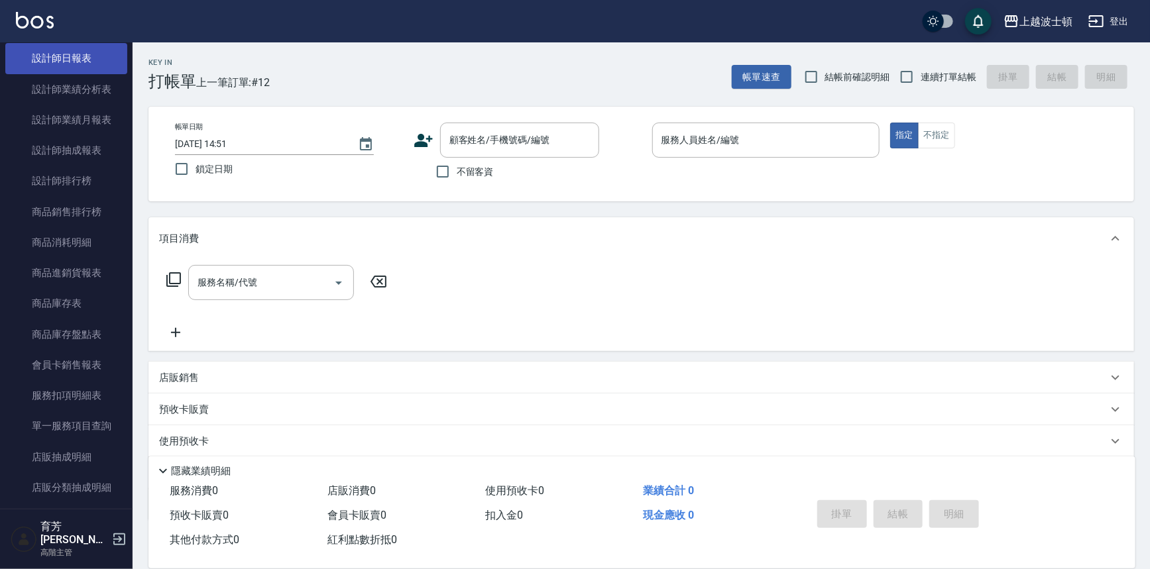
click at [56, 55] on link "設計師日報表" at bounding box center [66, 58] width 122 height 30
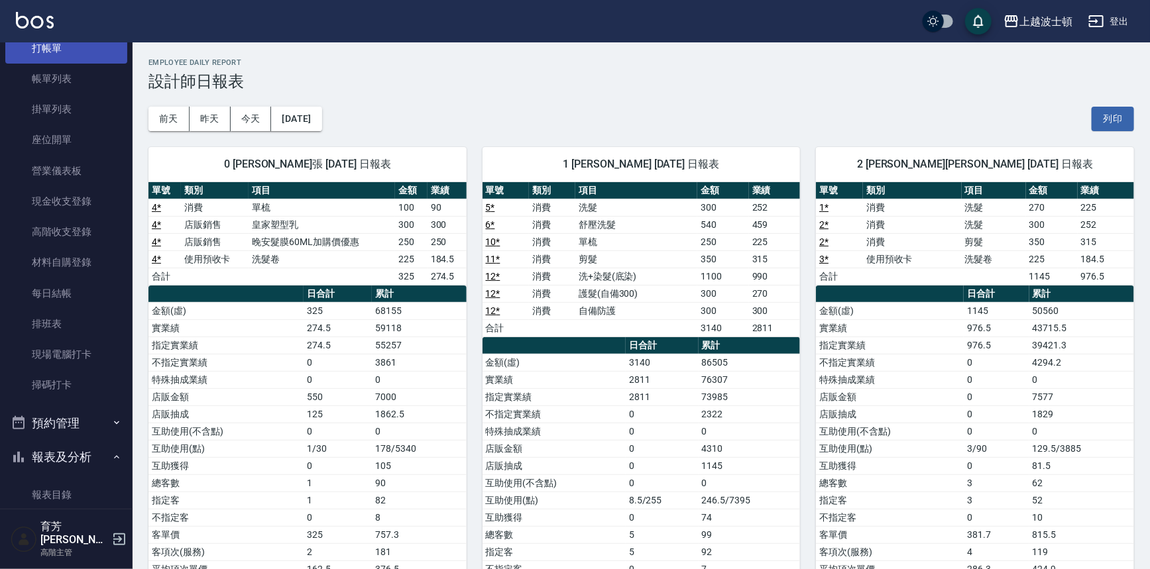
scroll to position [14, 0]
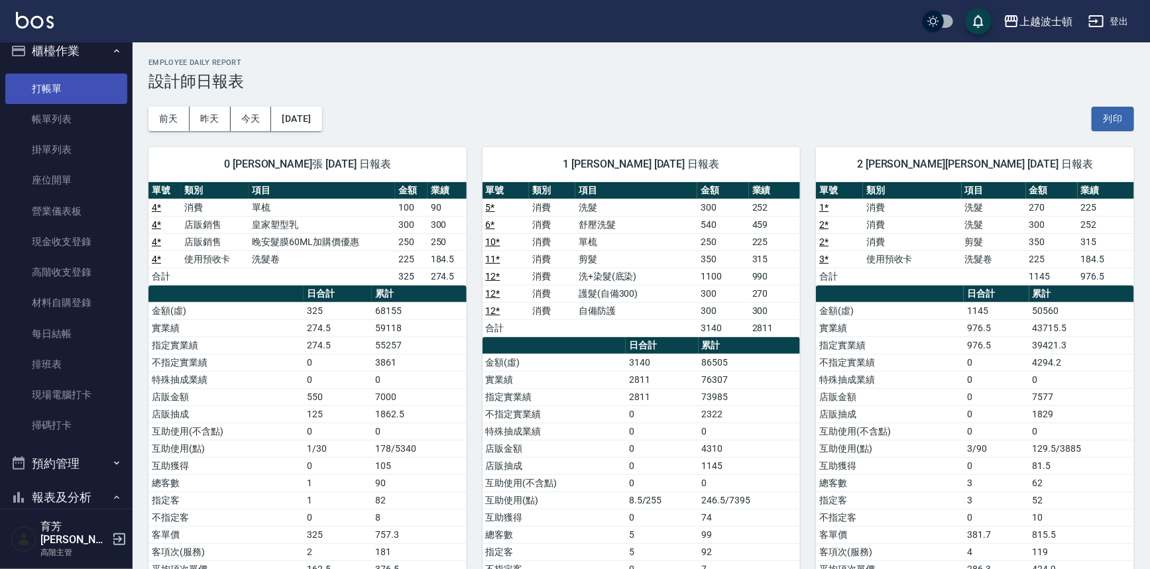
click at [70, 88] on link "打帳單" at bounding box center [66, 89] width 122 height 30
